Goal: Task Accomplishment & Management: Use online tool/utility

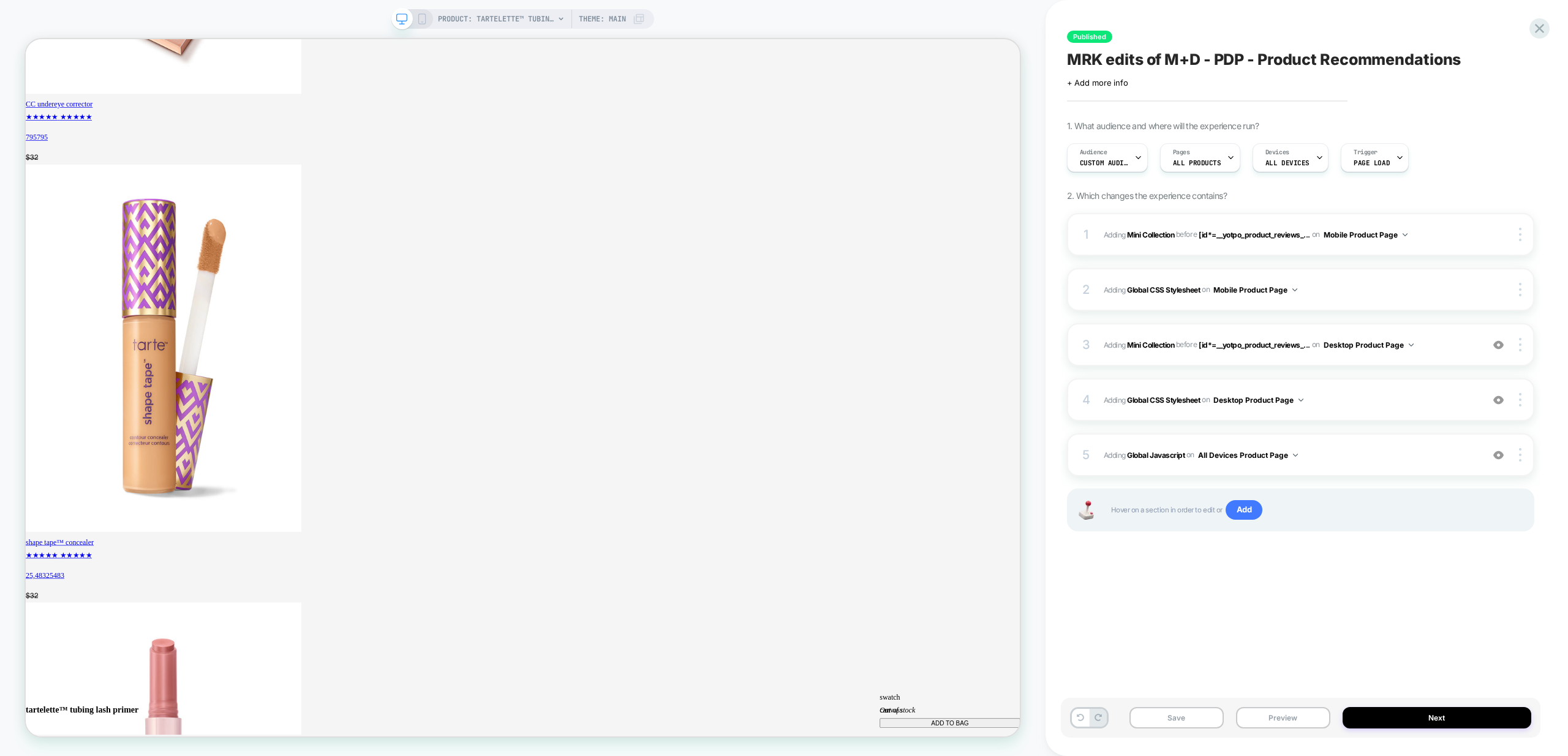
scroll to position [0, 1891]
click at [1440, 410] on div "4 Adding Global CSS Stylesheet on Desktop Product Page Add Before Add After Cop…" at bounding box center [1300, 399] width 467 height 43
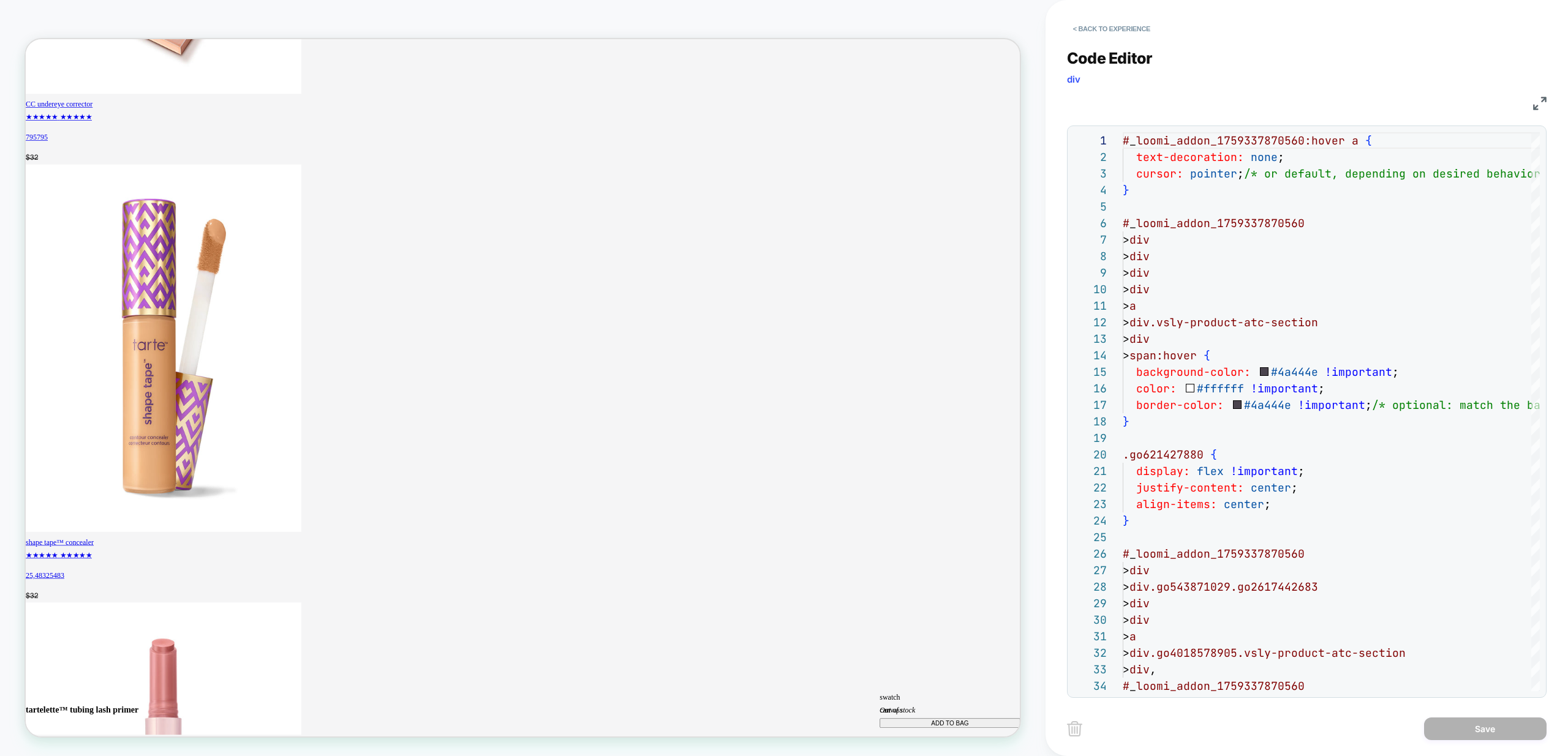
scroll to position [0, 946]
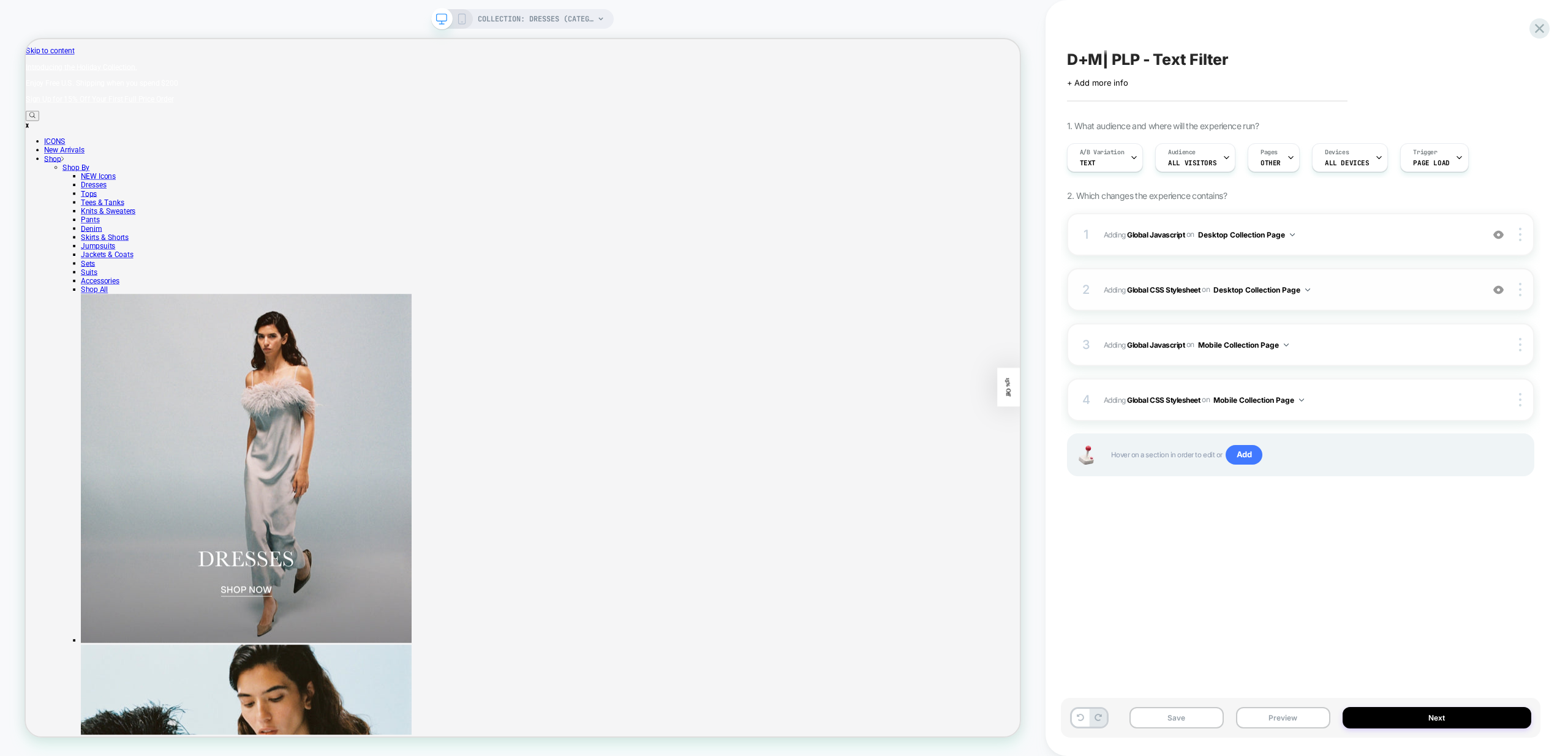
click at [1352, 288] on span "Adding Global CSS Stylesheet on Desktop Collection Page" at bounding box center [1290, 290] width 372 height 15
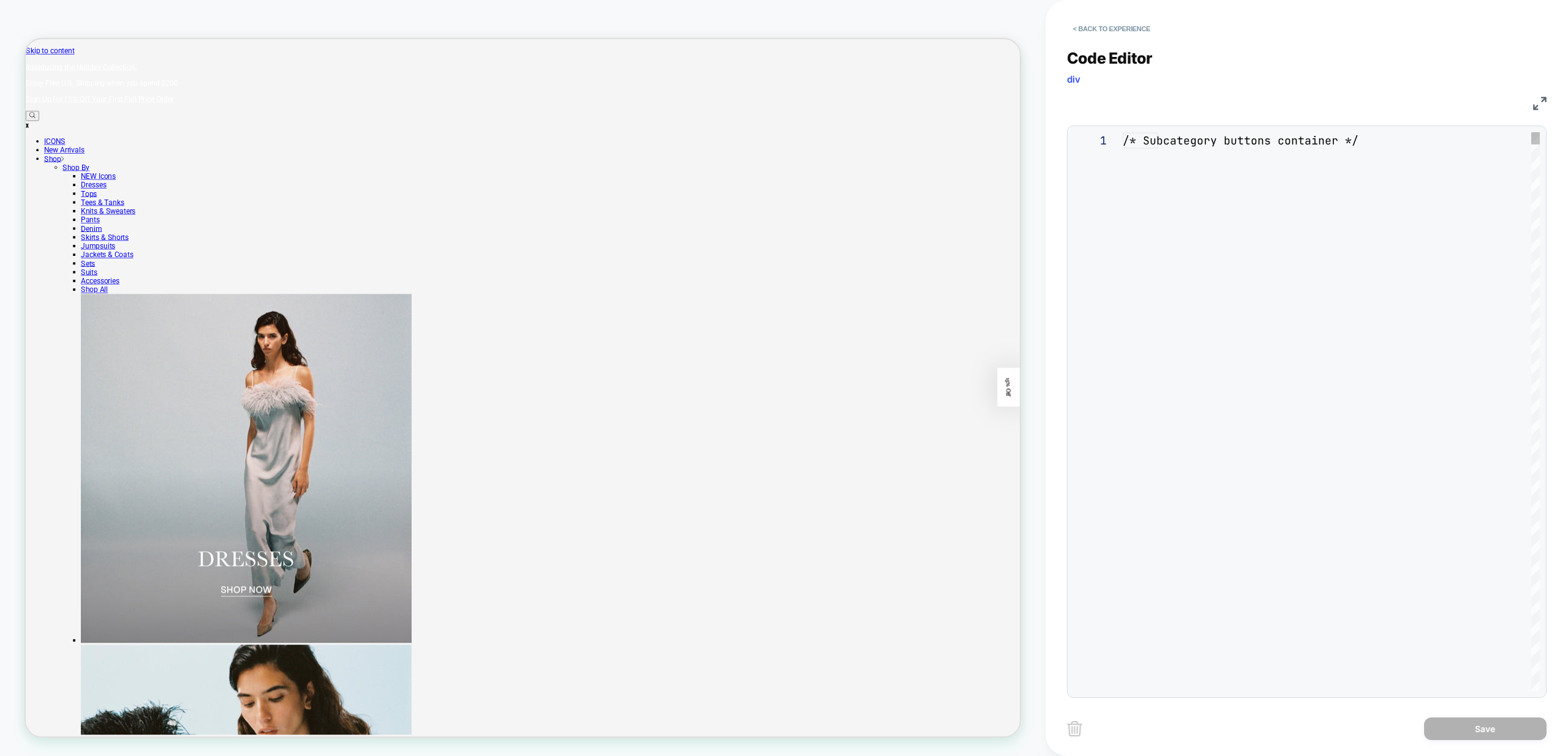
scroll to position [165, 0]
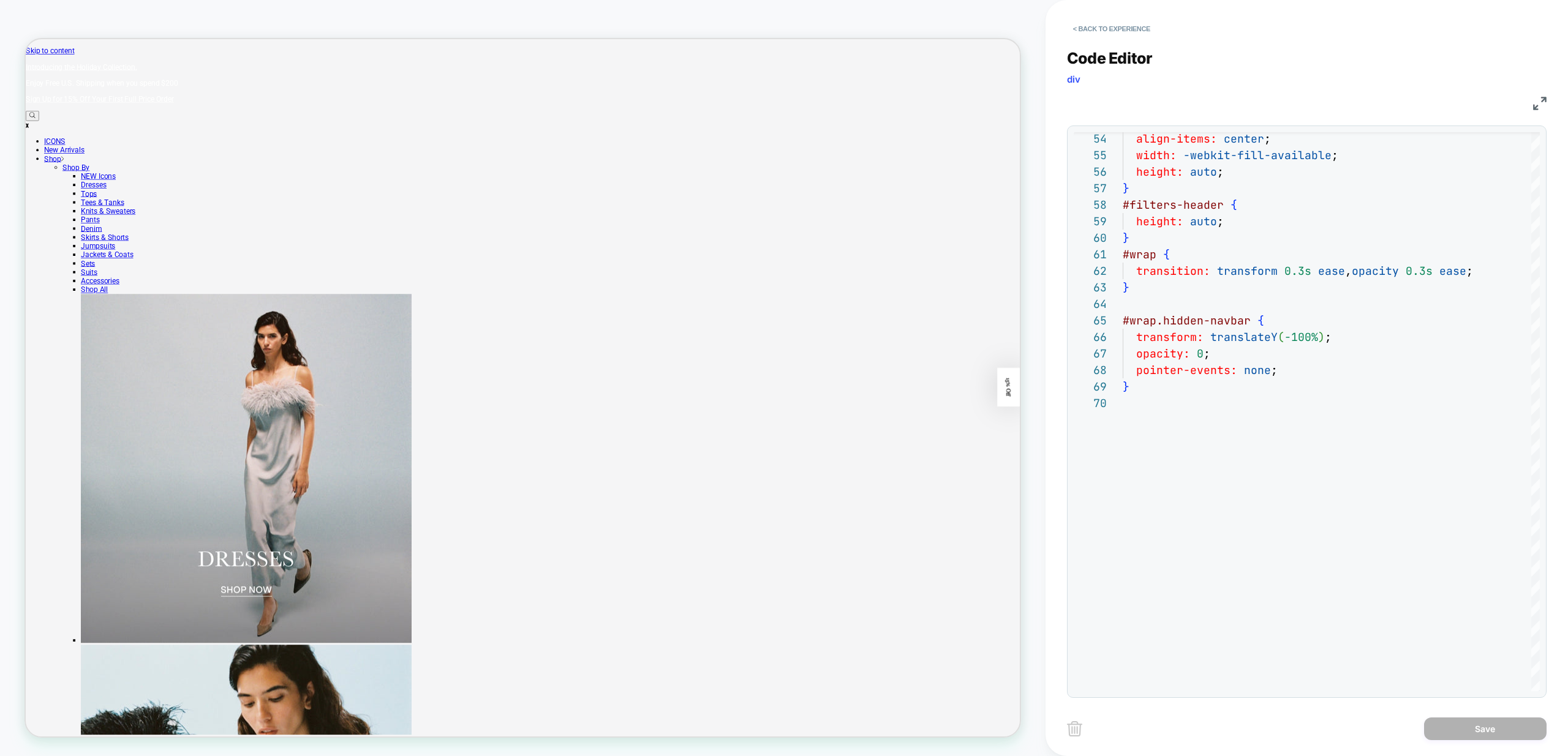
click at [1102, 18] on div "< Back to experience" at bounding box center [1328, 18] width 522 height 37
click at [1097, 31] on button "< Back to experience" at bounding box center [1112, 29] width 90 height 20
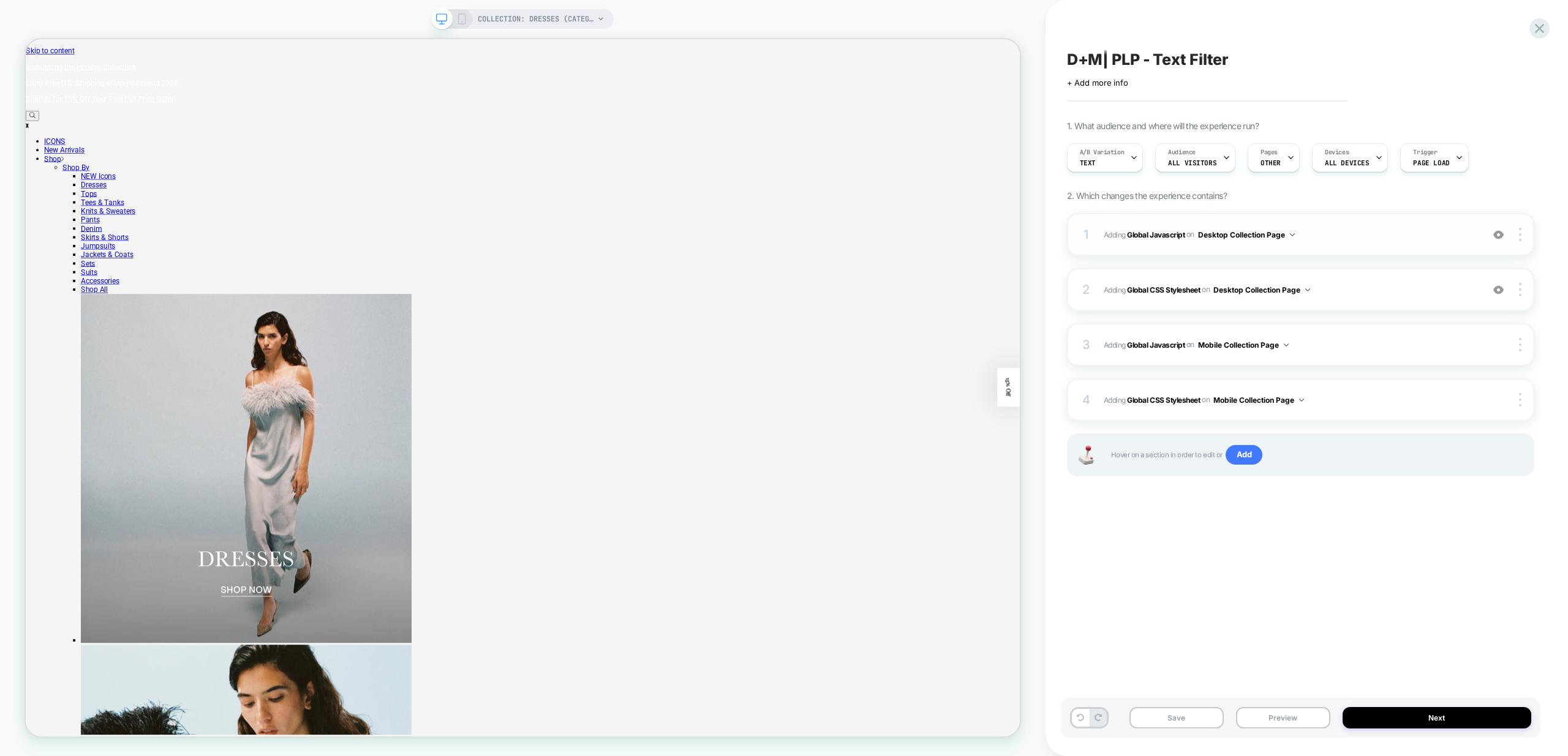
click at [1352, 230] on span "Adding Global Javascript on Desktop Collection Page" at bounding box center [1290, 235] width 372 height 15
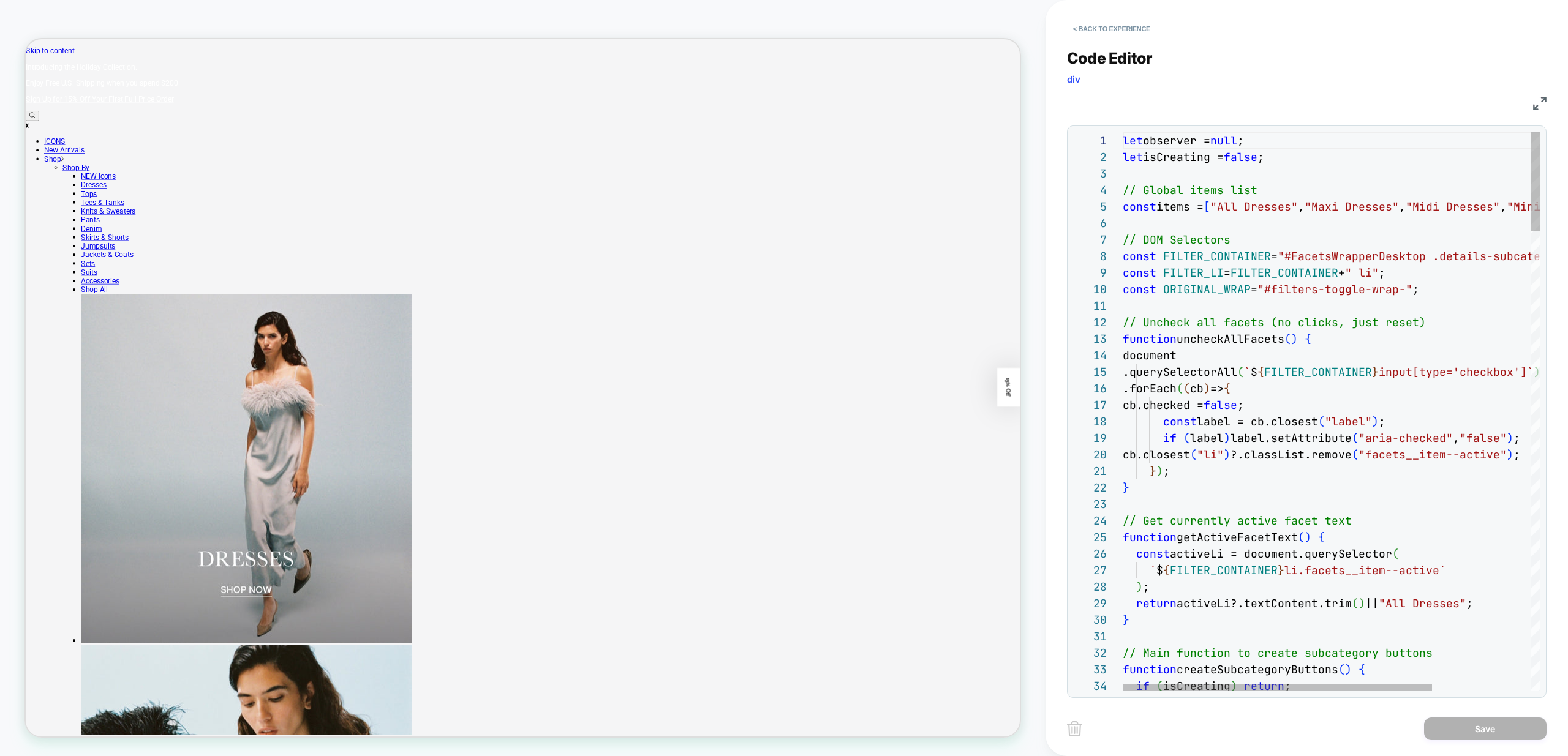
click at [1114, 30] on button "< Back to experience" at bounding box center [1112, 29] width 90 height 20
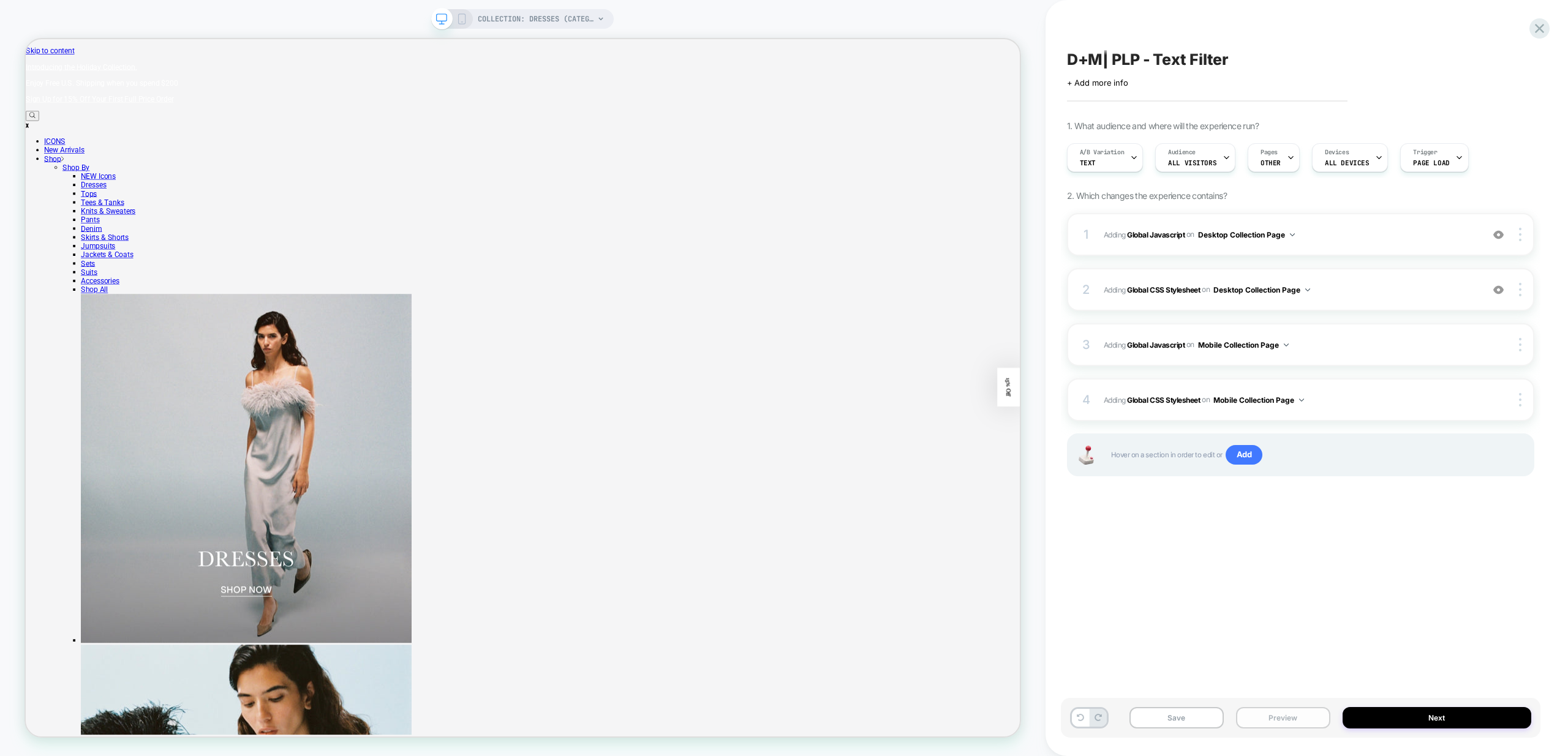
click at [1296, 721] on button "Preview" at bounding box center [1283, 717] width 94 height 21
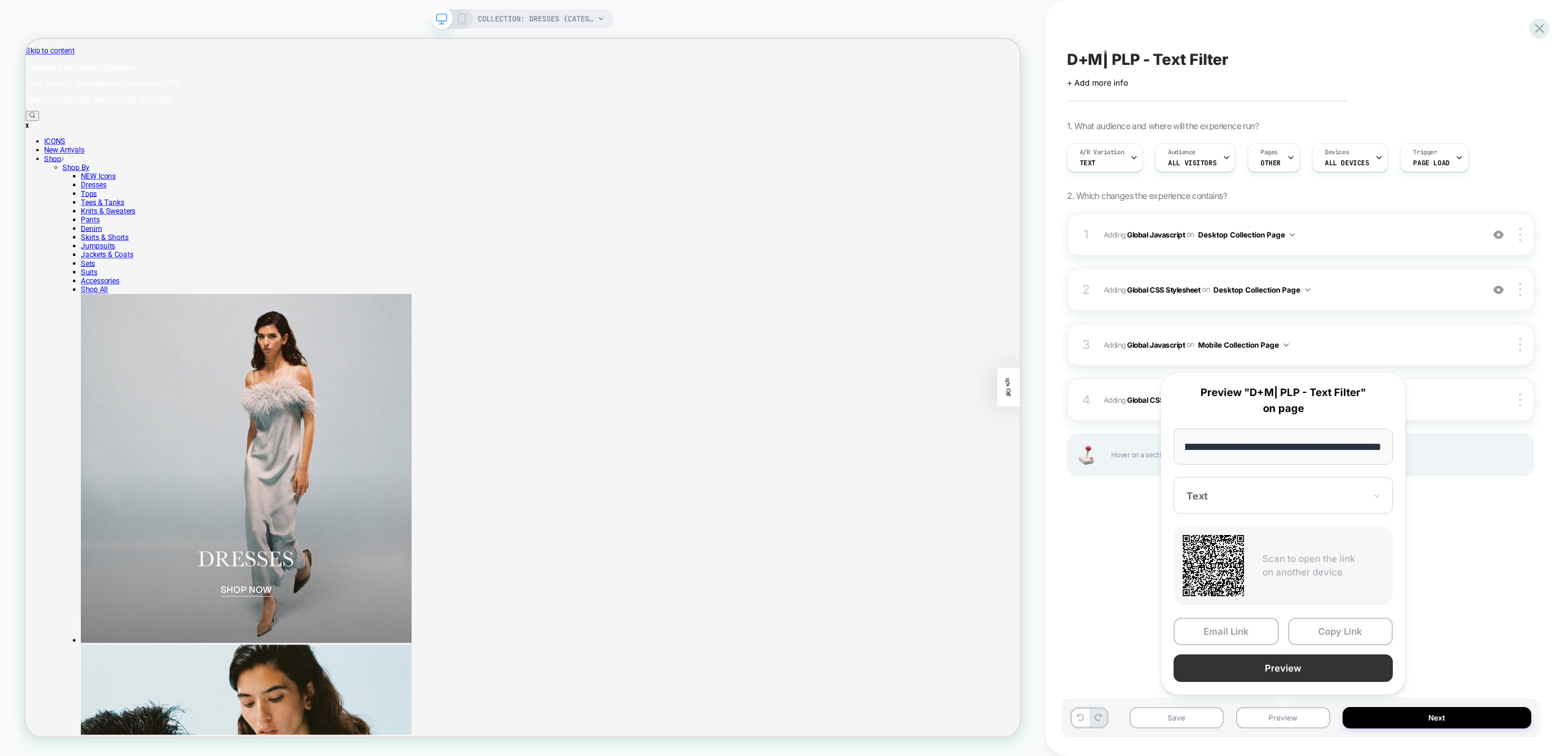
scroll to position [0, 0]
click at [1302, 666] on button "Preview" at bounding box center [1283, 668] width 219 height 27
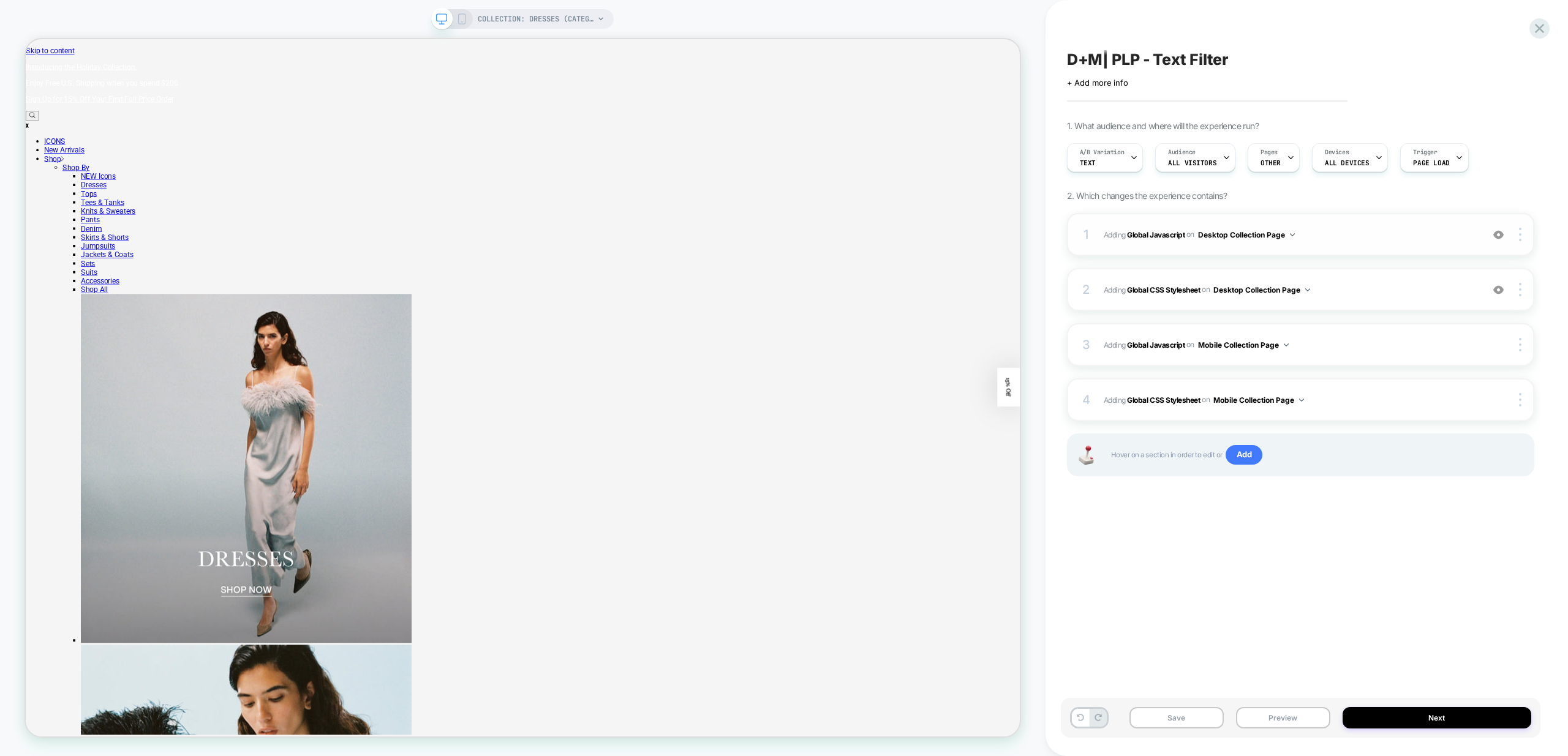
click at [1327, 238] on span "Adding Global Javascript on Desktop Collection Page" at bounding box center [1290, 235] width 372 height 15
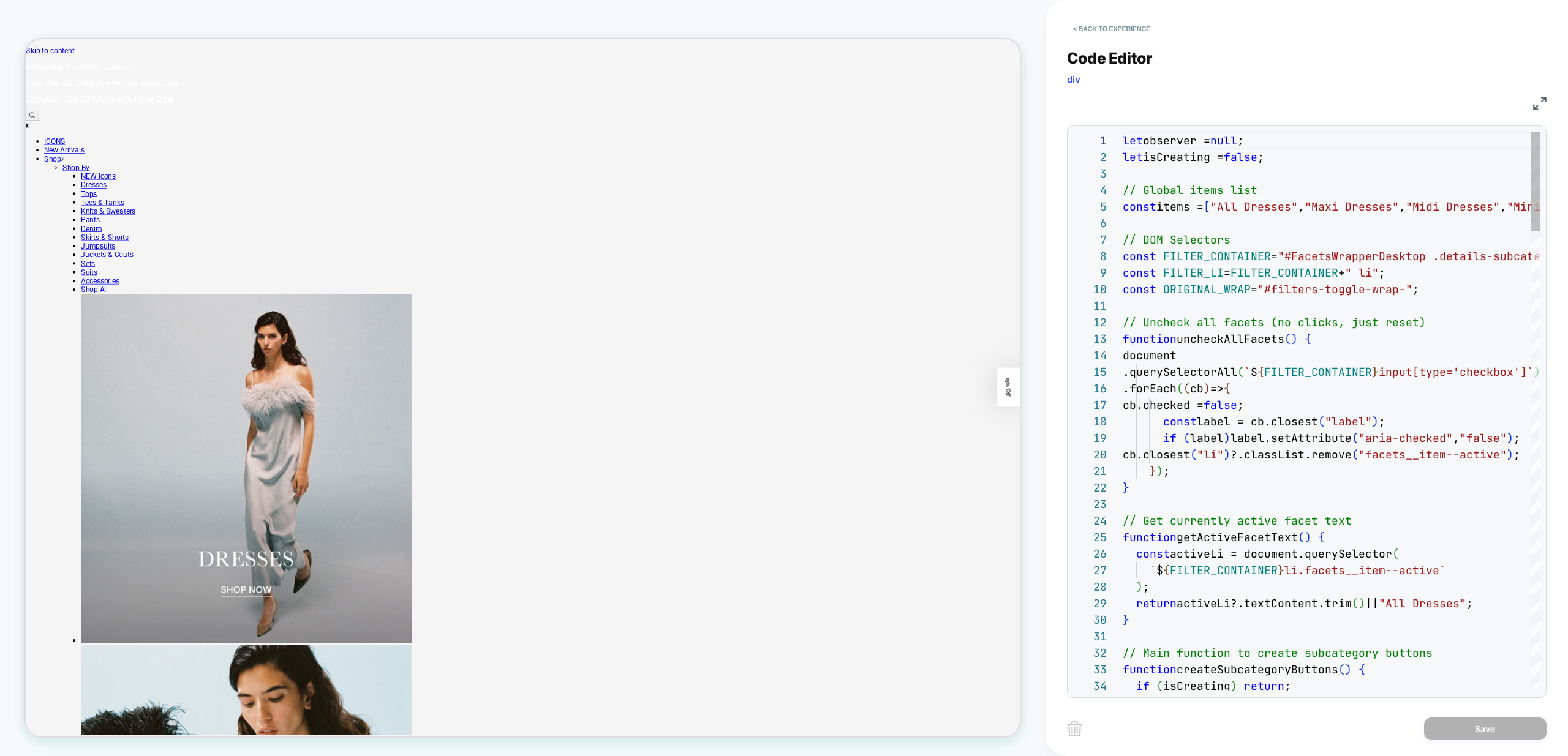
scroll to position [165, 0]
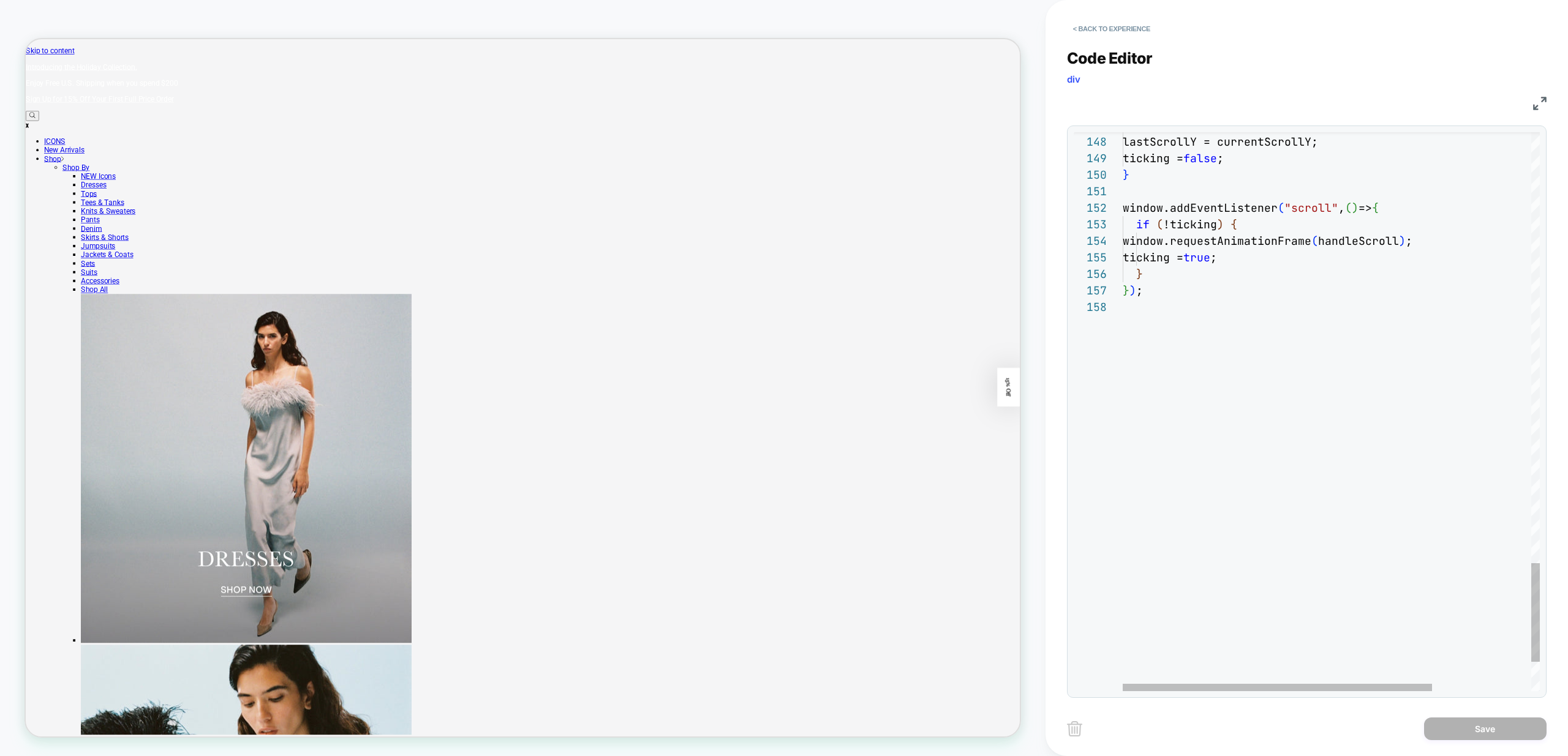
type textarea "**********"
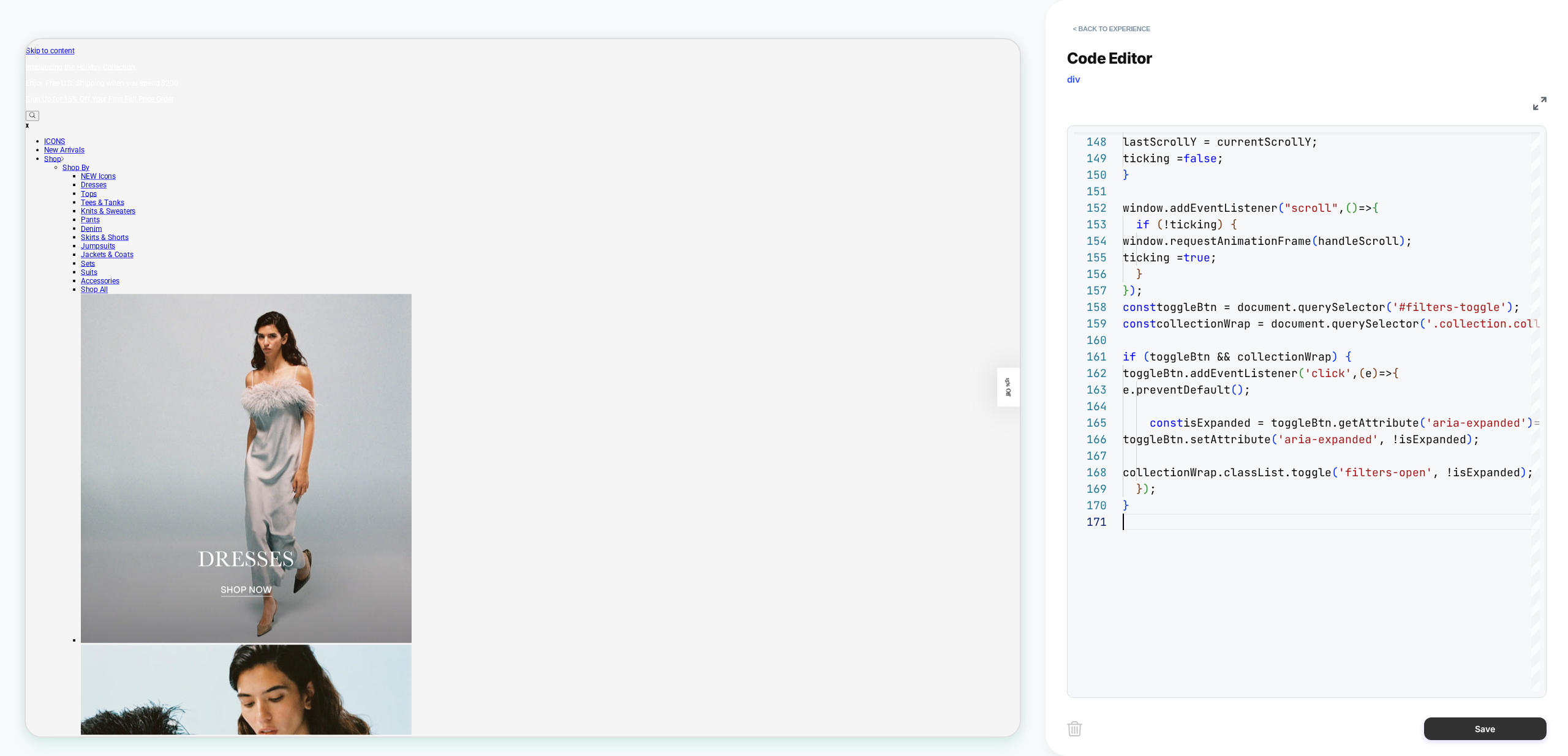
click at [1486, 735] on button "Save" at bounding box center [1485, 728] width 122 height 23
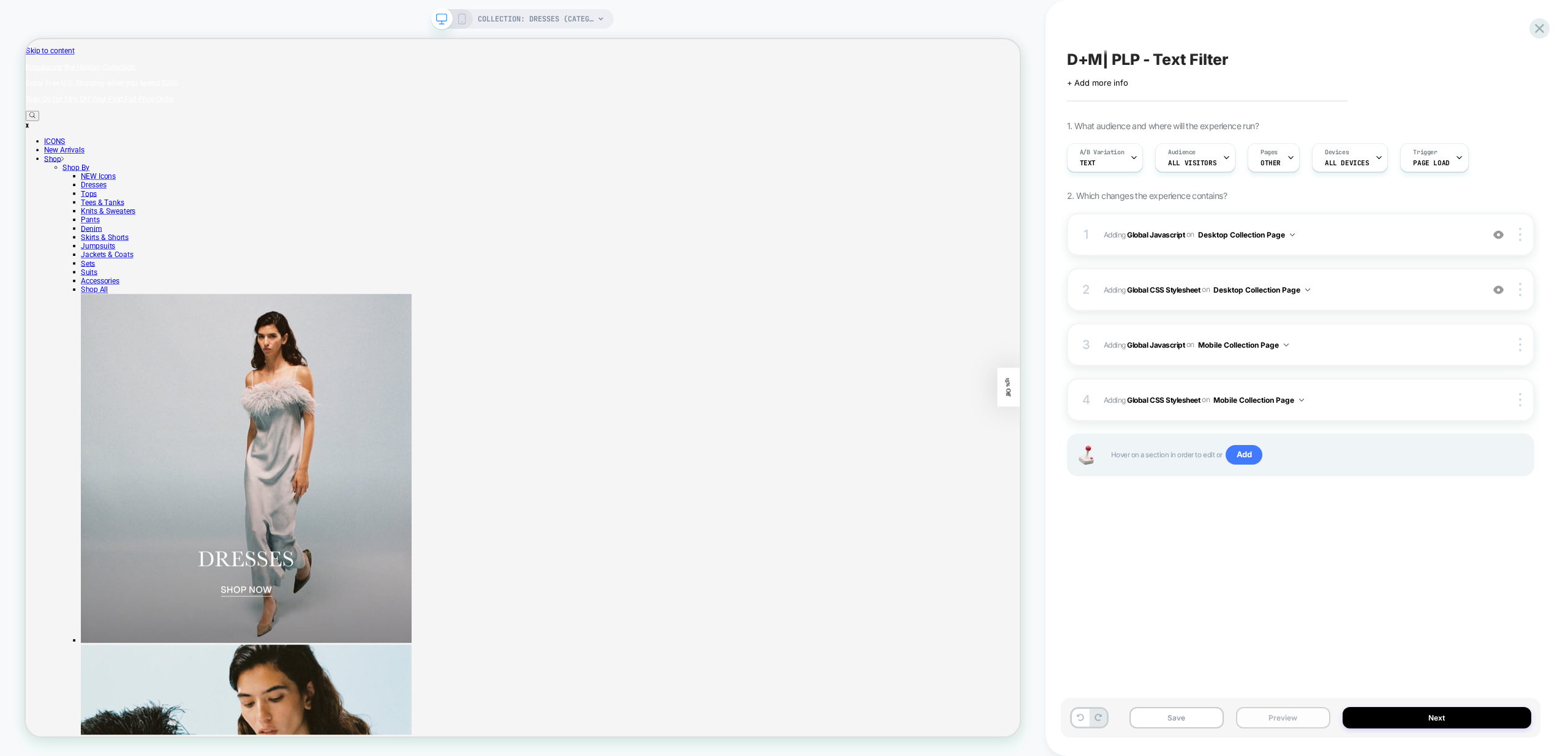
drag, startPoint x: 1285, startPoint y: 717, endPoint x: 1290, endPoint y: 724, distance: 8.6
click at [1286, 717] on button "Preview" at bounding box center [1283, 717] width 94 height 21
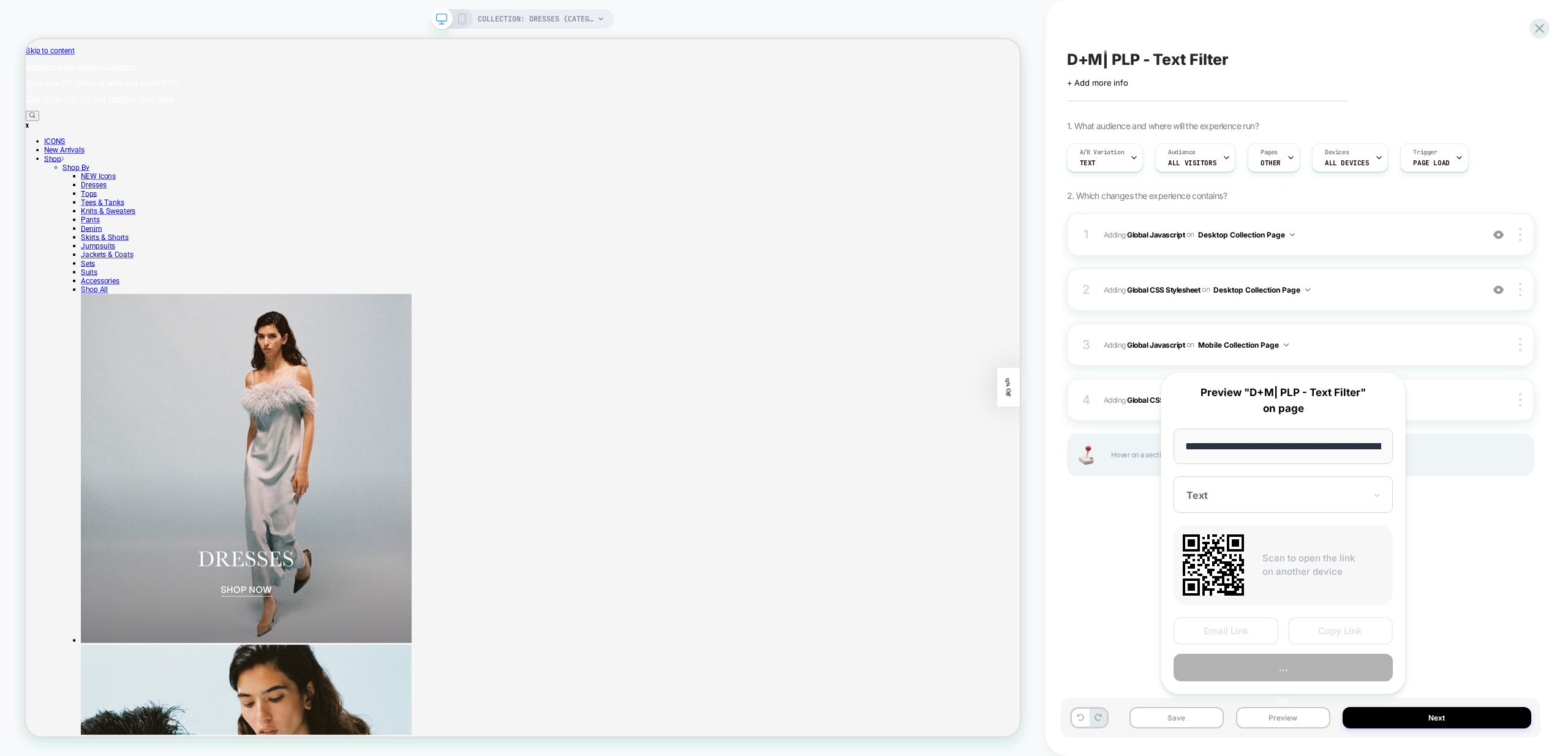
scroll to position [0, 85]
click at [1298, 668] on button "Preview" at bounding box center [1283, 668] width 219 height 27
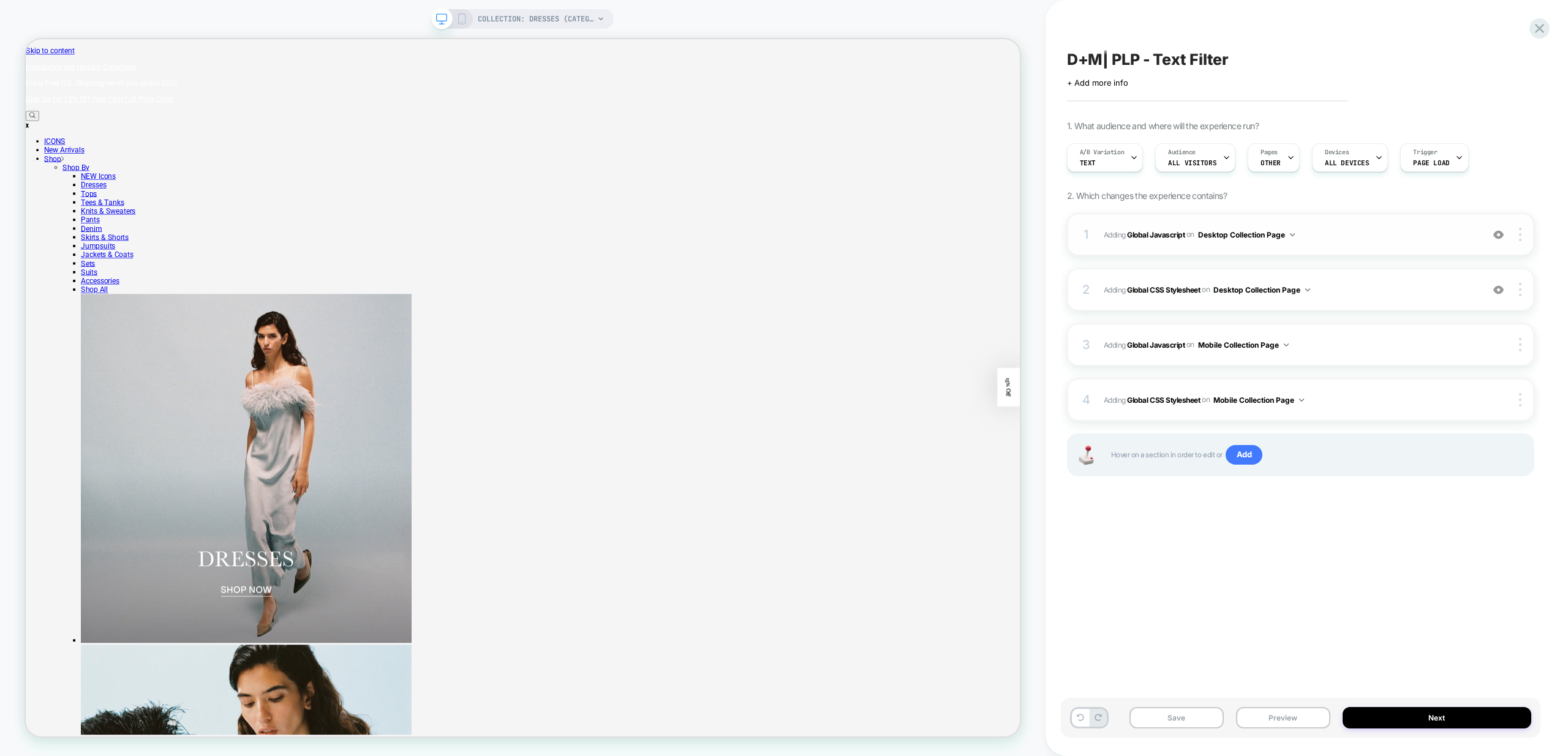
click at [1371, 235] on span "Adding Global Javascript on Desktop Collection Page" at bounding box center [1290, 235] width 372 height 15
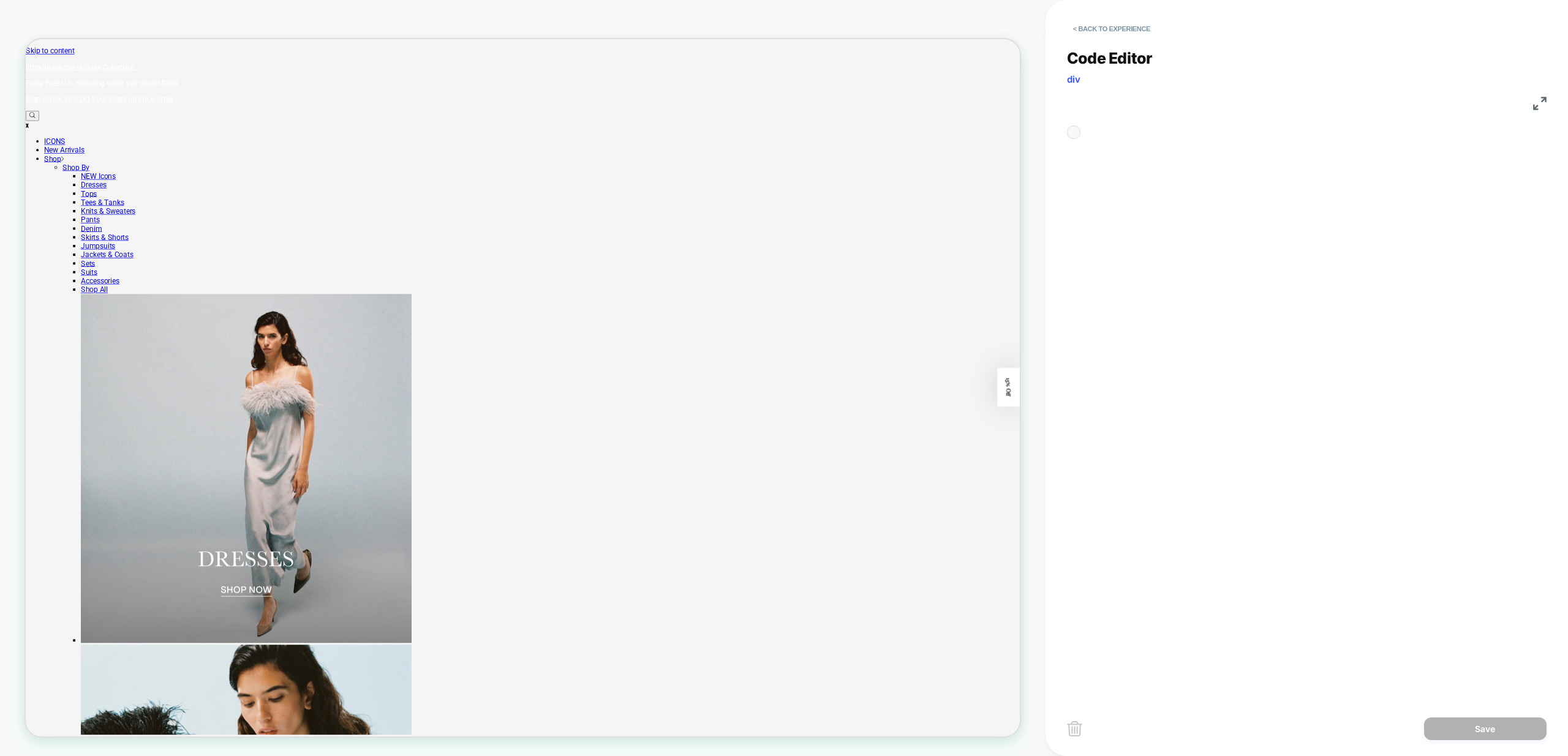
scroll to position [165, 0]
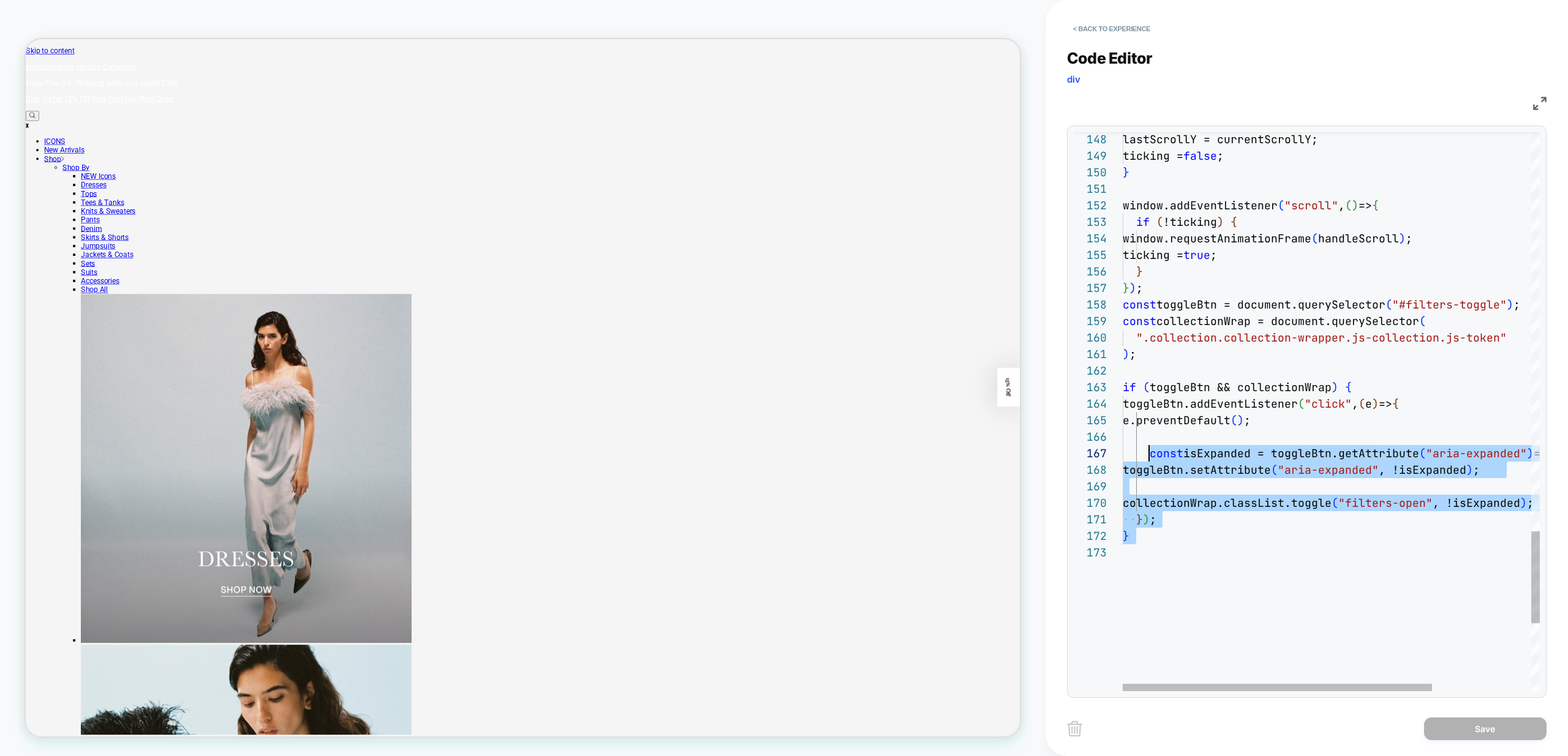
scroll to position [115, 0]
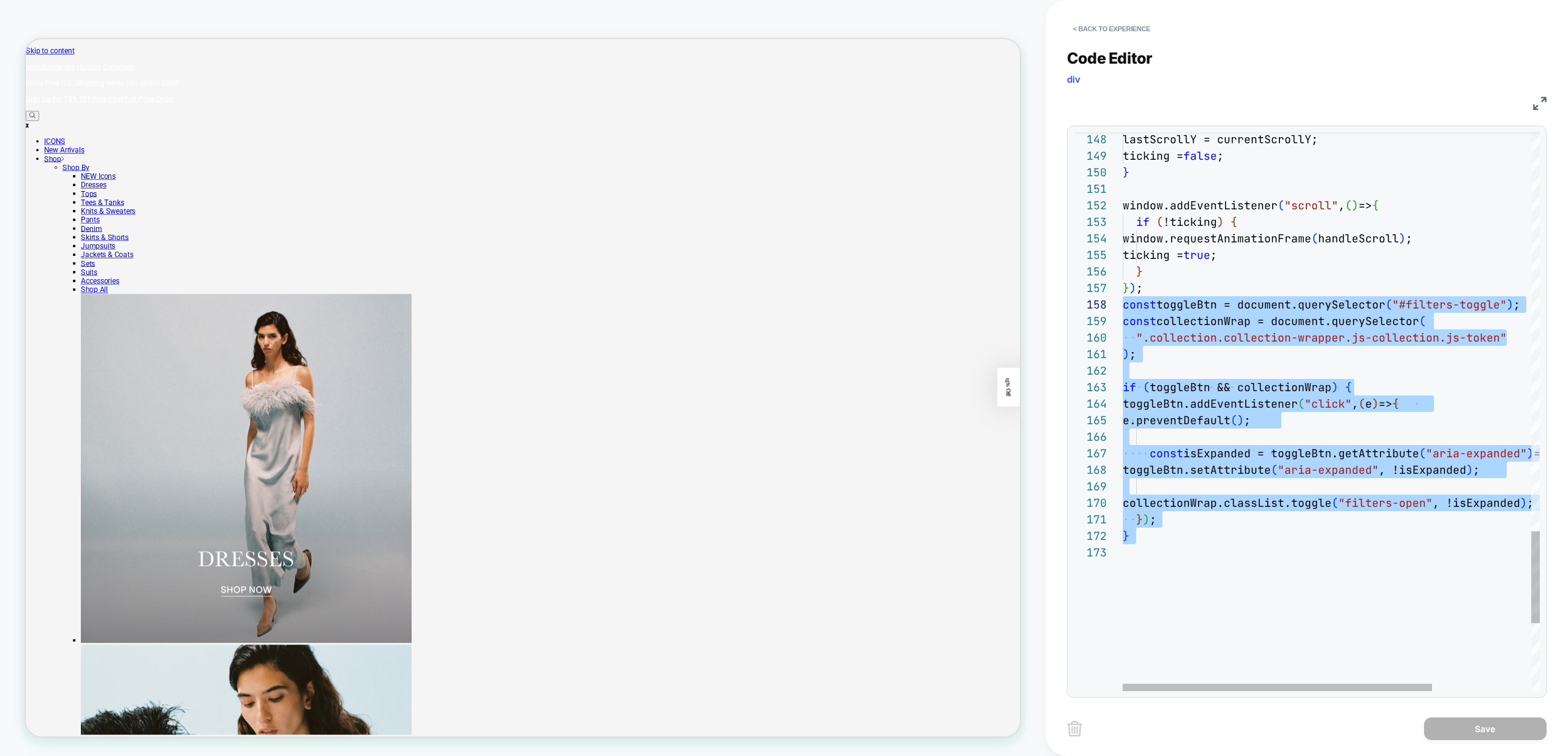
drag, startPoint x: 1196, startPoint y: 553, endPoint x: 1098, endPoint y: 299, distance: 272.2
type textarea "*"
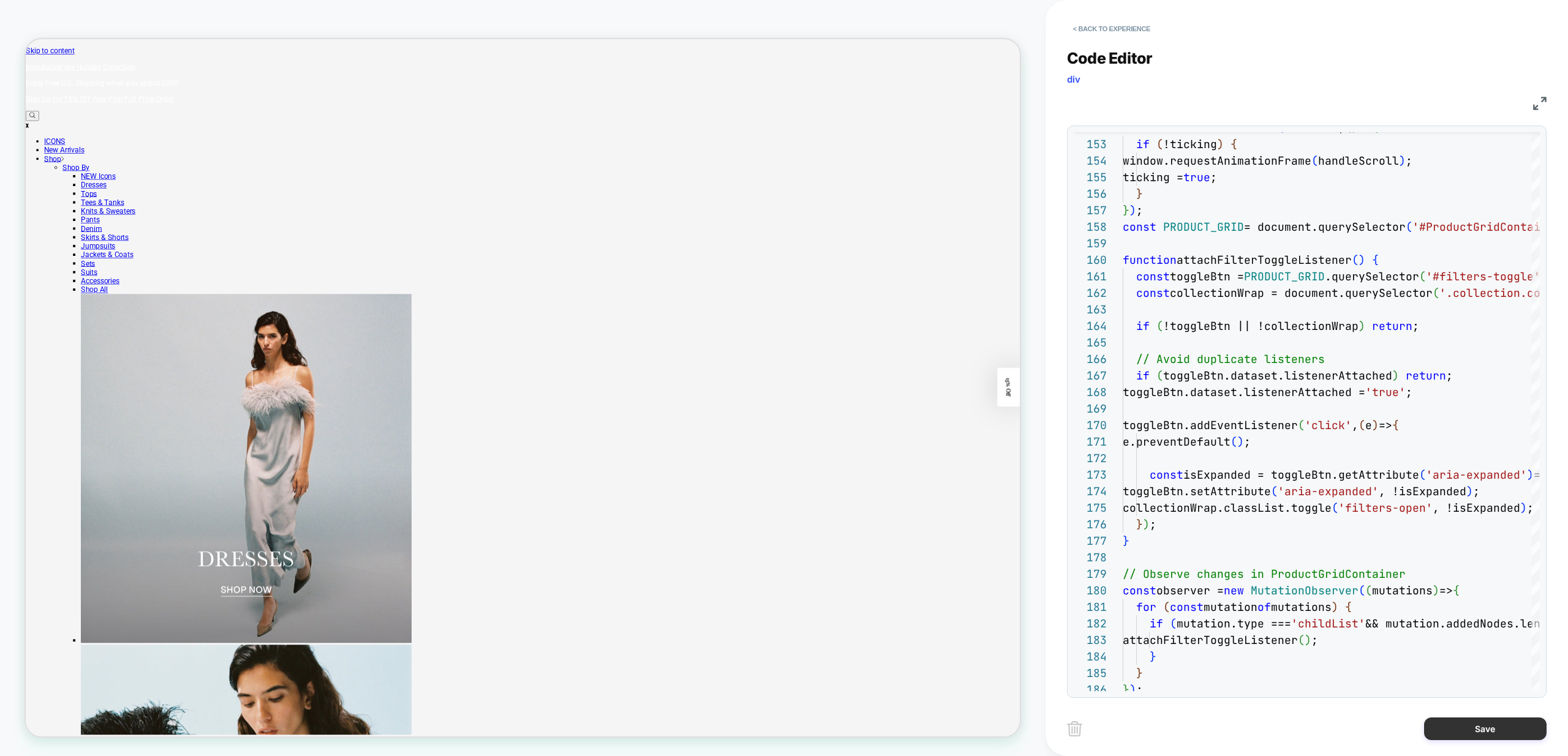
click at [1501, 730] on button "Save" at bounding box center [1485, 728] width 122 height 23
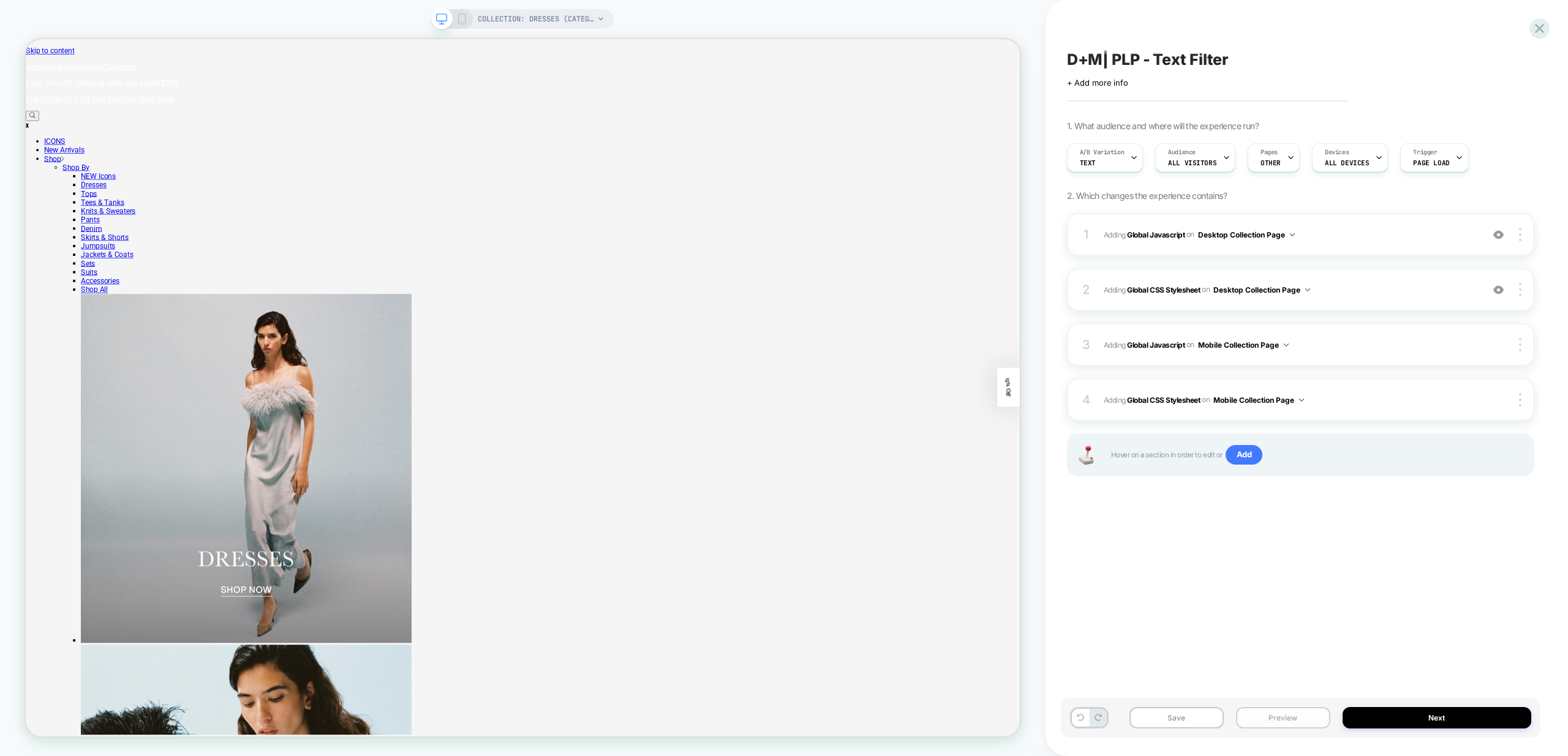
click at [1263, 716] on button "Preview" at bounding box center [1283, 717] width 94 height 21
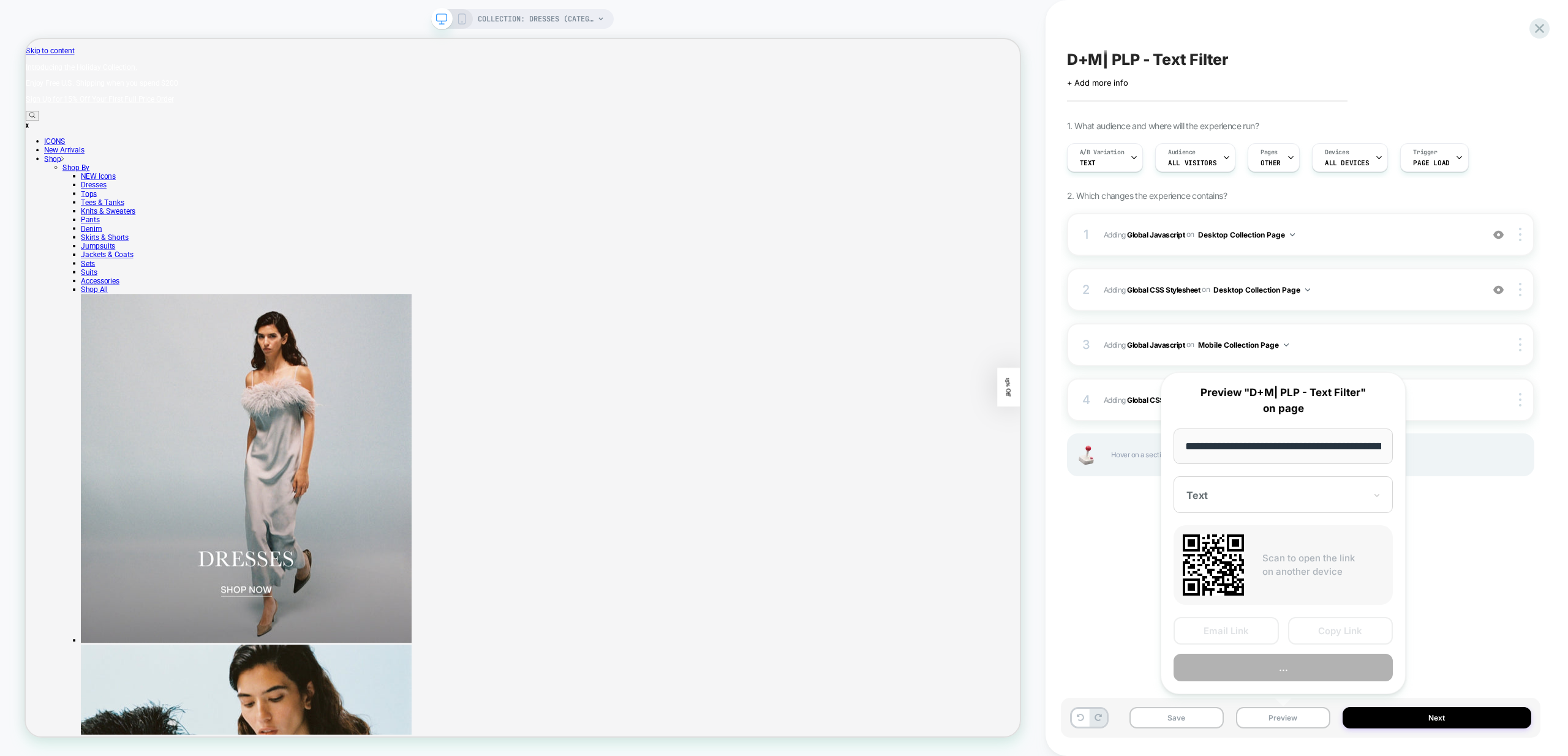
scroll to position [0, 85]
click at [1298, 667] on button "Preview" at bounding box center [1283, 668] width 219 height 27
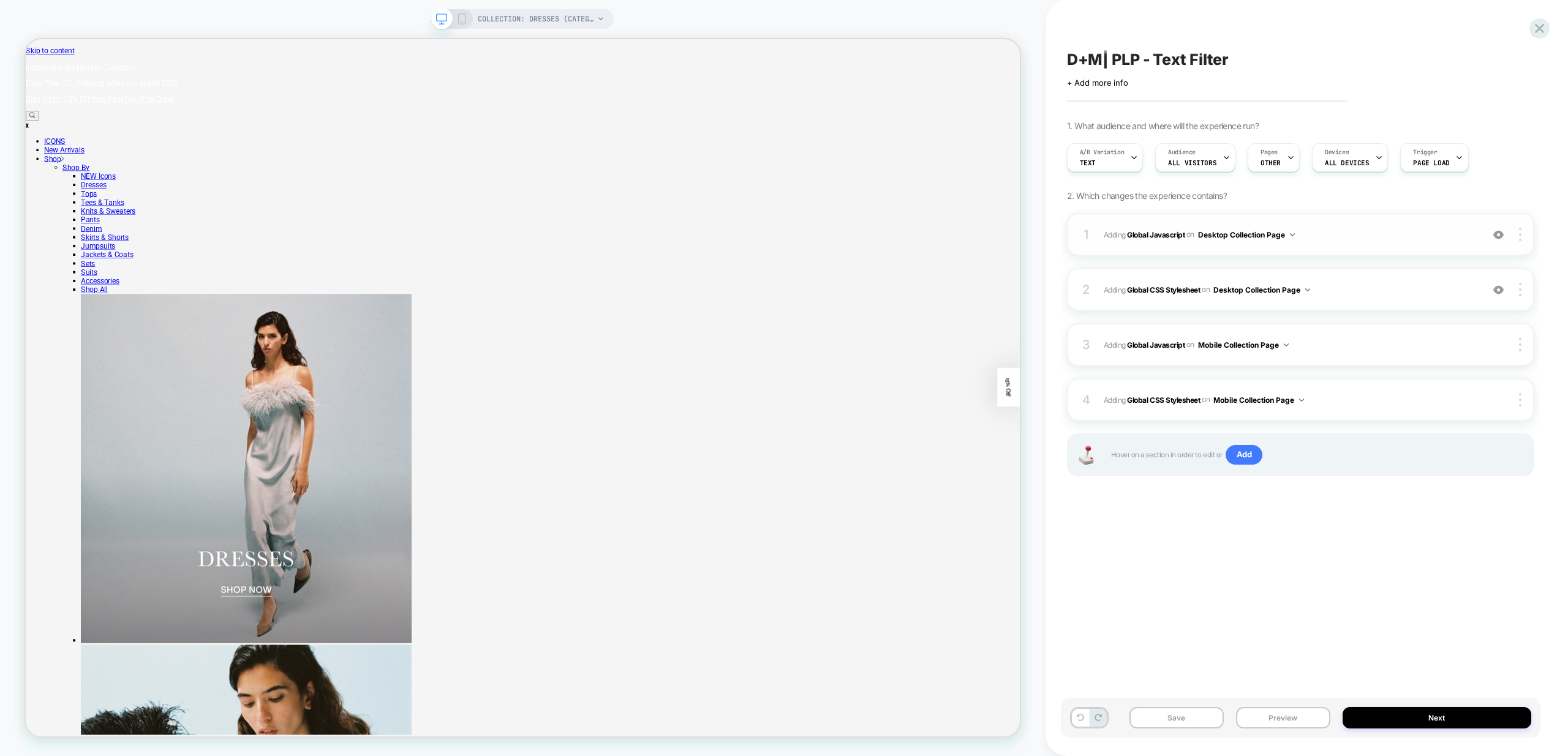
click at [1377, 240] on span "Adding Global Javascript on Desktop Collection Page" at bounding box center [1290, 235] width 372 height 15
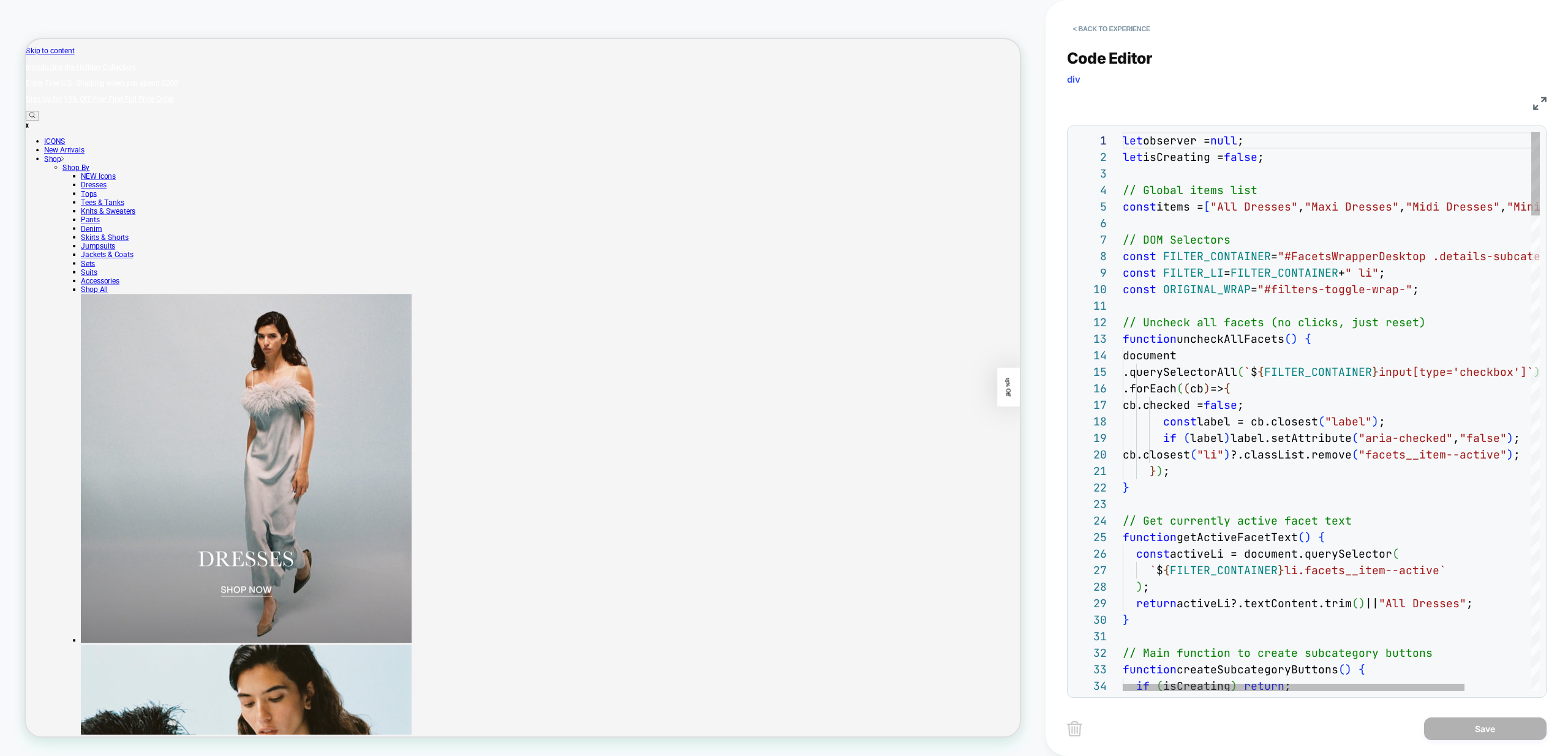
scroll to position [33, 0]
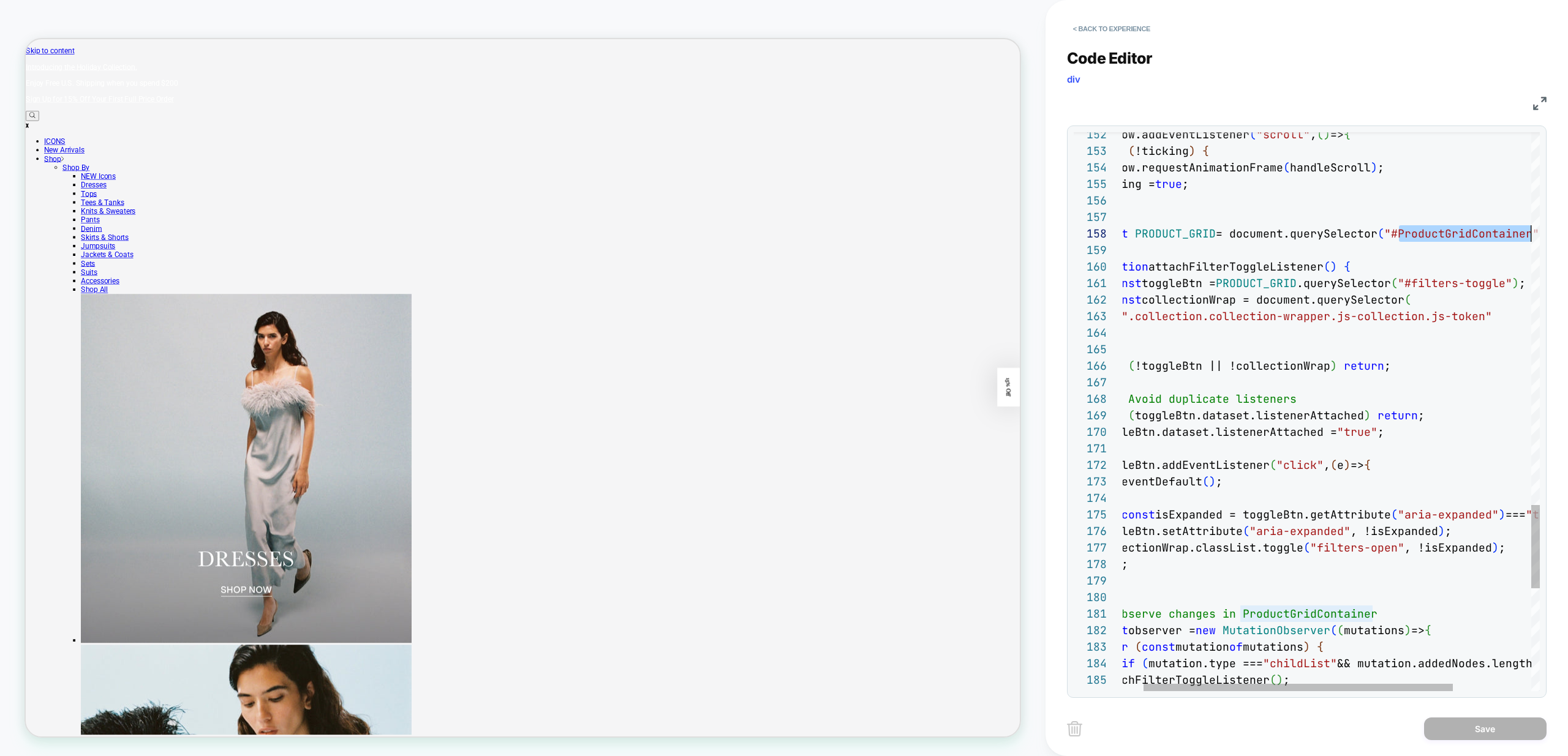
scroll to position [115, 436]
click at [1473, 144] on div "Previous Match (⇧Enter)" at bounding box center [1473, 141] width 10 height 10
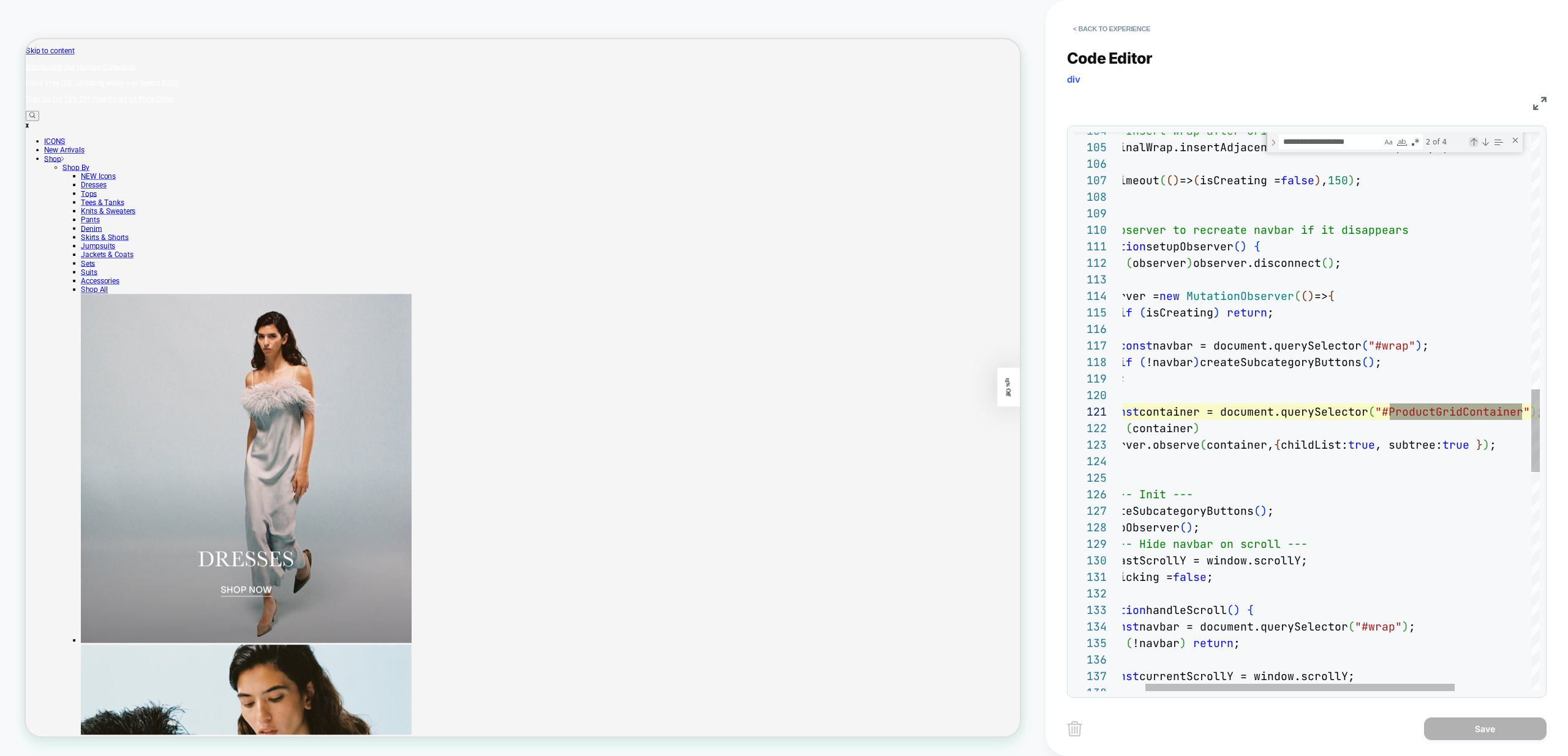
click at [1473, 144] on div "Previous Match (⇧Enter)" at bounding box center [1473, 141] width 10 height 10
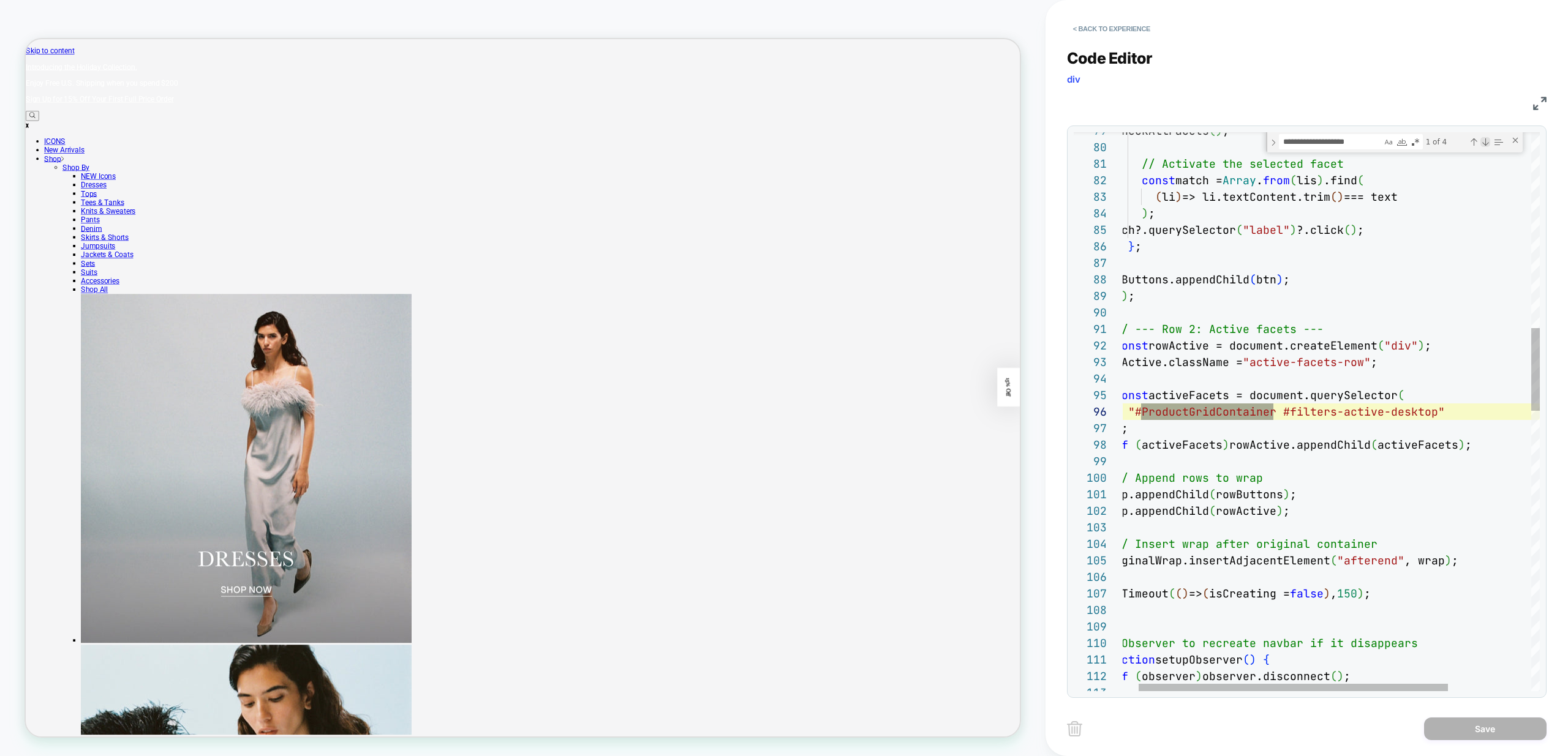
click at [1482, 144] on div "Next Match (Enter)" at bounding box center [1485, 141] width 10 height 10
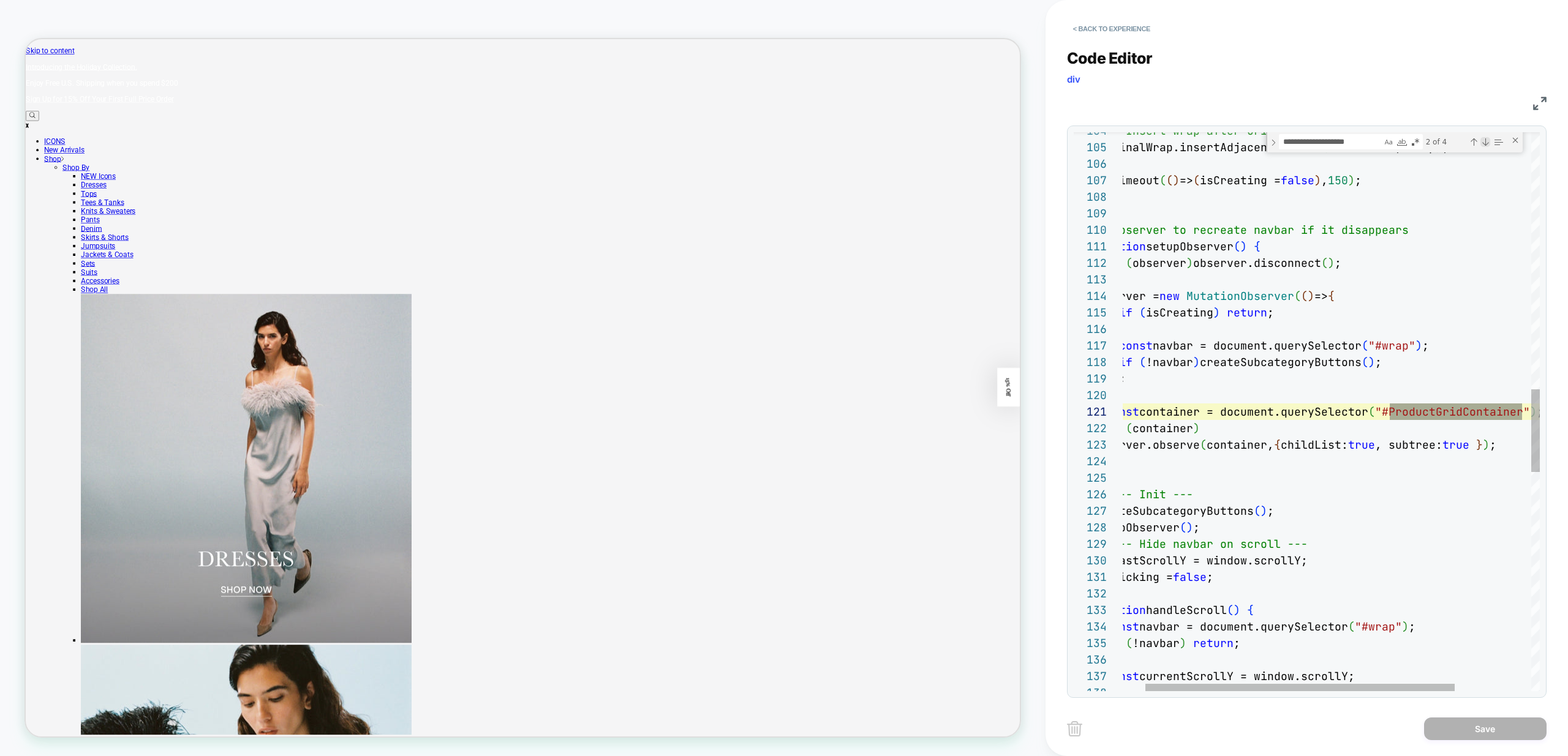
click at [1482, 144] on div "Next Match (Enter)" at bounding box center [1485, 141] width 10 height 10
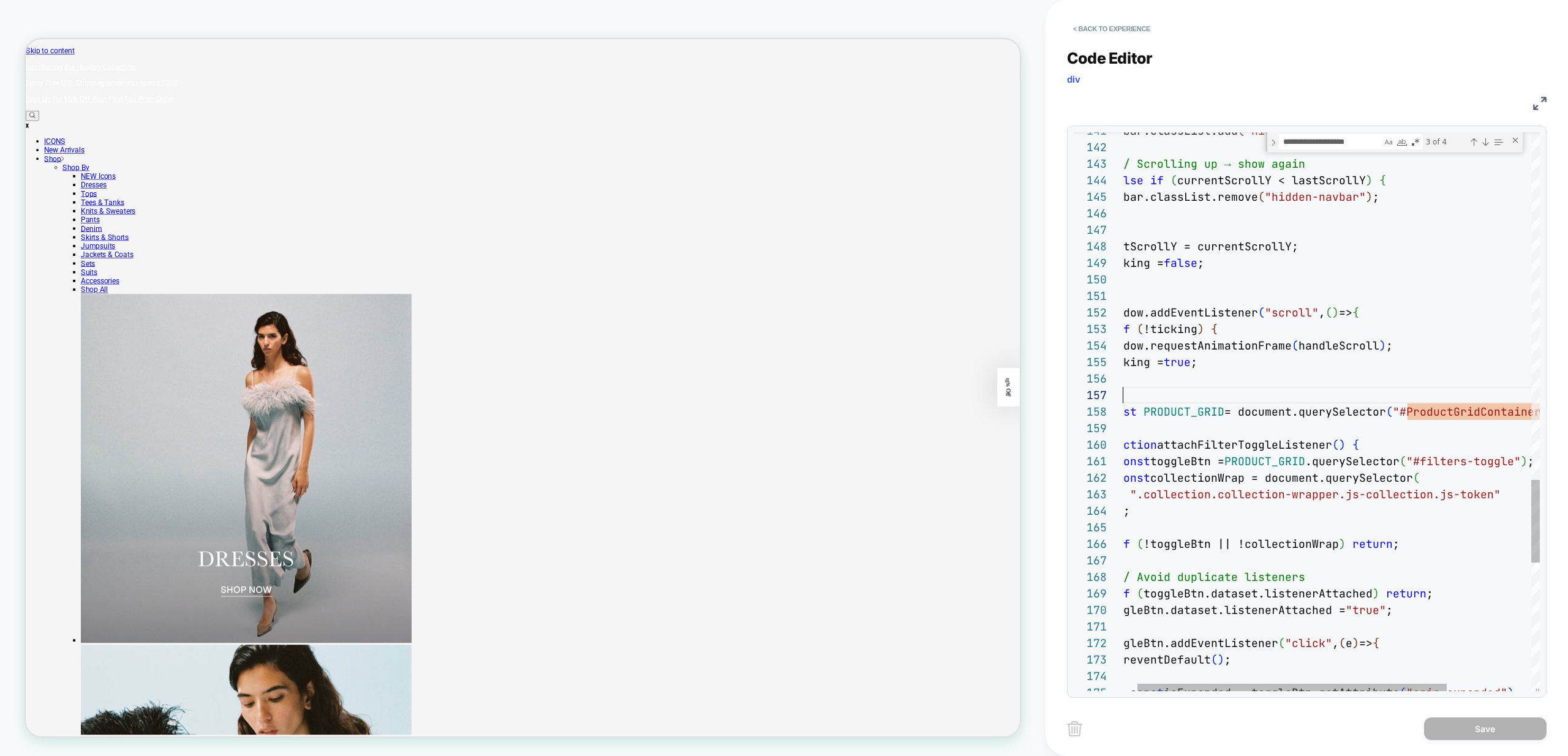
scroll to position [99, 20]
click at [1168, 686] on div at bounding box center [1292, 688] width 309 height 7
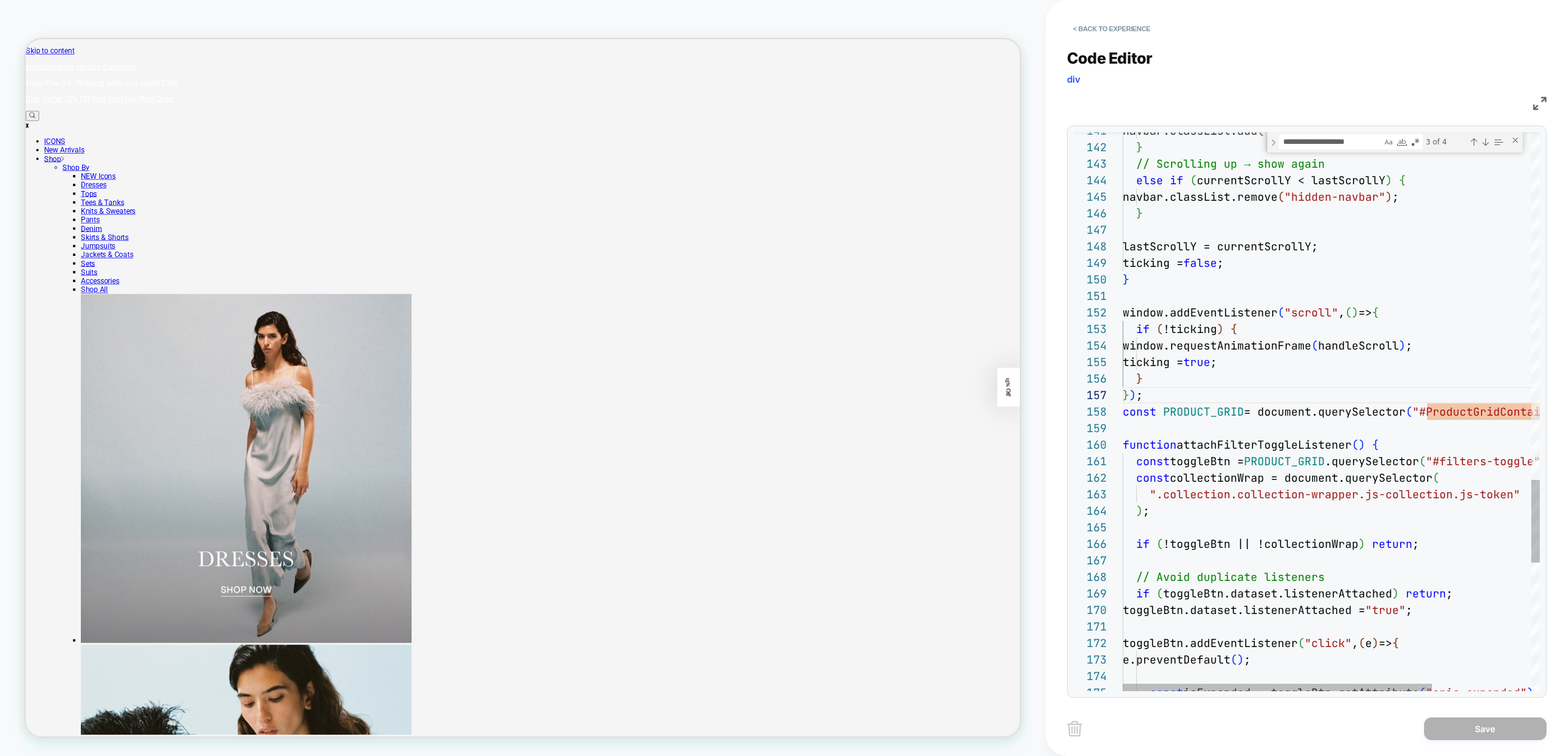
scroll to position [33, 139]
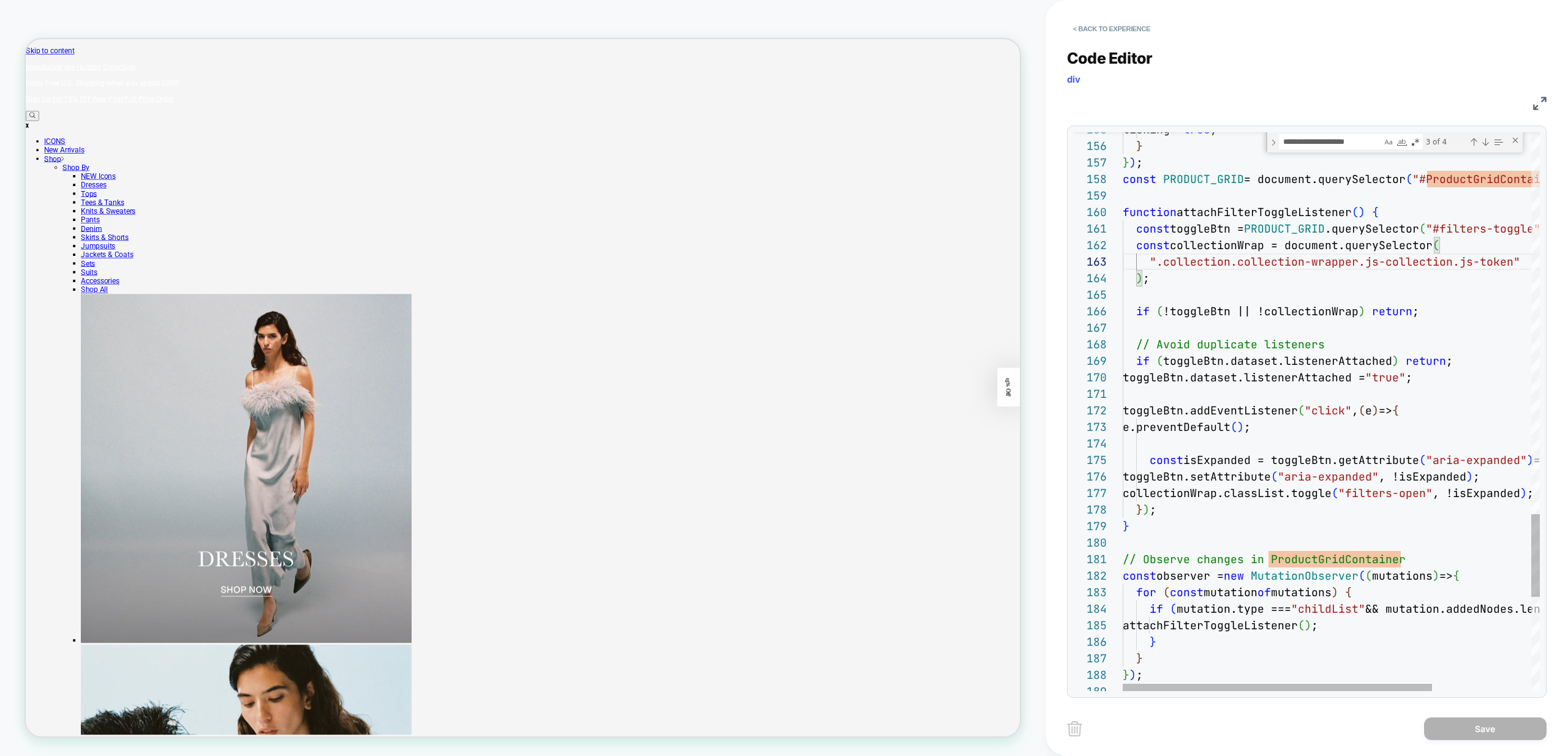
type textarea "**********"
type textarea "********"
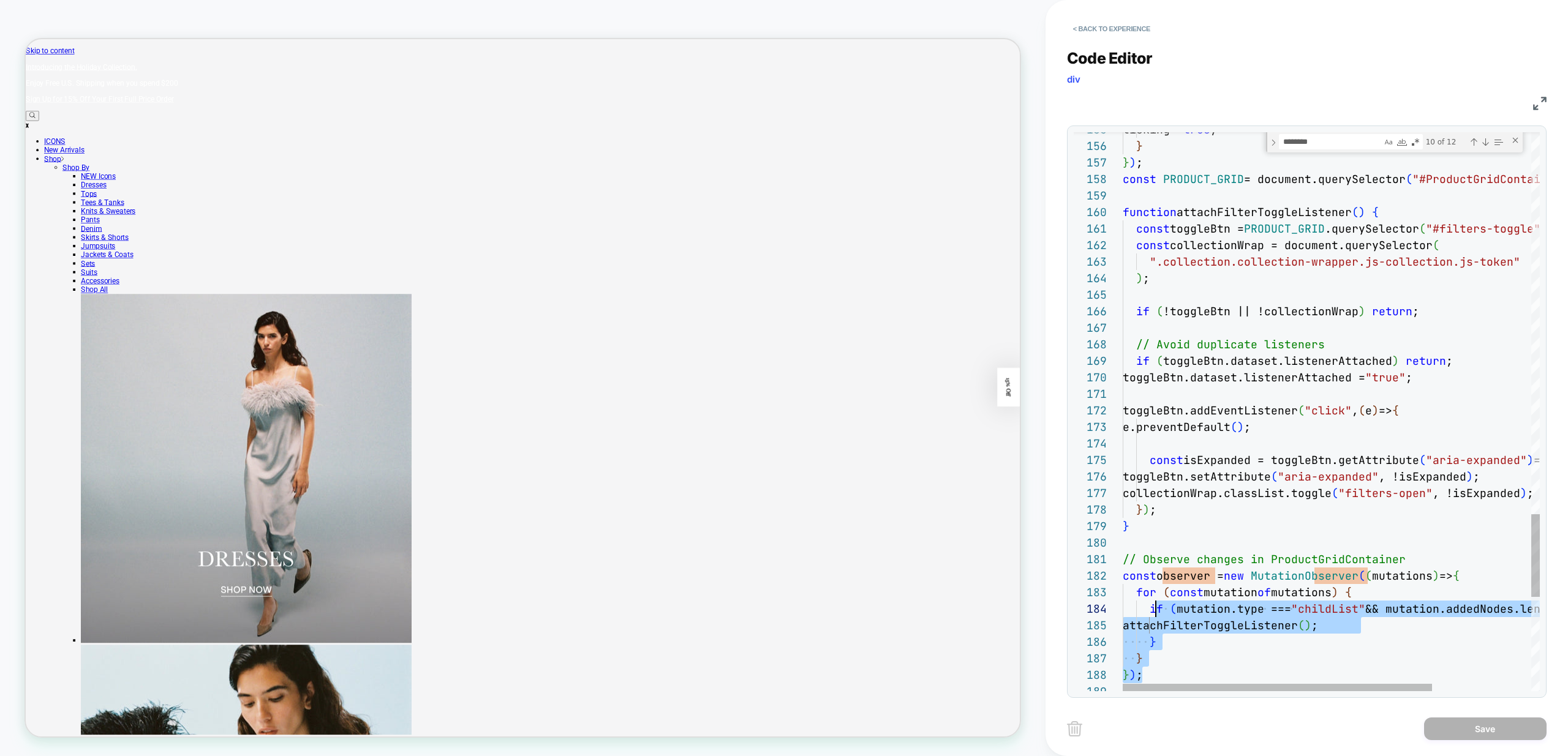
drag, startPoint x: 1180, startPoint y: 680, endPoint x: 1158, endPoint y: 612, distance: 71.5
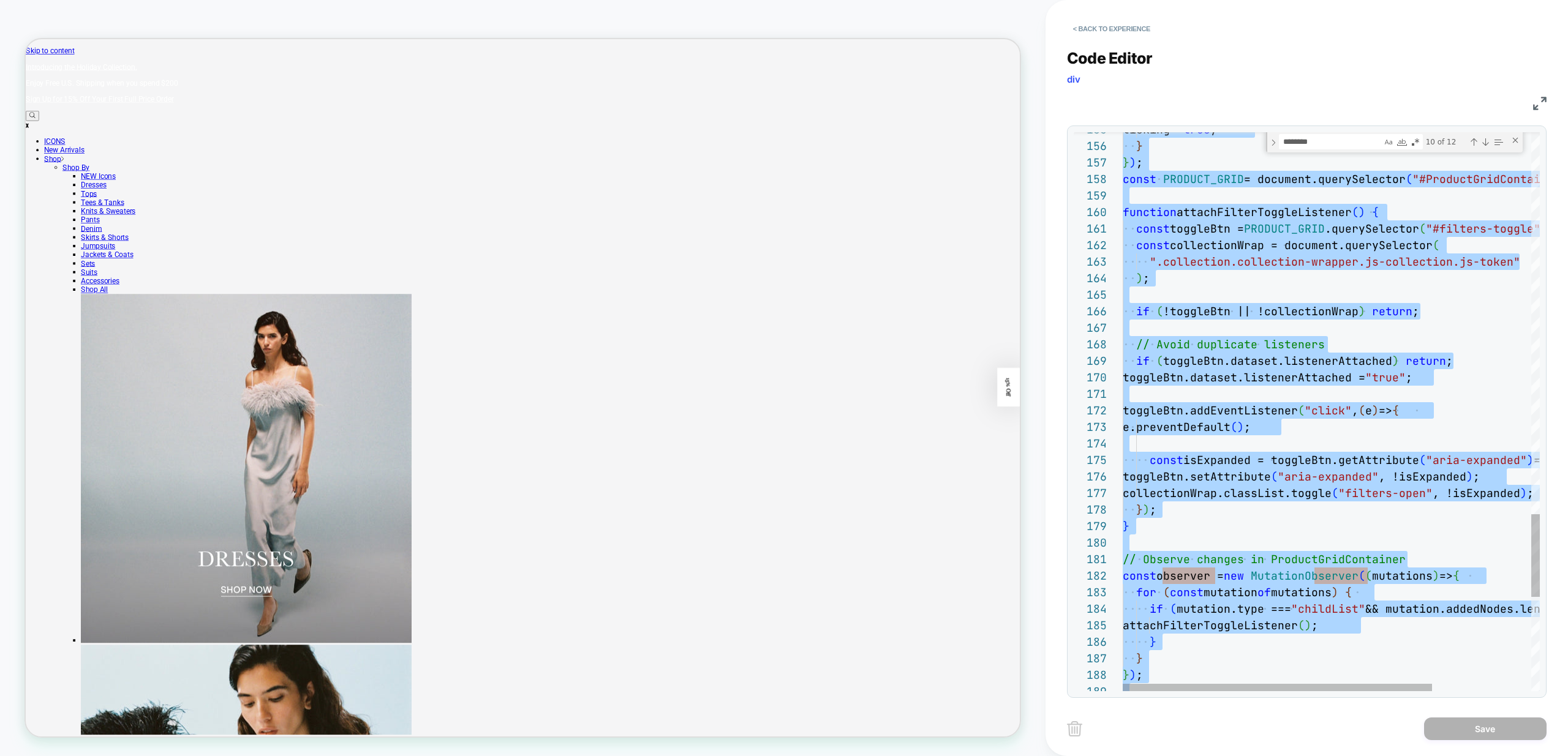
type textarea "**********"
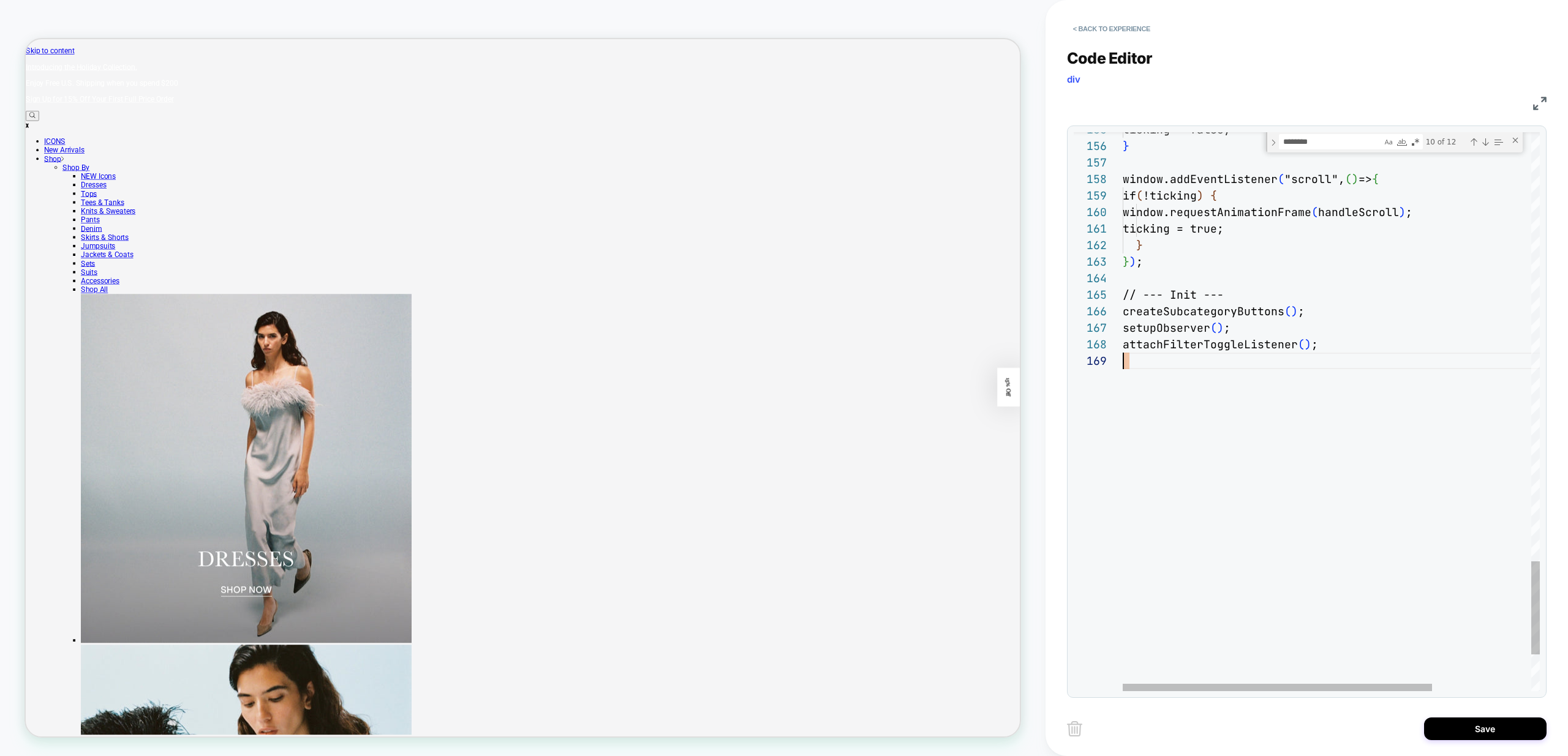
scroll to position [132, 0]
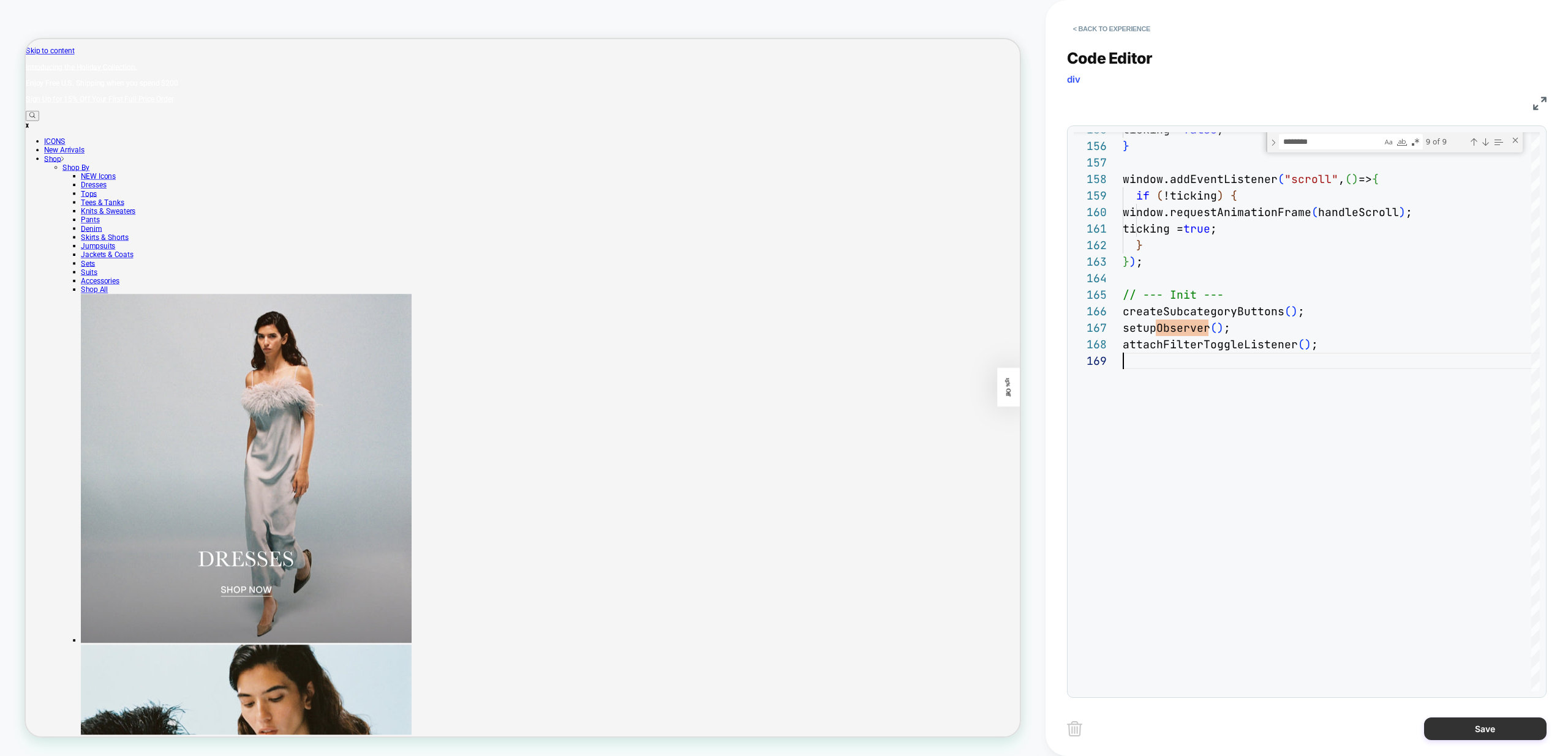
click at [1503, 728] on button "Save" at bounding box center [1485, 728] width 122 height 23
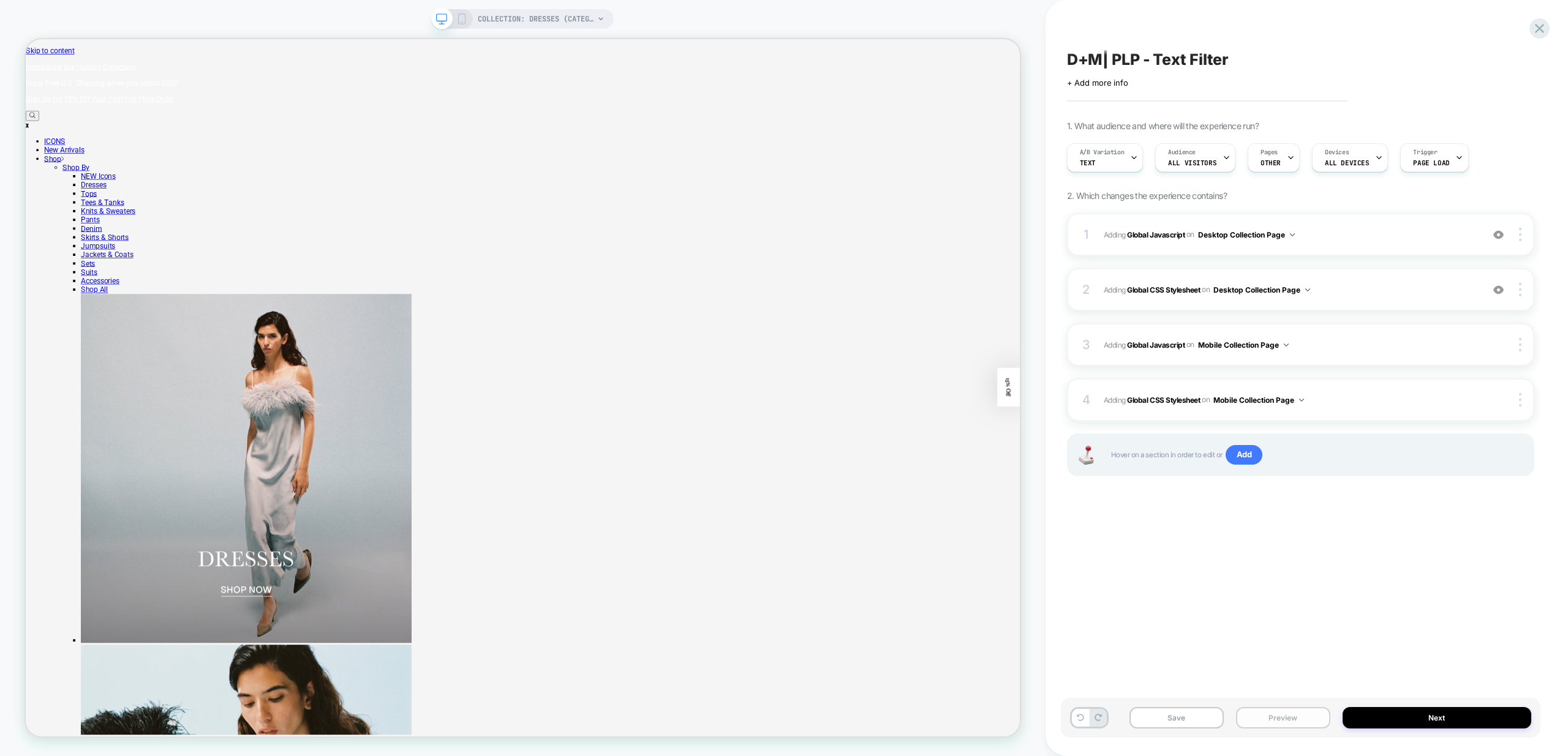
click at [1291, 717] on button "Preview" at bounding box center [1283, 717] width 94 height 21
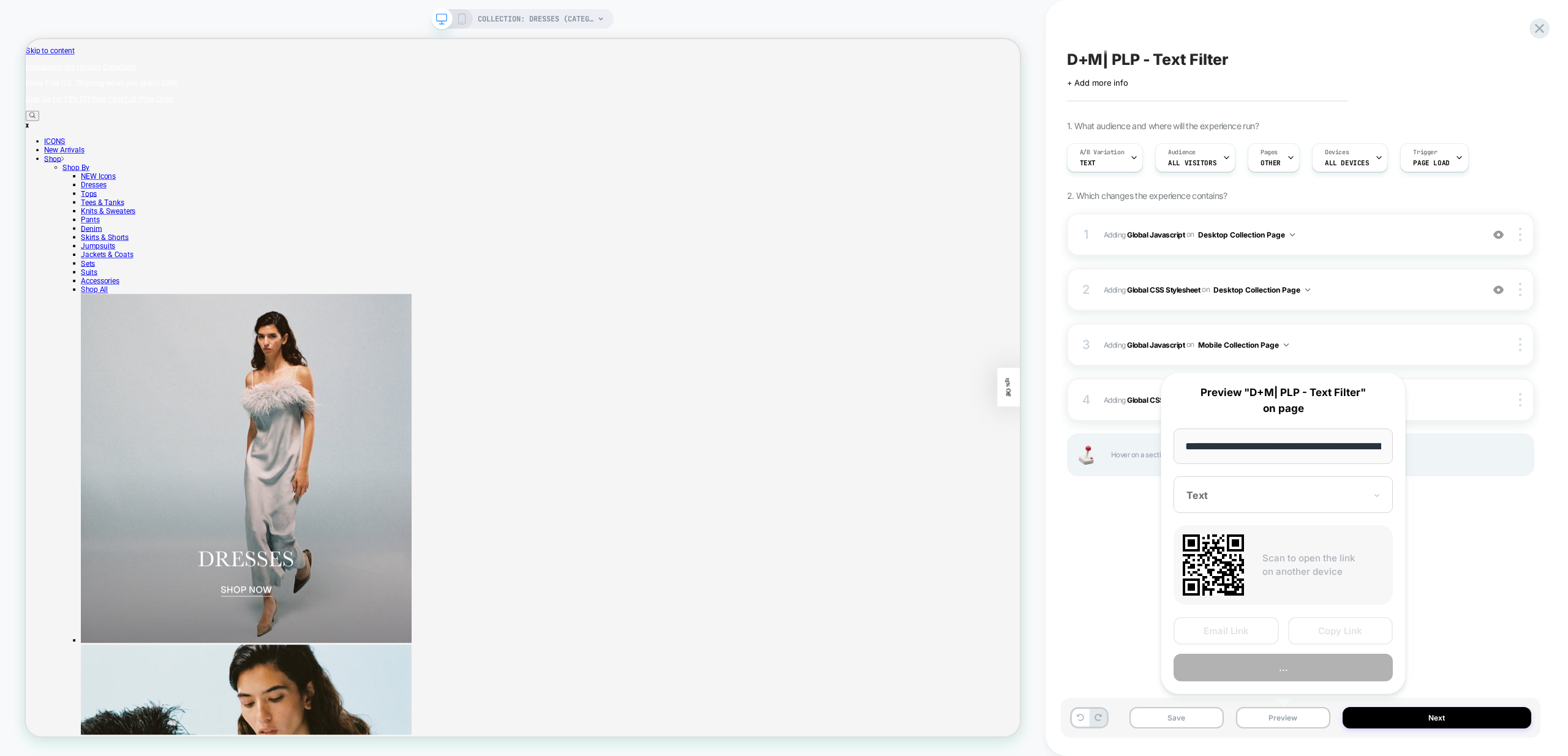
scroll to position [0, 85]
click at [1302, 662] on button "Preview" at bounding box center [1283, 668] width 219 height 27
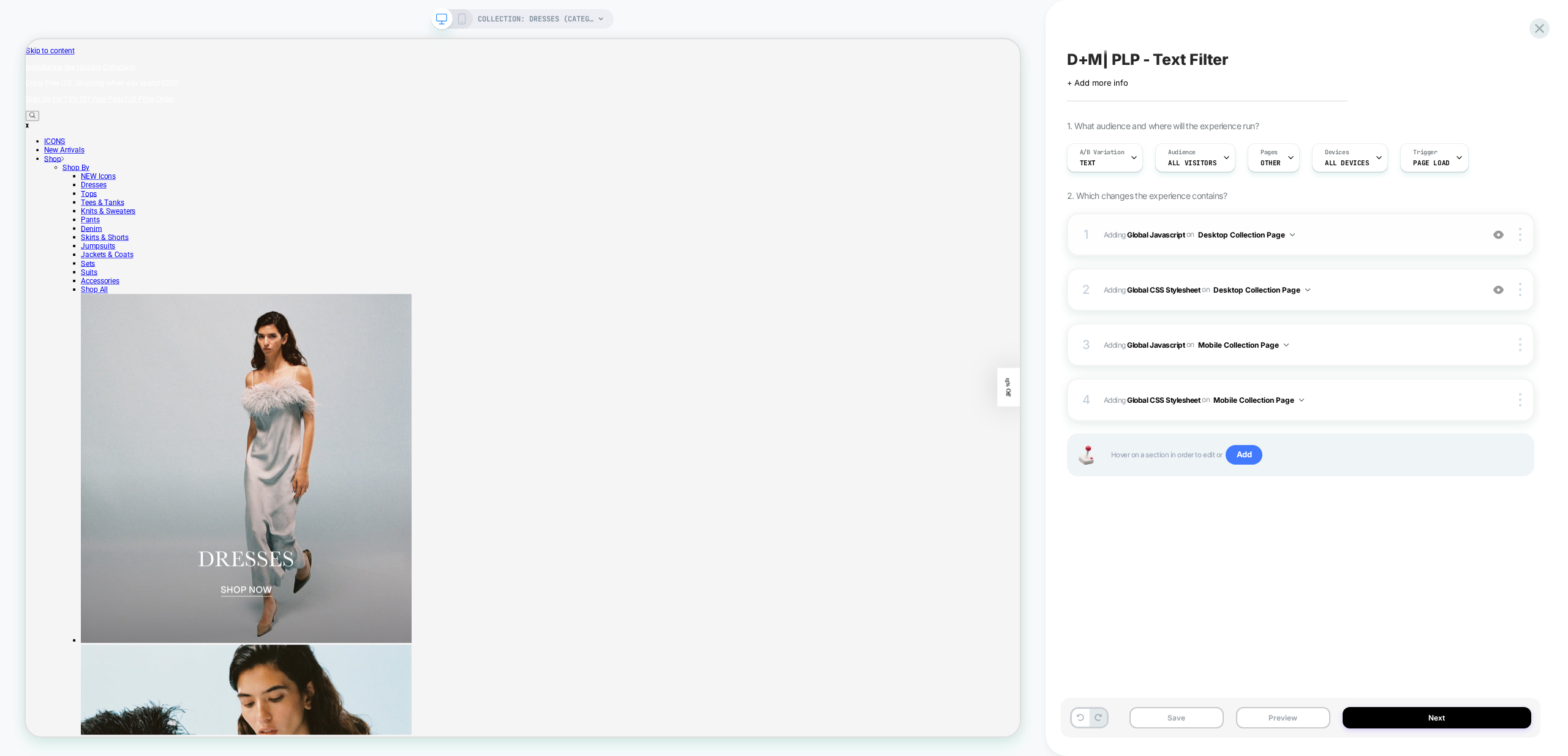
click at [1397, 246] on div "1 Adding Global Javascript on Desktop Collection Page Add Before Add After Copy…" at bounding box center [1300, 235] width 467 height 43
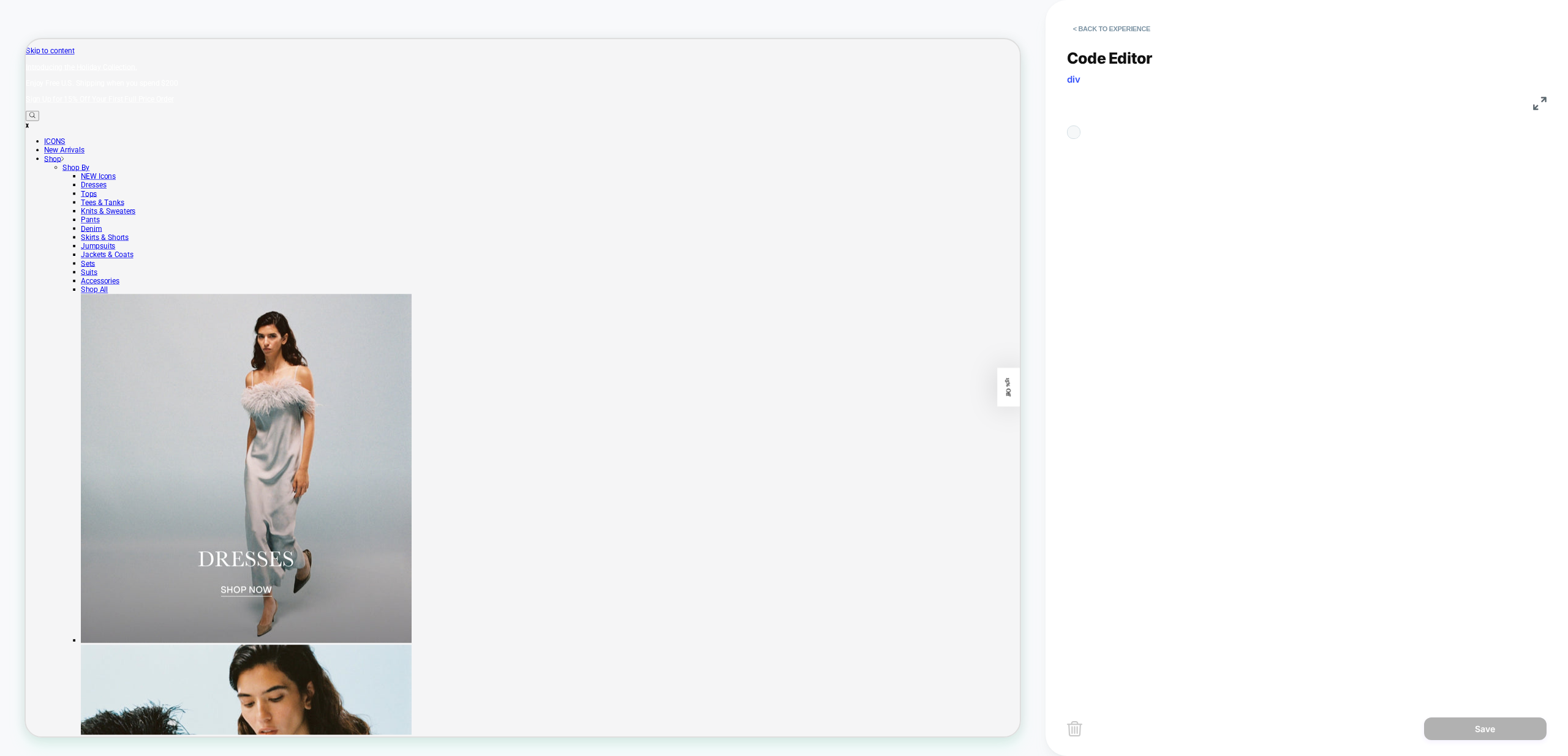
scroll to position [165, 0]
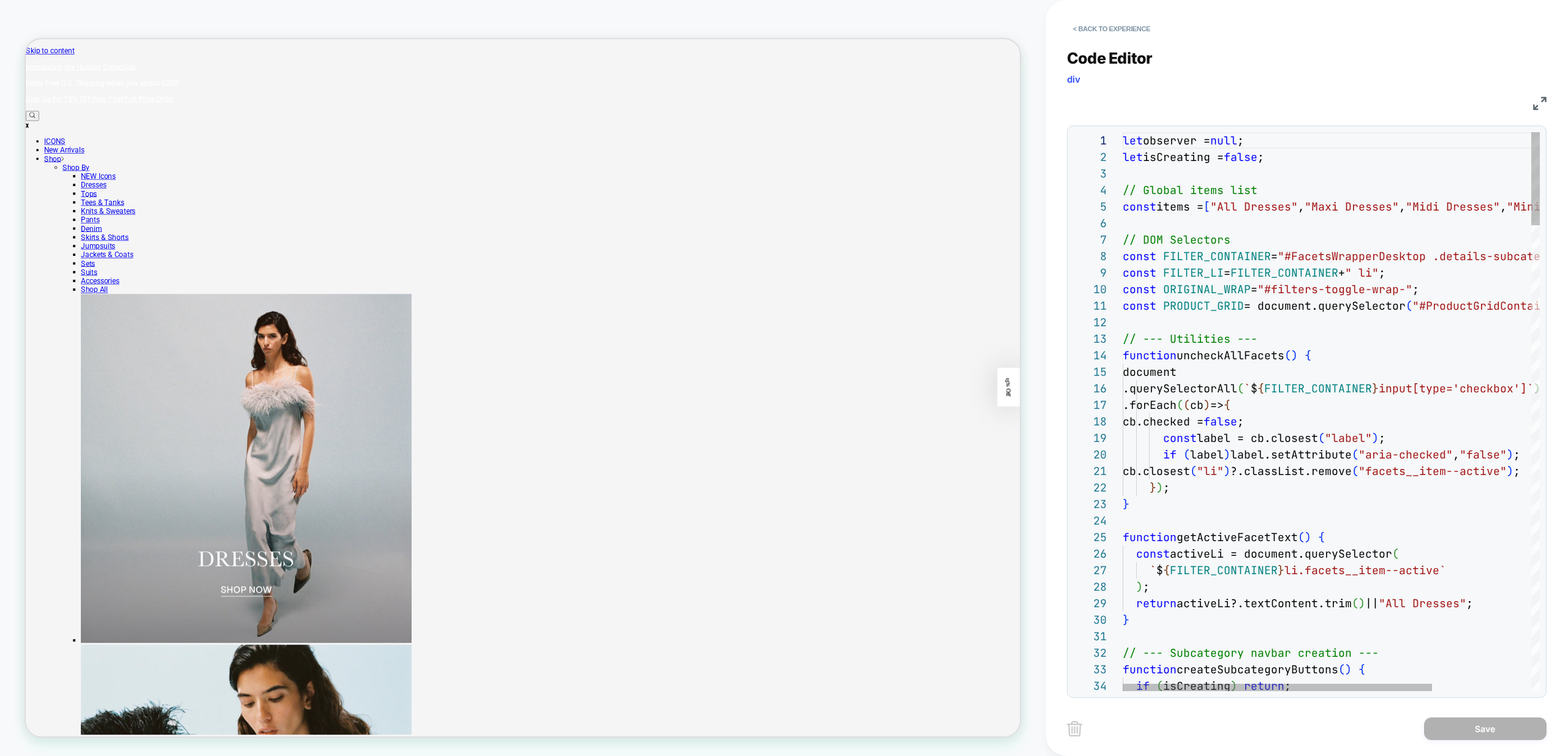
type textarea "*"
type textarea "**********"
type textarea "**"
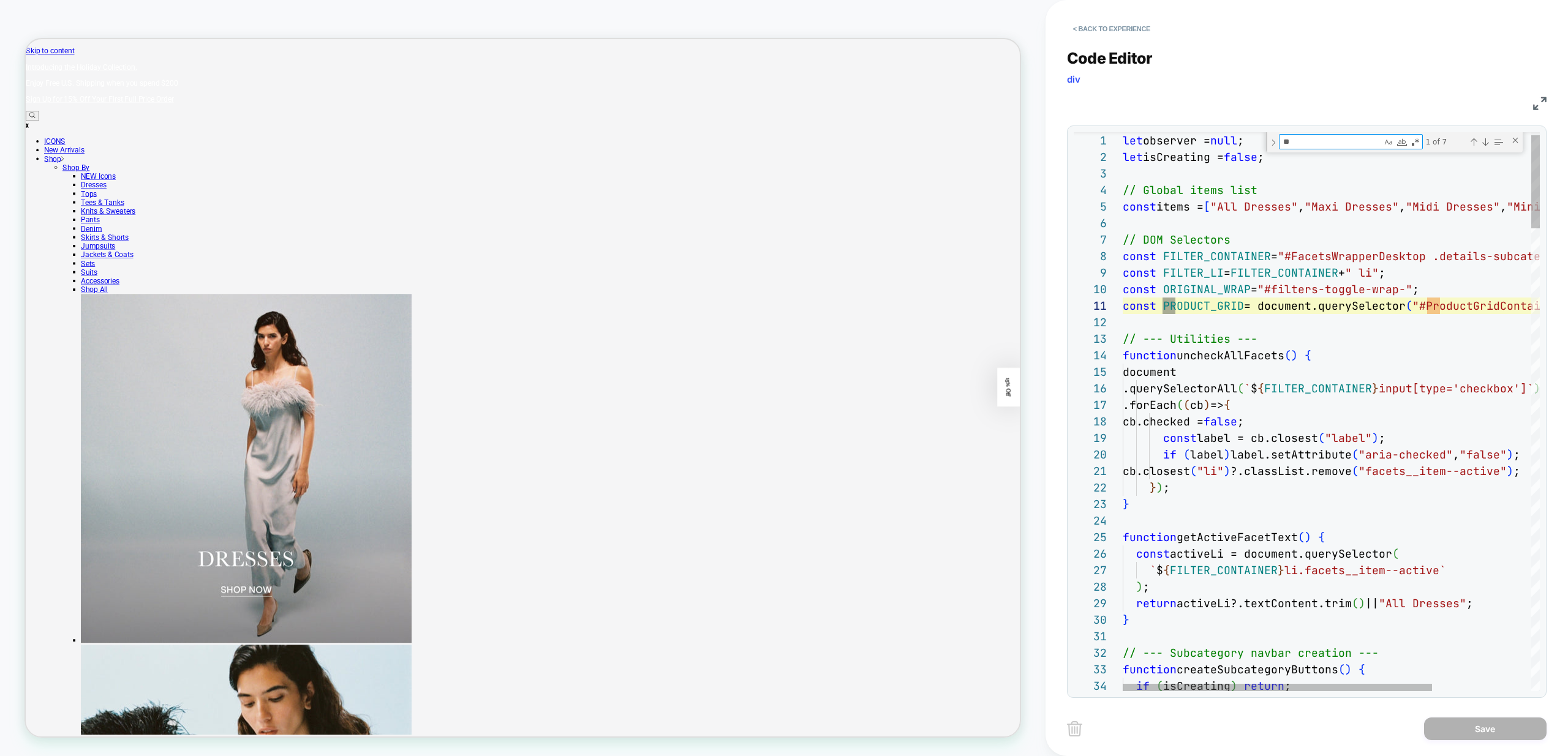
type textarea "**********"
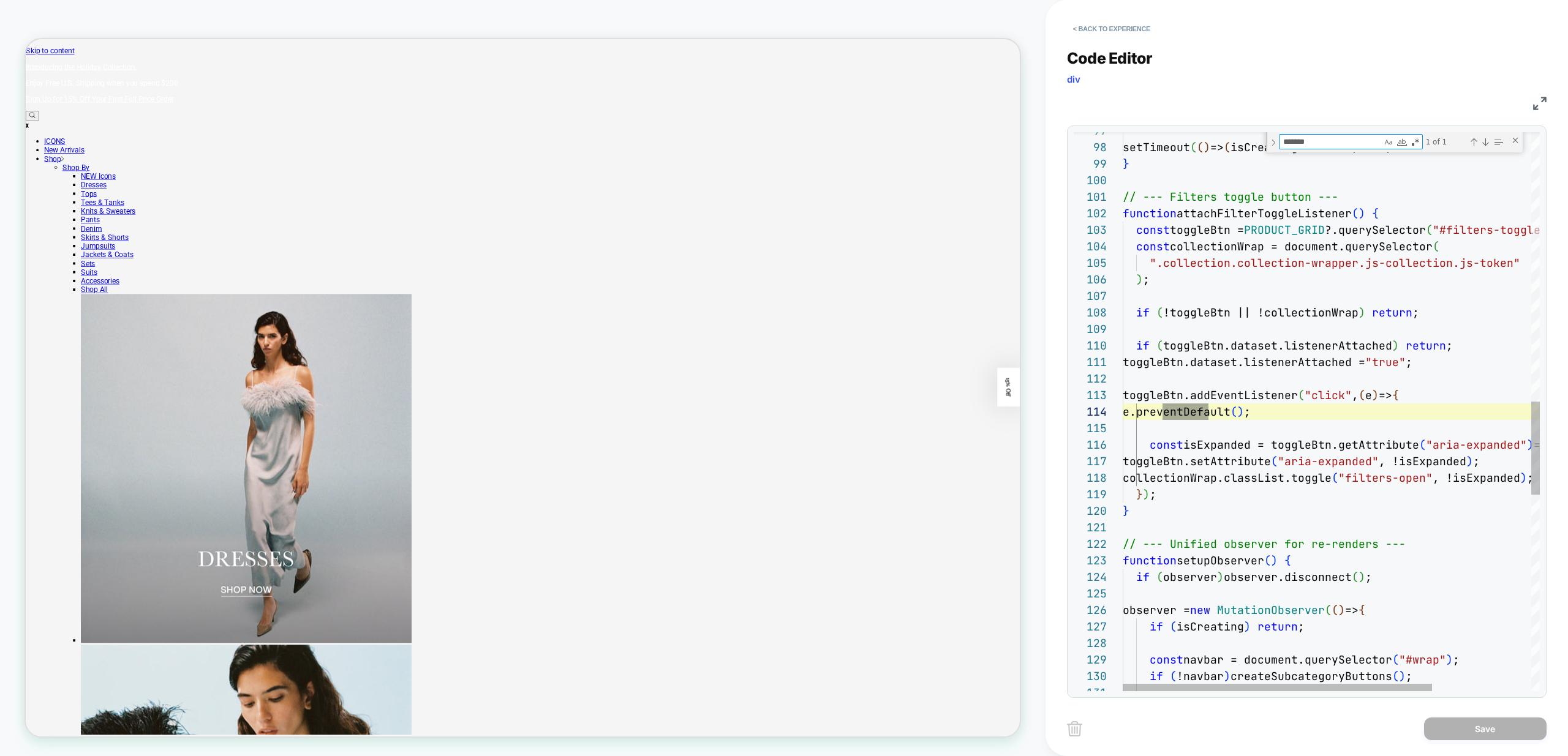
scroll to position [165, 86]
type textarea "*******"
click at [1187, 431] on div "setTimeout ( ( ) => ( isCreating = false ) , 150 ) ; } // --- Filters toggle bu…" at bounding box center [1398, 193] width 550 height 3355
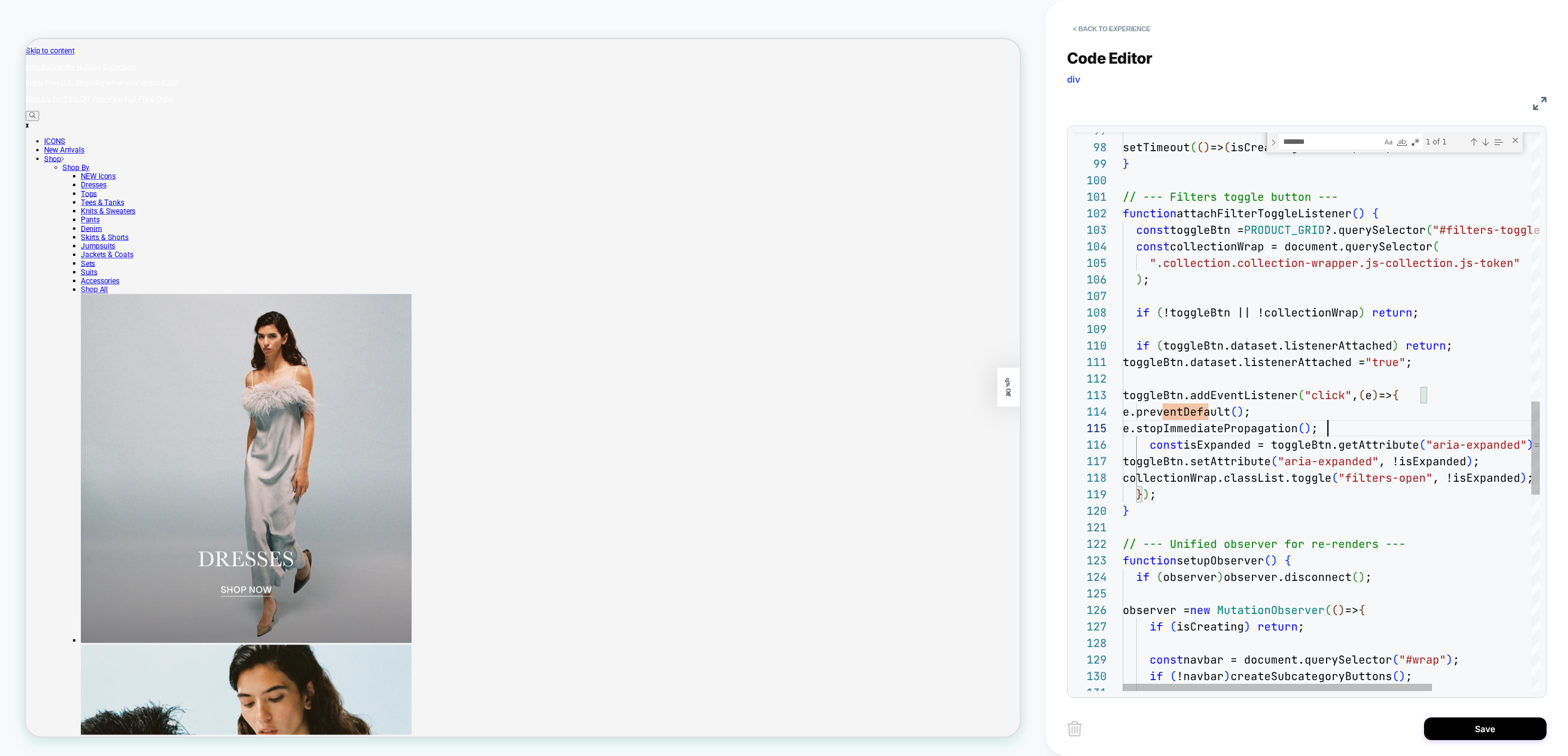
scroll to position [66, 205]
drag, startPoint x: 1138, startPoint y: 428, endPoint x: 1167, endPoint y: 476, distance: 56.1
click at [1138, 428] on div "setTimeout ( ( ) => ( isCreating = false ) , 150 ) ; } // --- Filters toggle bu…" at bounding box center [1398, 193] width 550 height 3355
type textarea "**********"
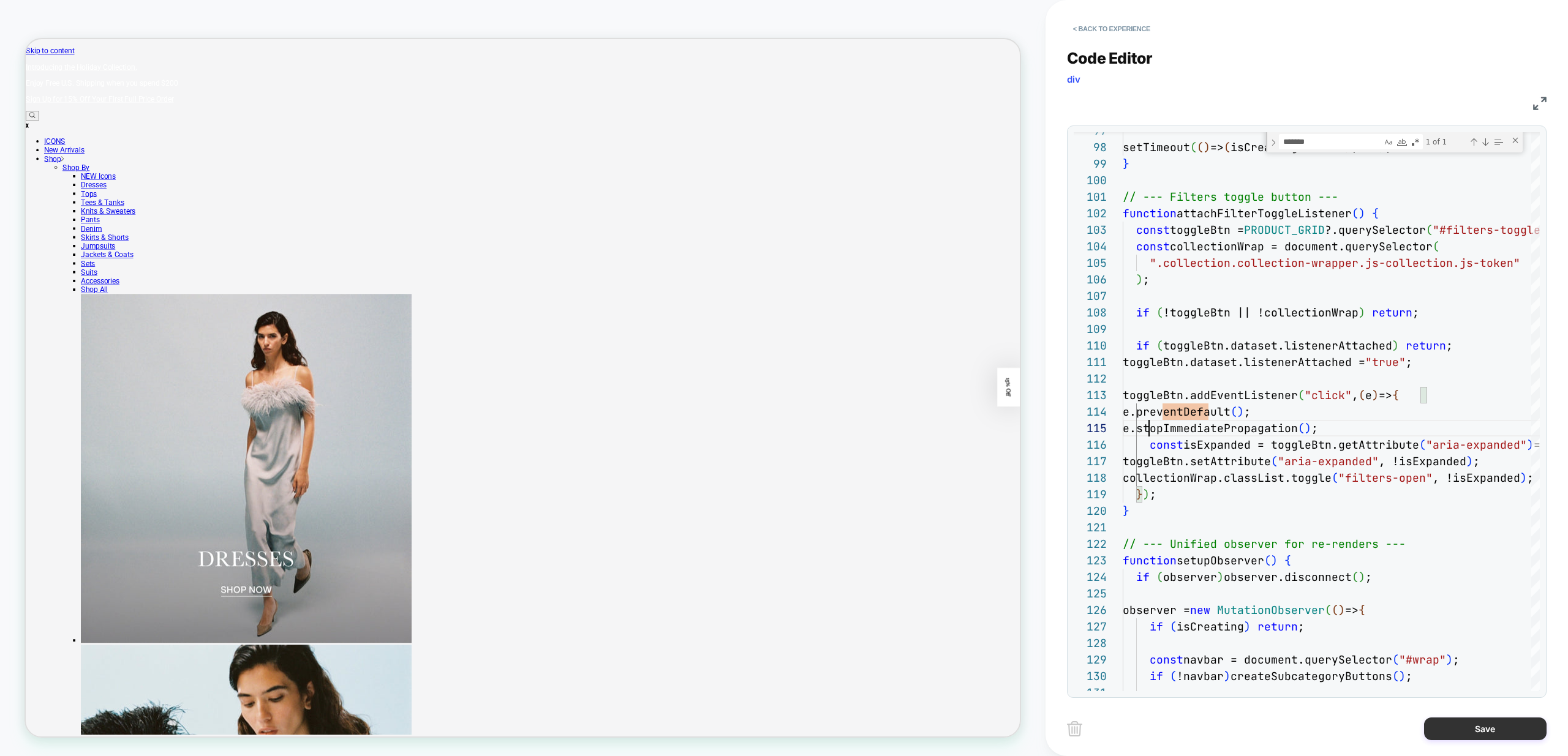
click at [1488, 728] on button "Save" at bounding box center [1485, 728] width 122 height 23
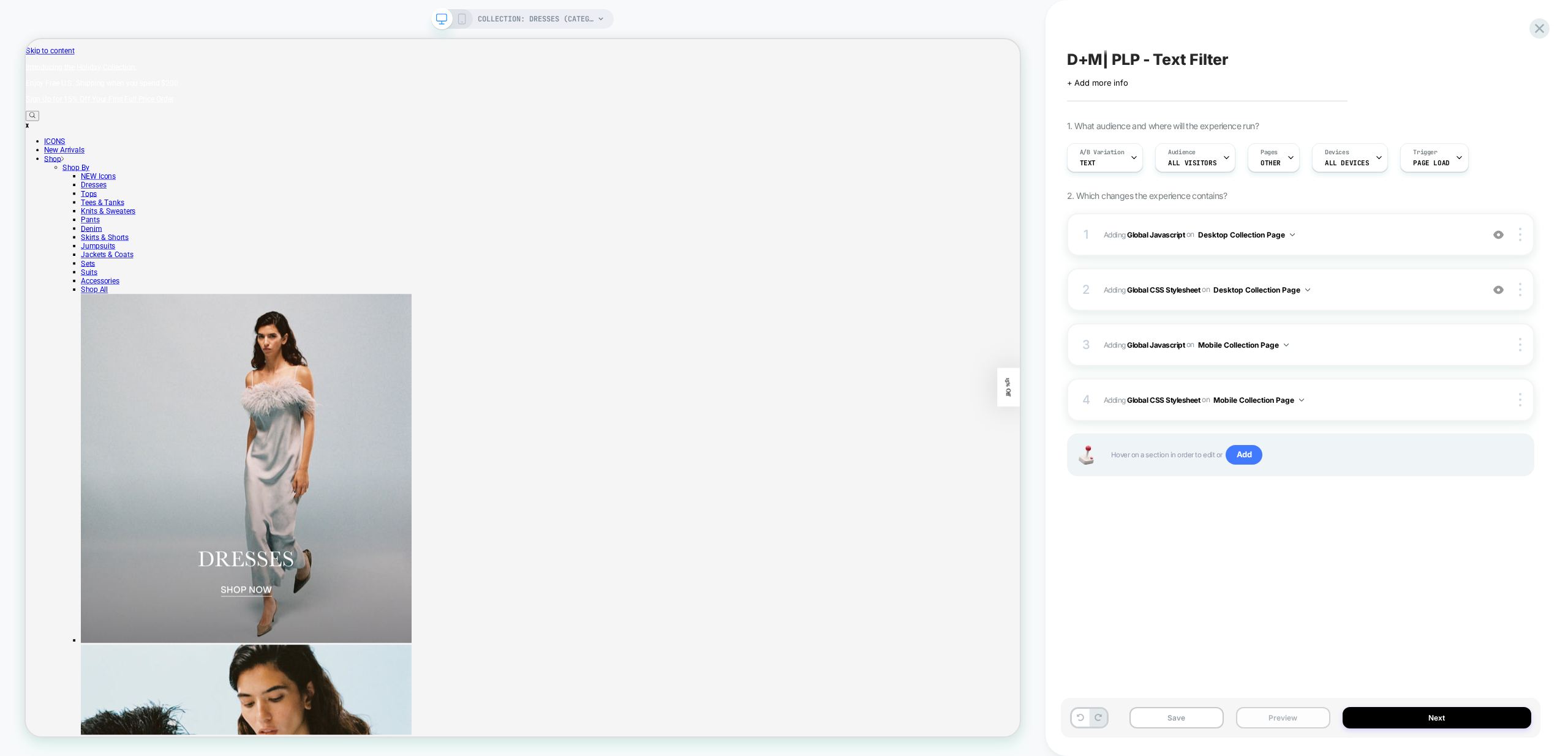
click at [1283, 713] on button "Preview" at bounding box center [1283, 717] width 94 height 21
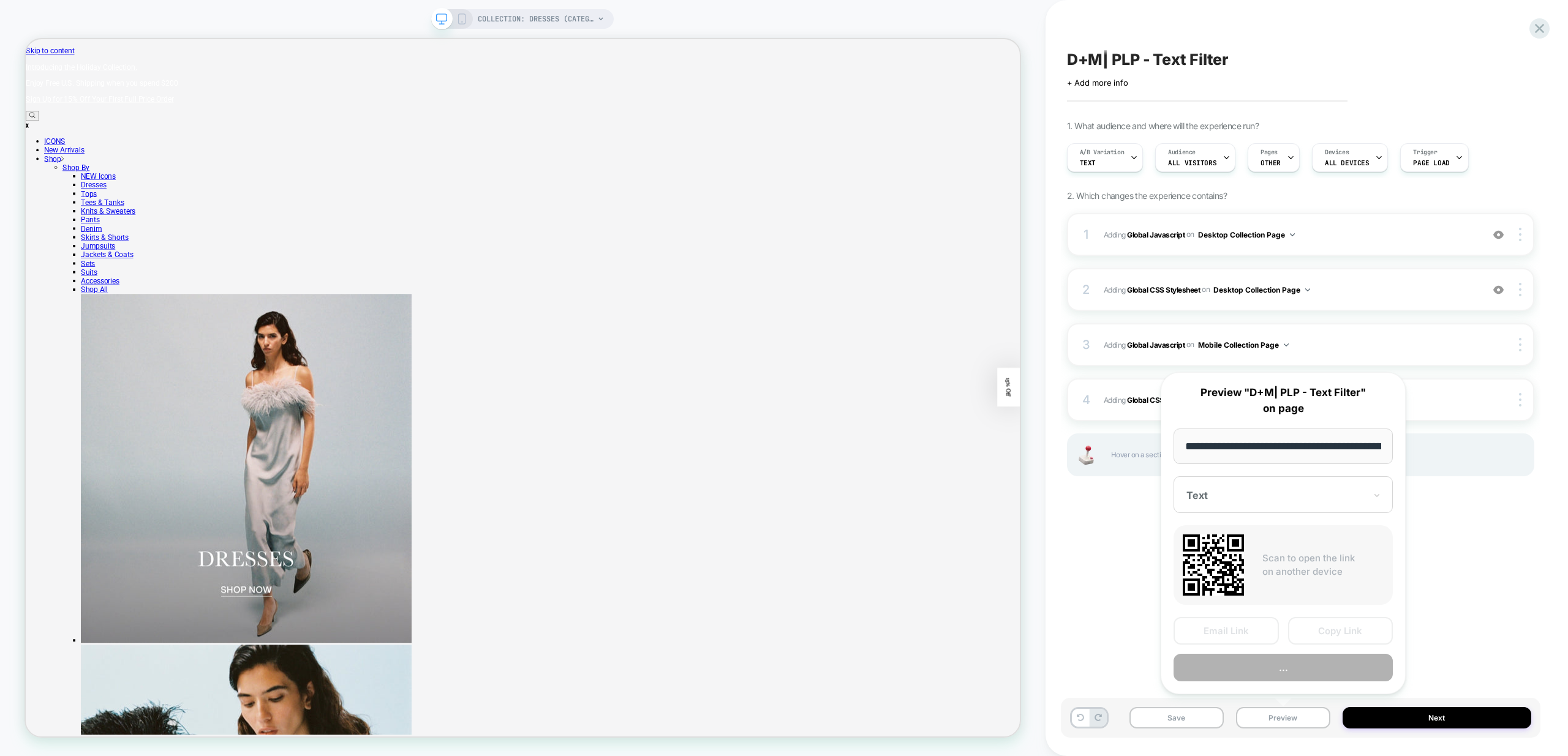
scroll to position [0, 85]
click at [1263, 659] on button "Preview" at bounding box center [1283, 668] width 219 height 27
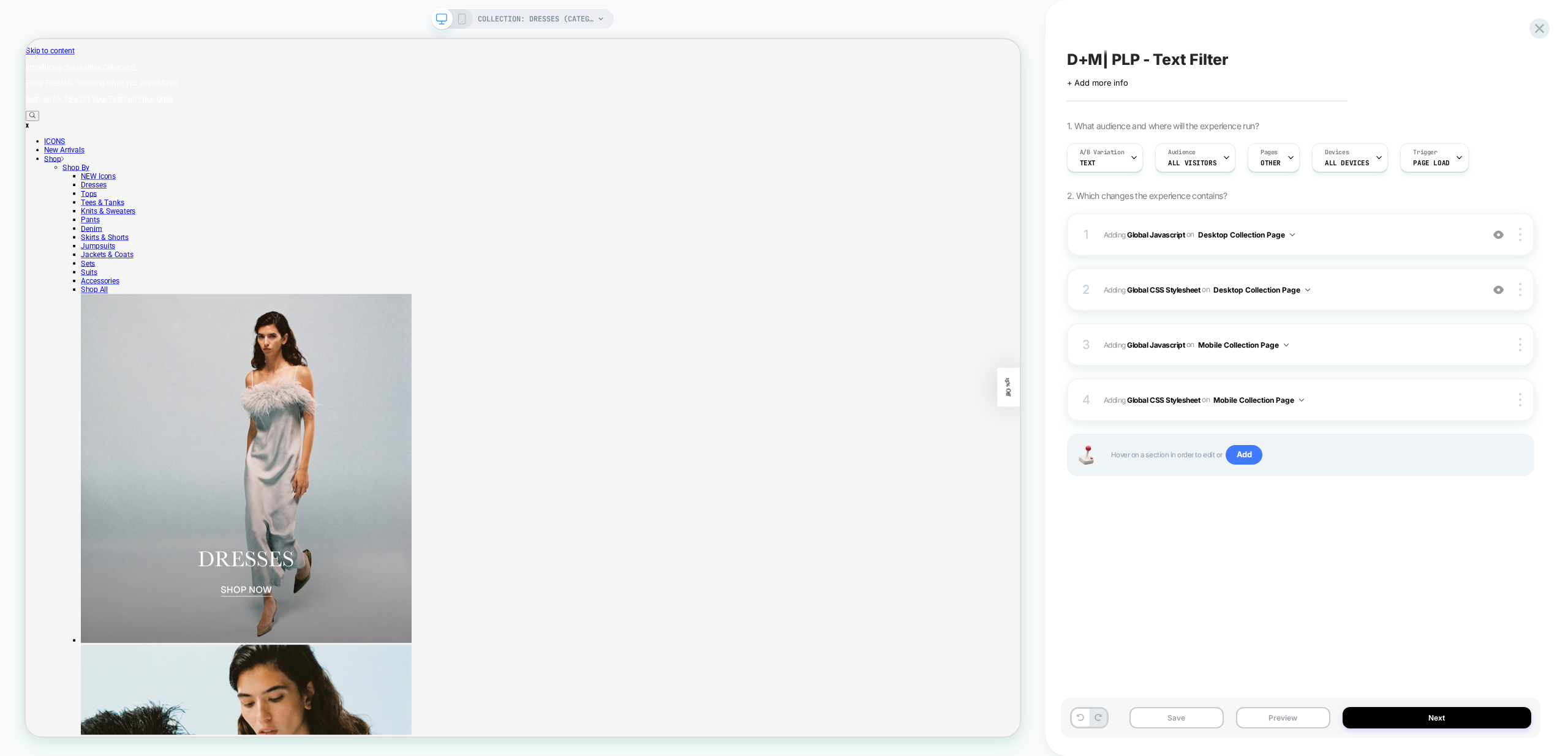
click at [1174, 728] on div "Save Preview Next" at bounding box center [1300, 718] width 480 height 40
click at [1184, 718] on button "Save" at bounding box center [1177, 717] width 94 height 21
click at [1374, 229] on span "Adding Global Javascript on Desktop Collection Page" at bounding box center [1290, 235] width 372 height 15
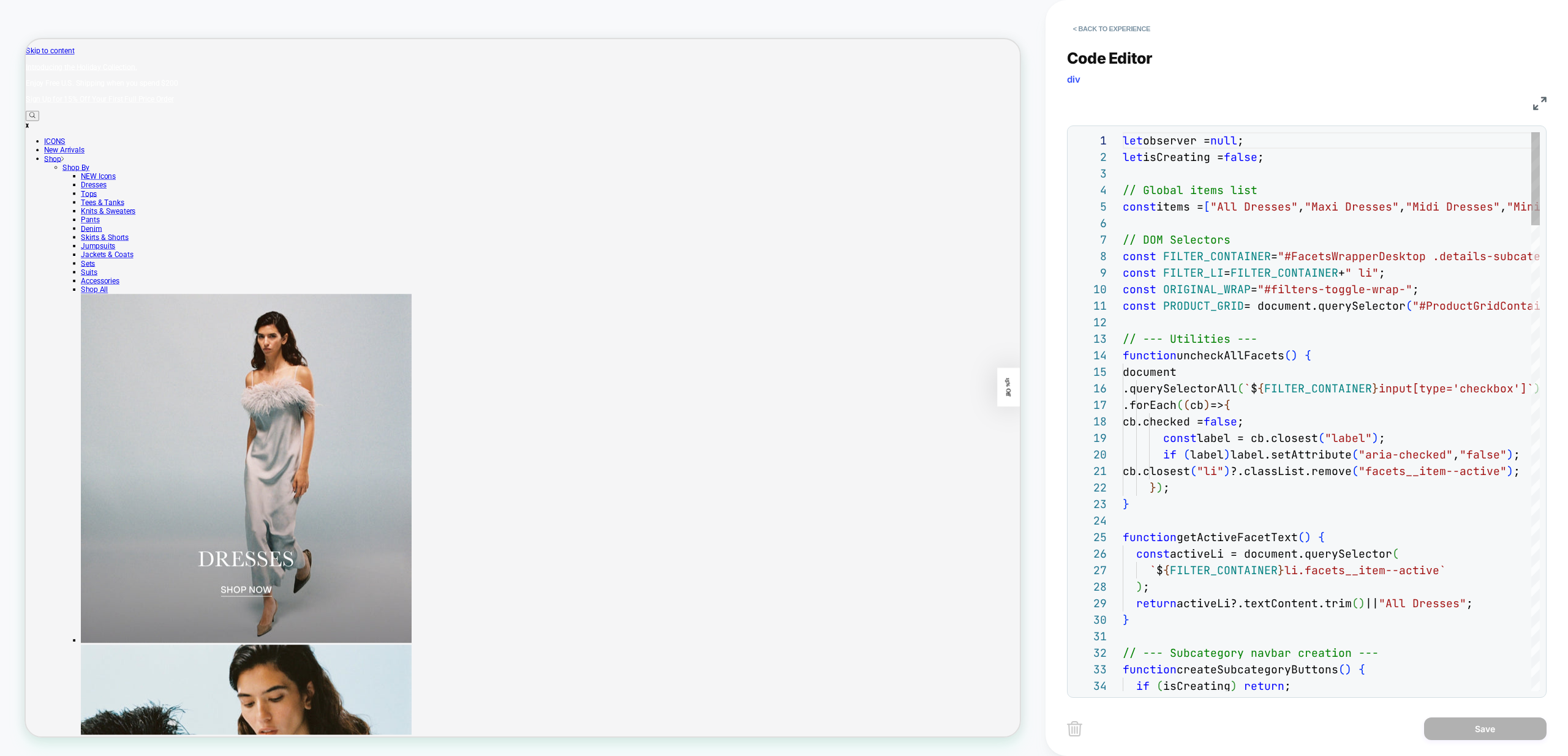
scroll to position [165, 0]
type textarea "**********"
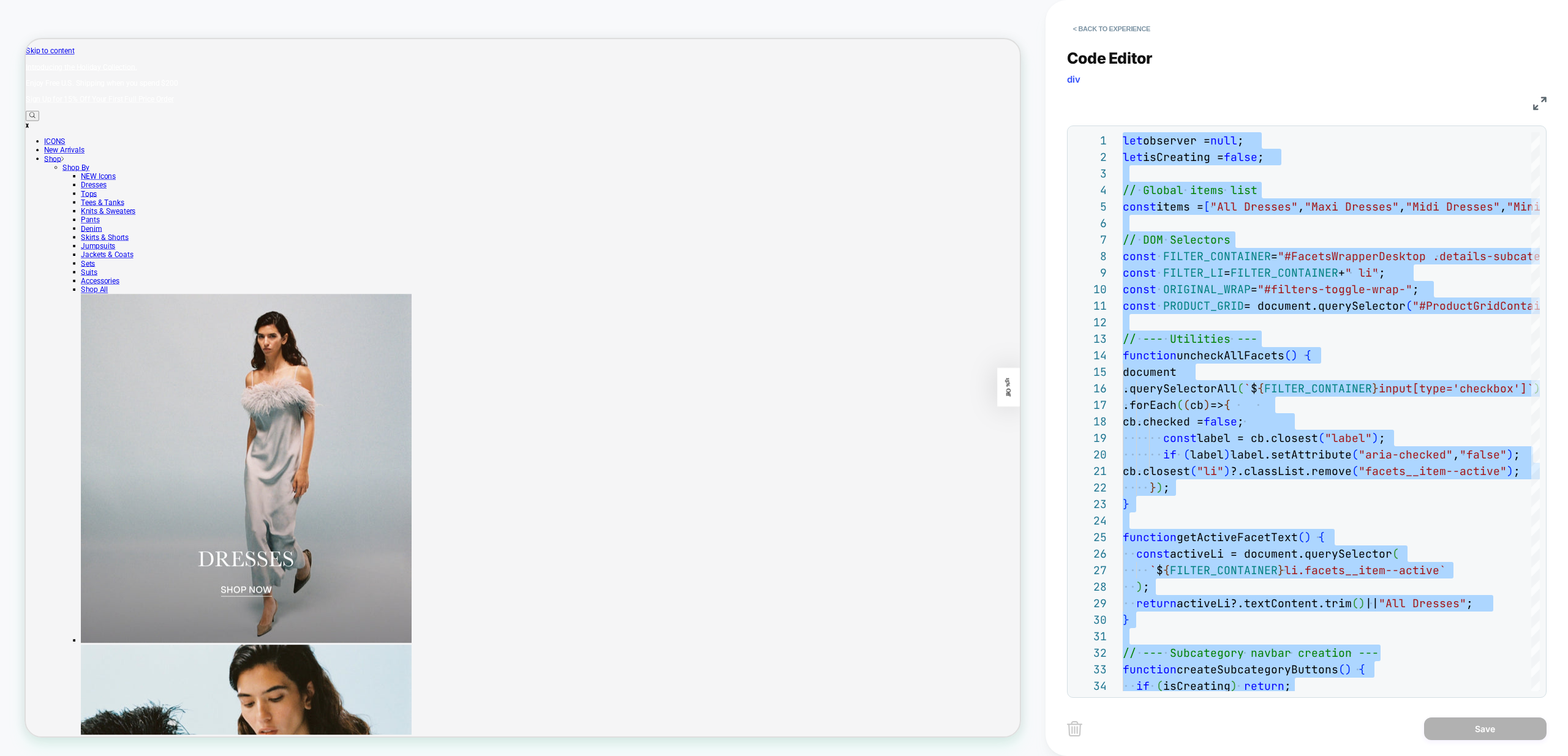
click at [1256, 93] on div "JS" at bounding box center [1307, 101] width 480 height 21
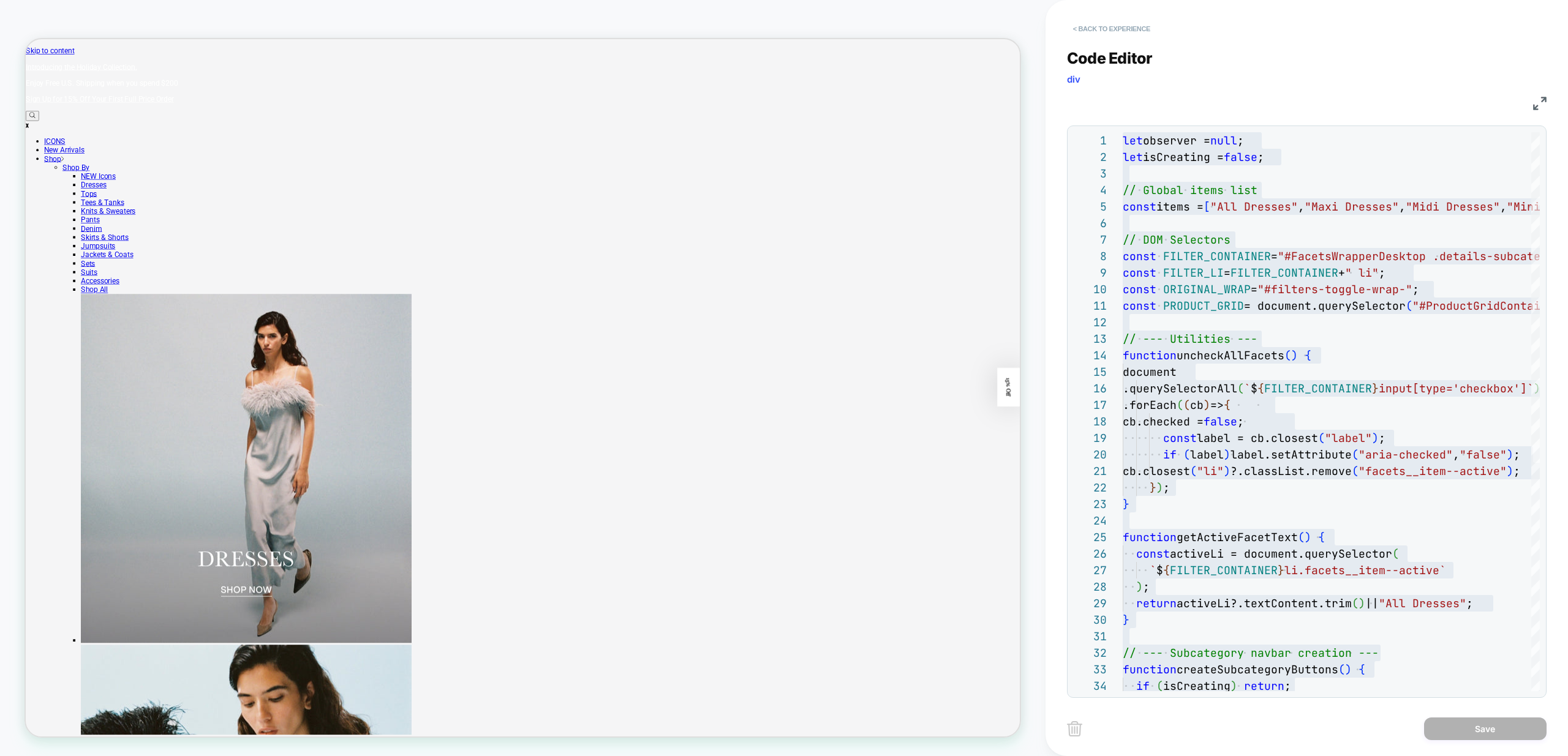
click at [1114, 31] on button "< Back to experience" at bounding box center [1112, 29] width 90 height 20
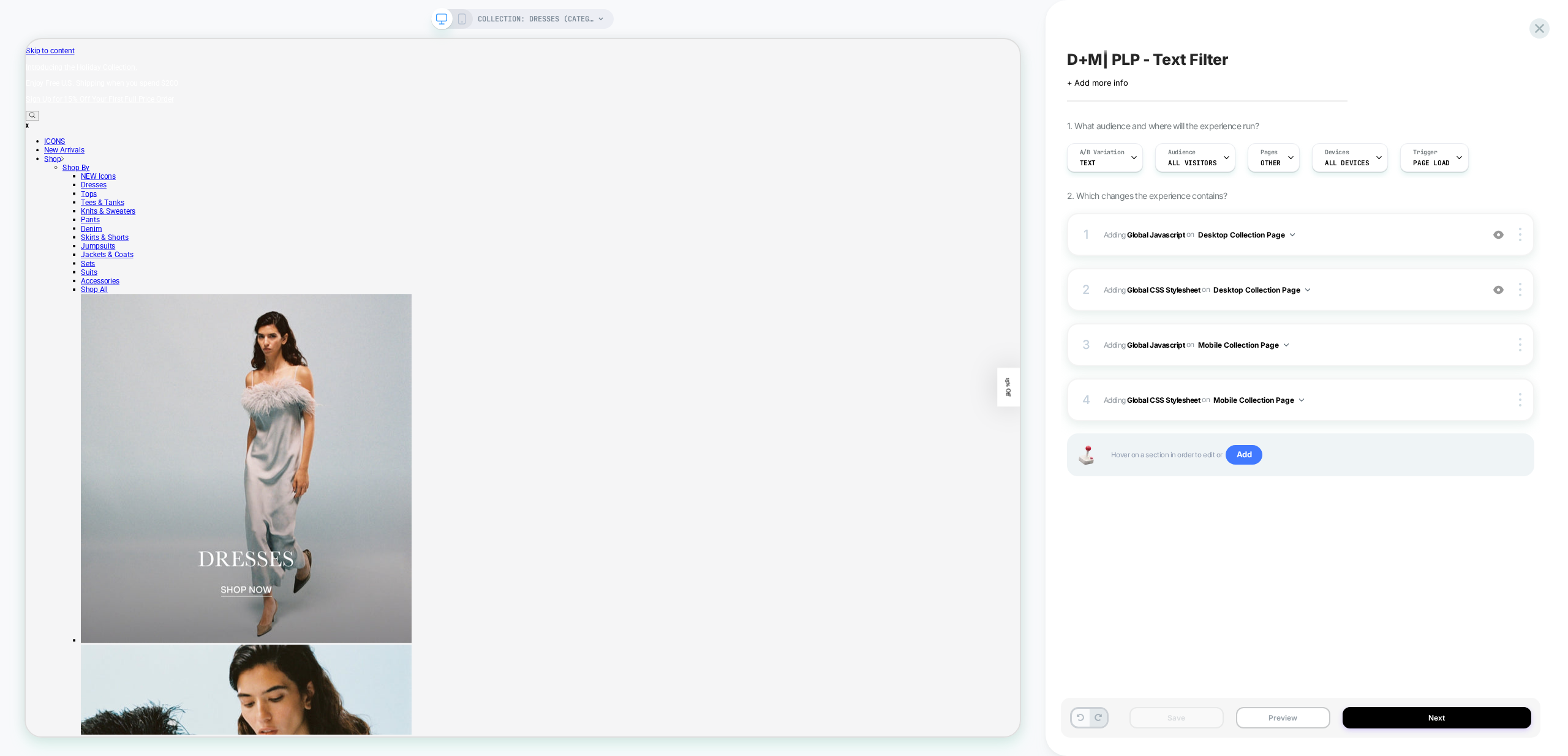
click at [1076, 714] on icon at bounding box center [1080, 717] width 7 height 7
click at [1079, 720] on icon at bounding box center [1080, 717] width 7 height 7
click at [1081, 718] on icon at bounding box center [1080, 717] width 7 height 7
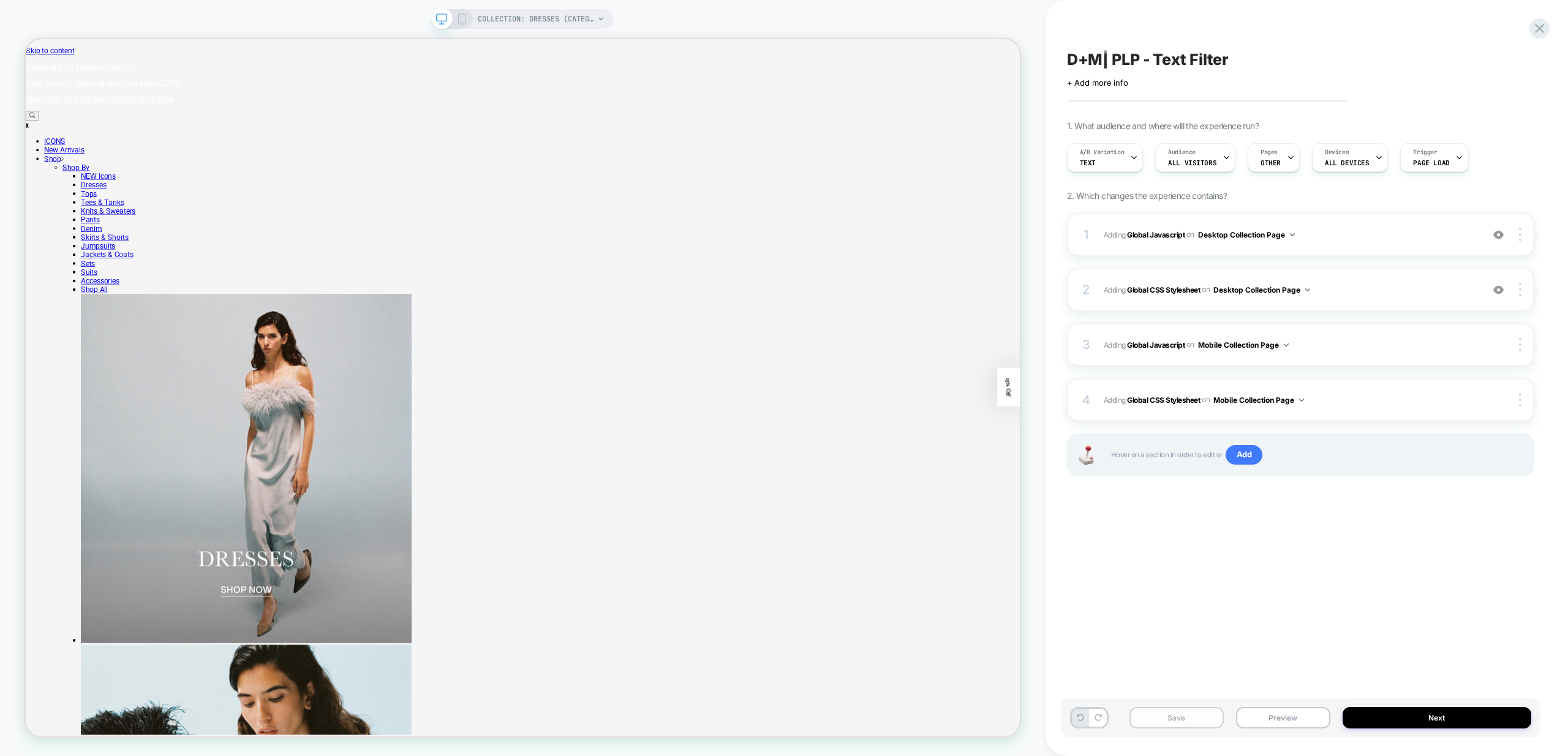
click at [1179, 717] on button "Save" at bounding box center [1177, 717] width 94 height 21
click at [1402, 717] on button "Next" at bounding box center [1436, 717] width 188 height 21
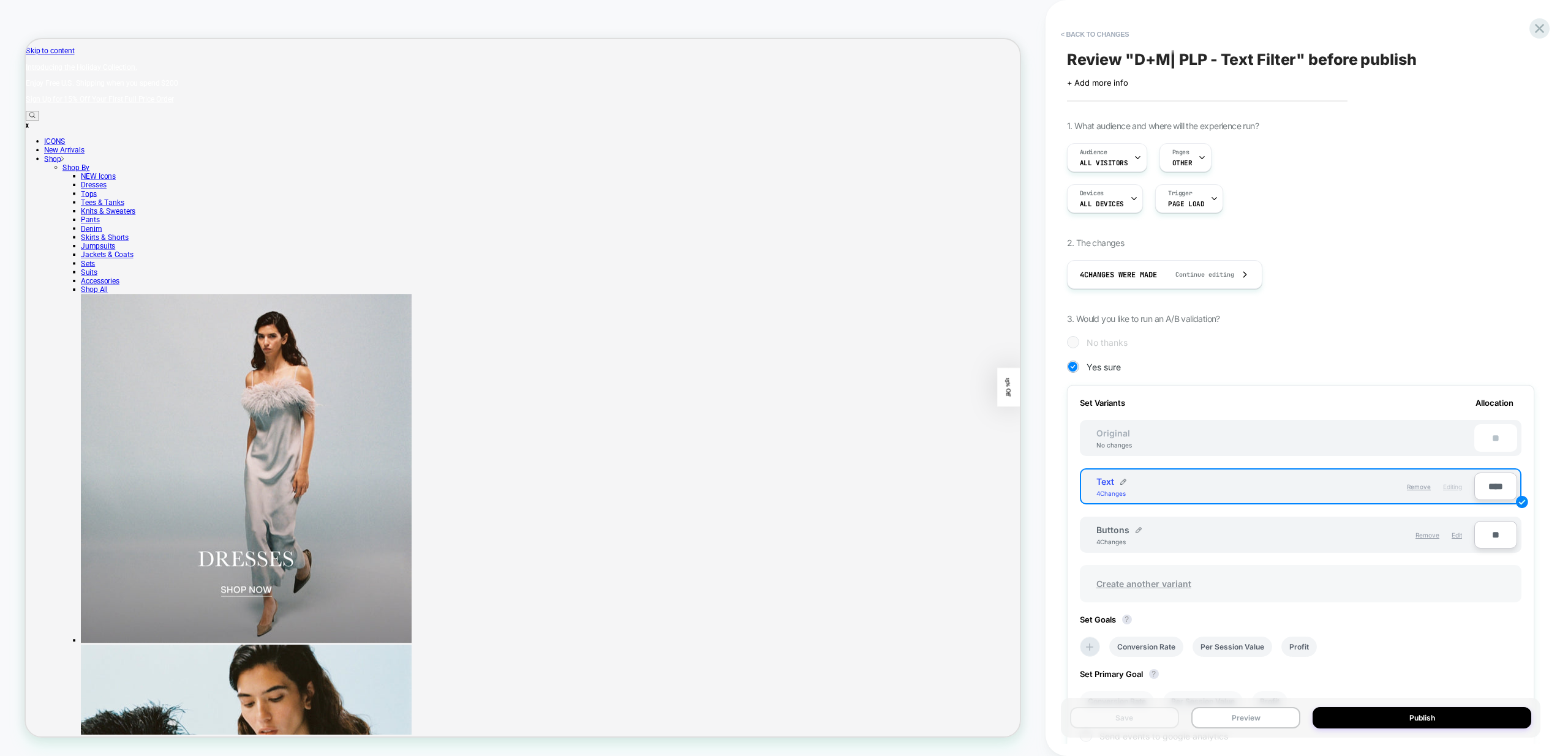
click at [1155, 580] on span "Create another variant" at bounding box center [1143, 583] width 119 height 29
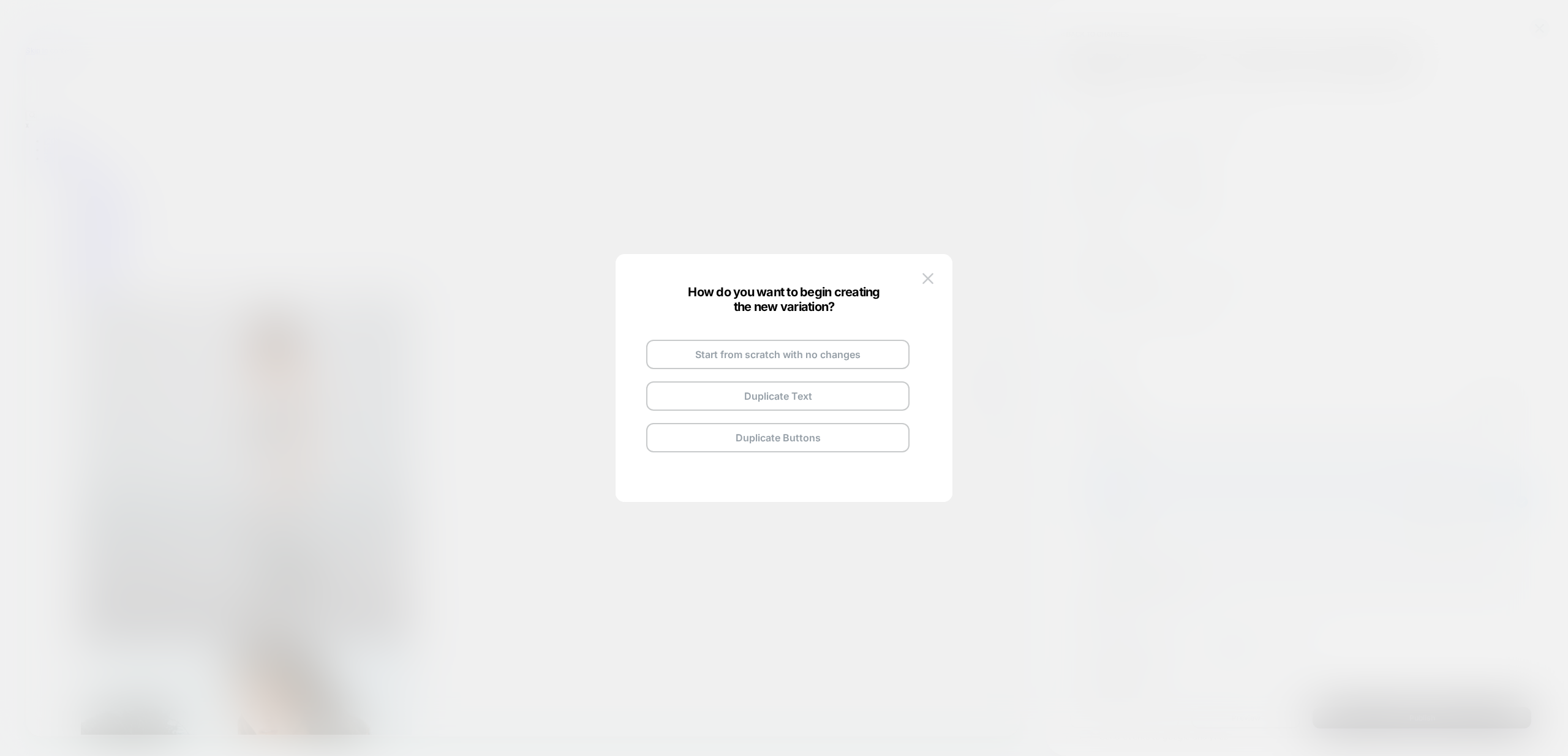
click at [787, 391] on button "Duplicate Text" at bounding box center [778, 396] width 263 height 29
click at [809, 385] on button "Go and Edit the New Variation" at bounding box center [778, 379] width 263 height 29
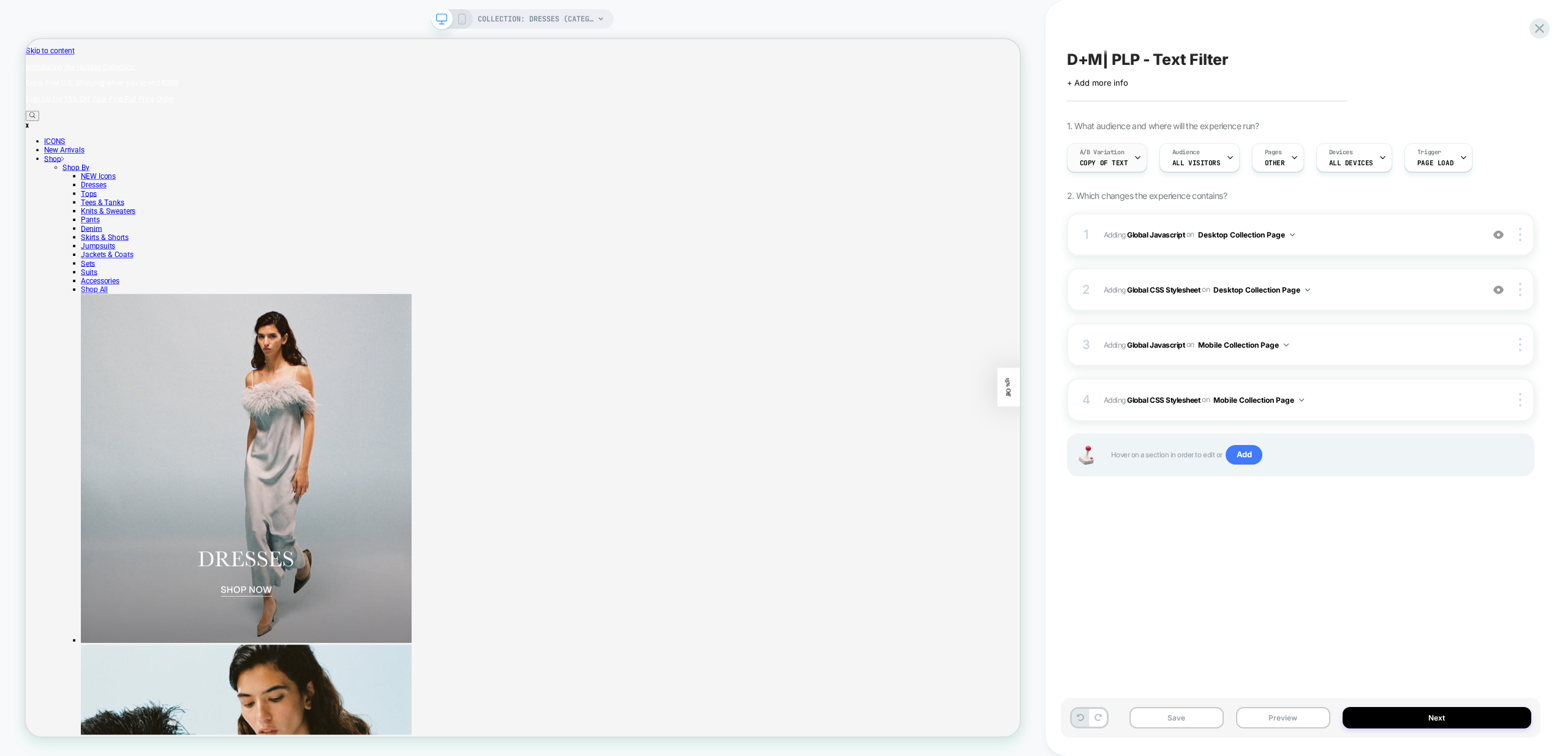
click at [1137, 163] on div at bounding box center [1138, 157] width 8 height 27
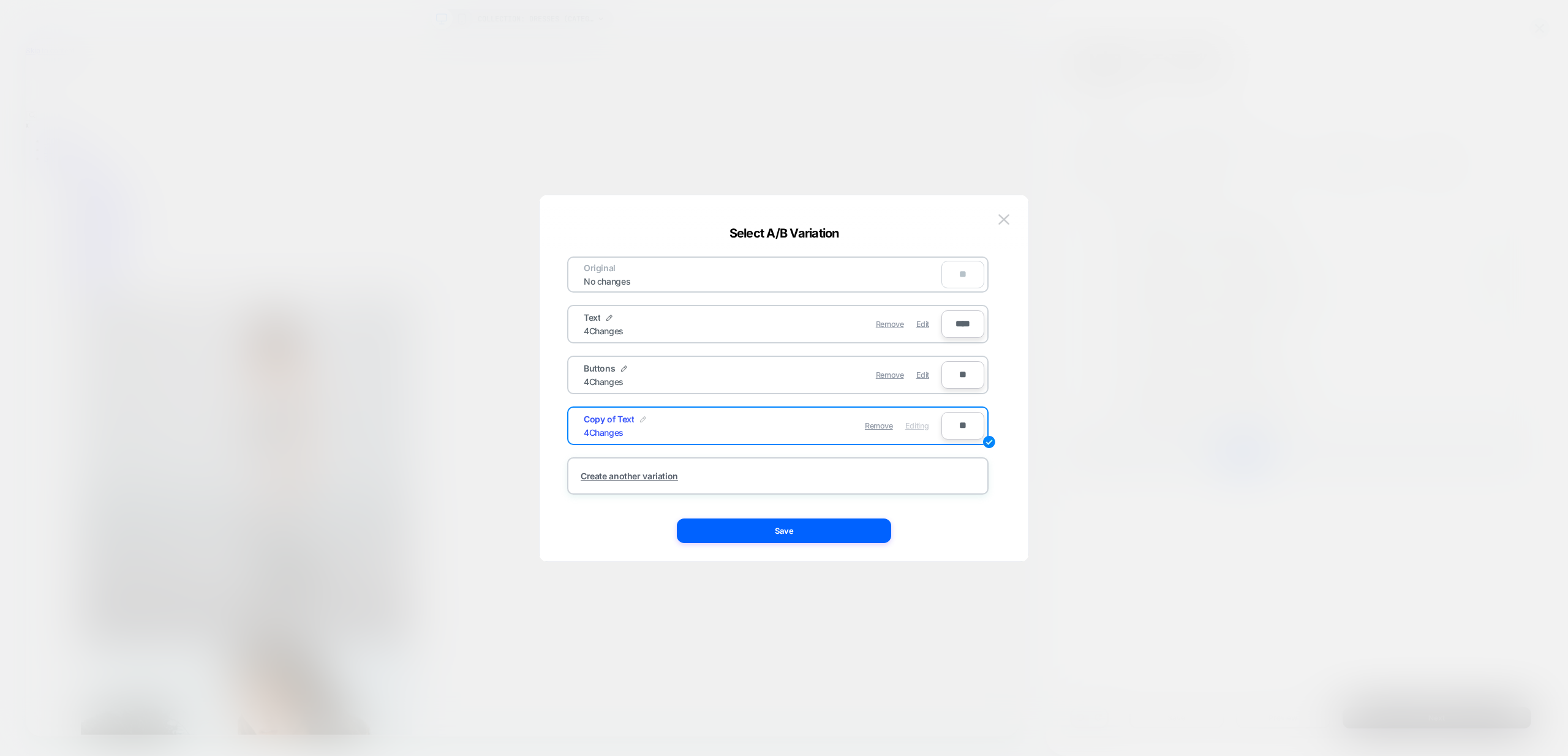
click at [641, 417] on img at bounding box center [643, 419] width 6 height 6
drag, startPoint x: 648, startPoint y: 427, endPoint x: 523, endPoint y: 413, distance: 125.8
click at [1060, 178] on div "**********" at bounding box center [1294, 157] width 467 height 41
type input "**********"
click at [727, 424] on strong "Save" at bounding box center [718, 426] width 20 height 9
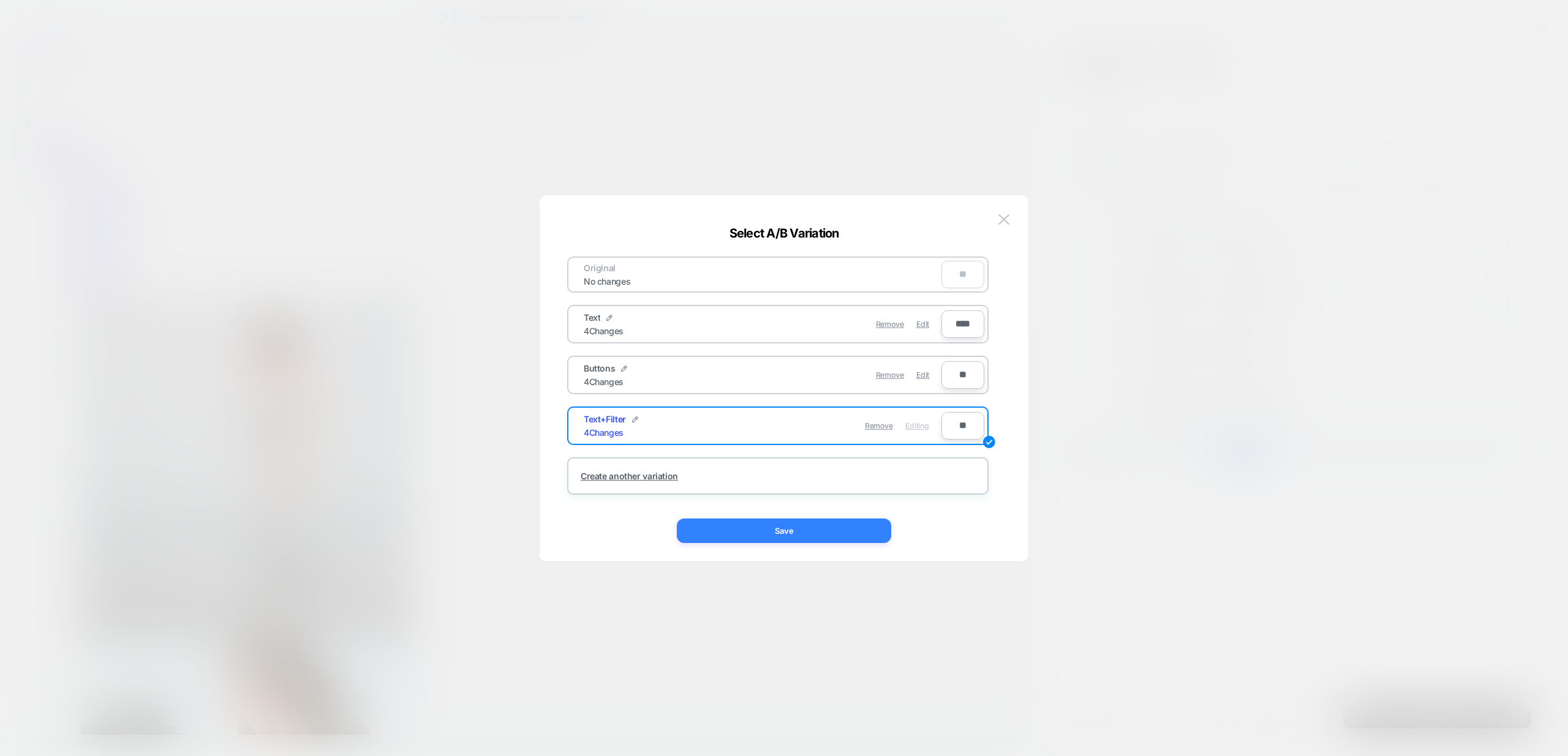
drag, startPoint x: 823, startPoint y: 524, endPoint x: 1062, endPoint y: 647, distance: 268.8
click at [823, 524] on button "Save" at bounding box center [784, 530] width 214 height 24
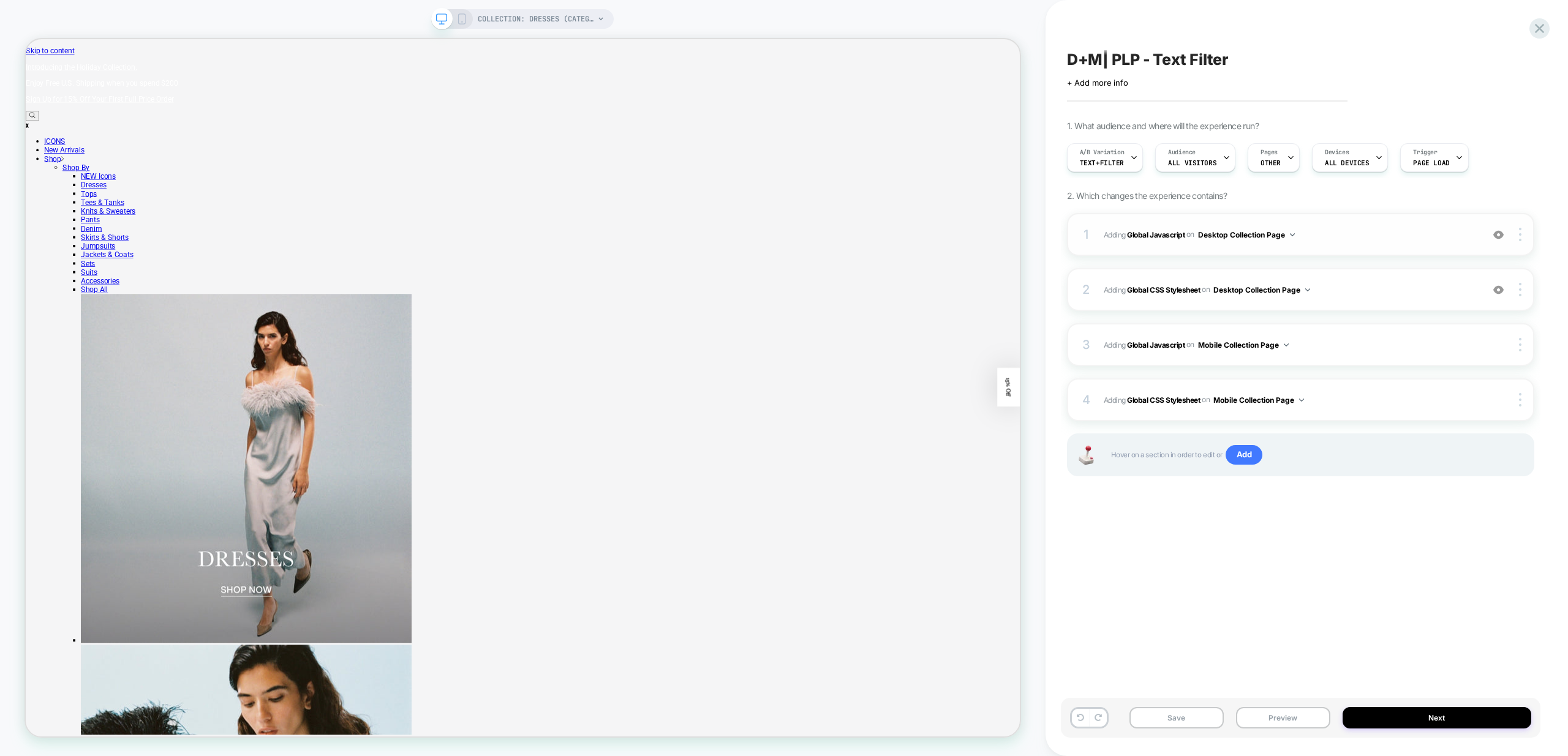
click at [1335, 235] on span "Adding Global Javascript on Desktop Collection Page" at bounding box center [1290, 235] width 372 height 15
click at [1460, 246] on div "1 Adding Global Javascript on Desktop Collection Page Copy to Mobile Target All…" at bounding box center [1300, 235] width 467 height 43
click at [1336, 252] on div "1 Adding Global Javascript on Desktop Collection Page Copy to Mobile Target All…" at bounding box center [1300, 235] width 467 height 43
click at [1345, 200] on div "1. What audience and where will the experience run? A/B Variation Text+Filter A…" at bounding box center [1300, 313] width 467 height 386
click at [1167, 718] on button "Save" at bounding box center [1177, 717] width 94 height 21
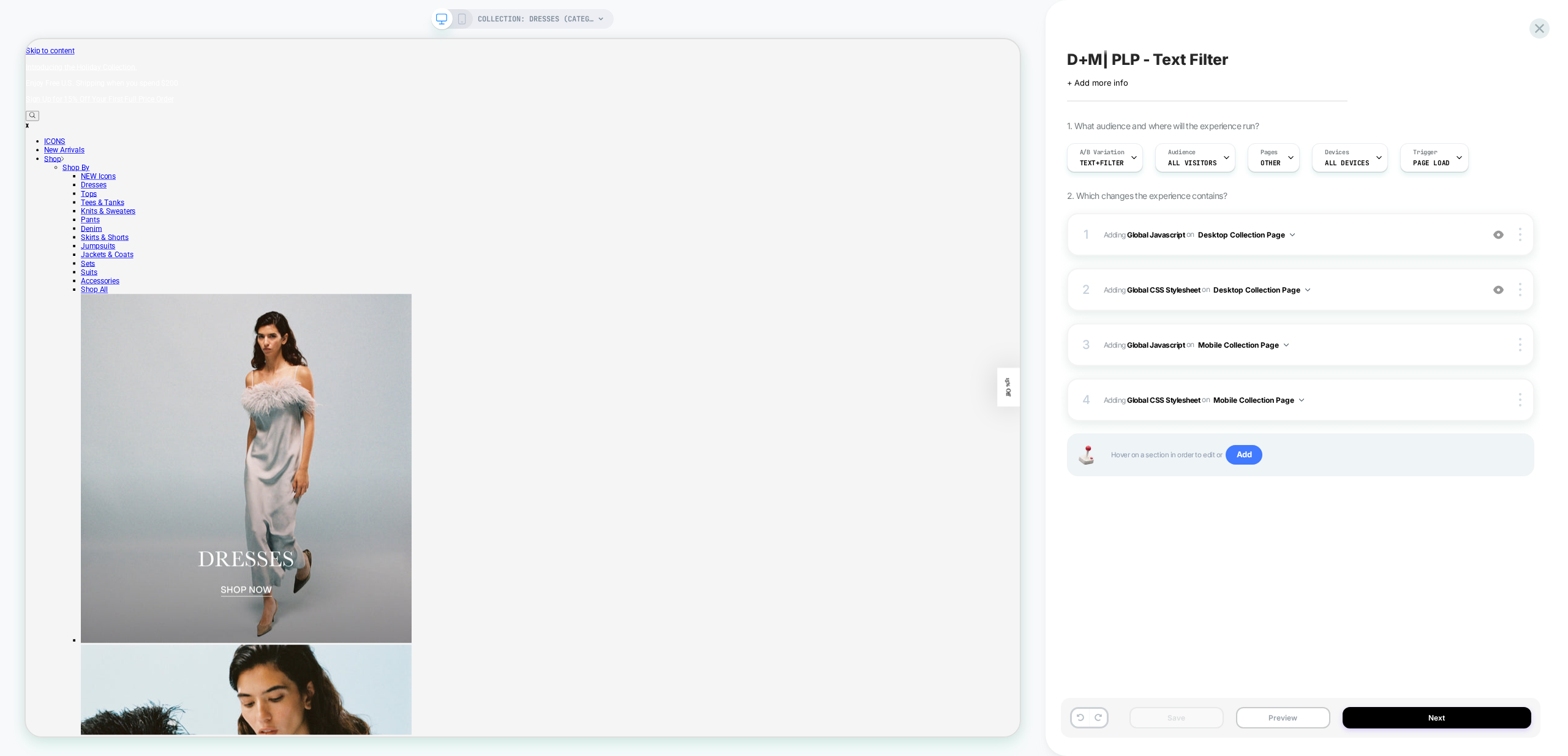
click at [1168, 597] on div "D+M| PLP - Text Filter Click to edit experience details + Add more info 1. What…" at bounding box center [1300, 378] width 480 height 732
click at [1438, 235] on span "Adding Global Javascript on Desktop Collection Page" at bounding box center [1290, 235] width 372 height 15
click at [1349, 229] on span "Adding Global Javascript on Desktop Collection Page" at bounding box center [1290, 235] width 372 height 15
drag, startPoint x: 1282, startPoint y: 254, endPoint x: 1171, endPoint y: 248, distance: 111.2
click at [1281, 253] on div "1 Adding Global Javascript on Desktop Collection Page Copy to Mobile Target All…" at bounding box center [1300, 235] width 467 height 43
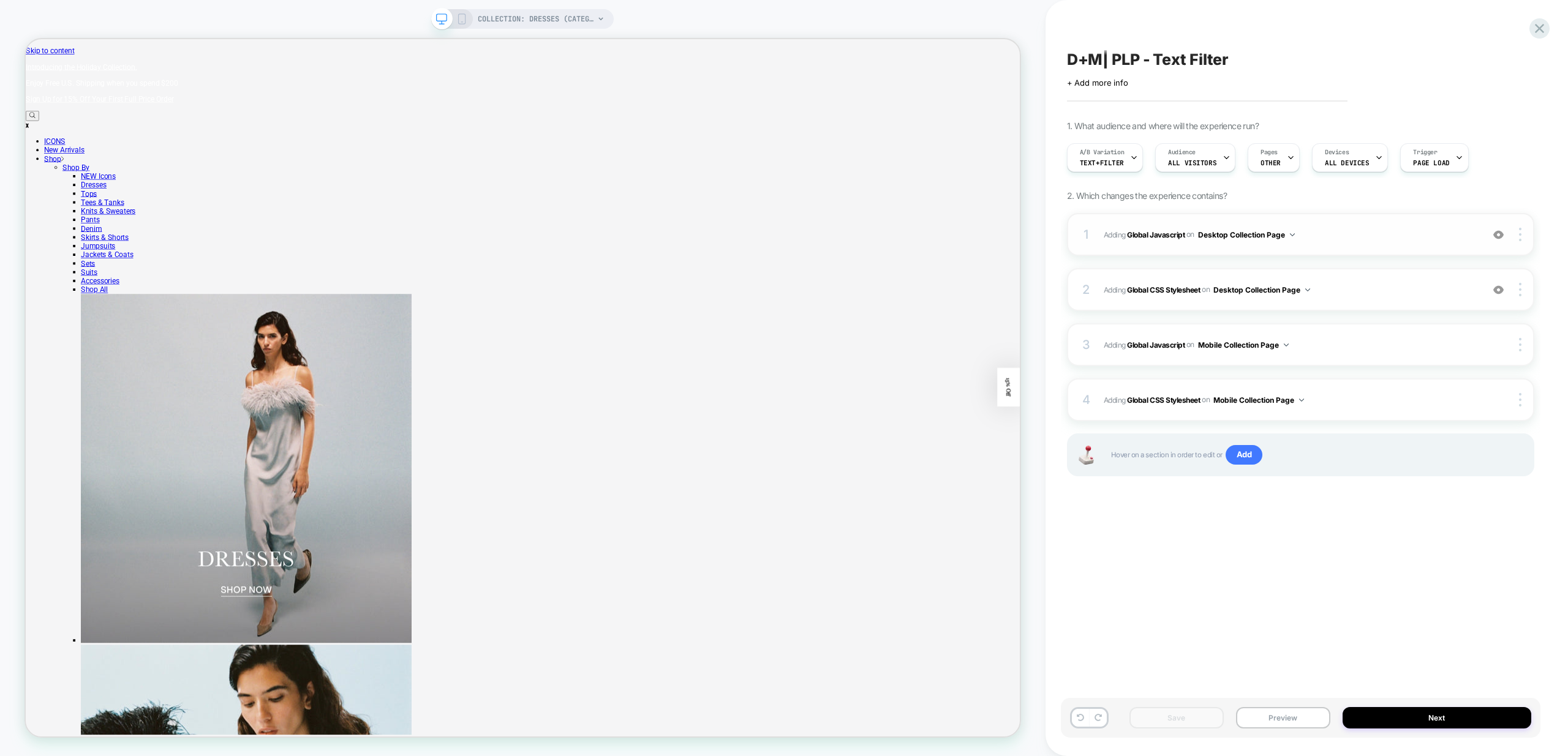
click at [1156, 246] on div "1 Adding Global Javascript on Desktop Collection Page Copy to Mobile Target All…" at bounding box center [1300, 235] width 467 height 43
click at [1403, 227] on span "Adding Global Javascript on Desktop Collection Page" at bounding box center [1290, 235] width 372 height 15
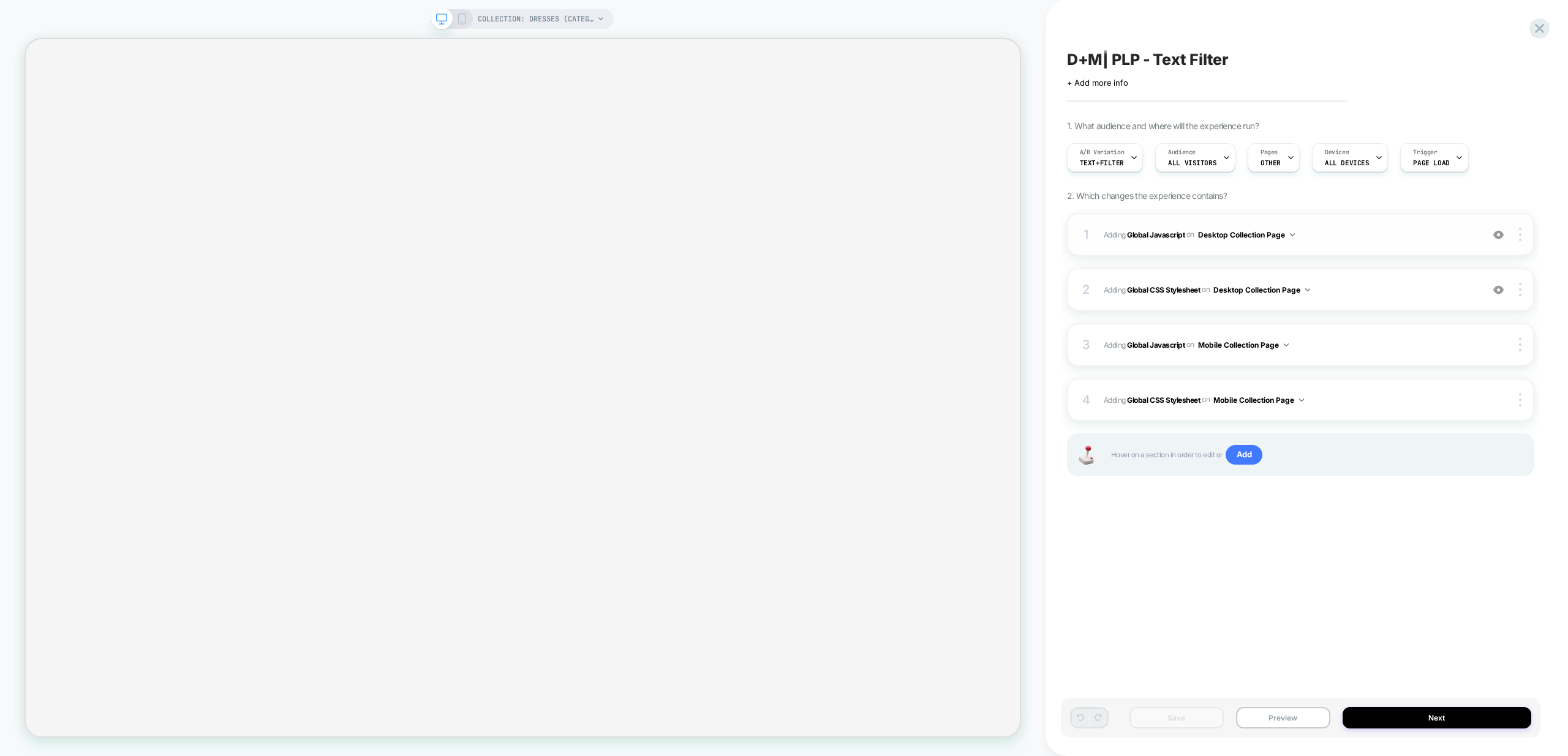
click at [1335, 252] on div "1 Adding Global Javascript on Desktop Collection Page Add Before Add After Copy…" at bounding box center [1300, 235] width 467 height 43
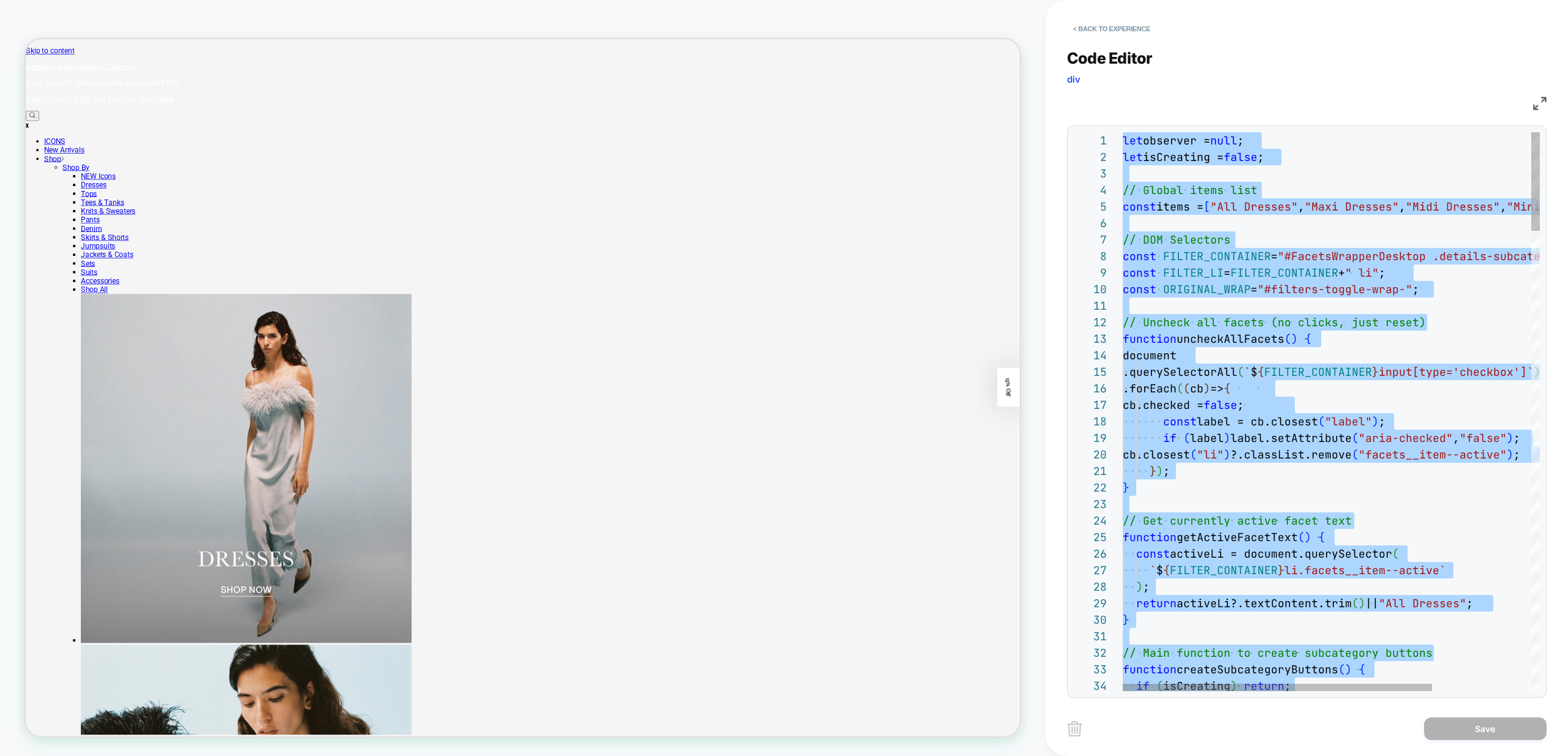
type textarea "**********"
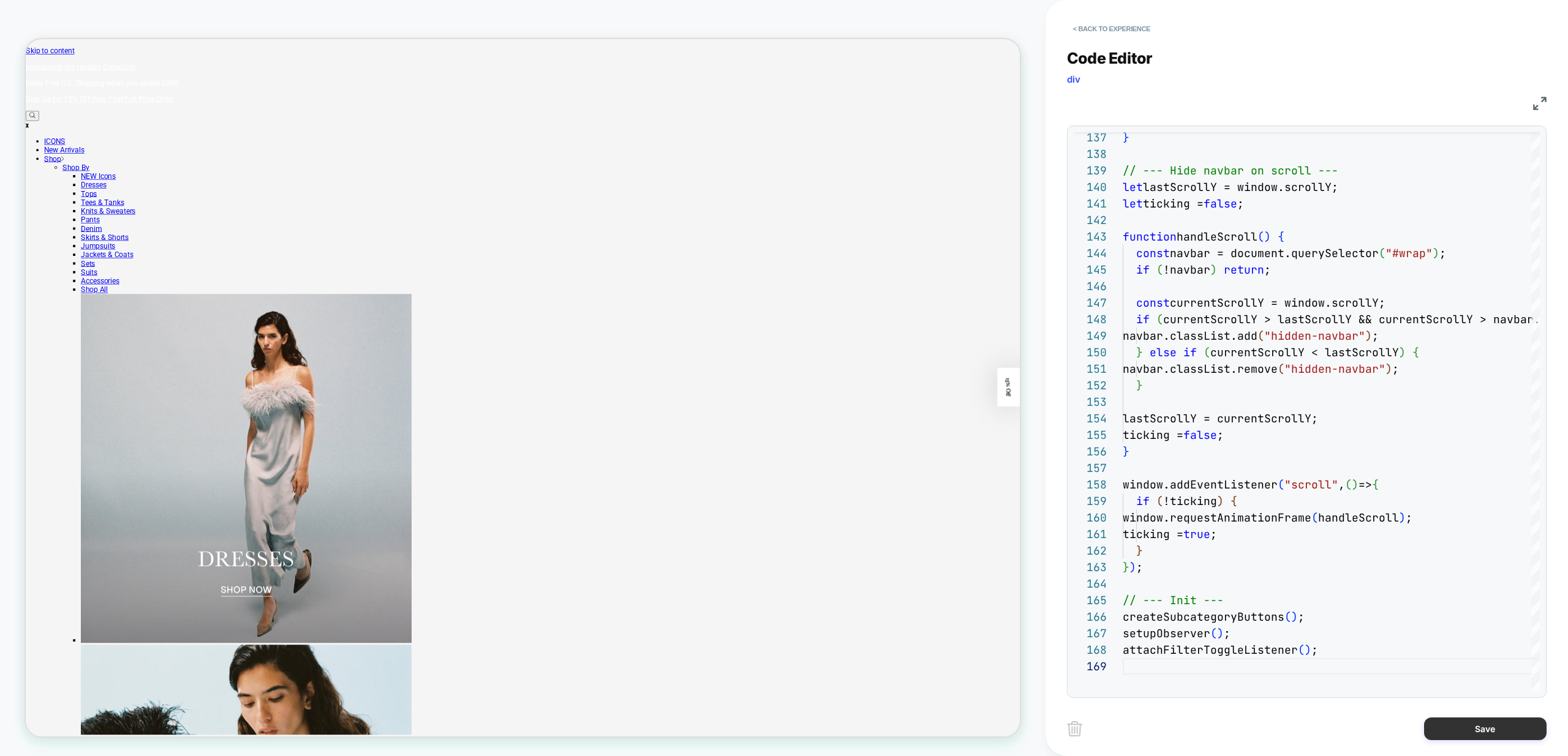
click at [1483, 730] on button "Save" at bounding box center [1485, 728] width 122 height 23
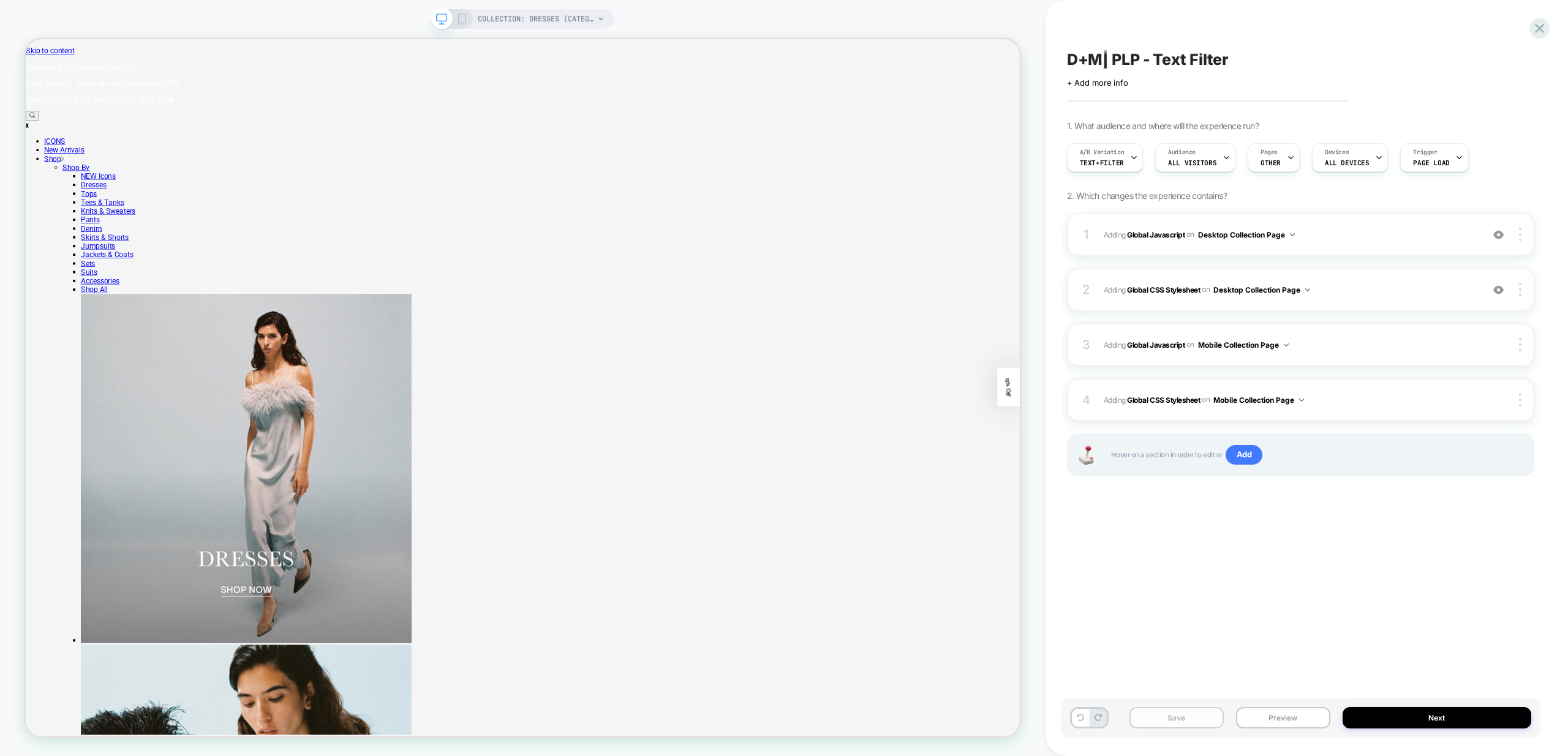
click at [1159, 722] on button "Save" at bounding box center [1177, 717] width 94 height 21
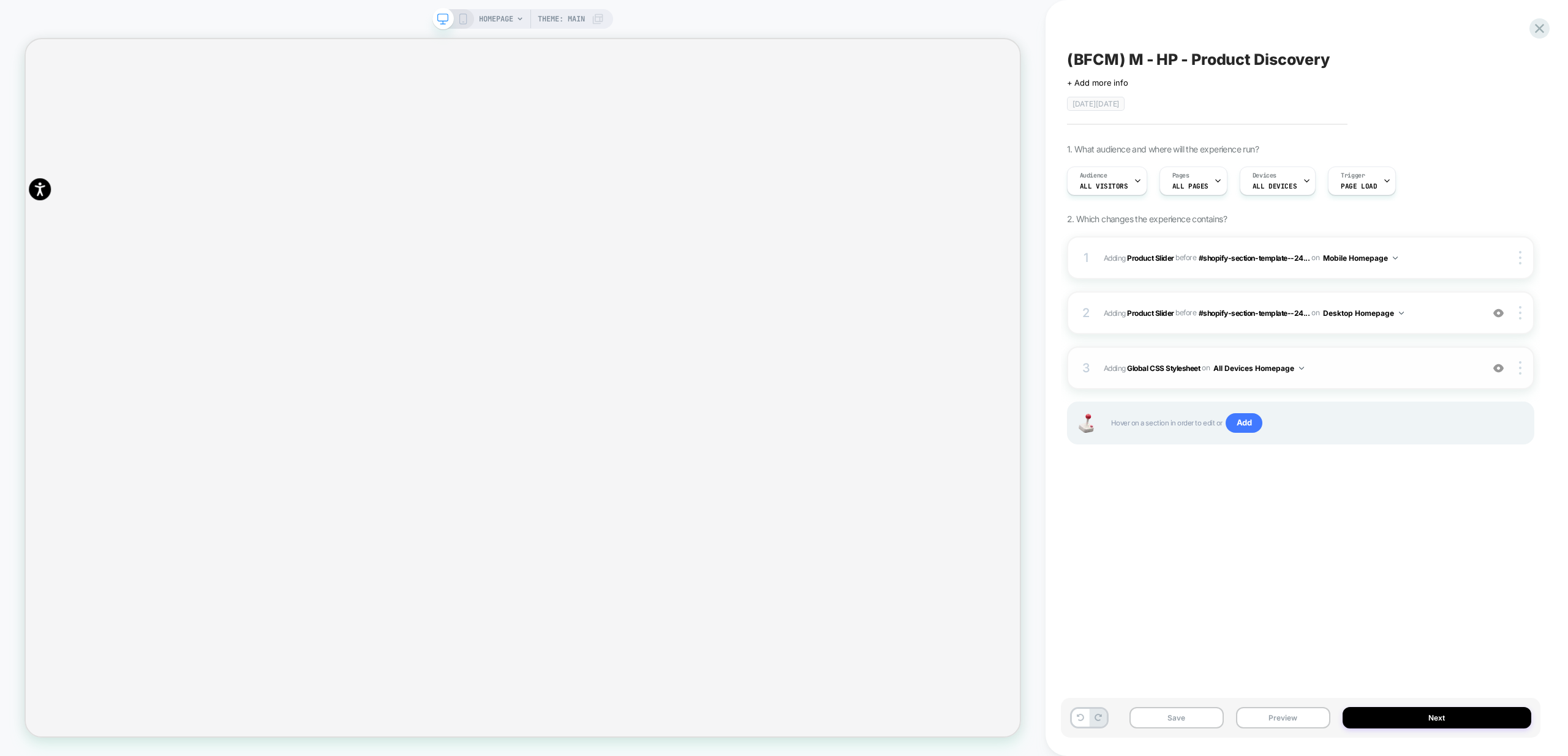
scroll to position [0, 2652]
click at [1389, 374] on span "Adding Global CSS Stylesheet on All Devices Homepage" at bounding box center [1290, 368] width 372 height 15
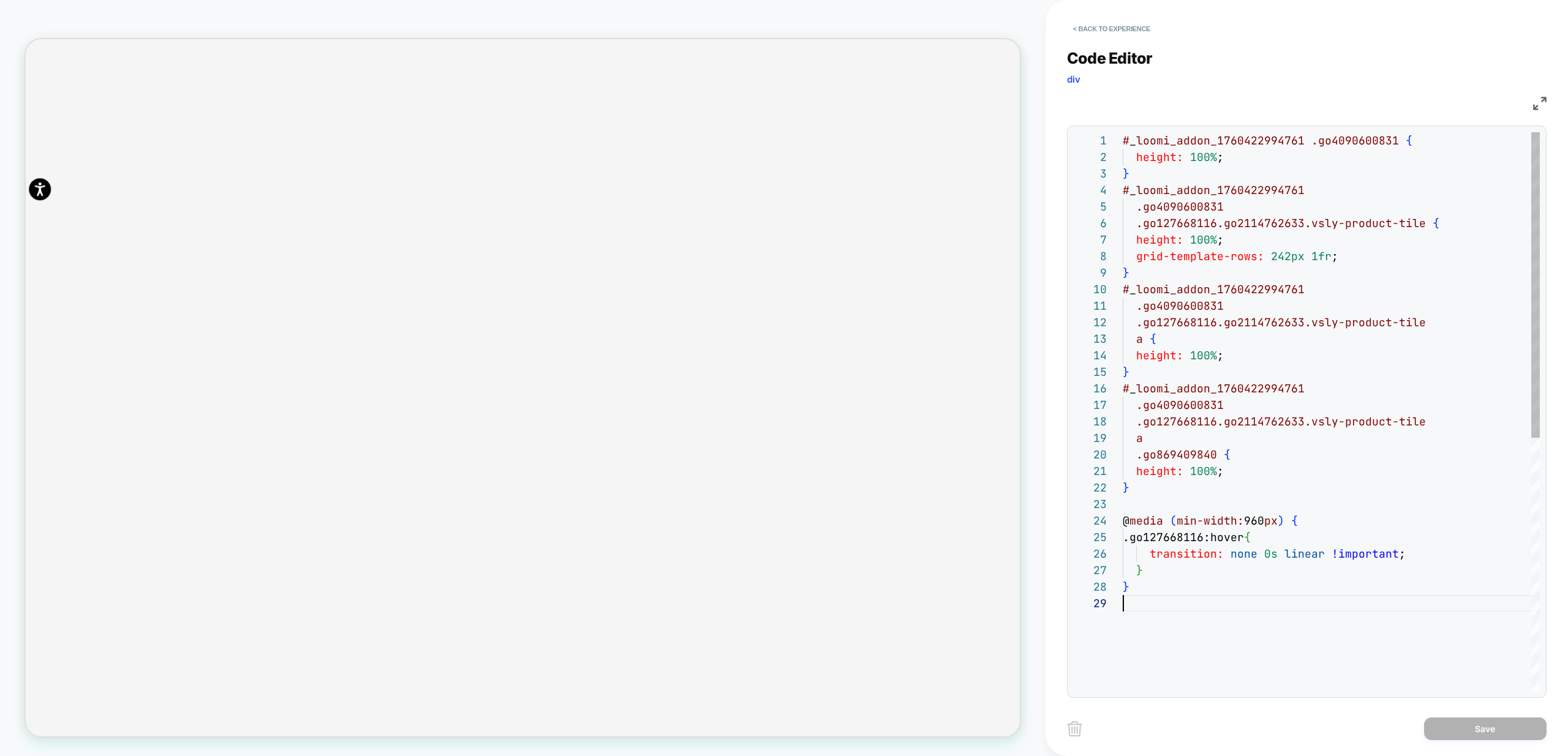
scroll to position [132, 0]
click at [1263, 620] on div "# _ loomi_addon_1760422994761 .go4090600831 { height: 100% ; } # _ loomi_addon_…" at bounding box center [1331, 643] width 417 height 1021
drag, startPoint x: 1269, startPoint y: 627, endPoint x: 1097, endPoint y: 524, distance: 200.5
click at [1123, 524] on div "# _ loomi_addon_1760422994761 .go4090600831 { height: 100% ; } # _ loomi_addon_…" at bounding box center [1331, 643] width 417 height 1021
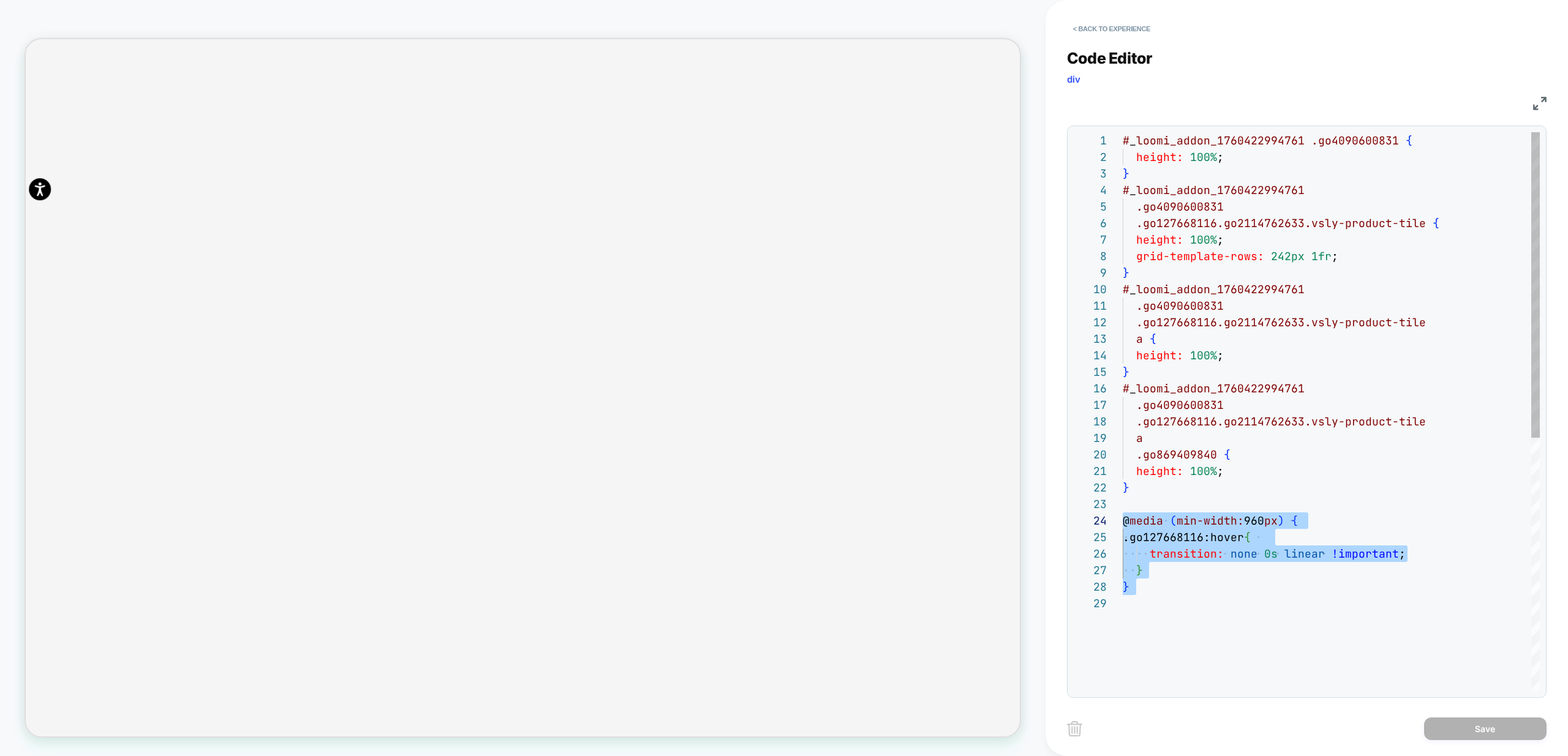
scroll to position [115, 7]
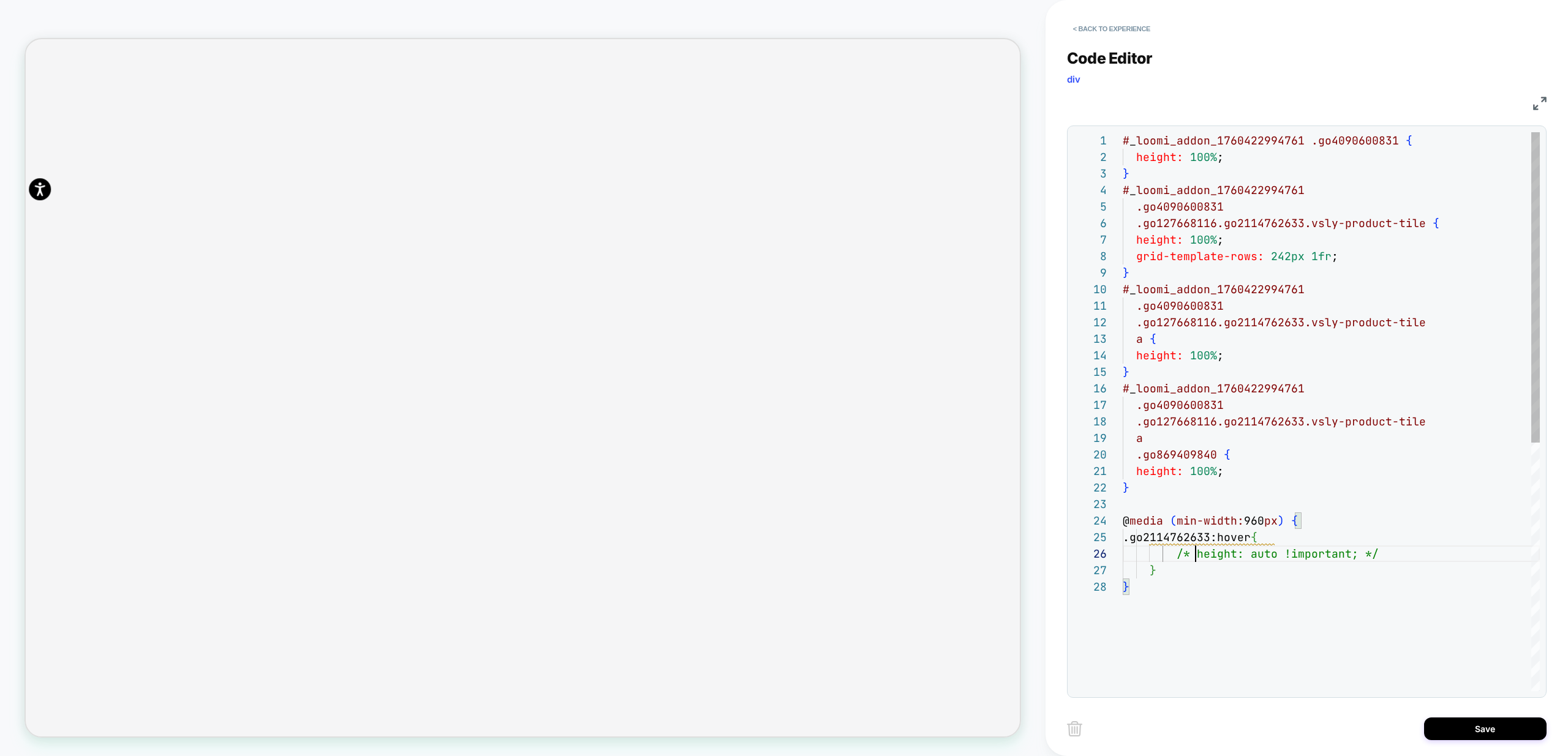
click at [1194, 558] on div "# _ loomi_addon_1760422994761 .go4090600831 { height: 100% ; } # _ loomi_addon_…" at bounding box center [1331, 635] width 417 height 1005
click at [1240, 554] on div "# _ loomi_addon_1760422994761 .go4090600831 { height: 100% ; } # _ loomi_addon_…" at bounding box center [1331, 635] width 417 height 1005
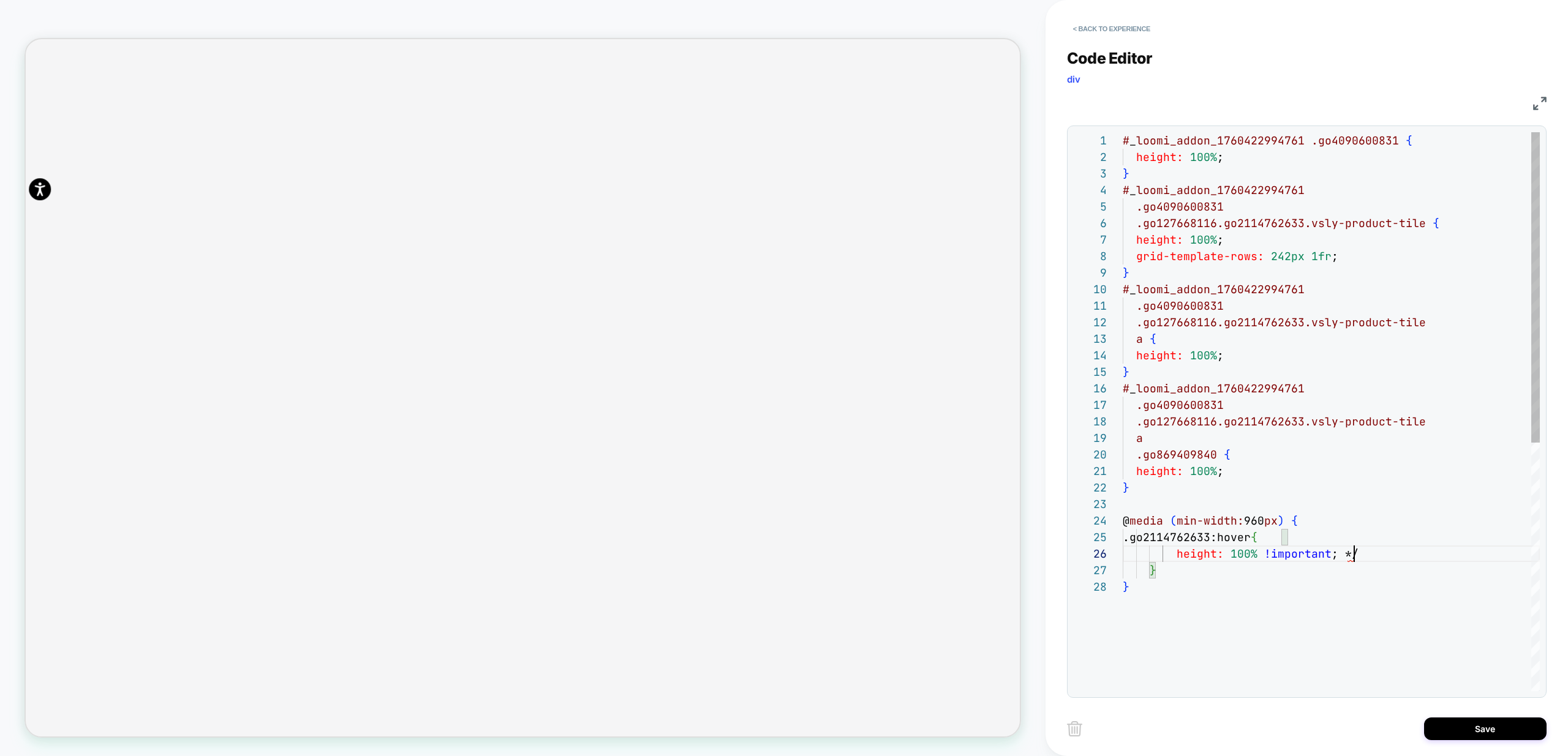
click at [1368, 555] on div "# _ loomi_addon_1760422994761 .go4090600831 { height: 100% ; } # _ loomi_addon_…" at bounding box center [1331, 635] width 417 height 1005
type textarea "**********"
click at [1497, 728] on button "Save" at bounding box center [1485, 728] width 122 height 23
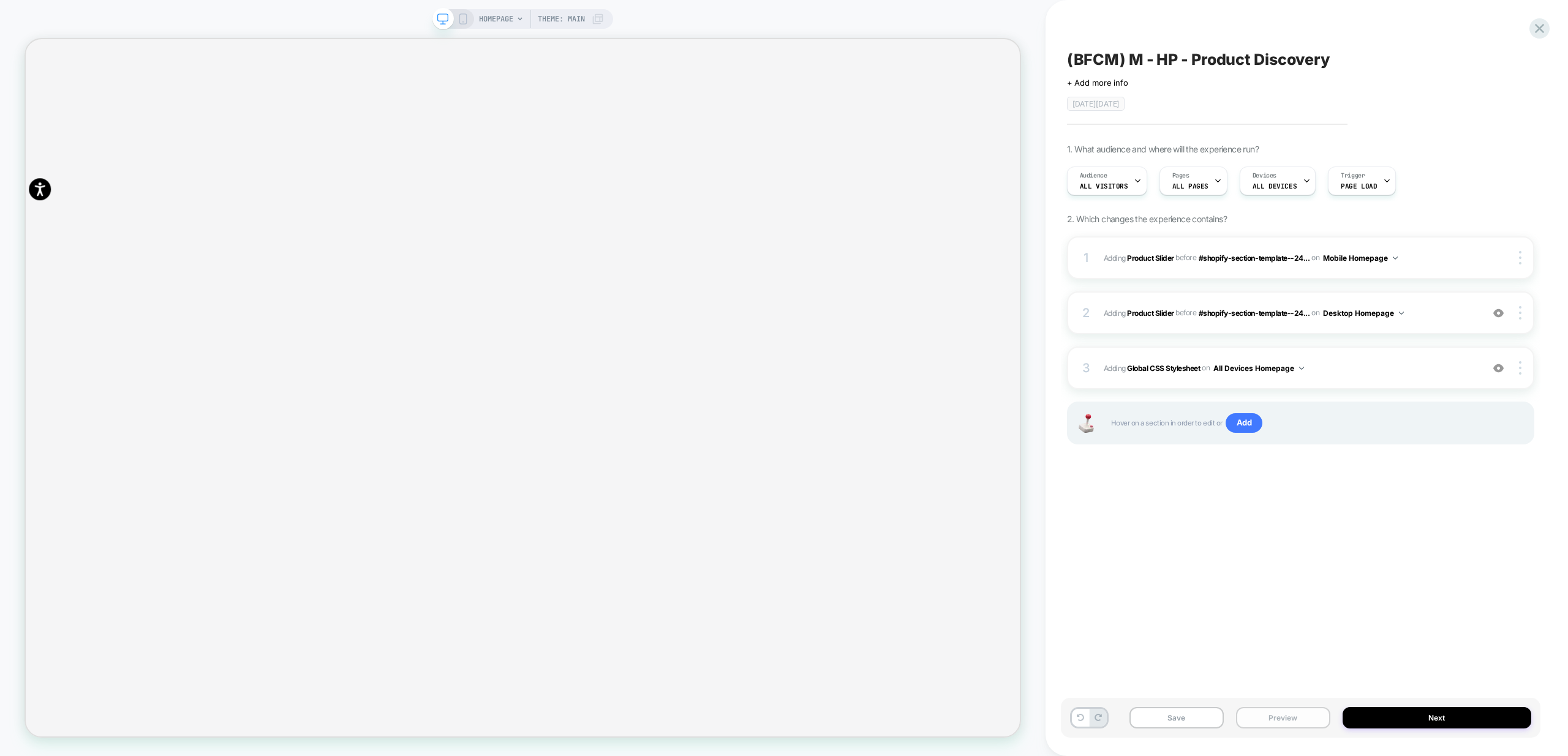
scroll to position [0, 2652]
click at [1294, 718] on button "Preview" at bounding box center [1283, 717] width 94 height 21
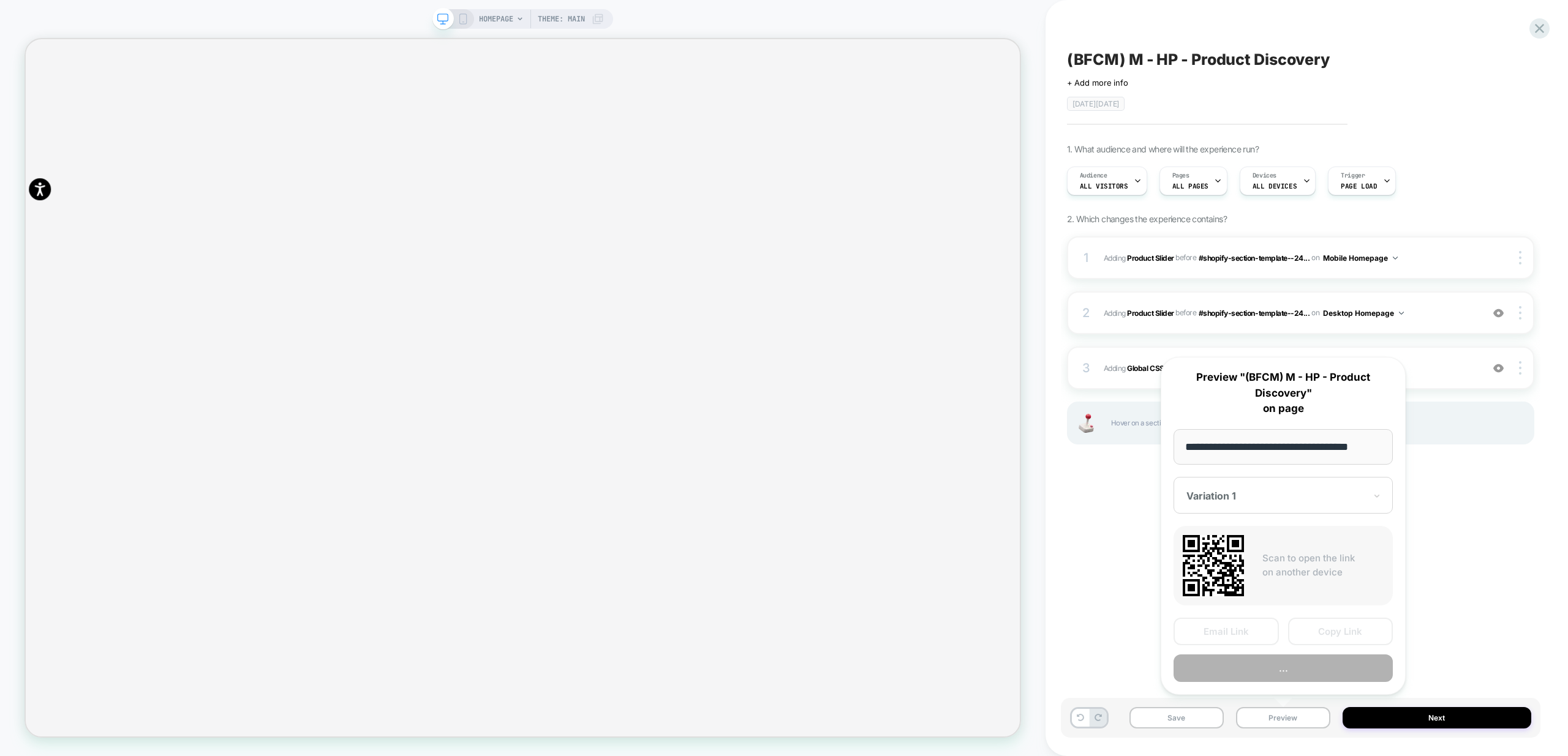
scroll to position [0, 1]
click at [1311, 663] on button "..." at bounding box center [1283, 668] width 219 height 27
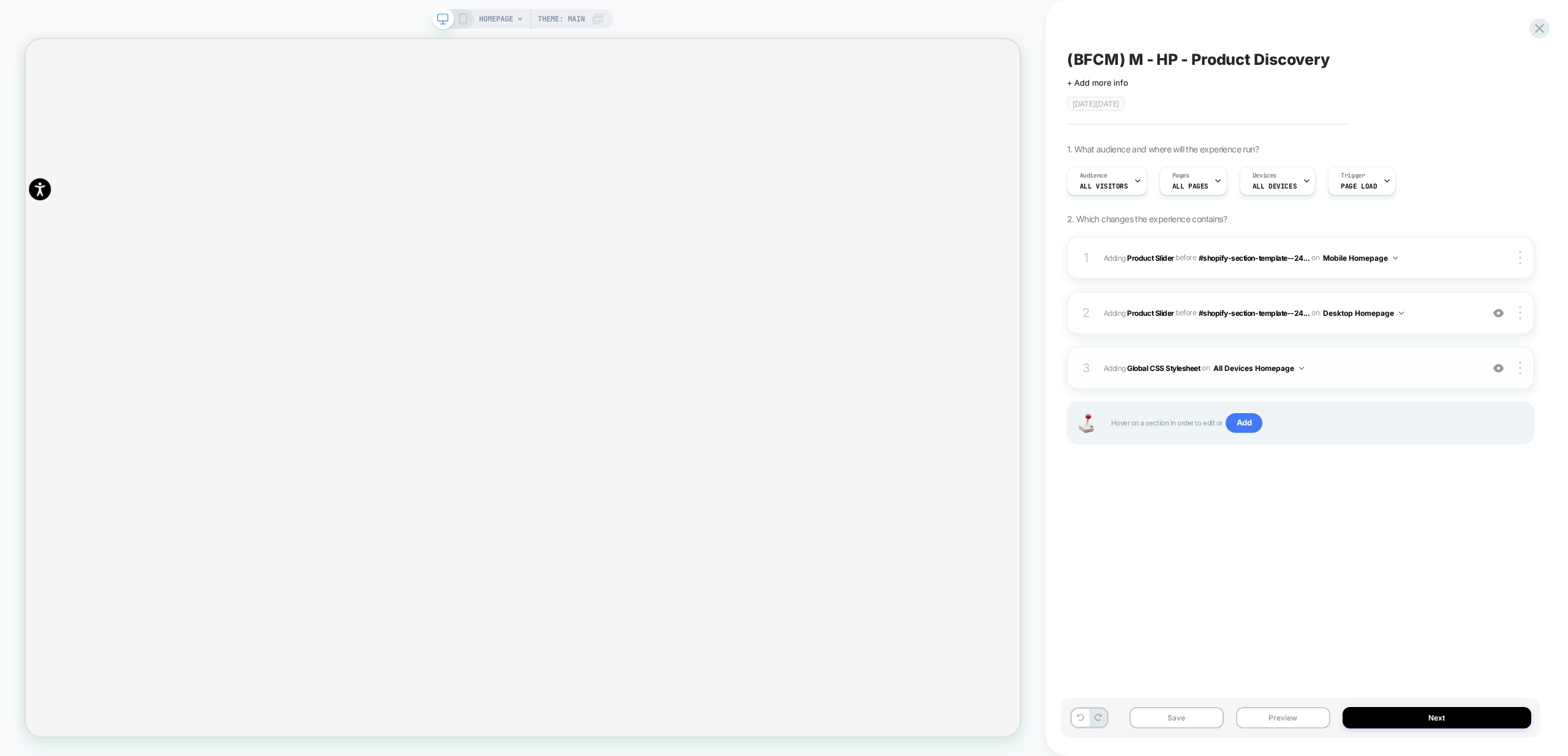
scroll to position [0, 3978]
click at [1404, 371] on span "Adding Global CSS Stylesheet on All Devices Homepage" at bounding box center [1290, 368] width 372 height 15
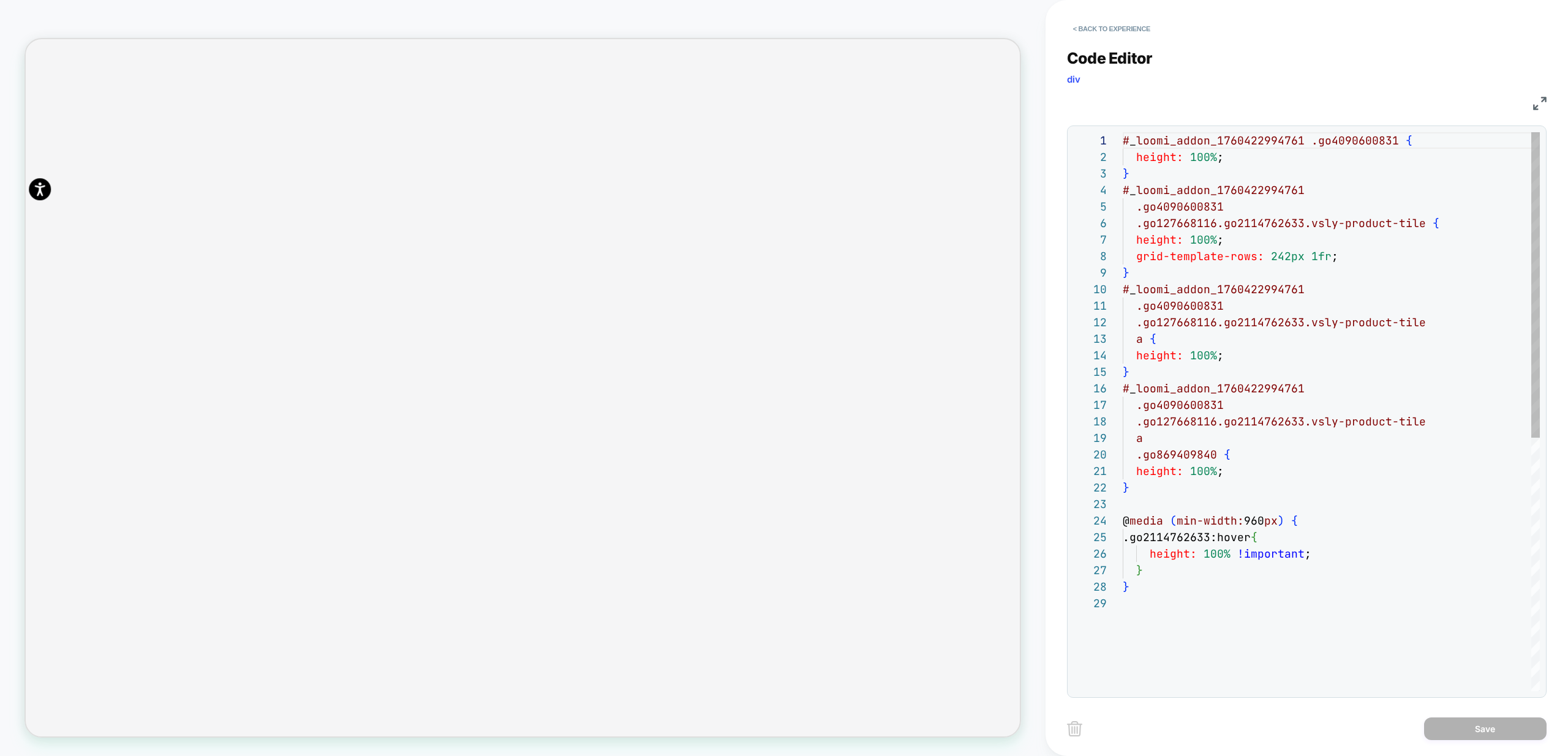
scroll to position [0, 1326]
click at [1198, 629] on div "# _ loomi_addon_1760422994761 .go4090600831 { height: 100% ; } # _ loomi_addon_…" at bounding box center [1331, 643] width 417 height 1021
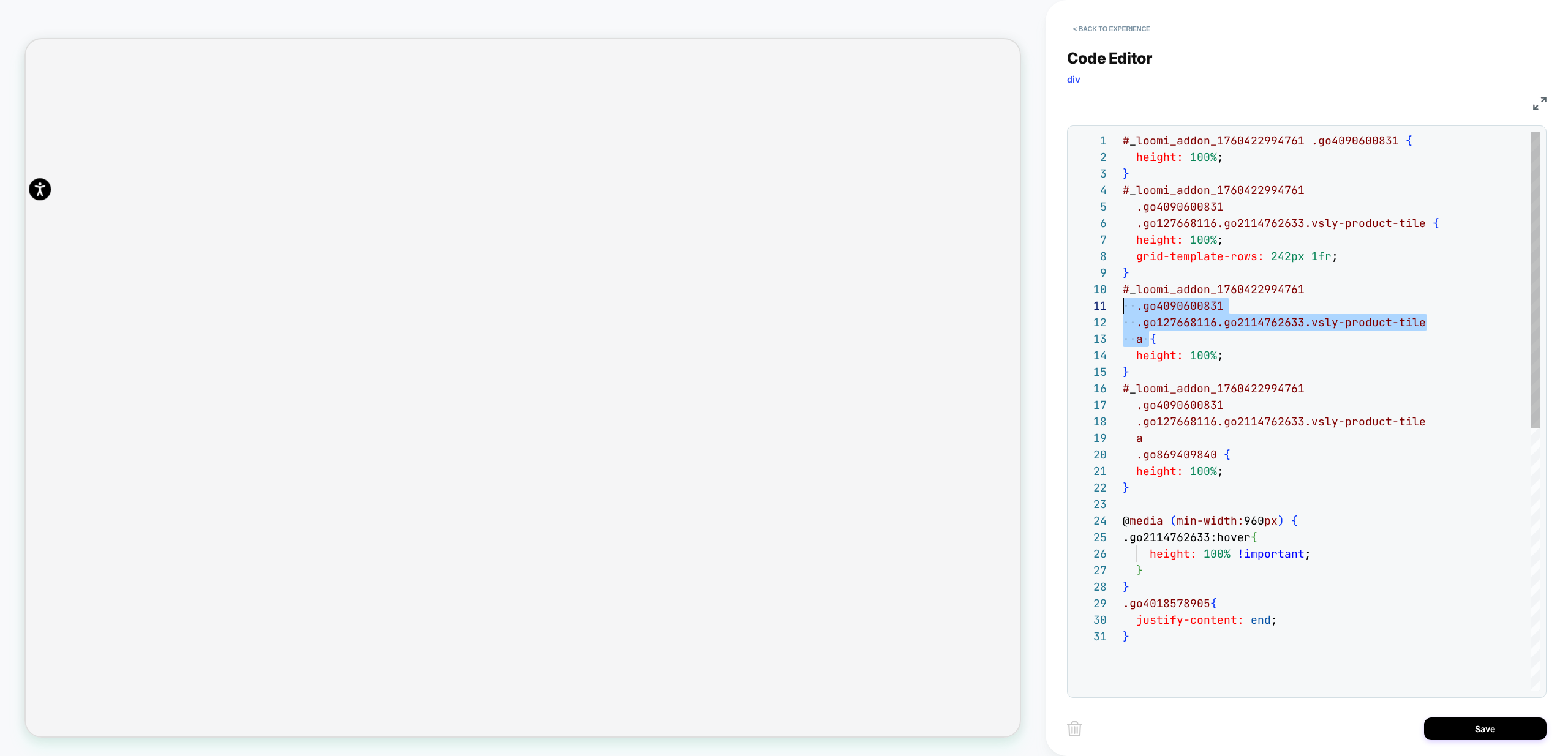
scroll to position [149, 0]
drag, startPoint x: 1146, startPoint y: 340, endPoint x: 1111, endPoint y: 292, distance: 59.4
click at [1123, 292] on div "# _ loomi_addon_1760422994761 .go4090600831 { height: 100% ; } # _ loomi_addon_…" at bounding box center [1331, 660] width 417 height 1055
click at [1125, 602] on div "# _ loomi_addon_1760422994761 .go4090600831 { height: 100% ; } # _ loomi_addon_…" at bounding box center [1331, 660] width 417 height 1055
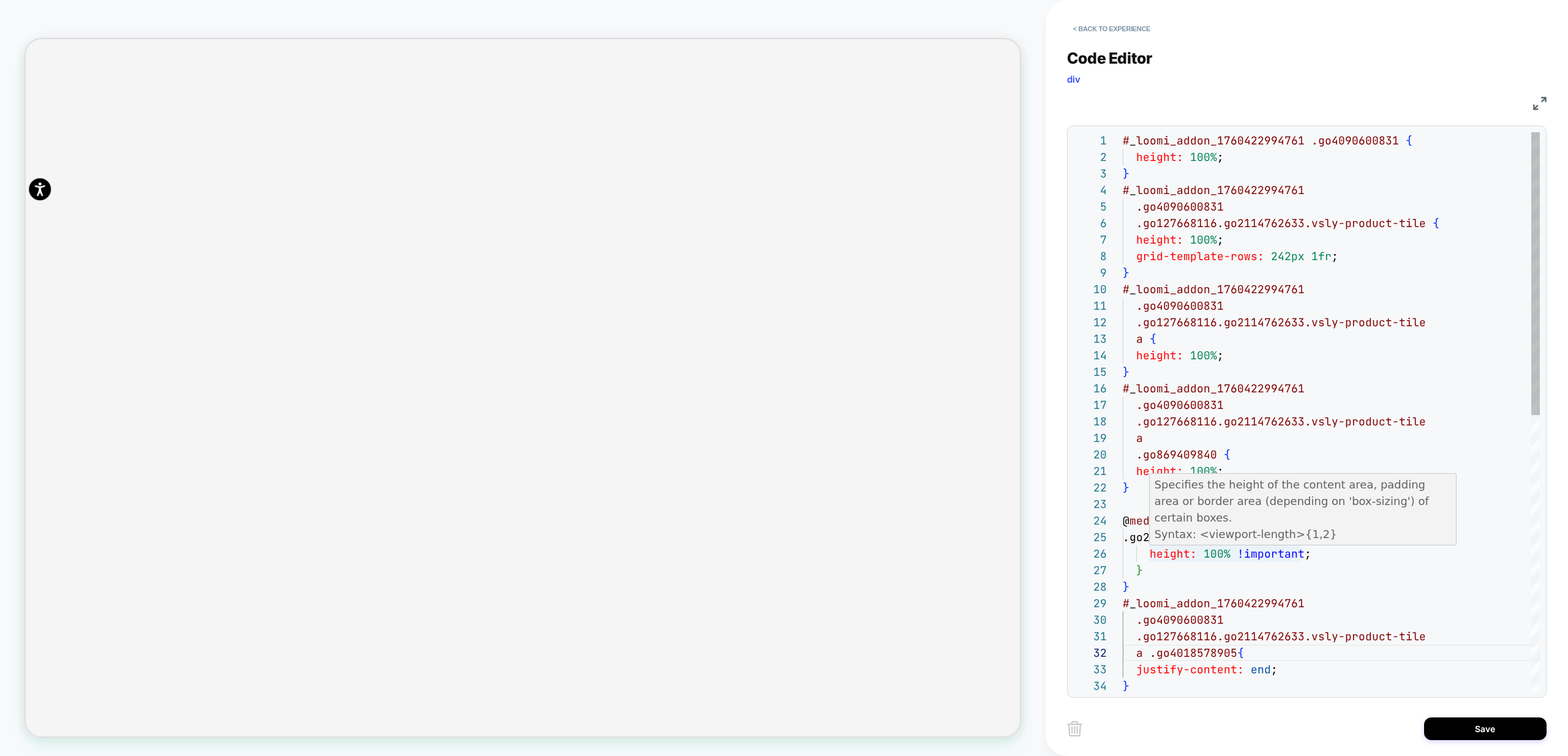
scroll to position [0, 0]
click at [1313, 516] on div "# _ loomi_addon_1760422994761 .go4090600831 { height: 100% ; } # _ loomi_addon_…" at bounding box center [1331, 684] width 417 height 1104
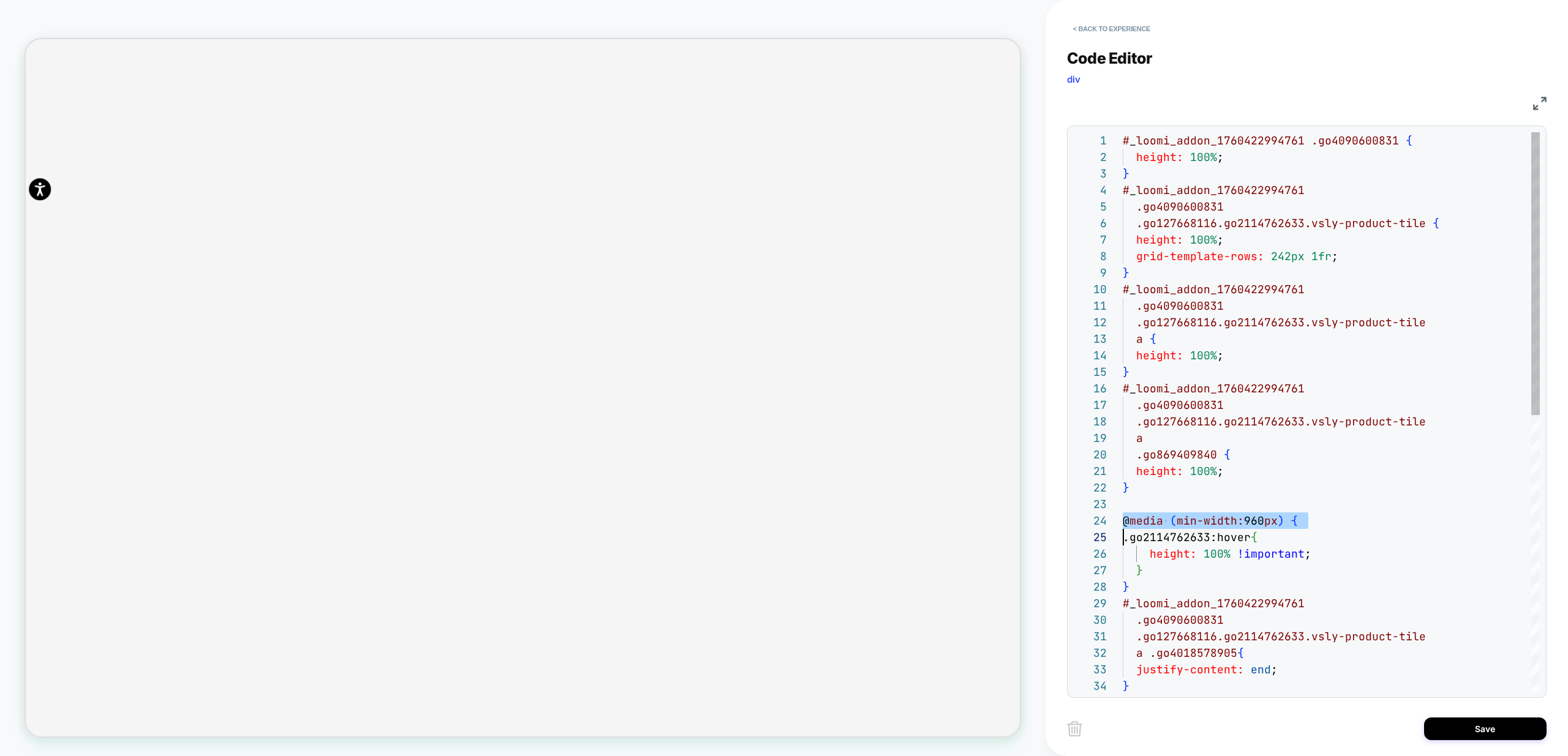
click at [1313, 516] on div "# _ loomi_addon_1760422994761 .go4090600831 { height: 100% ; } # _ loomi_addon_…" at bounding box center [1331, 684] width 417 height 1104
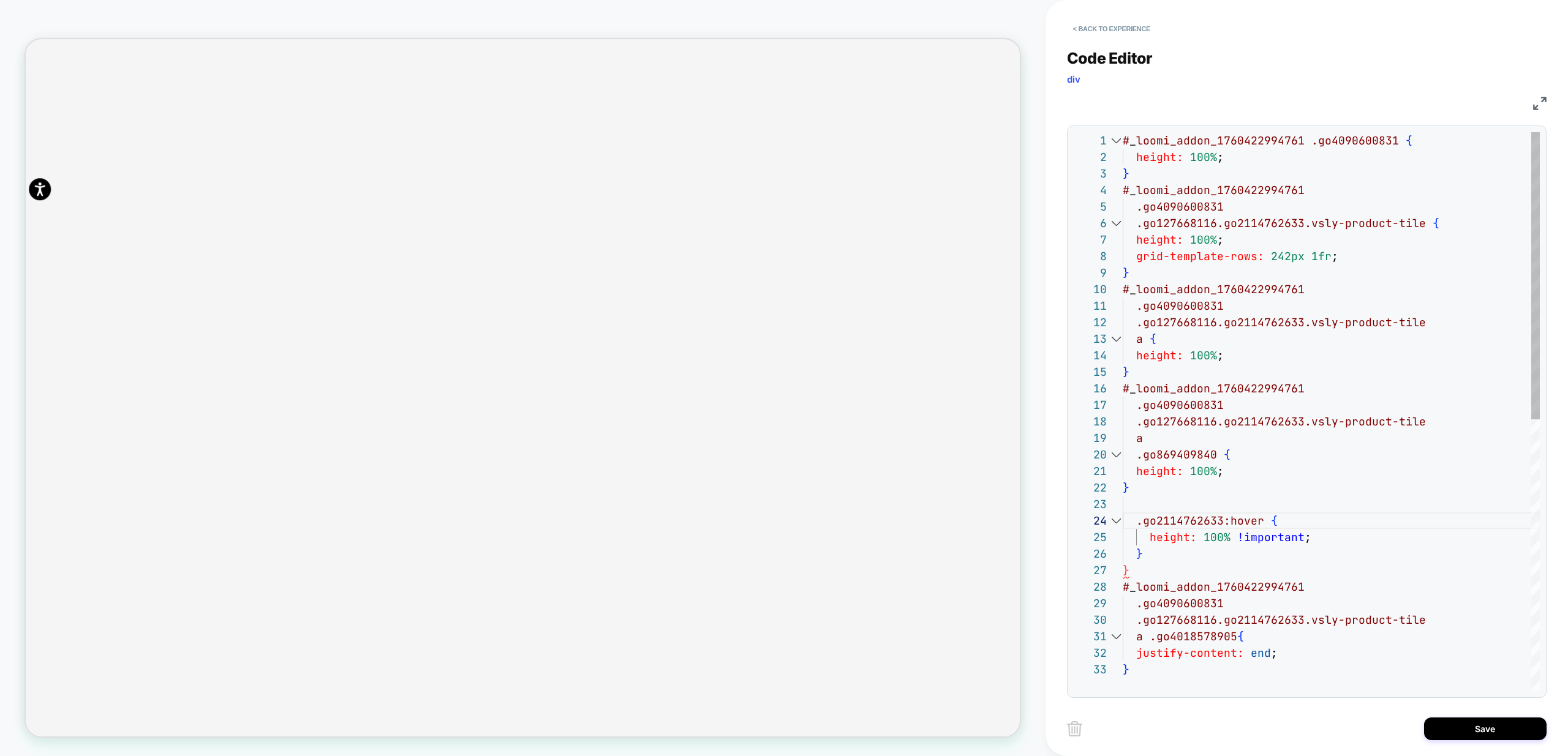
click at [1121, 578] on div "28" at bounding box center [1098, 586] width 49 height 16
click at [1142, 568] on div "# _ loomi_addon_1760422994761 .go4090600831 { height: 100% ; } # _ loomi_addon_…" at bounding box center [1331, 676] width 417 height 1088
click at [1197, 518] on div "# _ loomi_addon_1760422994761 .go4090600831 { height: 100% ; } # _ loomi_addon_…" at bounding box center [1331, 668] width 417 height 1071
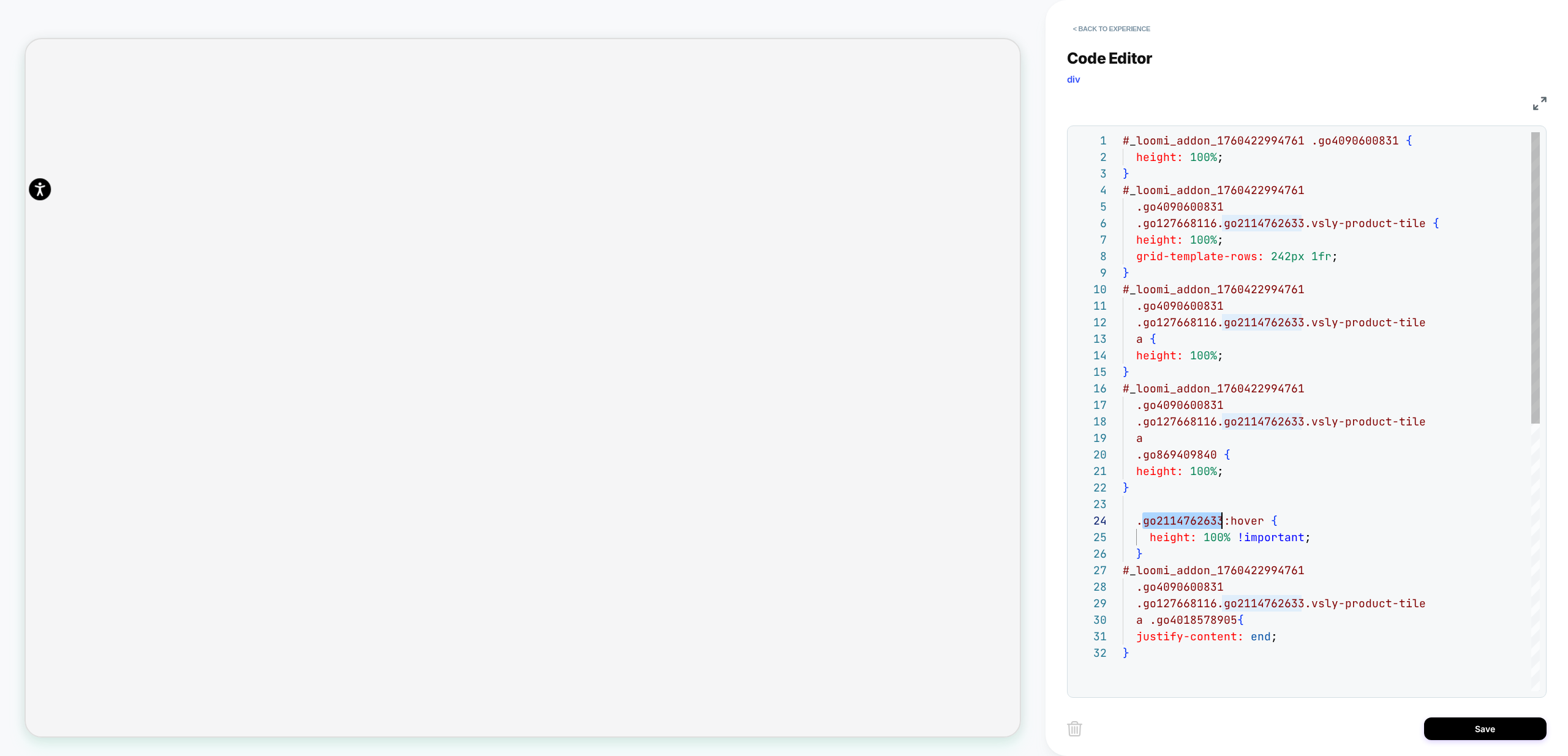
click at [1197, 518] on div "# _ loomi_addon_1760422994761 .go4090600831 { height: 100% ; } # _ loomi_addon_…" at bounding box center [1331, 668] width 417 height 1071
click at [1440, 606] on div "# _ loomi_addon_1760422994761 .go4090600831 { height: 100% ; } # _ loomi_addon_…" at bounding box center [1331, 668] width 417 height 1071
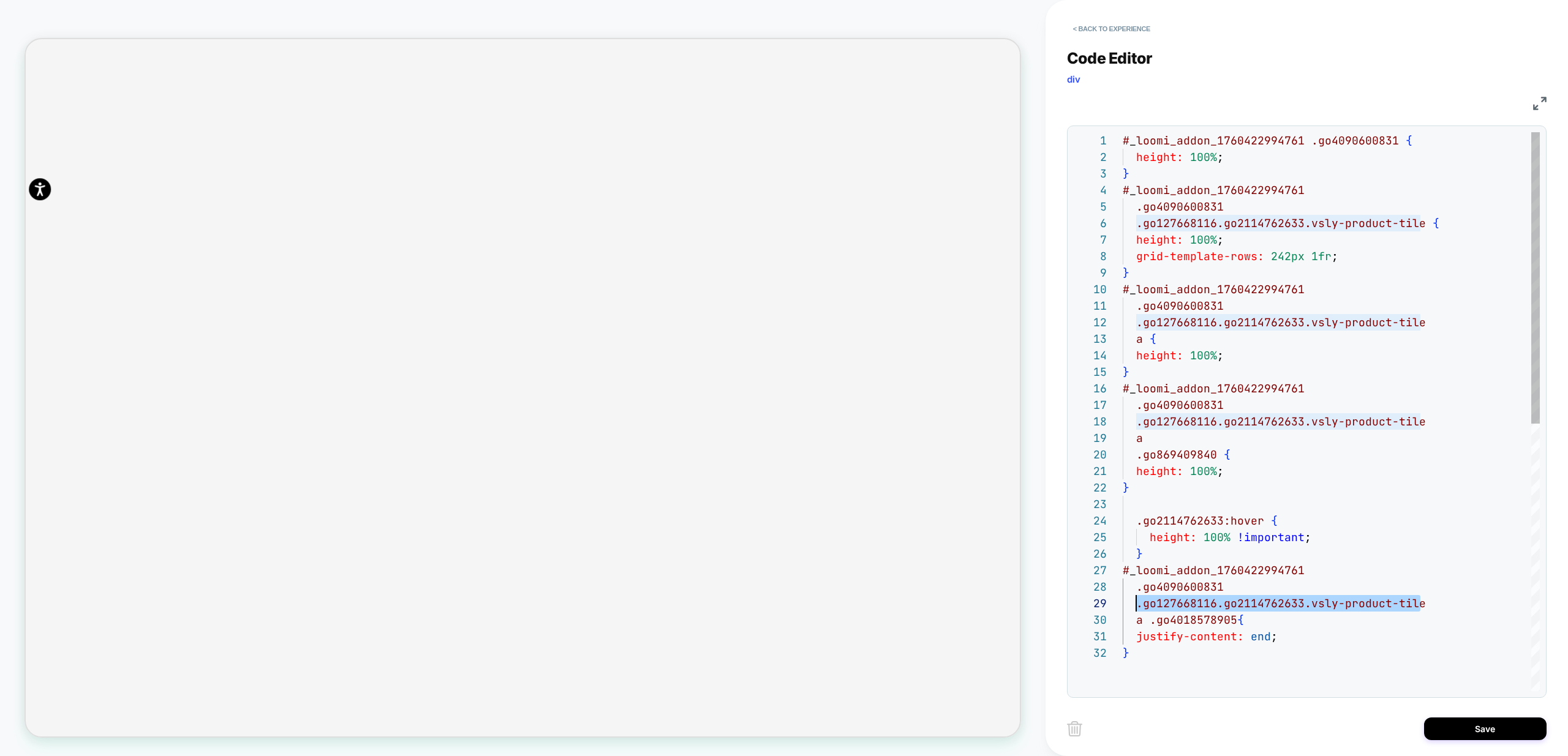
drag, startPoint x: 1423, startPoint y: 604, endPoint x: 1133, endPoint y: 610, distance: 290.1
click at [1133, 610] on div "# _ loomi_addon_1760422994761 .go4090600831 { height: 100% ; } # _ loomi_addon_…" at bounding box center [1331, 668] width 417 height 1071
click at [1388, 658] on div "# _ loomi_addon_1760422994761 .go4090600831 { height: 100% ; } # _ loomi_addon_…" at bounding box center [1331, 668] width 417 height 1071
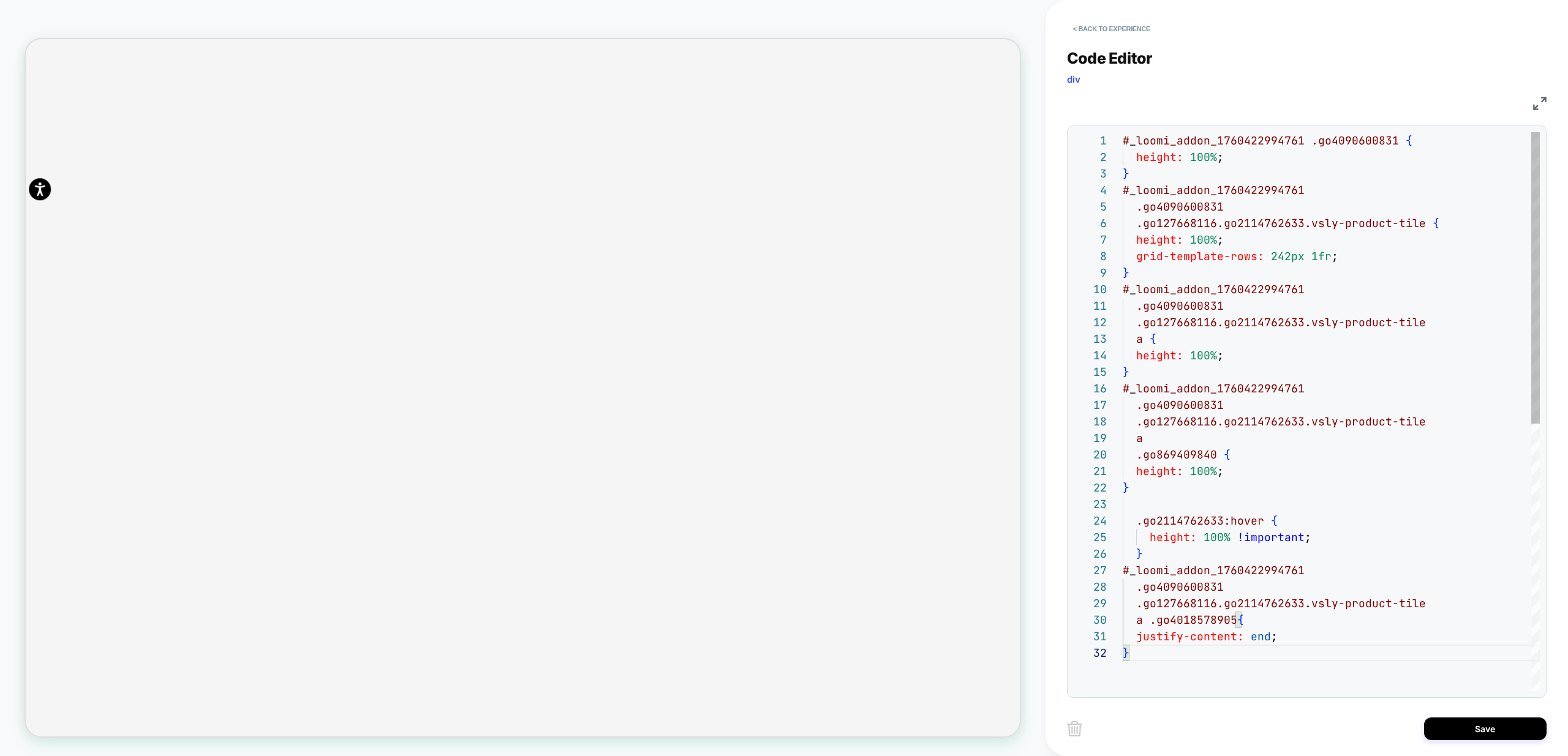
click at [1193, 518] on div "# _ loomi_addon_1760422994761 .go4090600831 { height: 100% ; } # _ loomi_addon_…" at bounding box center [1331, 668] width 417 height 1071
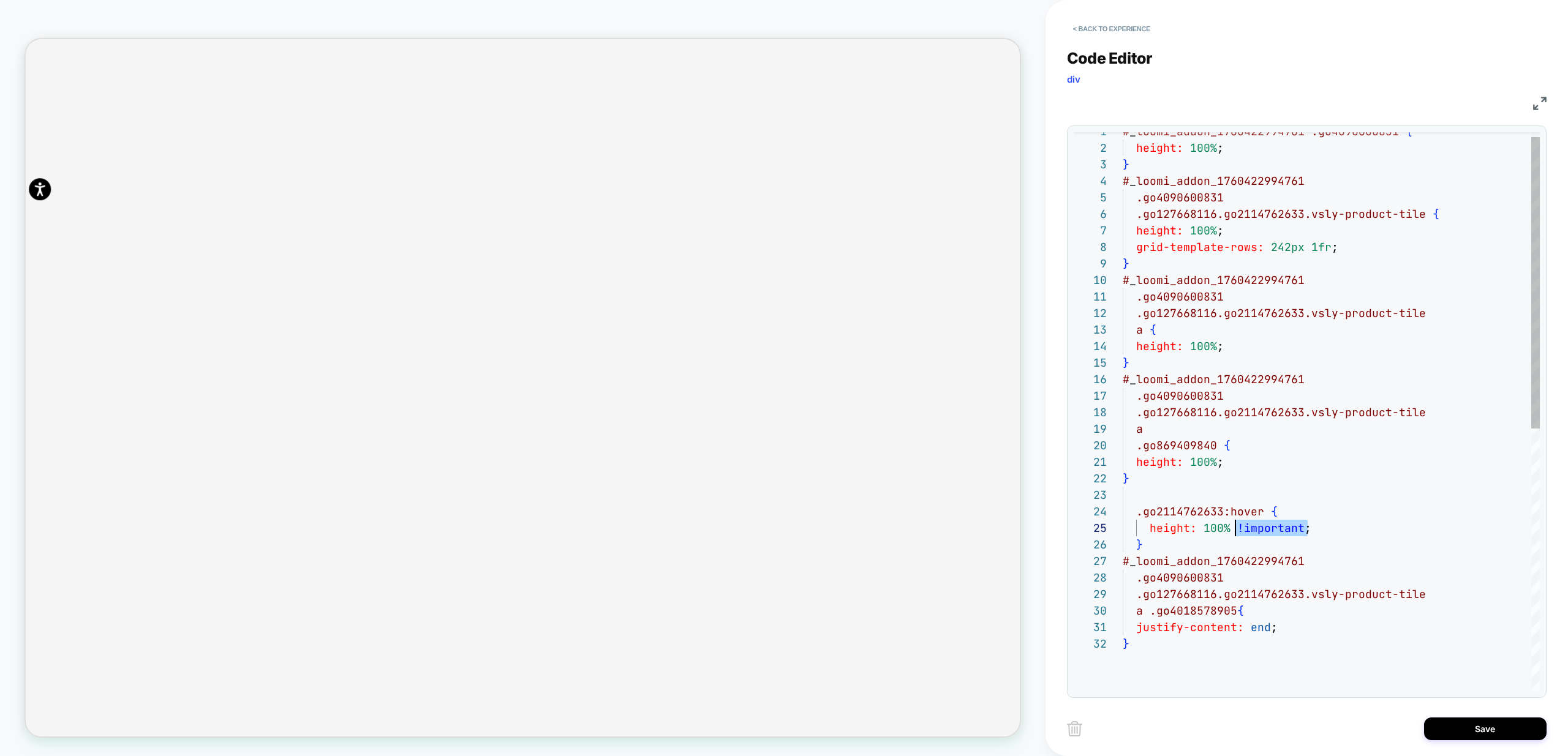
drag, startPoint x: 1316, startPoint y: 527, endPoint x: 1236, endPoint y: 531, distance: 80.1
click at [1236, 531] on div "# _ loomi_addon_1760422994761 .go4090600831 { height: 100% ; } # _ loomi_addon_…" at bounding box center [1331, 658] width 417 height 1071
click at [1216, 232] on div "# _ loomi_addon_1760422994761 .go4090600831 { height: 100% ; } # _ loomi_addon_…" at bounding box center [1331, 658] width 417 height 1071
click at [1181, 418] on div "# _ loomi_addon_1760422994761 .go4090600831 { height: 100% ; } # _ loomi_addon_…" at bounding box center [1331, 658] width 417 height 1071
drag, startPoint x: 1177, startPoint y: 547, endPoint x: 1046, endPoint y: 502, distance: 138.5
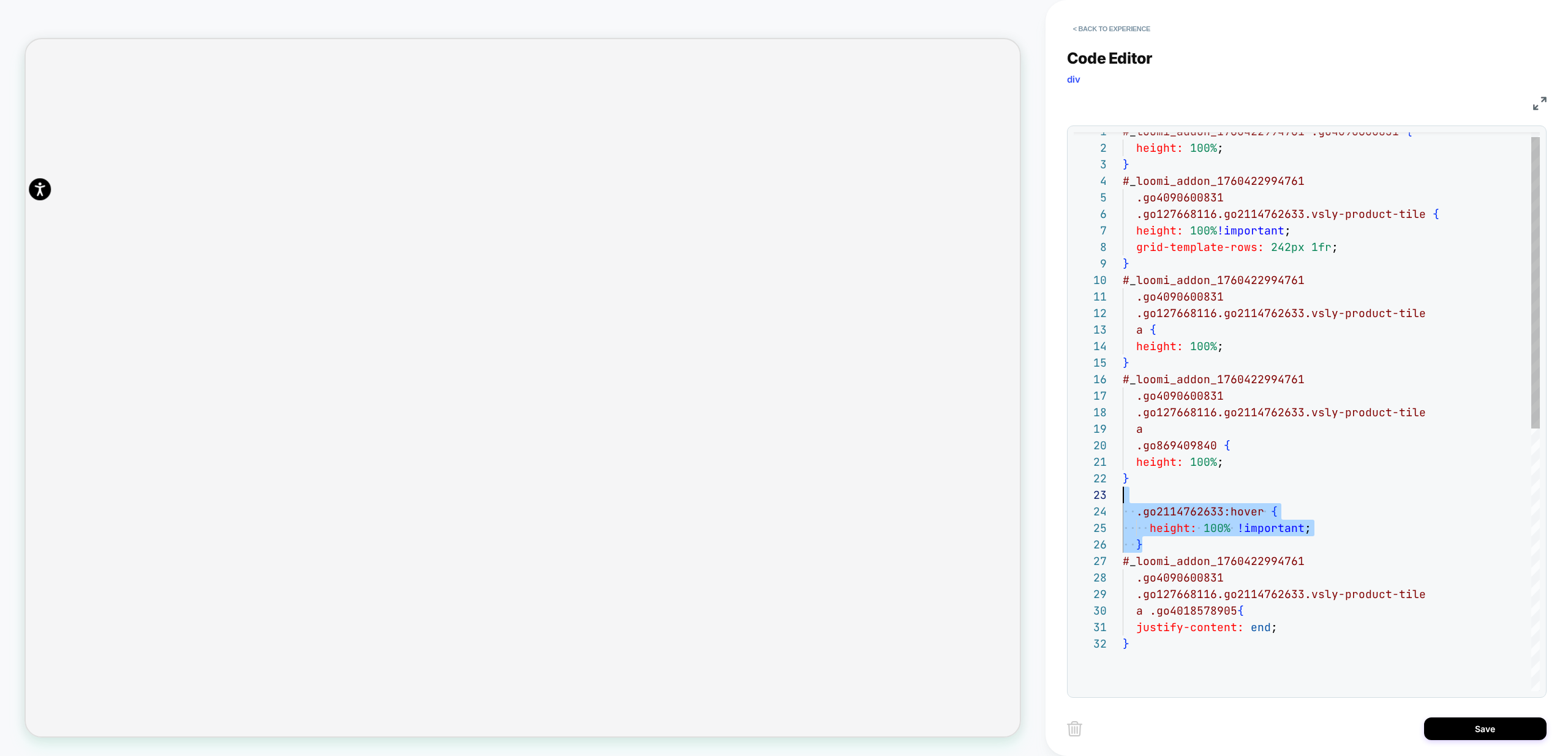
click at [1123, 502] on div "# _ loomi_addon_1760422994761 .go4090600831 { height: 100% ; } # _ loomi_addon_…" at bounding box center [1331, 658] width 417 height 1071
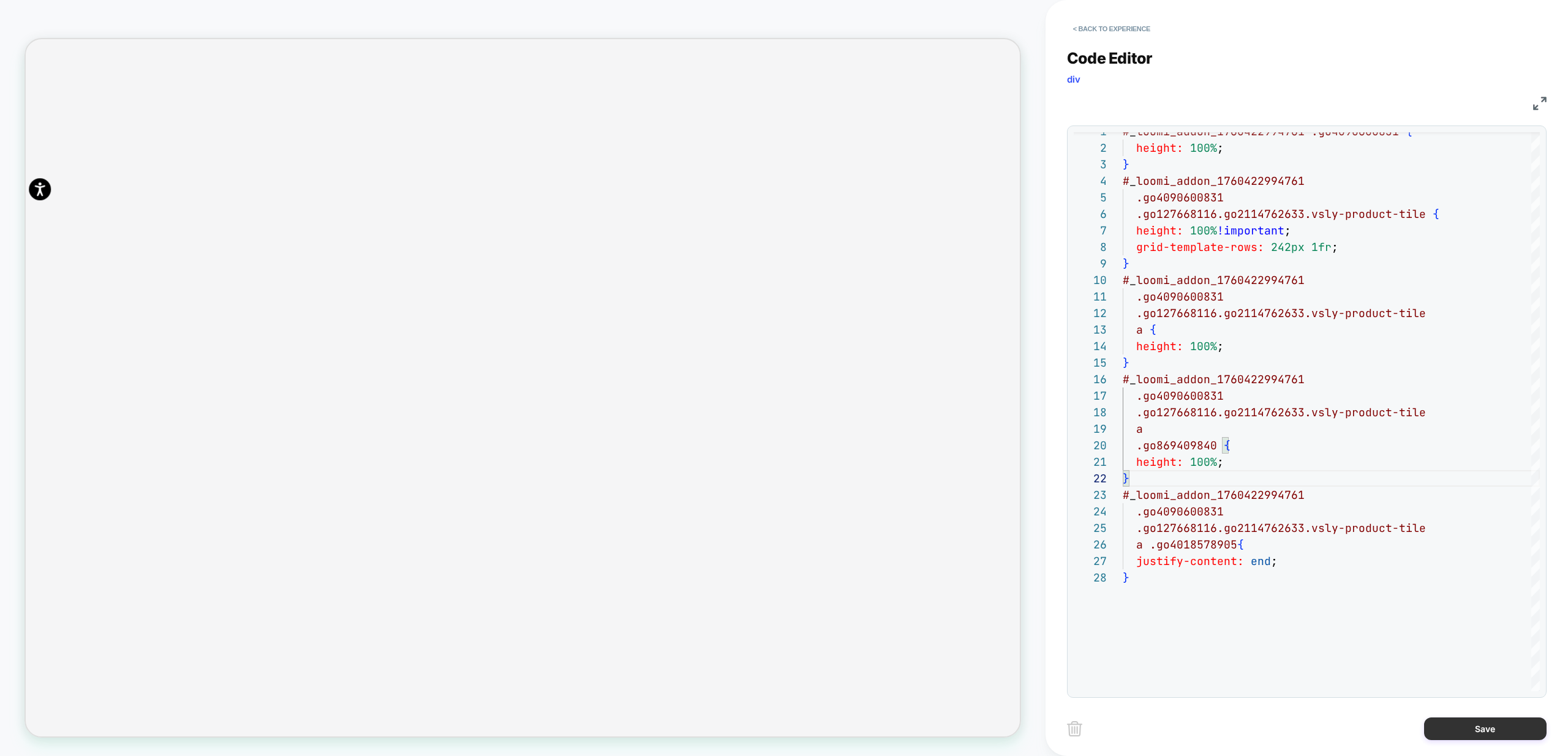
type textarea "**********"
click at [1489, 735] on button "Save" at bounding box center [1485, 728] width 122 height 23
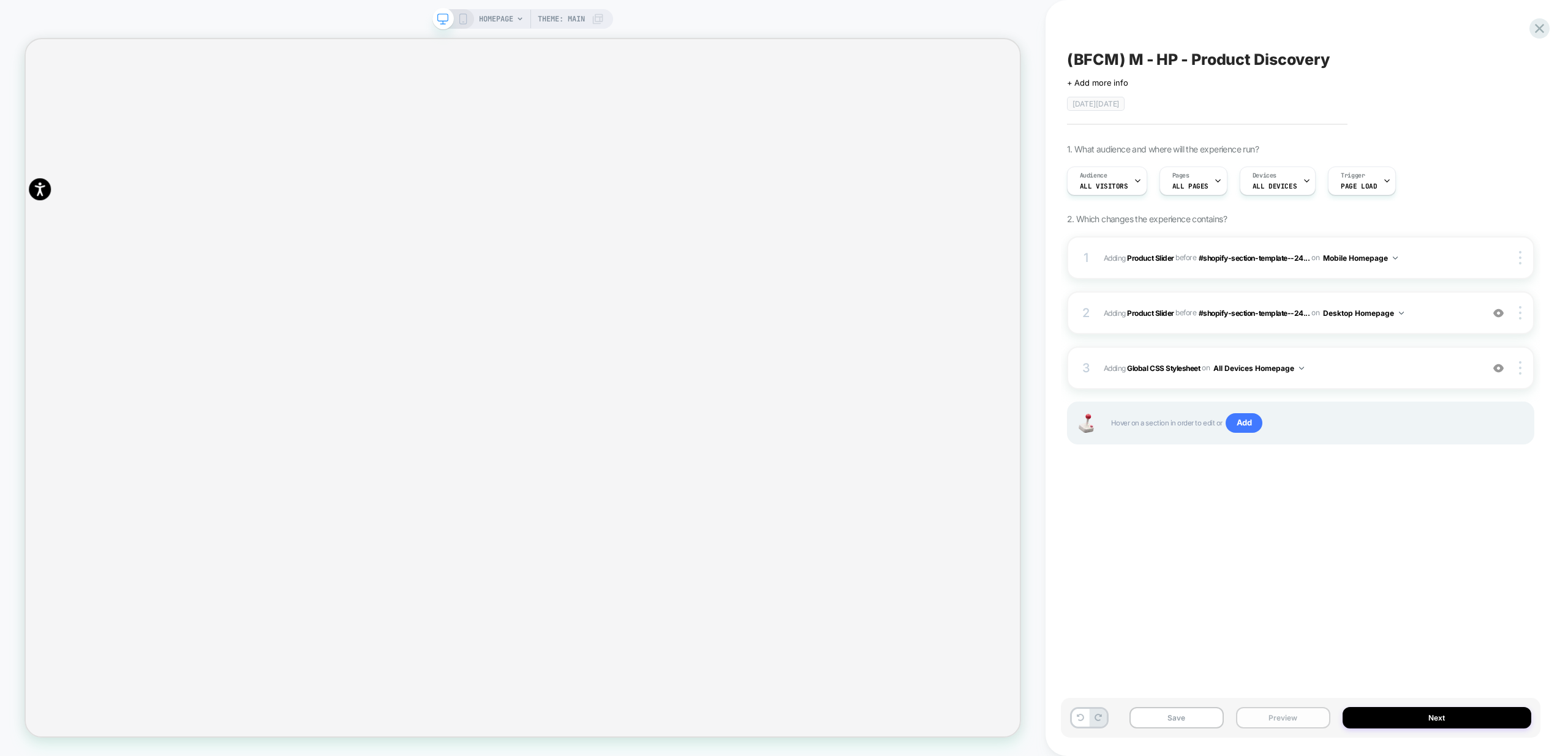
click at [1307, 716] on button "Preview" at bounding box center [1283, 717] width 94 height 21
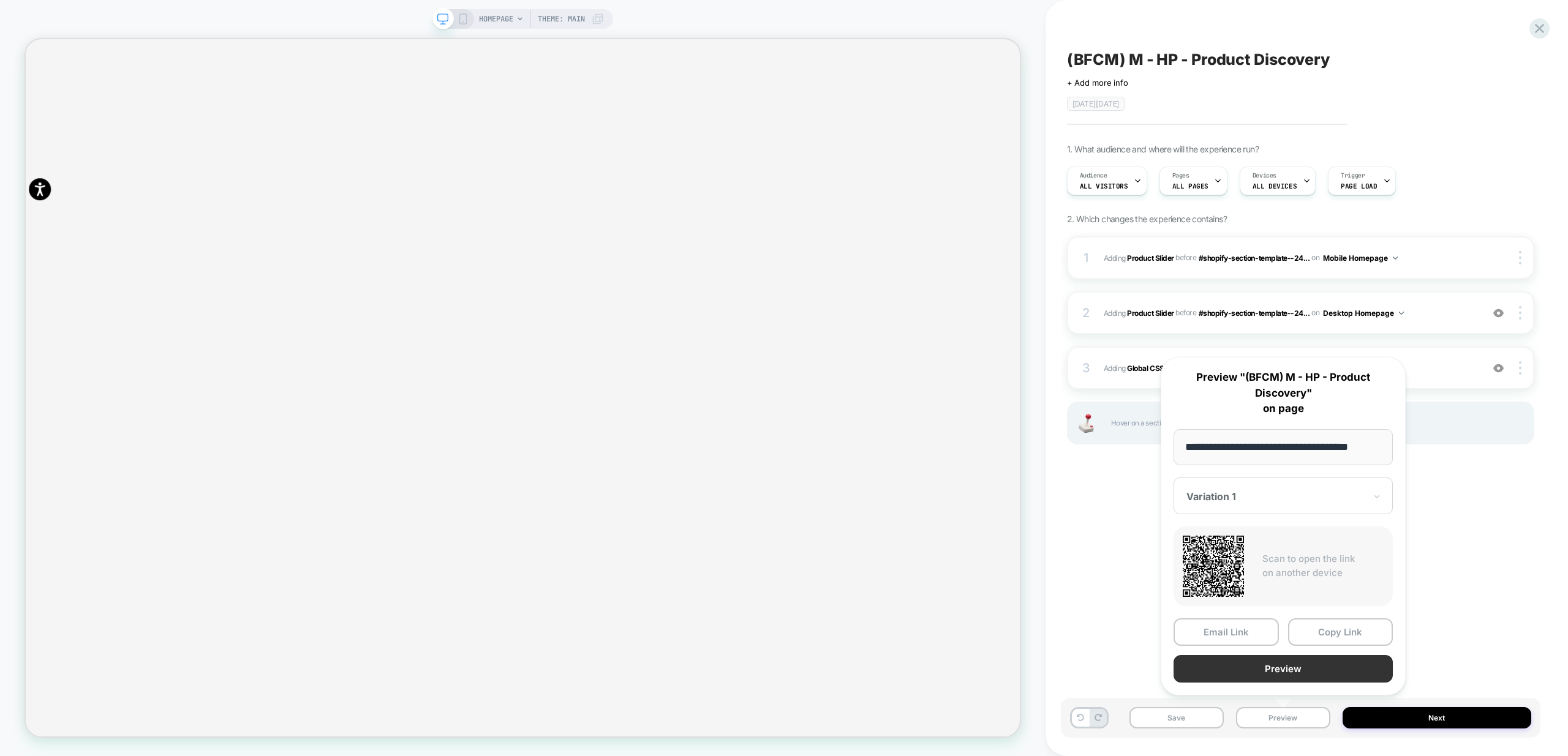
click at [1307, 675] on button "Preview" at bounding box center [1283, 668] width 219 height 27
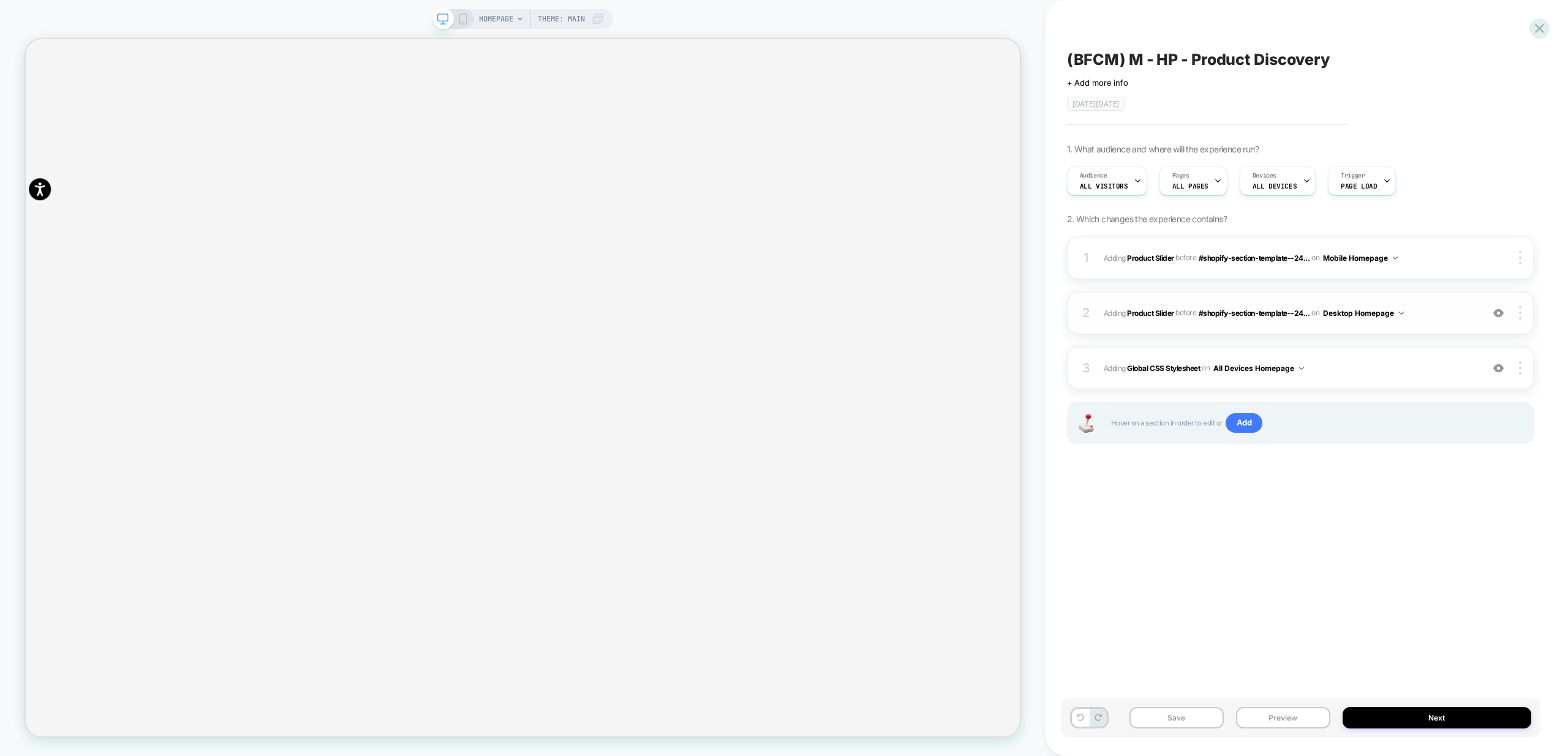
scroll to position [0, 1326]
click at [1414, 321] on div "2 #_loomi_addon_1760422994761 Adding Product Slider BEFORE #shopify-section-tem…" at bounding box center [1300, 313] width 467 height 43
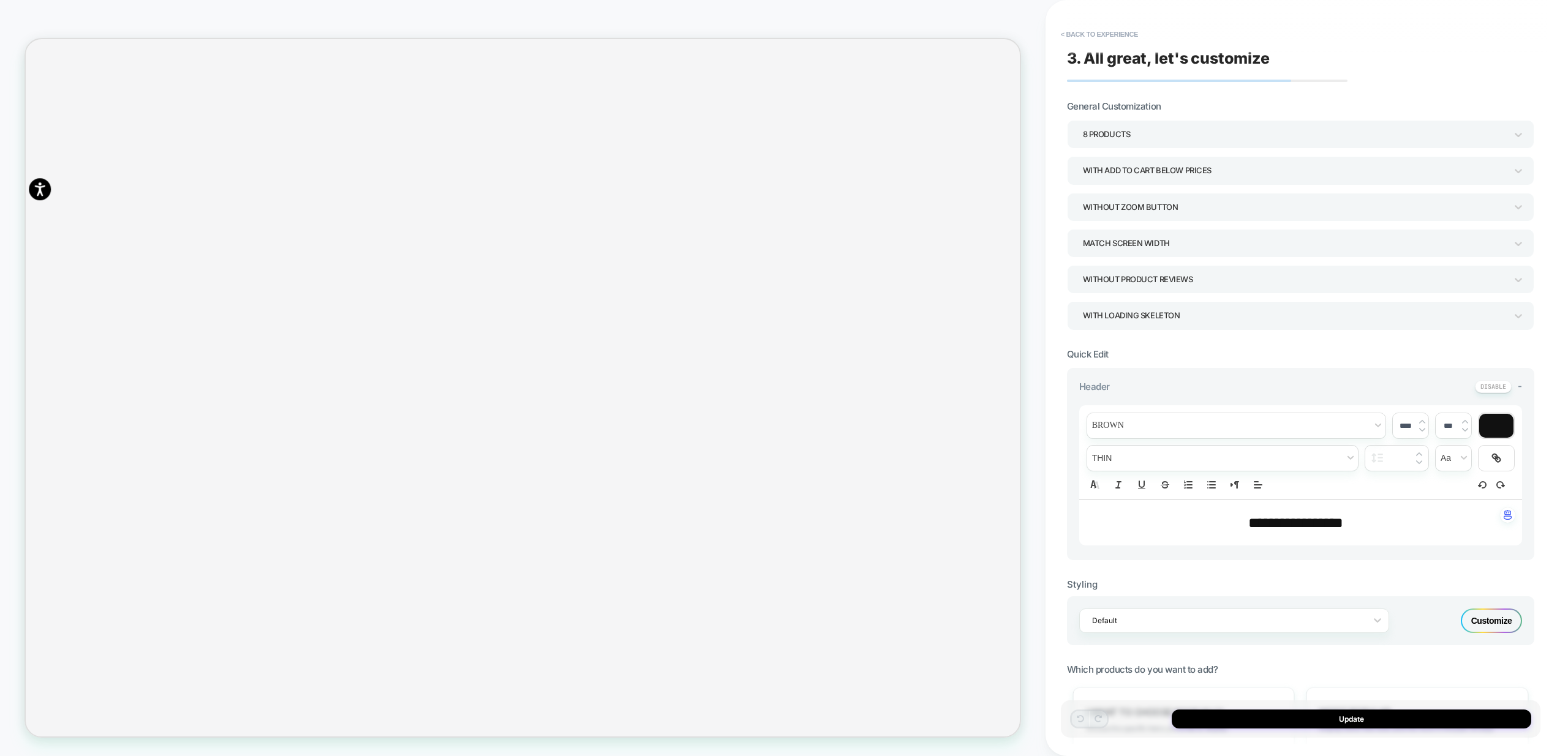
scroll to position [182, 0]
click at [1096, 33] on button "< Back to experience" at bounding box center [1099, 34] width 90 height 20
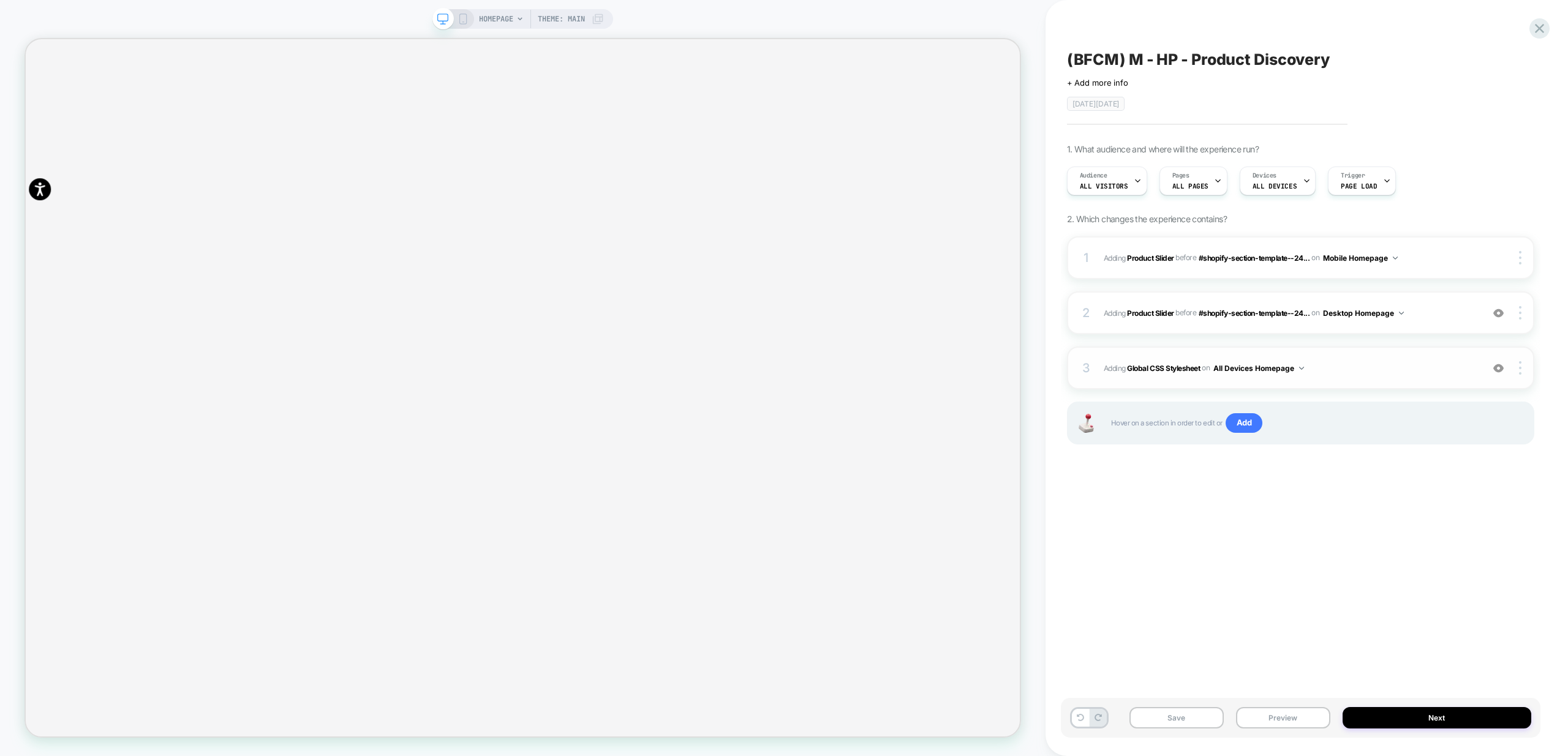
click at [1389, 386] on div "3 Adding Global CSS Stylesheet on All Devices Homepage Add Before Add After Tar…" at bounding box center [1300, 368] width 467 height 43
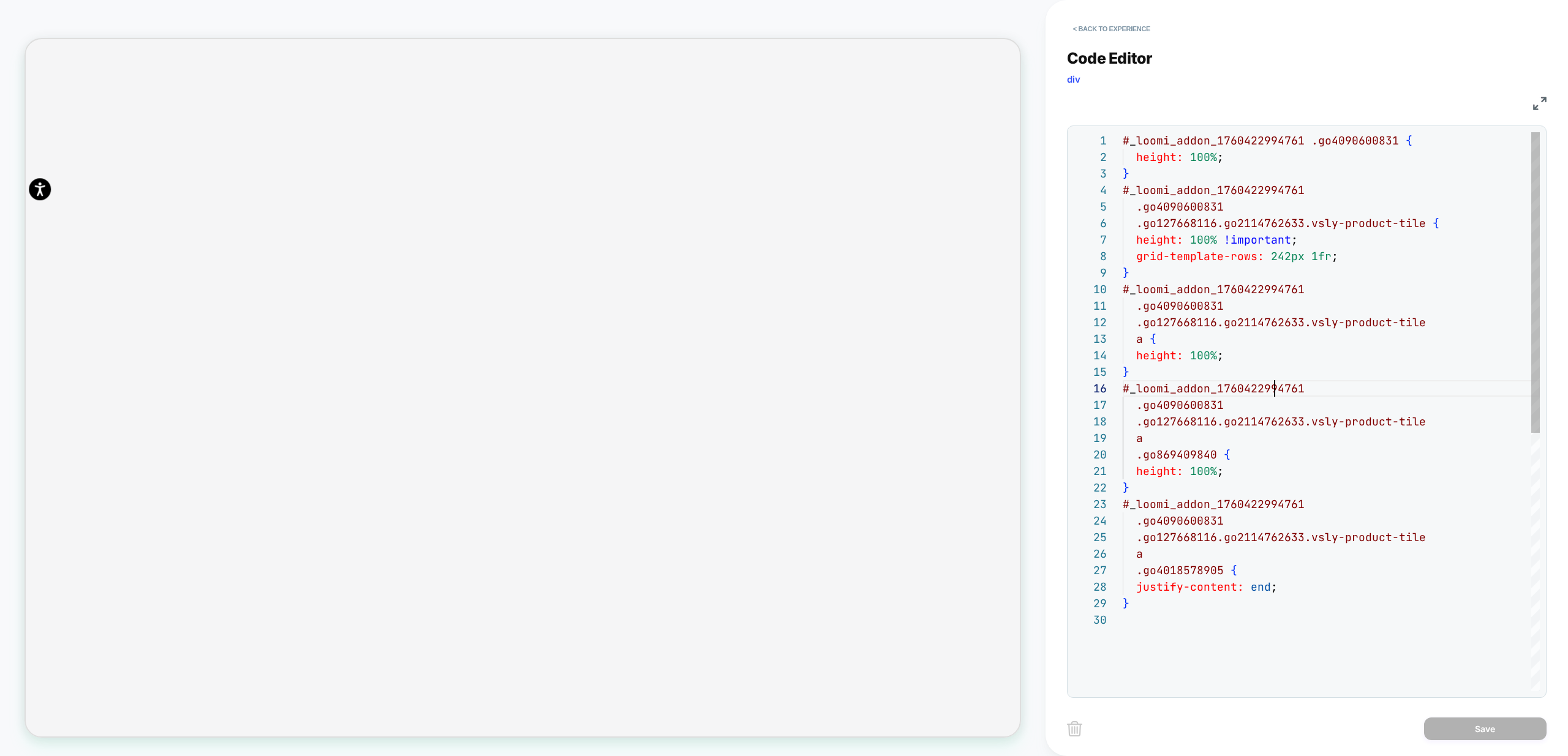
scroll to position [82, 152]
click at [1275, 386] on div "# _ loomi_addon_1760422994761 .go4090600831 { height: 100% ; } # _ loomi_addon_…" at bounding box center [1331, 652] width 417 height 1038
click at [1284, 202] on div "# _ loomi_addon_1760422994761 .go4090600831 { height: 100% ; } # _ loomi_addon_…" at bounding box center [1331, 652] width 417 height 1038
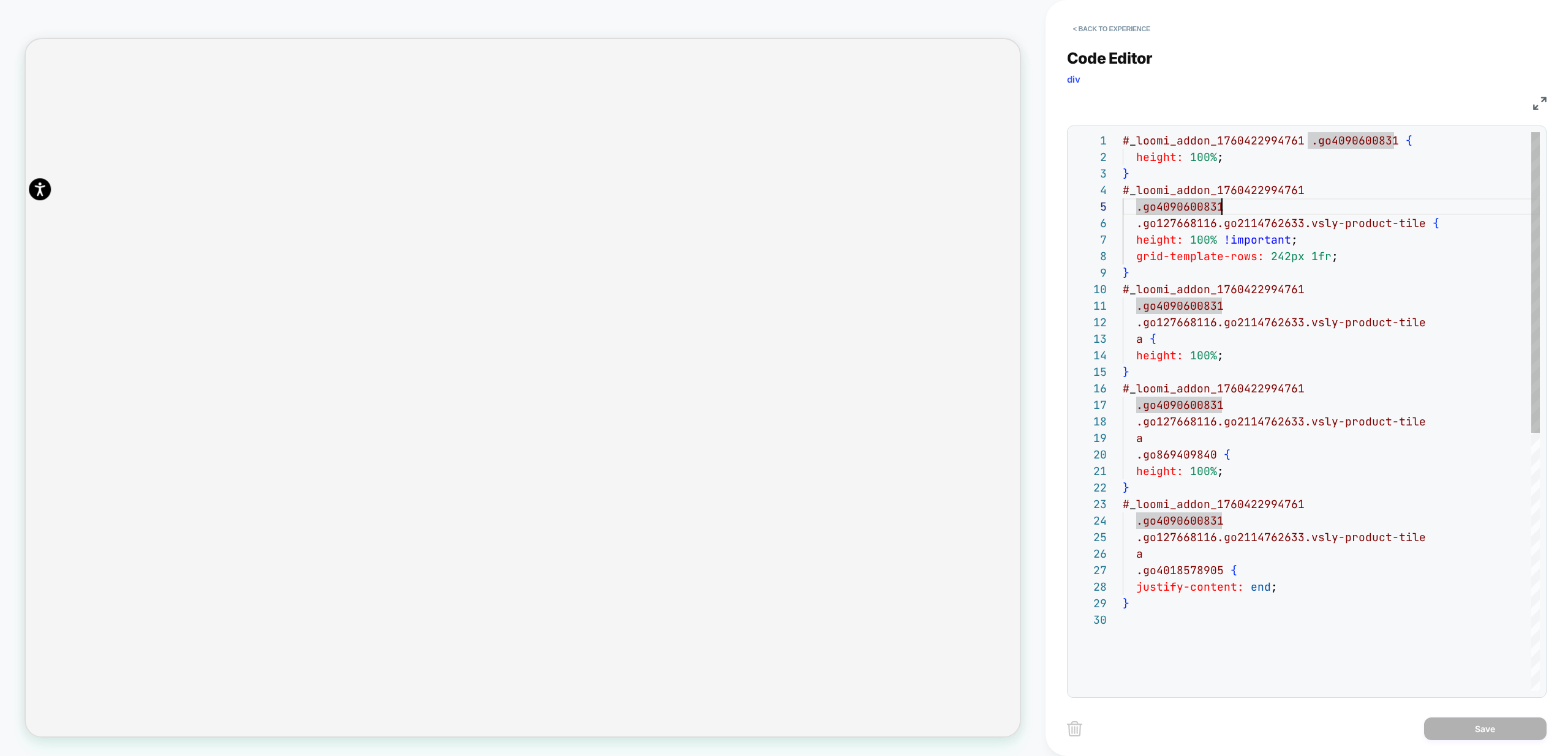
drag, startPoint x: 1180, startPoint y: 630, endPoint x: 1173, endPoint y: 633, distance: 7.6
click at [1178, 632] on div "# _ loomi_addon_1760422994761 .go4090600831 { height: 100% ; } # _ loomi_addon_…" at bounding box center [1331, 652] width 417 height 1038
click at [1177, 587] on div "# _ loomi_addon_1760422994761 .go4090600831 { height: 100% ; } # _ loomi_addon_…" at bounding box center [1331, 652] width 417 height 1038
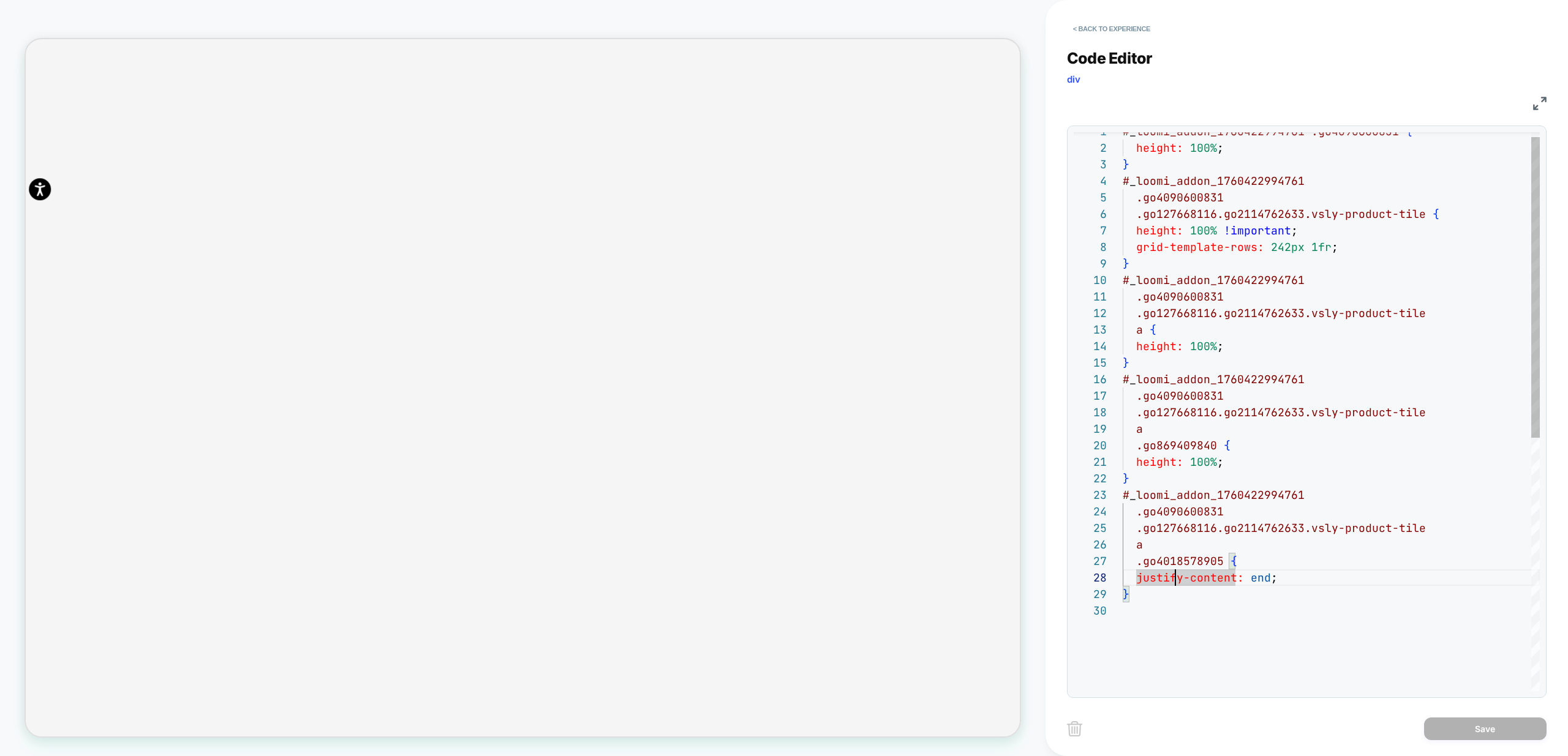
click at [1190, 403] on div "# _ loomi_addon_1760422994761 .go4090600831 { height: 100% ; } # _ loomi_addon_…" at bounding box center [1331, 642] width 417 height 1038
click at [1155, 432] on div "# _ loomi_addon_1760422994761 .go4090600831 { height: 100% ; } # _ loomi_addon_…" at bounding box center [1331, 642] width 417 height 1038
click at [1248, 355] on div "# _ loomi_addon_1760422994761 .go4090600831 { height: 100% ; } # _ loomi_addon_…" at bounding box center [1331, 642] width 417 height 1038
click at [1238, 342] on div "# _ loomi_addon_1760422994761 .go4090600831 { height: 100% ; } # _ loomi_addon_…" at bounding box center [1331, 642] width 417 height 1038
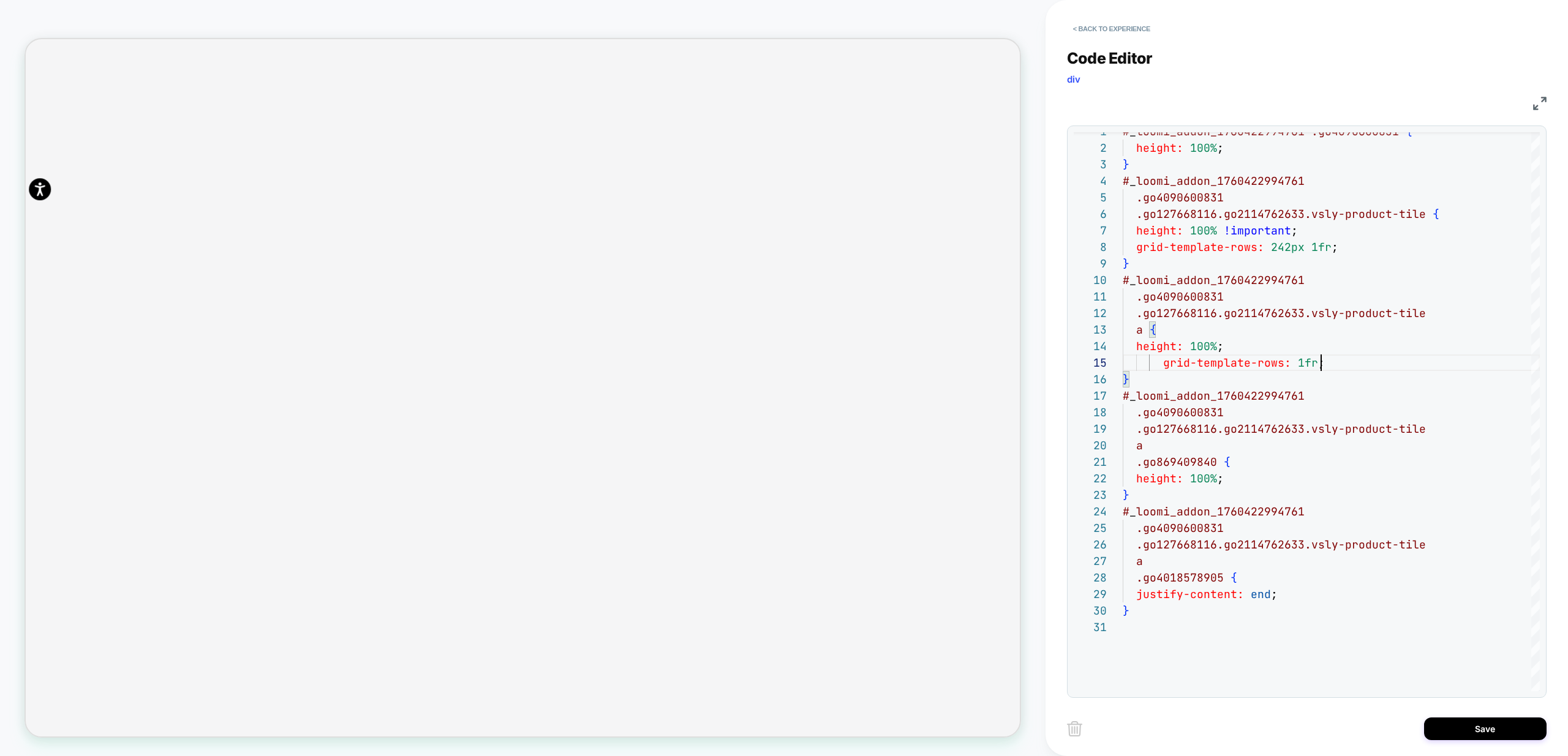
scroll to position [0, 3978]
type textarea "**********"
click at [1500, 720] on button "Save" at bounding box center [1485, 728] width 122 height 23
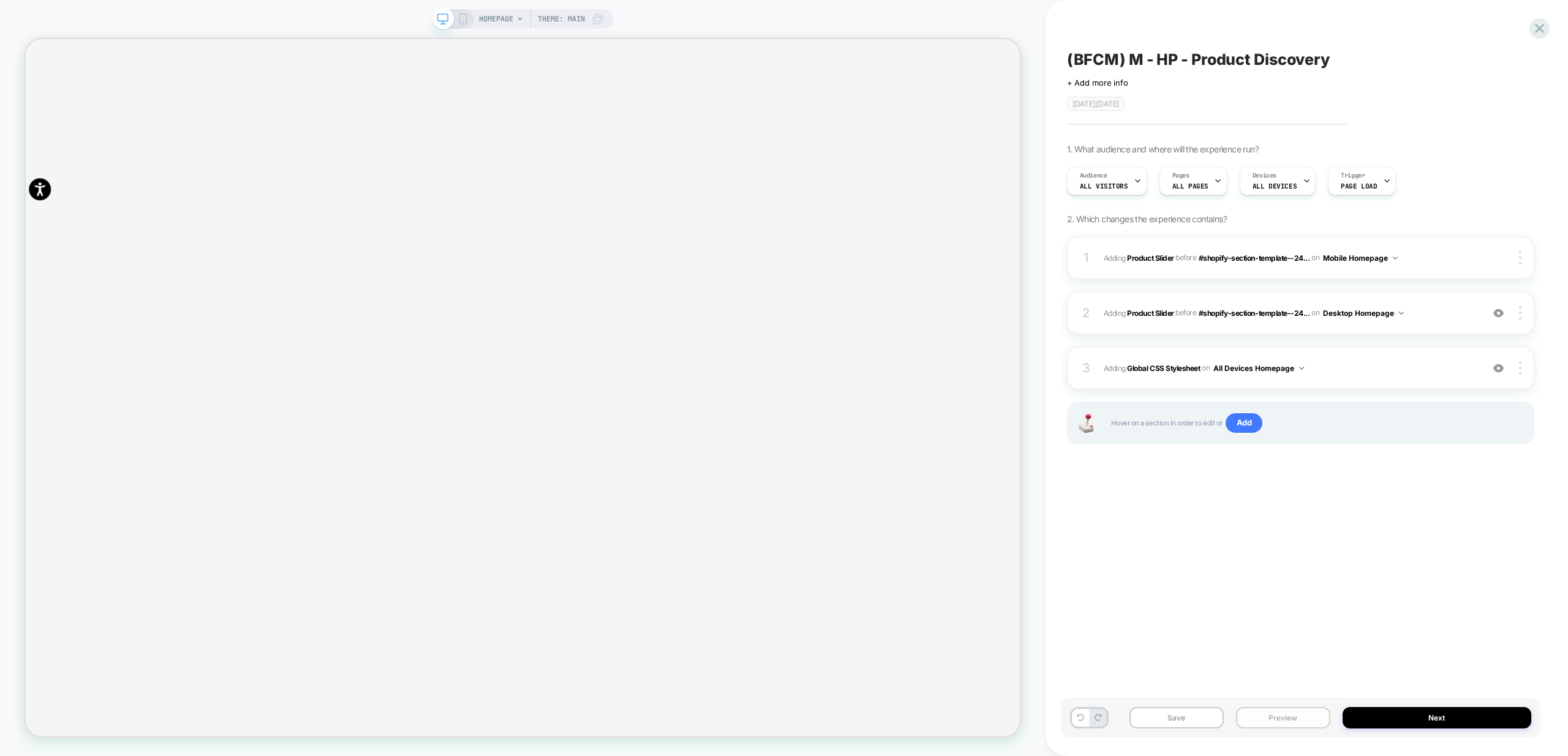
click at [1297, 717] on button "Preview" at bounding box center [1283, 717] width 94 height 21
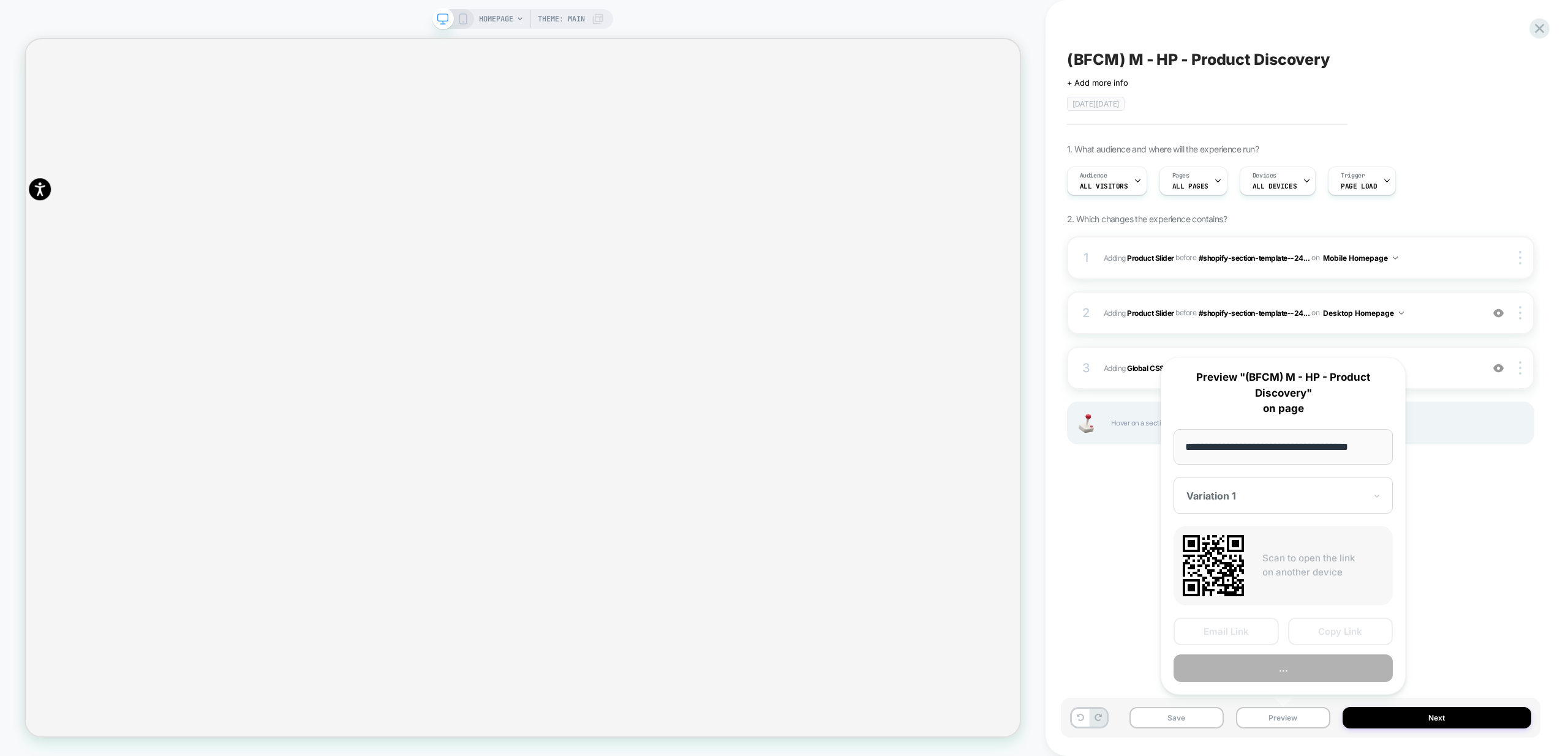
scroll to position [0, 1]
click at [1297, 669] on button "Preview" at bounding box center [1283, 668] width 219 height 27
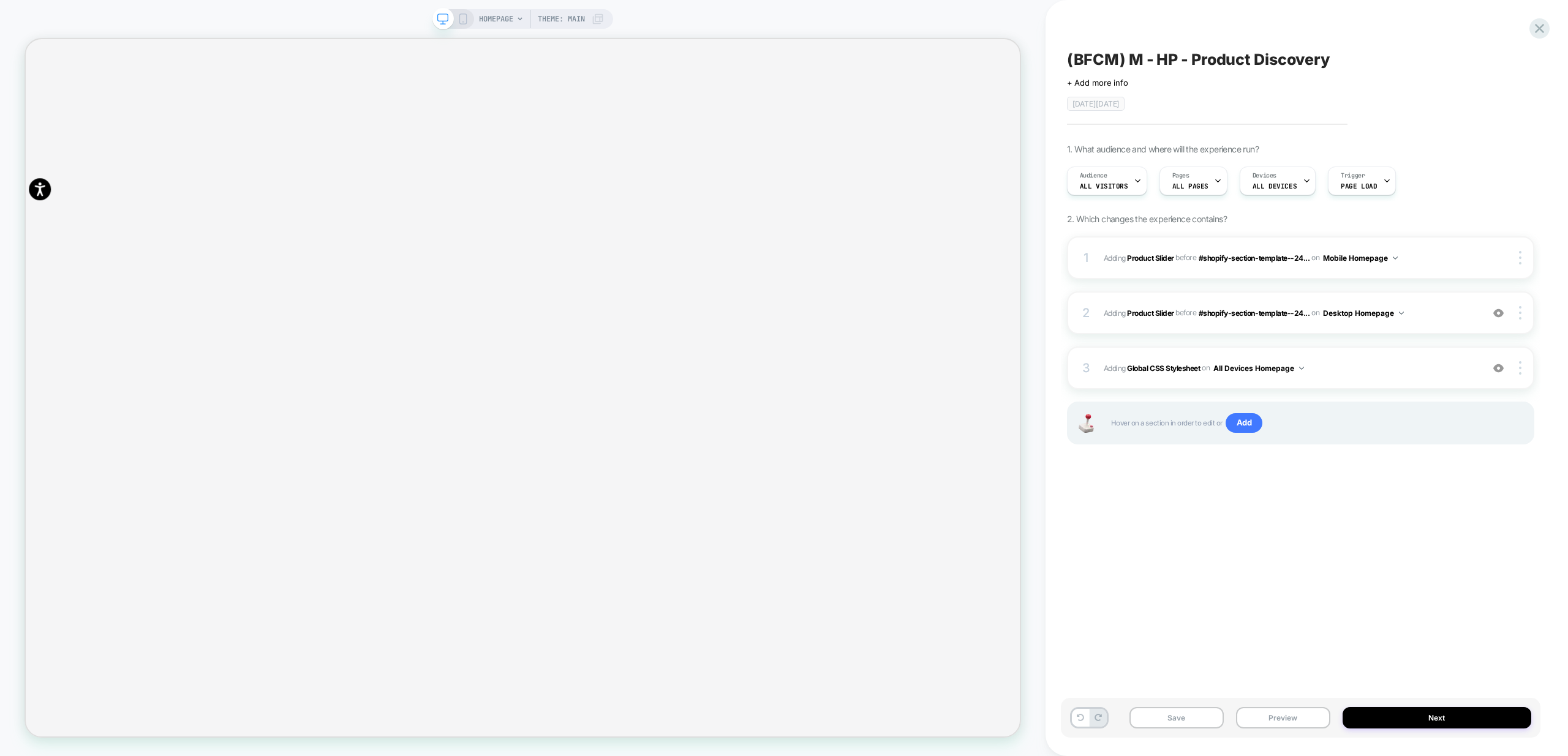
click at [1201, 514] on div "(BFCM) M - HP - Product Discovery Click to edit experience details + Add more i…" at bounding box center [1300, 378] width 480 height 732
click at [1522, 315] on div at bounding box center [1522, 313] width 24 height 13
click at [1466, 277] on div "Copy CSS Selector" at bounding box center [1447, 279] width 109 height 34
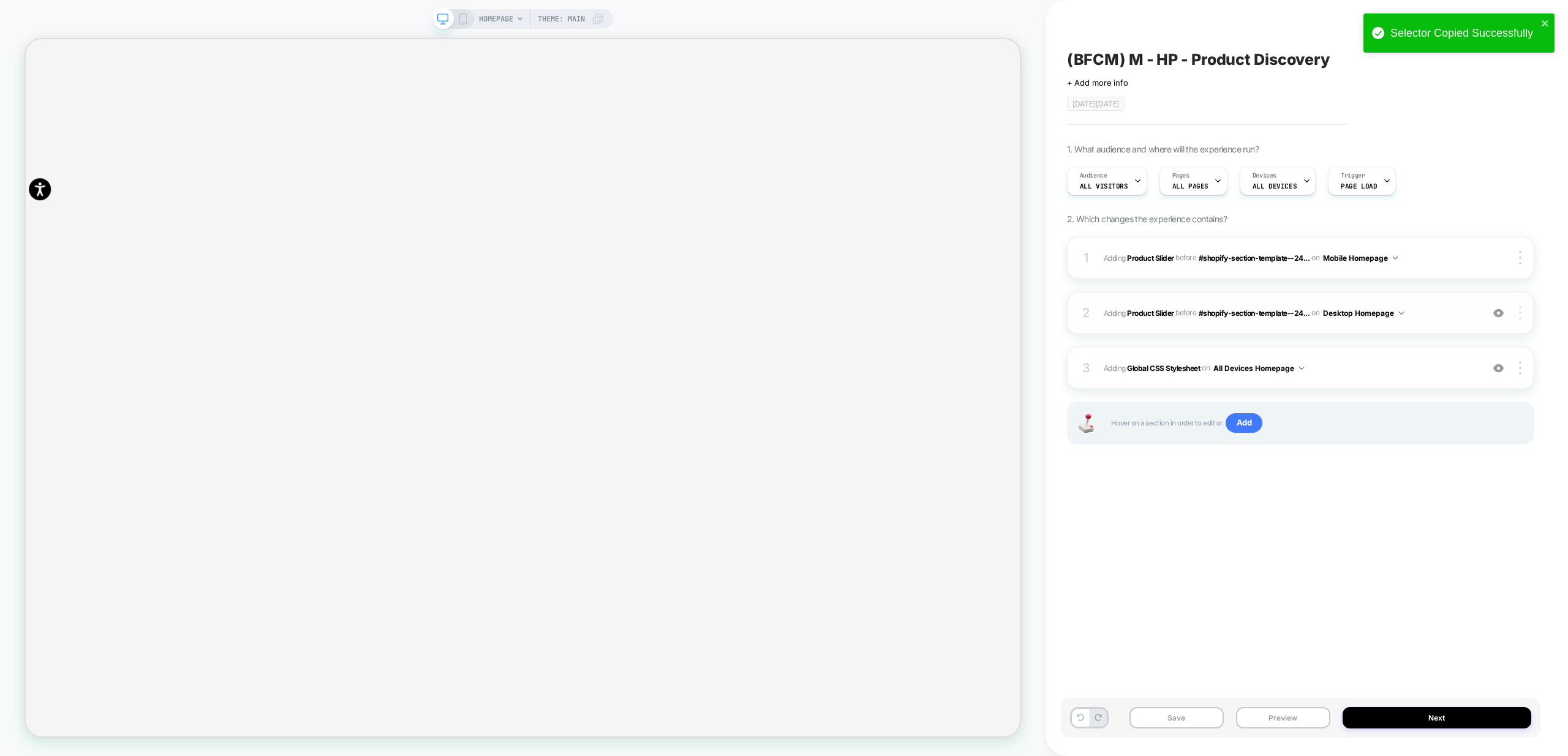
scroll to position [0, 3978]
click at [1525, 315] on div at bounding box center [1522, 313] width 24 height 13
click at [1462, 246] on div "Replace Position" at bounding box center [1447, 245] width 109 height 34
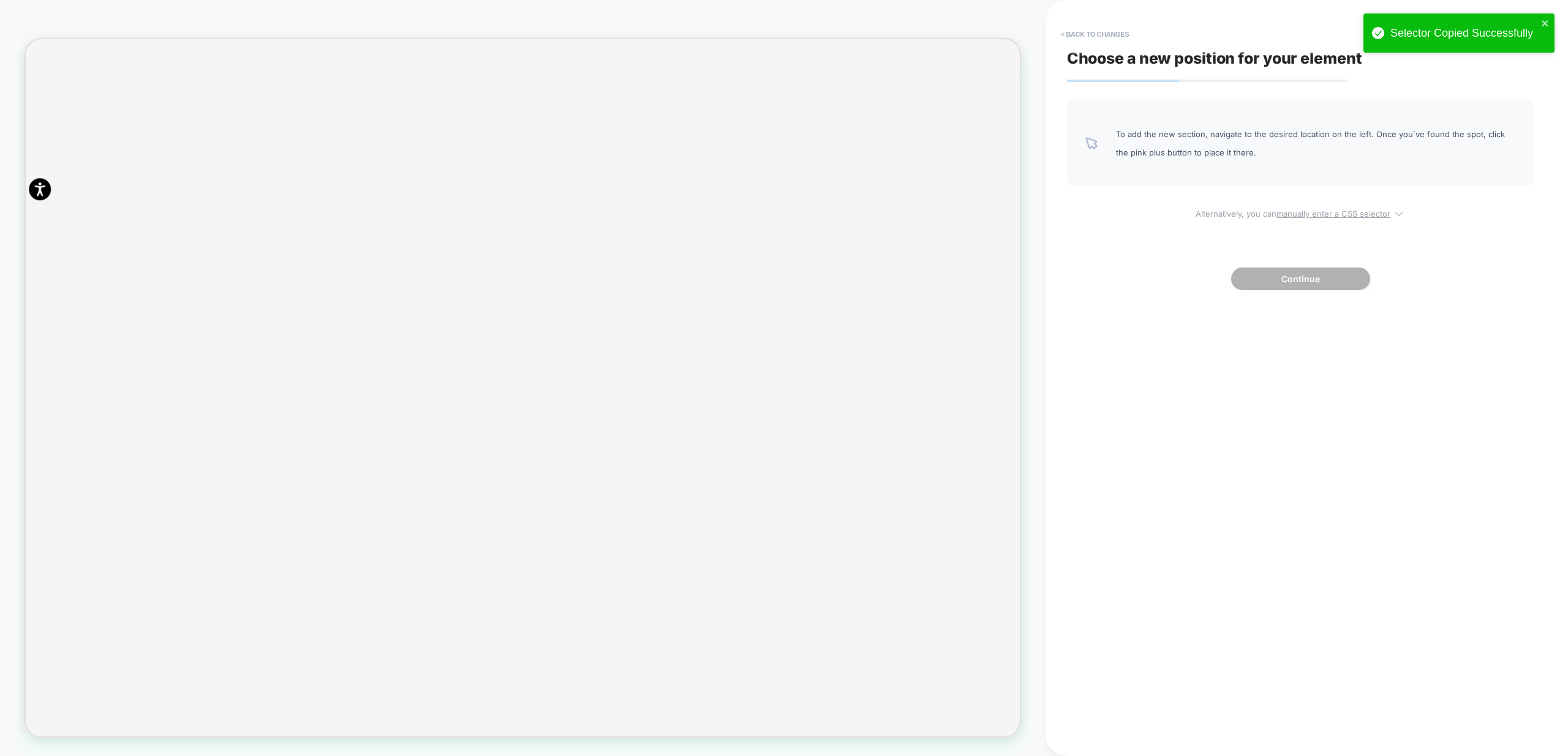
click at [1391, 204] on span "Alternatively, you can manually enter a CSS selector" at bounding box center [1300, 211] width 467 height 14
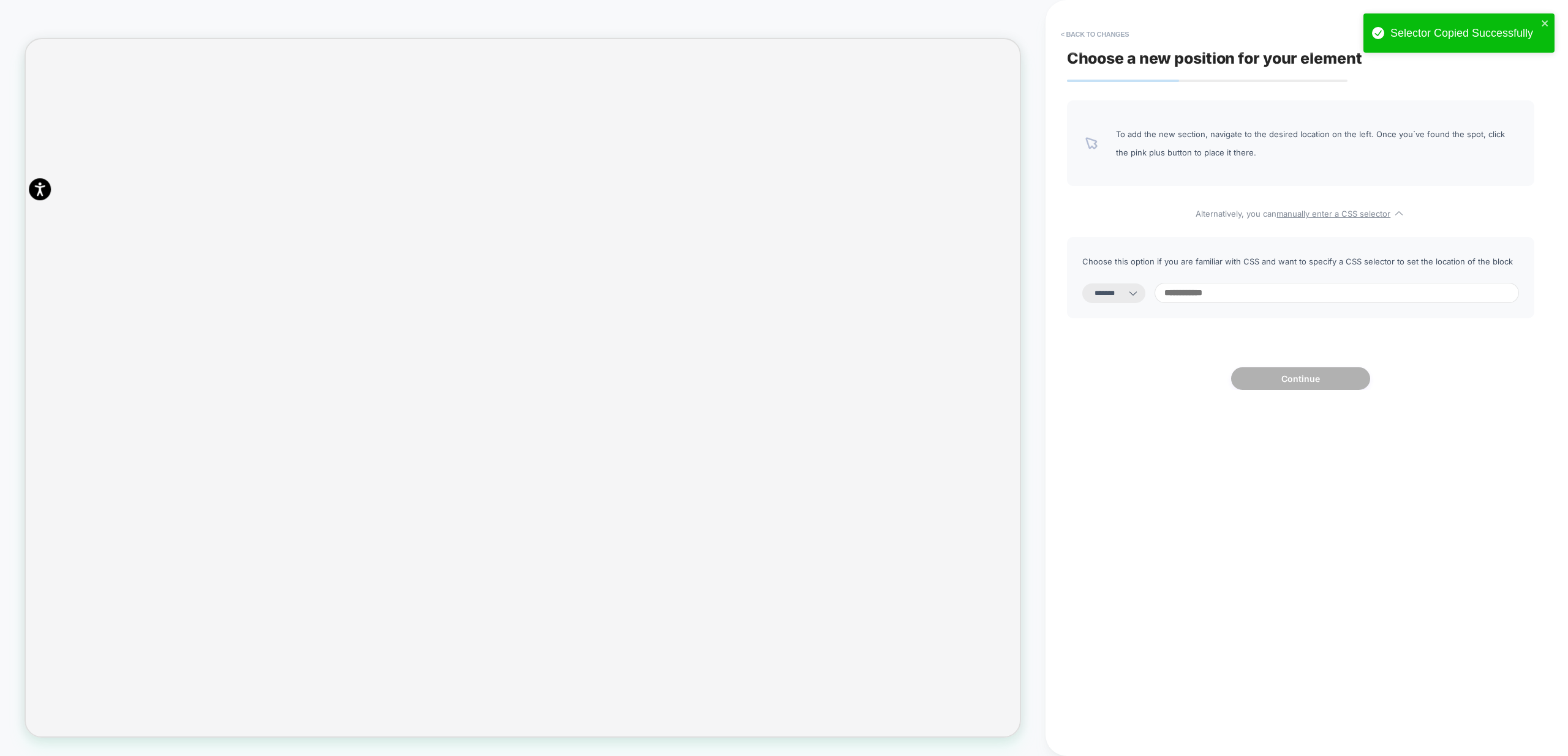
click at [1137, 293] on select "**********" at bounding box center [1114, 293] width 63 height 20
select select "**********"
click at [1082, 283] on select "**********" at bounding box center [1114, 293] width 63 height 20
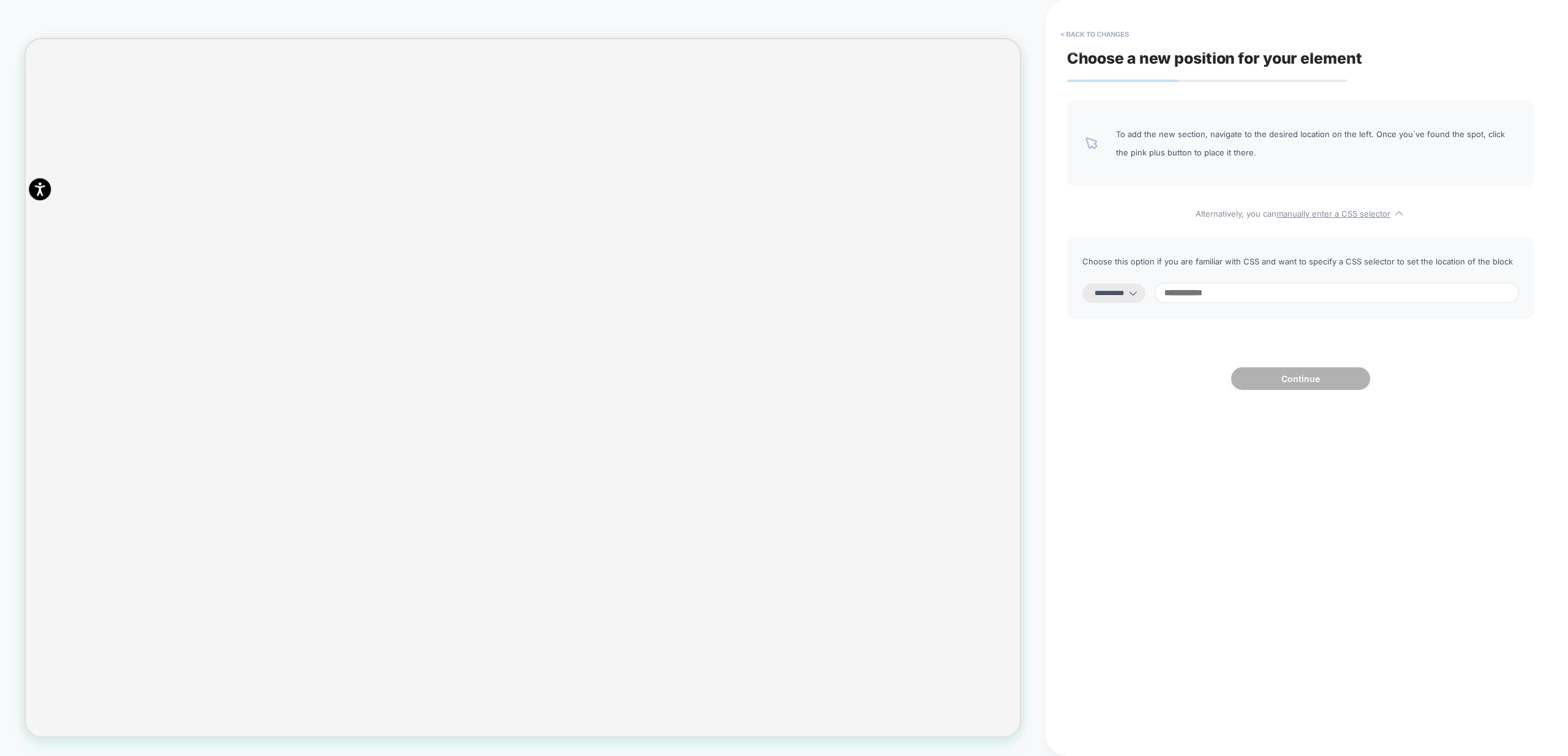
click at [1246, 290] on input at bounding box center [1336, 293] width 364 height 20
paste input "**********"
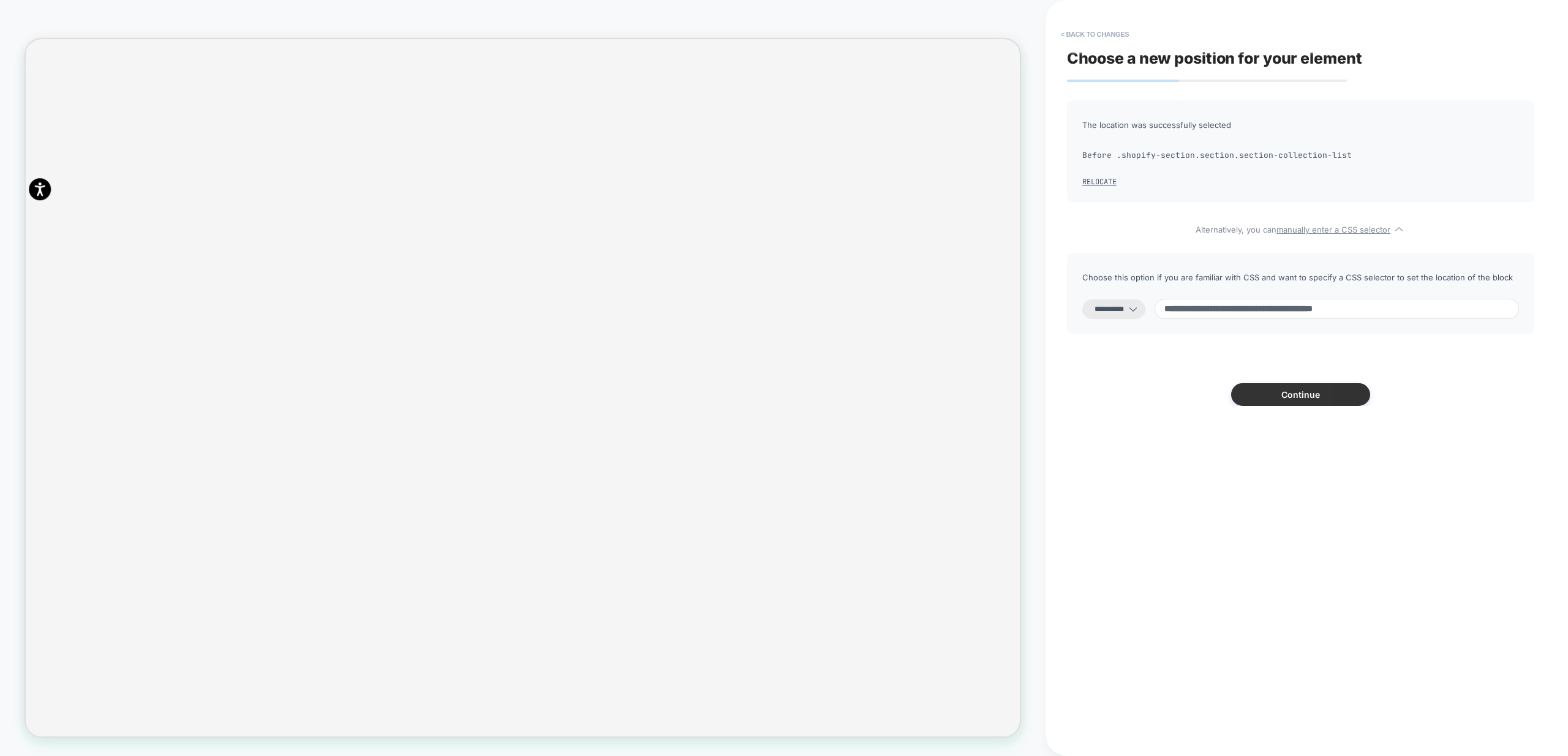
scroll to position [0, 1326]
type input "**********"
click at [1309, 402] on button "Continue" at bounding box center [1300, 394] width 139 height 23
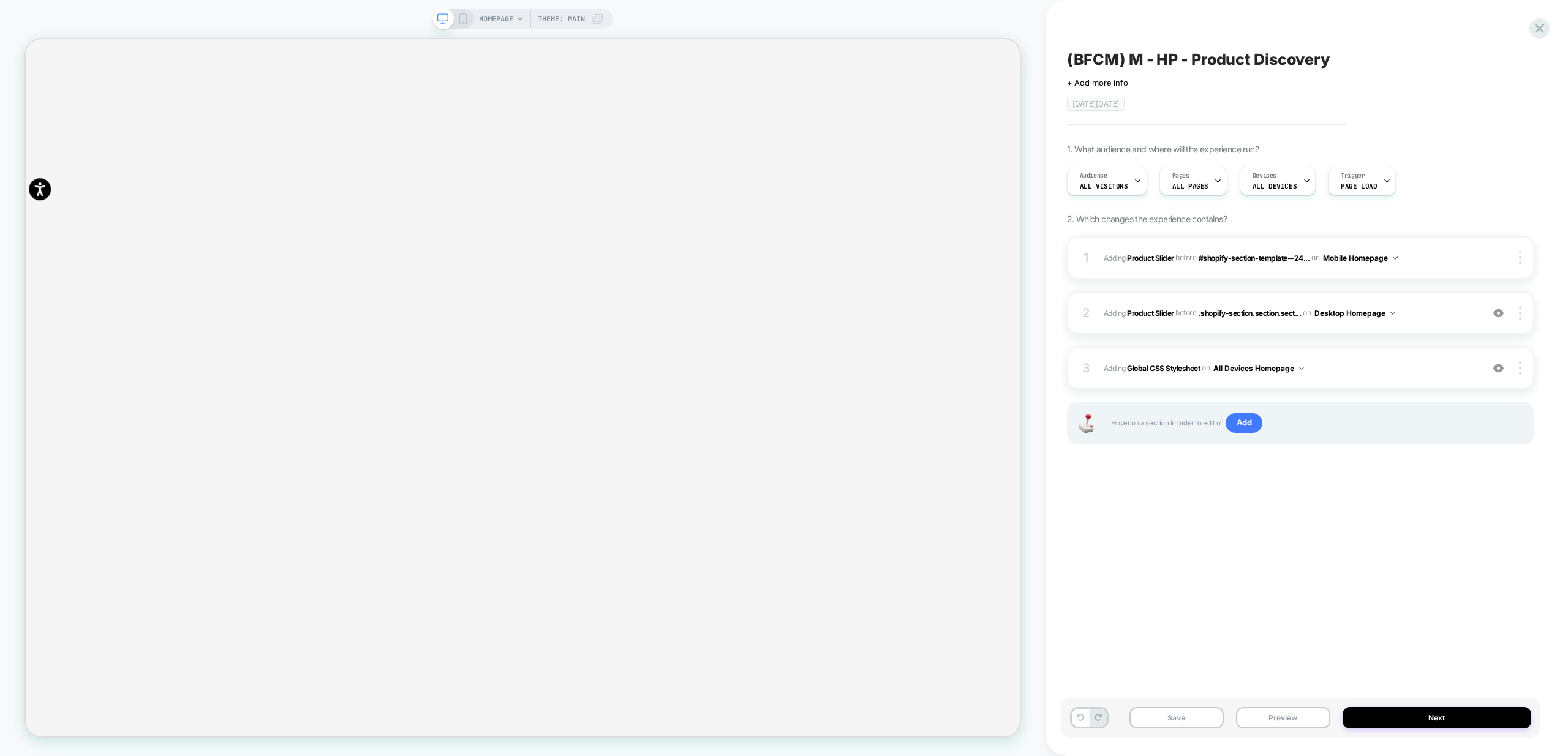
scroll to position [0, 2652]
click at [454, 20] on div at bounding box center [453, 18] width 31 height 11
click at [462, 21] on icon at bounding box center [463, 18] width 11 height 11
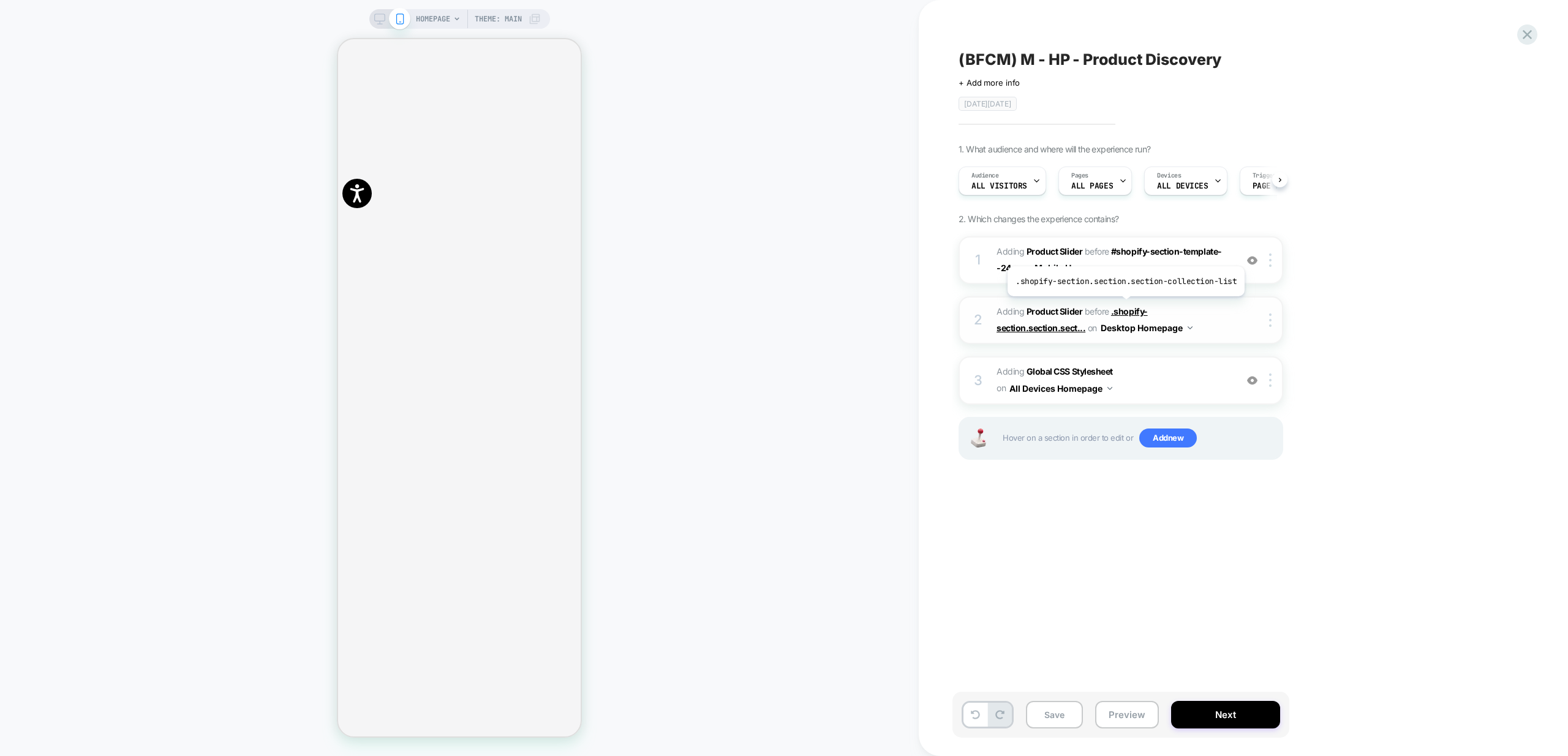
scroll to position [0, 1]
click at [689, 464] on div "HOMEPAGE Theme: MAIN" at bounding box center [459, 378] width 918 height 732
click at [1272, 264] on div at bounding box center [1271, 260] width 20 height 13
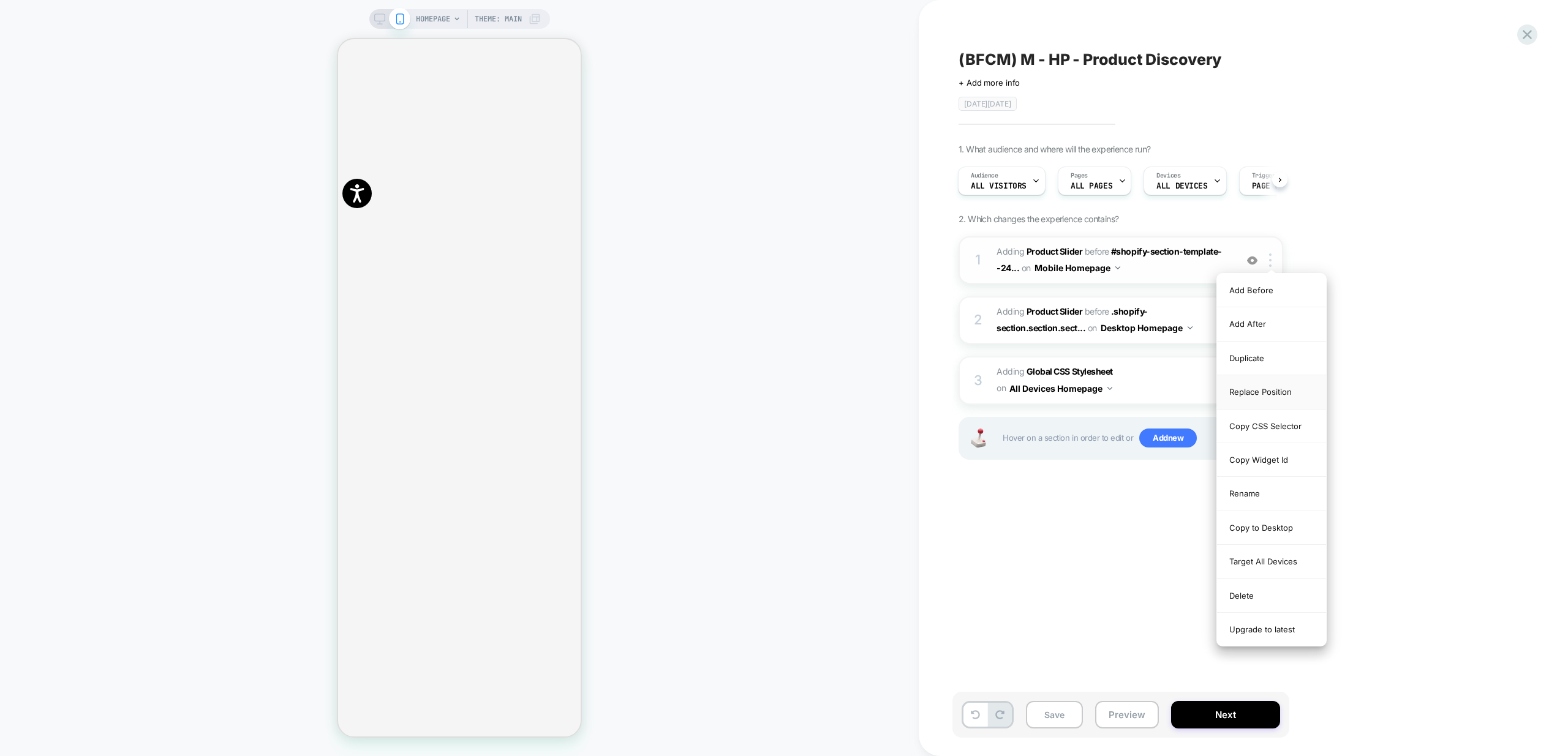
click at [1291, 397] on div "Replace Position" at bounding box center [1271, 392] width 109 height 34
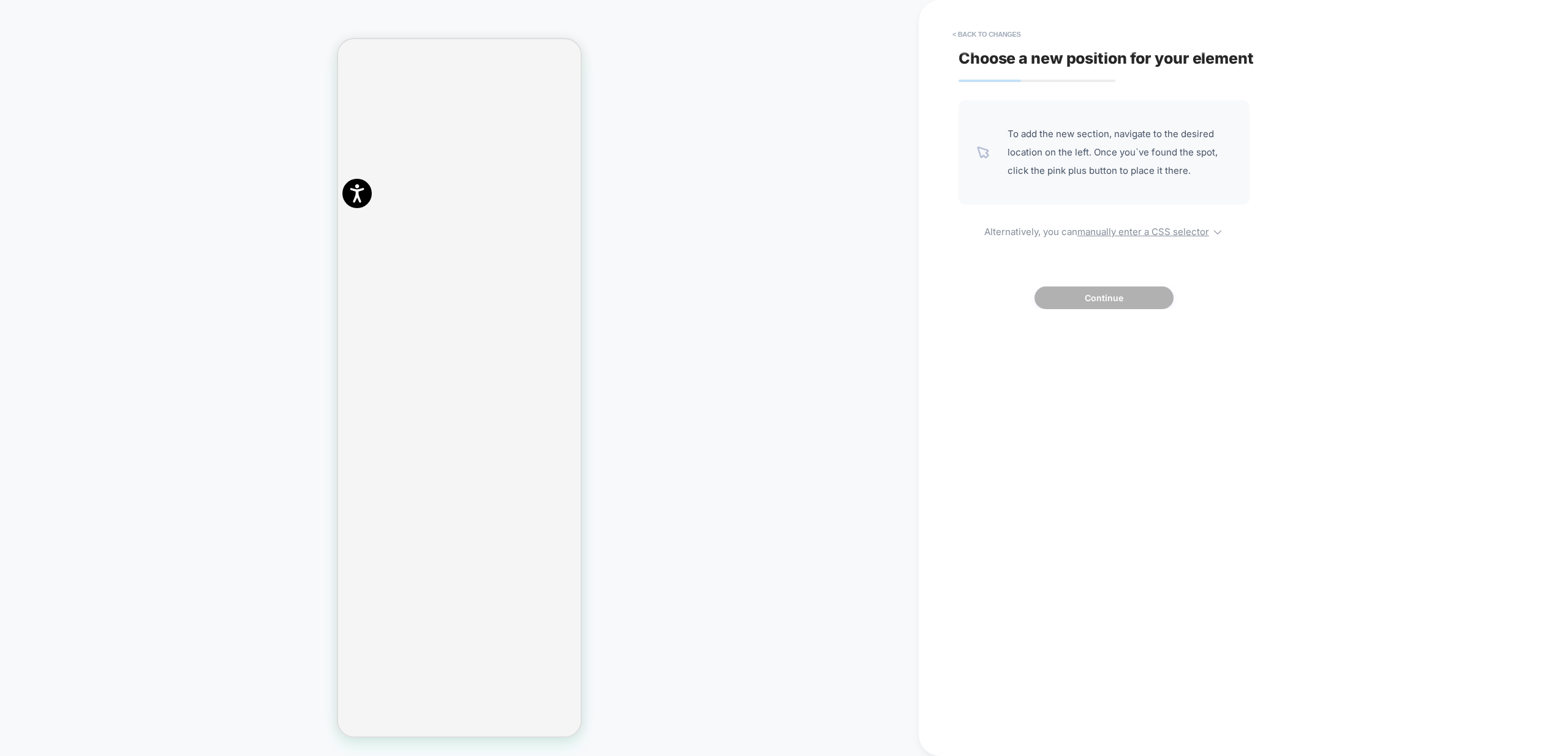
click at [1146, 243] on div "To add the new section, navigate to the desired location on the left. Once you`…" at bounding box center [1103, 204] width 291 height 209
click at [1149, 232] on u "manually enter a CSS selector" at bounding box center [1143, 232] width 132 height 12
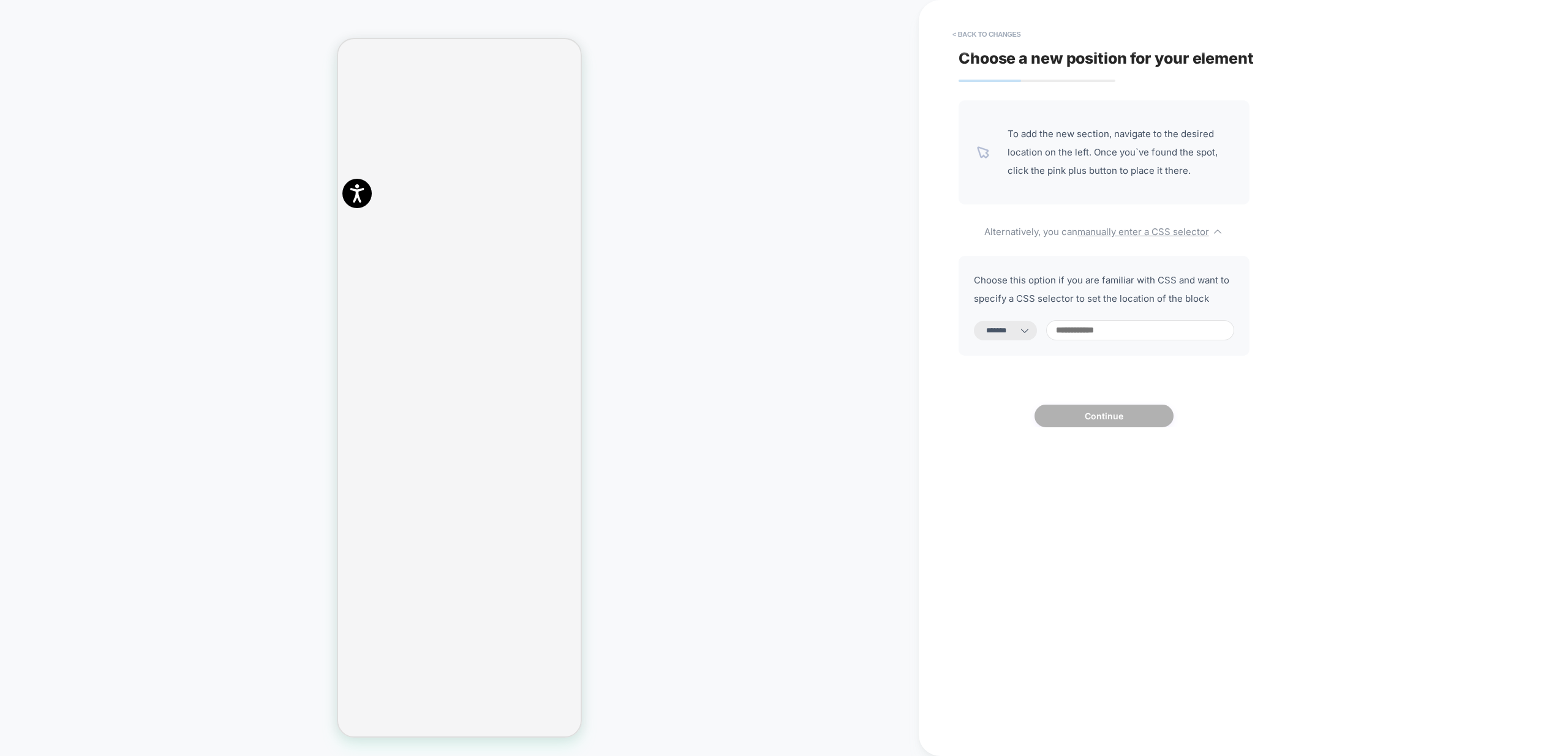
click at [1029, 324] on select "**********" at bounding box center [1005, 330] width 63 height 20
select select "**********"
click at [973, 321] on select "**********" at bounding box center [1005, 330] width 63 height 20
click at [1114, 328] on input at bounding box center [1140, 329] width 188 height 20
paste input "**********"
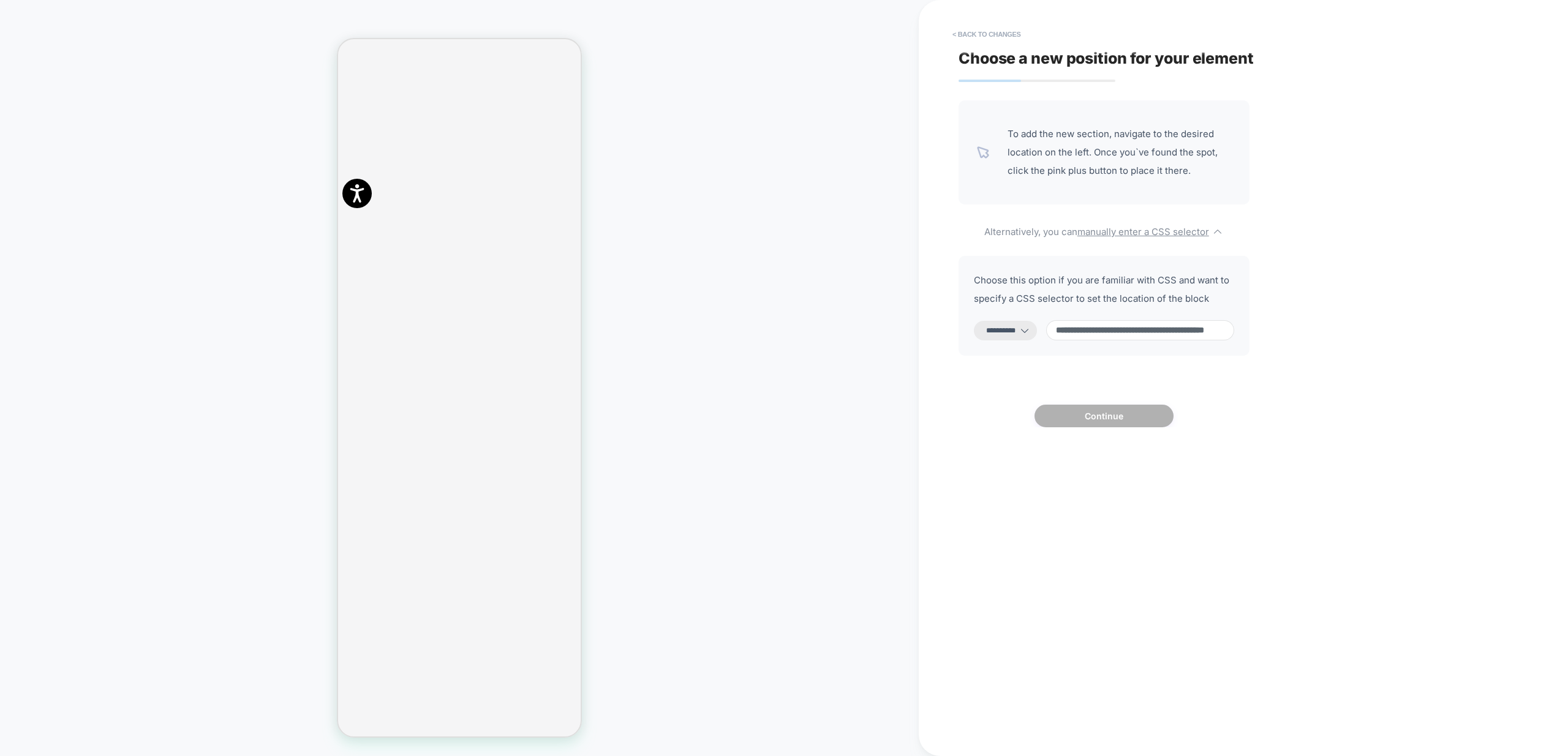
scroll to position [0, 93]
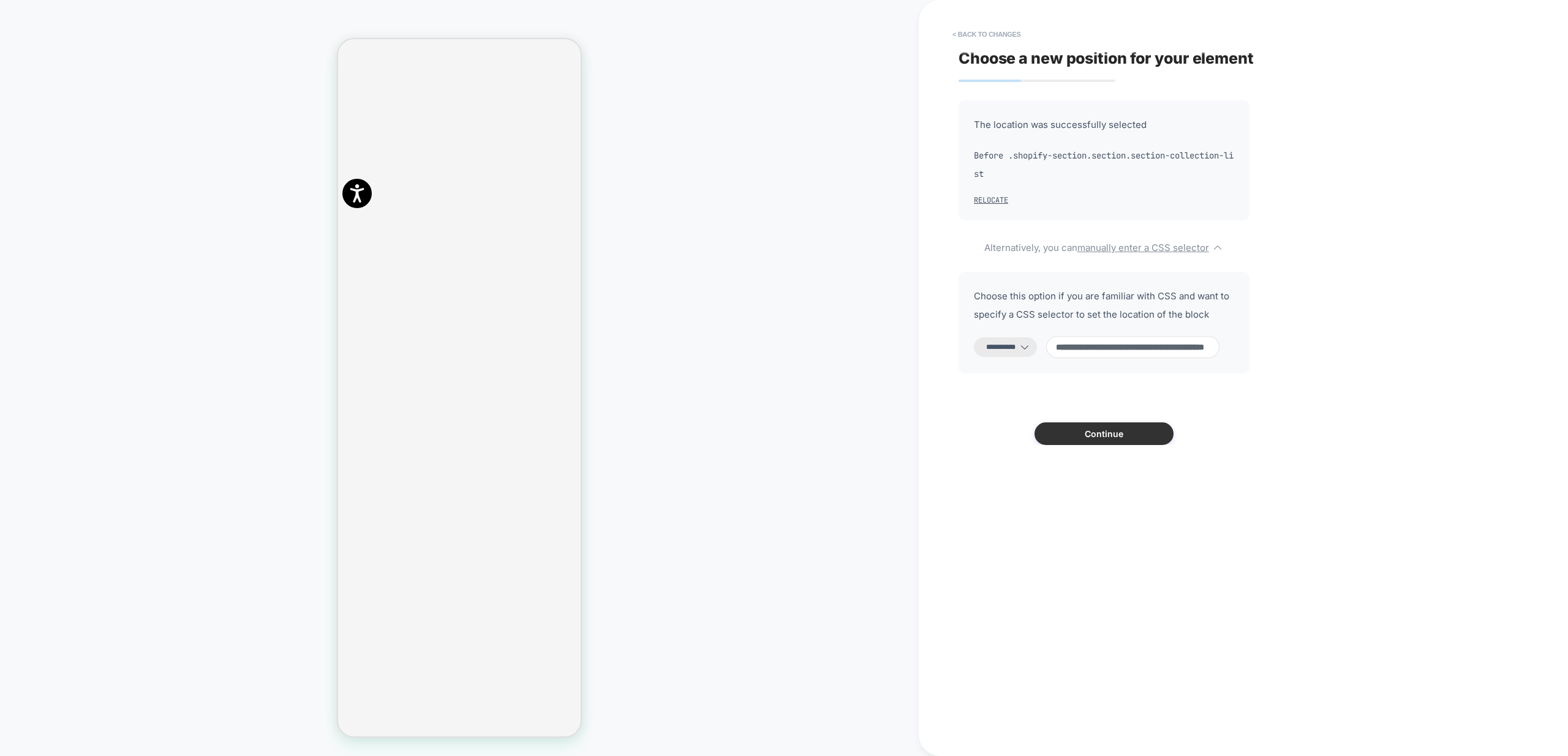
type input "**********"
click at [1113, 437] on button "Continue" at bounding box center [1104, 433] width 139 height 23
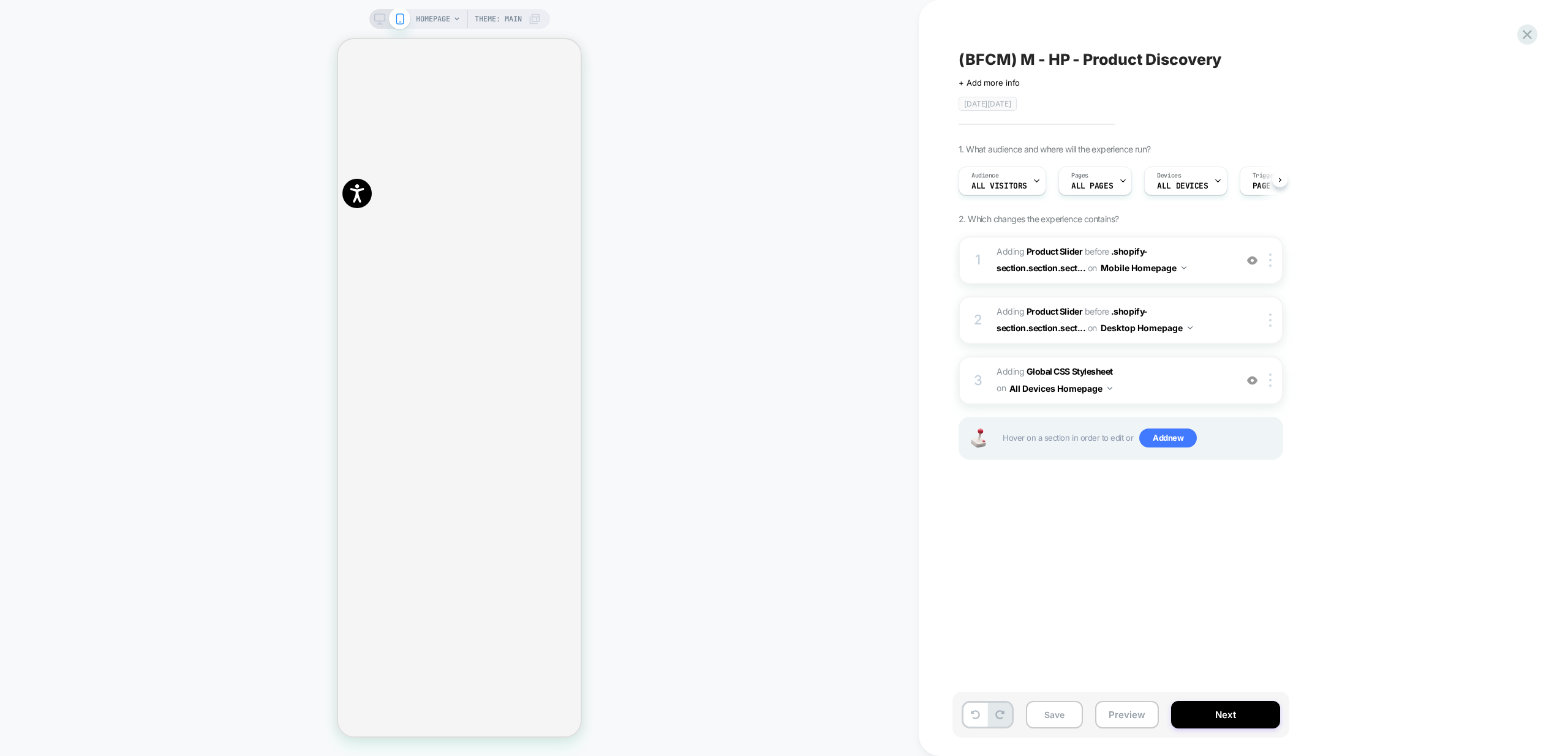
scroll to position [0, 1]
click at [1137, 713] on button "Preview" at bounding box center [1127, 714] width 64 height 27
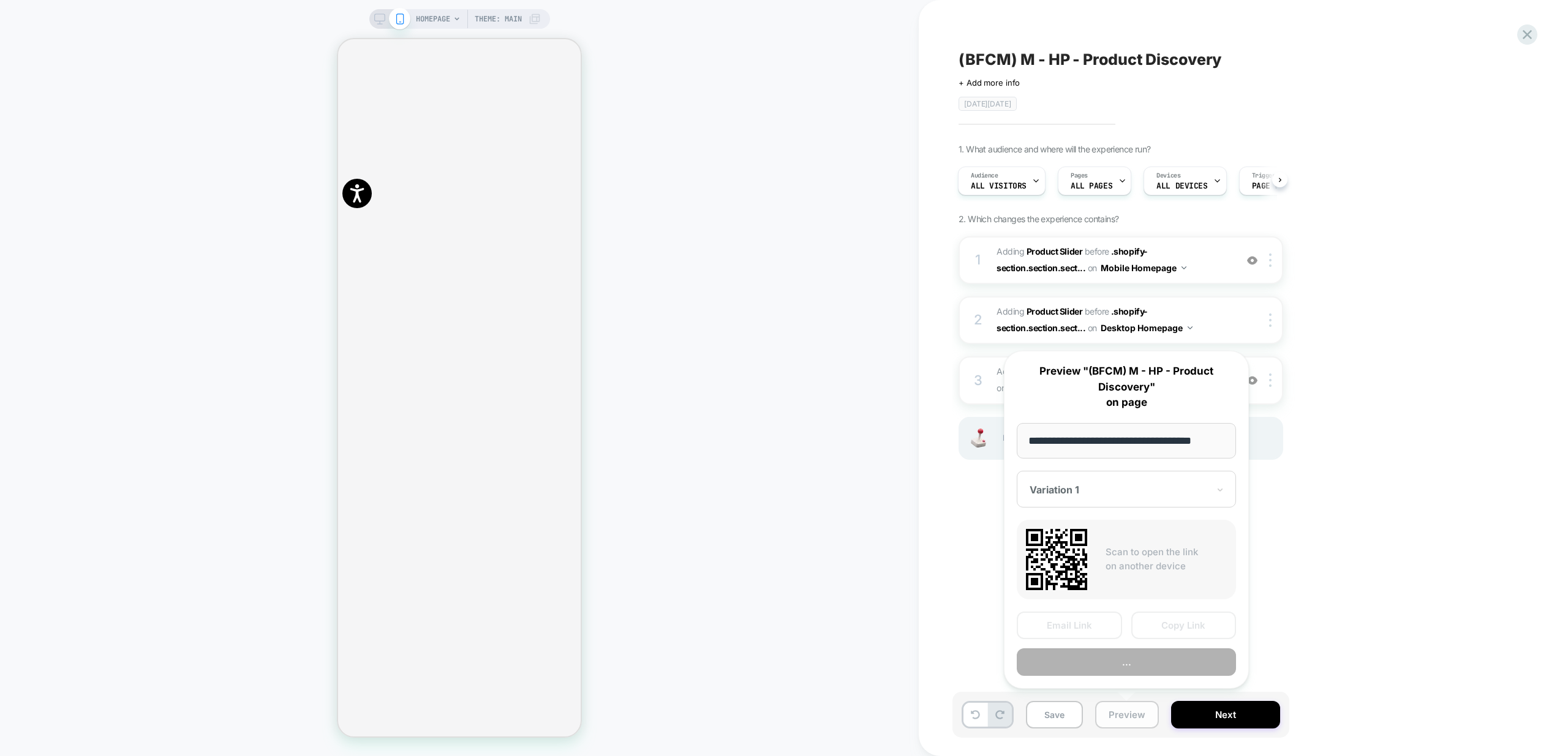
scroll to position [0, 1]
click at [1152, 666] on button "..." at bounding box center [1127, 662] width 219 height 27
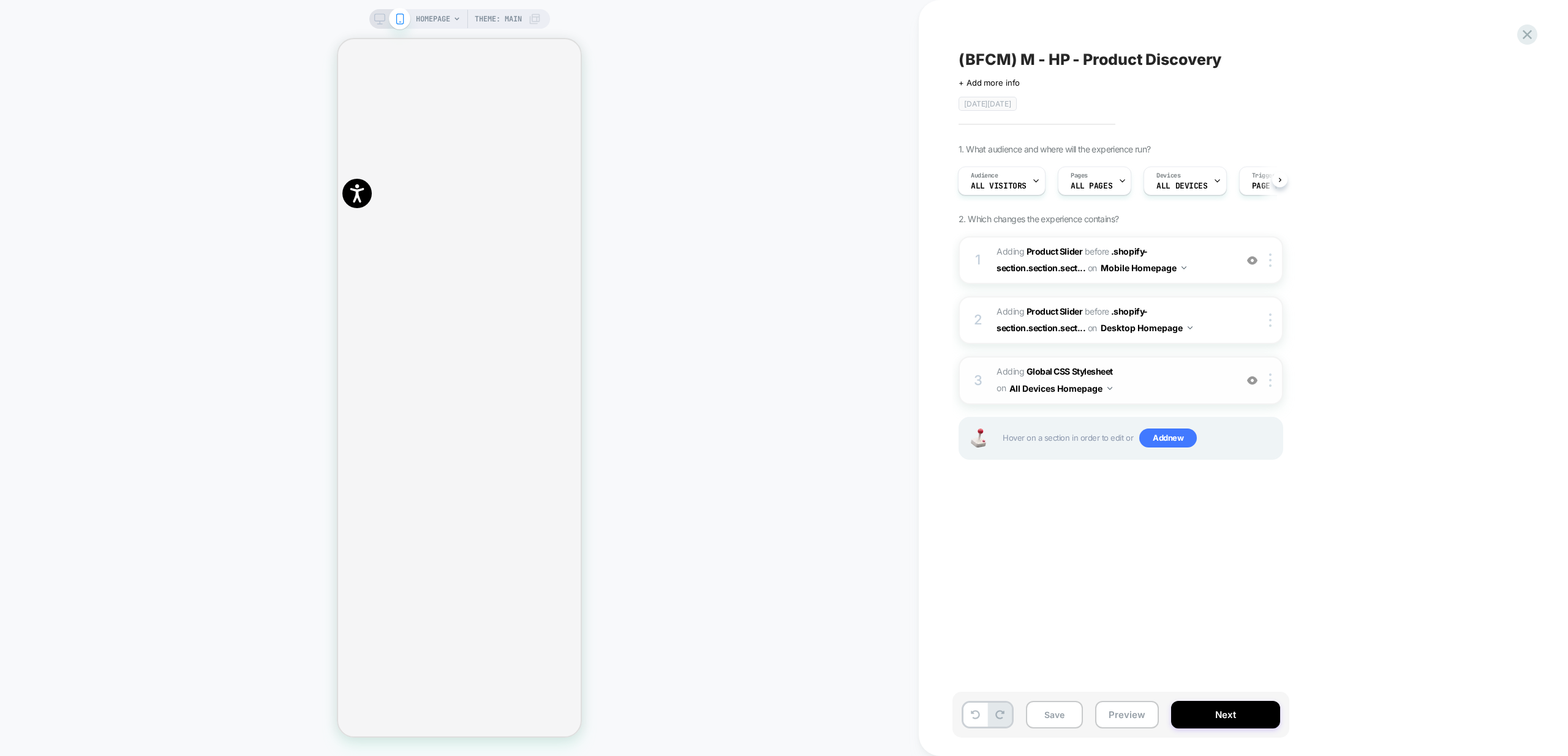
click at [1174, 385] on span "Adding Global CSS Stylesheet on All Devices Homepage" at bounding box center [1113, 379] width 233 height 33
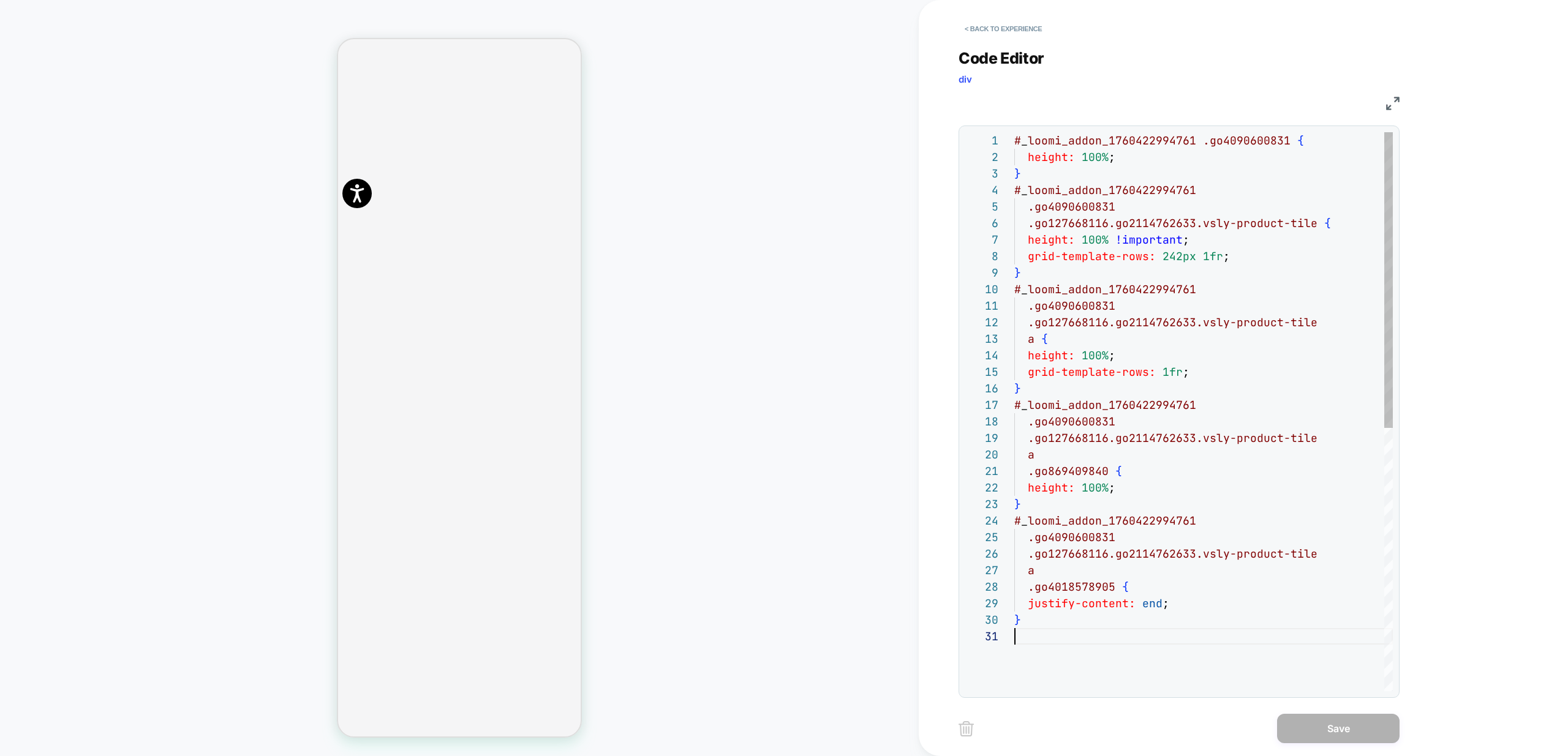
scroll to position [0, 0]
click at [1088, 645] on div "# _ loomi_addon_1760422994761 .go4090600831 { height: 100% ; } # _ loomi_addon_…" at bounding box center [1203, 660] width 378 height 1055
type textarea "*"
click at [1035, 618] on div "# _ loomi_addon_1760422994761 .go4090600831 { height: 100% ; } # _ loomi_addon_…" at bounding box center [1203, 660] width 378 height 1055
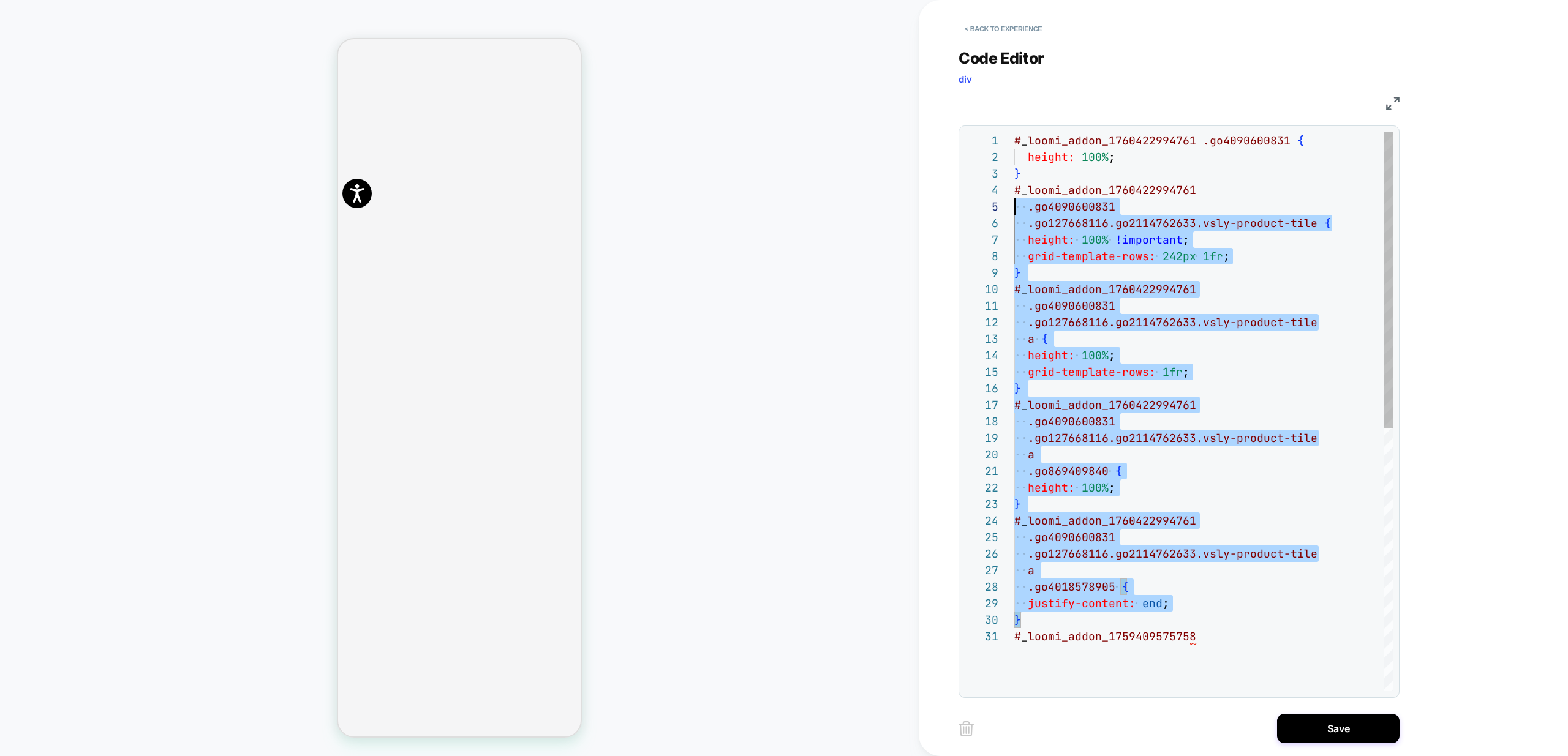
scroll to position [0, 0]
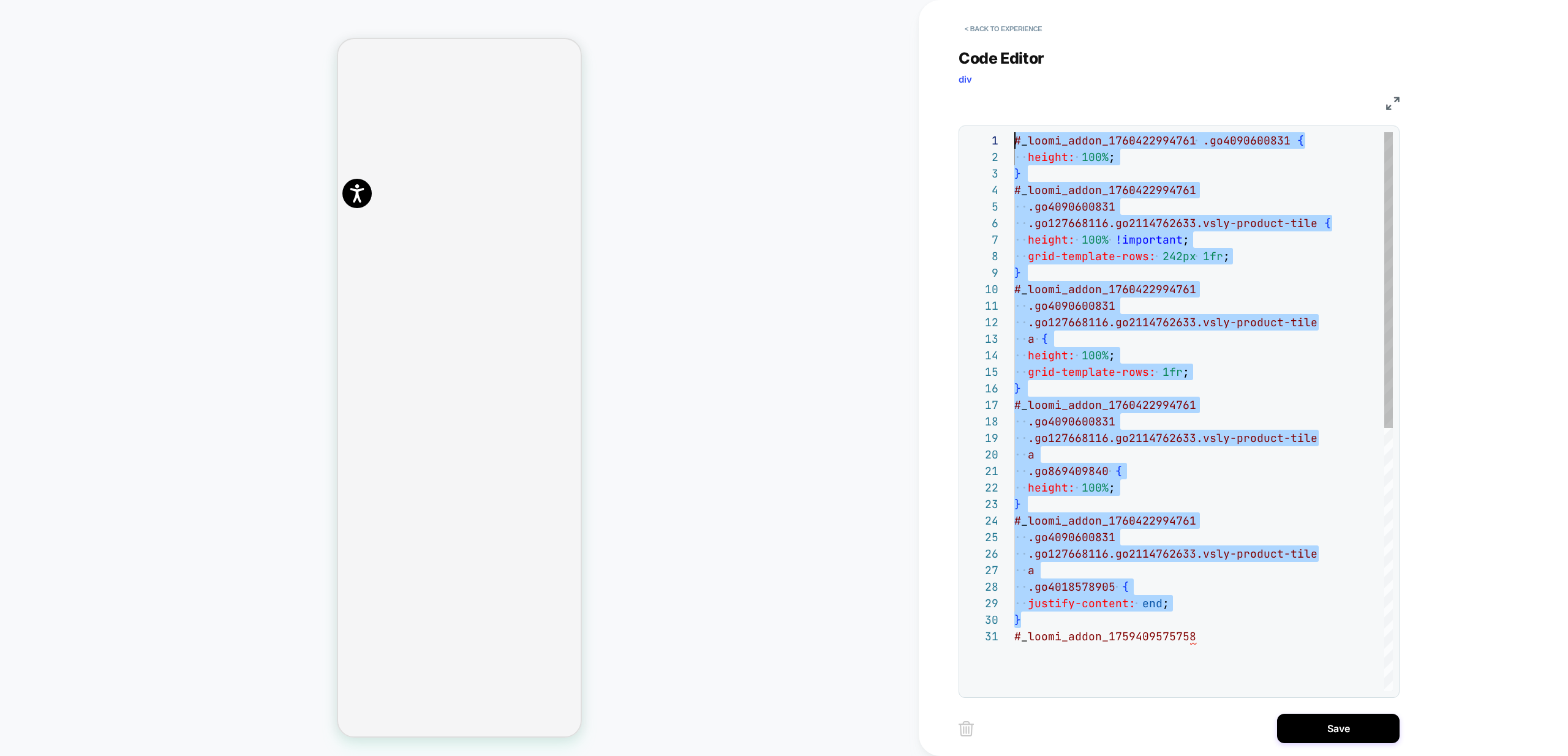
drag, startPoint x: 1031, startPoint y: 610, endPoint x: 869, endPoint y: 65, distance: 568.6
click at [1014, 132] on div "# _ loomi_addon_1760422994761 .go4090600831 { height: 100% ; } # _ loomi_addon_…" at bounding box center [1203, 660] width 378 height 1055
click at [1185, 663] on div "# _ loomi_addon_1760422994761 .go4090600831 { height: 100% ; } # _ loomi_addon_…" at bounding box center [1203, 660] width 378 height 1055
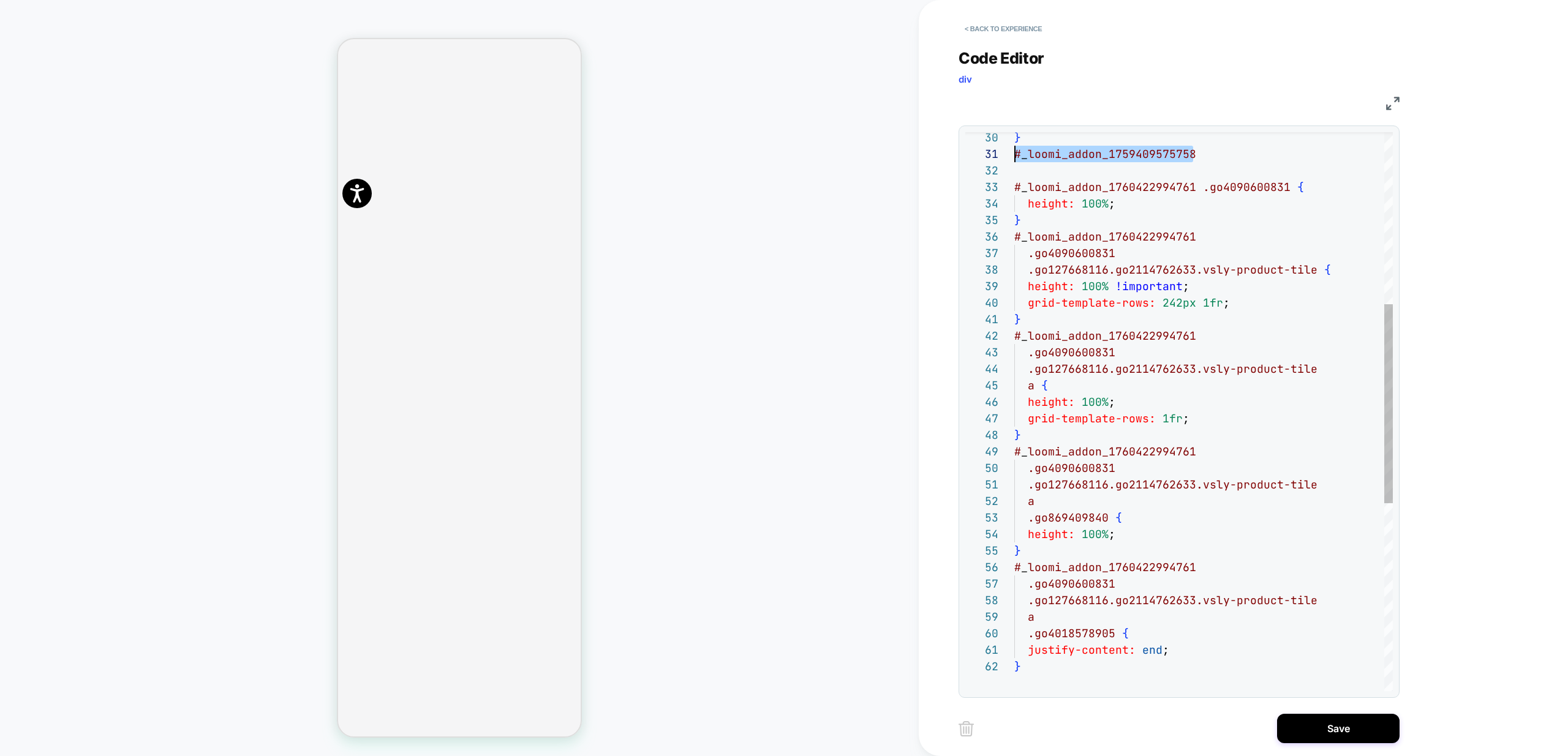
drag, startPoint x: 1196, startPoint y: 156, endPoint x: 998, endPoint y: 156, distance: 198.0
click at [1014, 156] on div "} # _ loomi_addon_1759409575758 # _ loomi_addon_1760422994761 .go4090600831 { h…" at bounding box center [1203, 433] width 378 height 1567
click at [1188, 188] on div "} # _ loomi_addon_1760422994761 .go4090600831 { height: 100% ; } # _ loomi_addo…" at bounding box center [1203, 433] width 378 height 1567
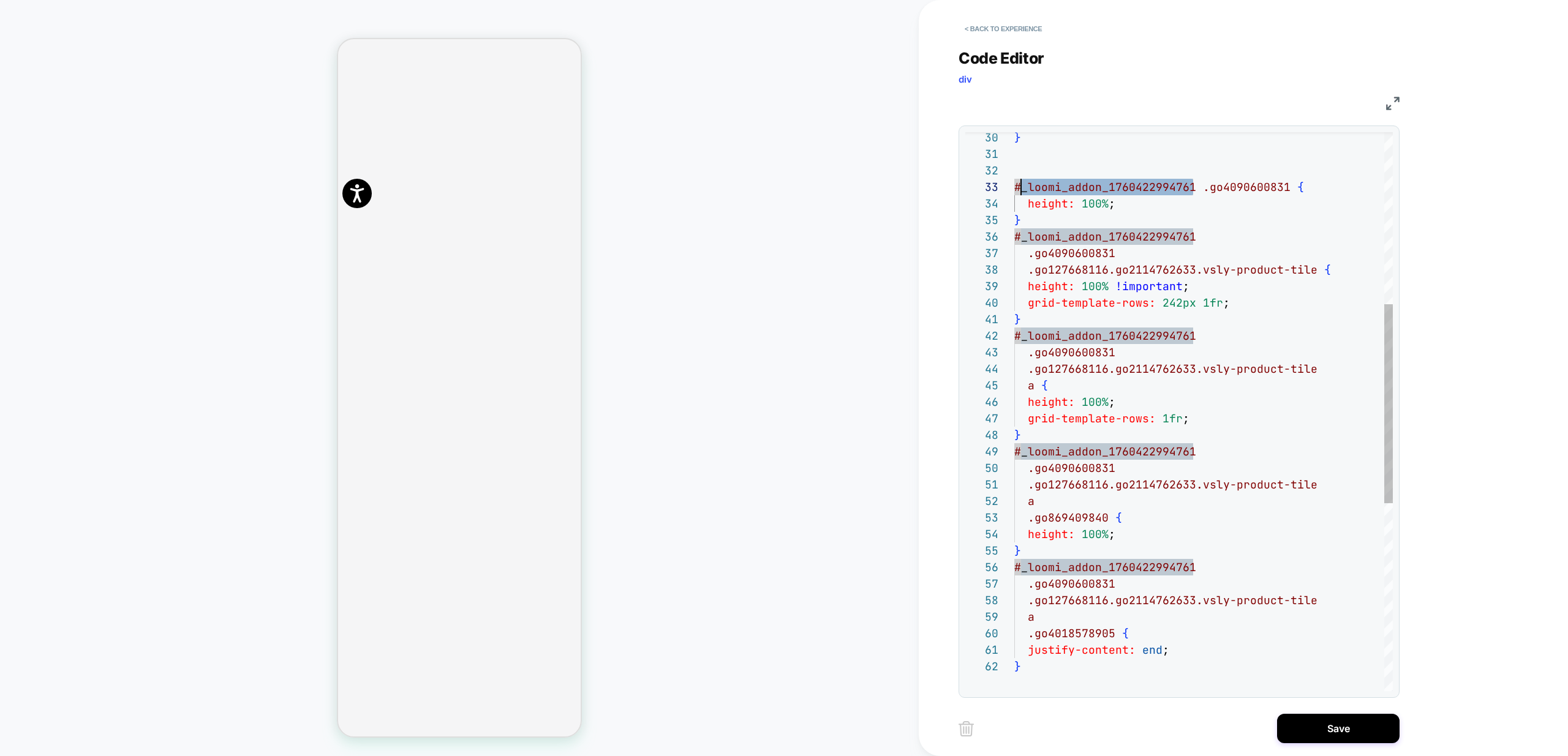
scroll to position [33, 0]
drag, startPoint x: 1193, startPoint y: 188, endPoint x: 1009, endPoint y: 189, distance: 184.0
click at [1014, 189] on div "} # _ loomi_addon_1760422994761 .go4090600831 { height: 100% ; } # _ loomi_addo…" at bounding box center [1203, 433] width 378 height 1567
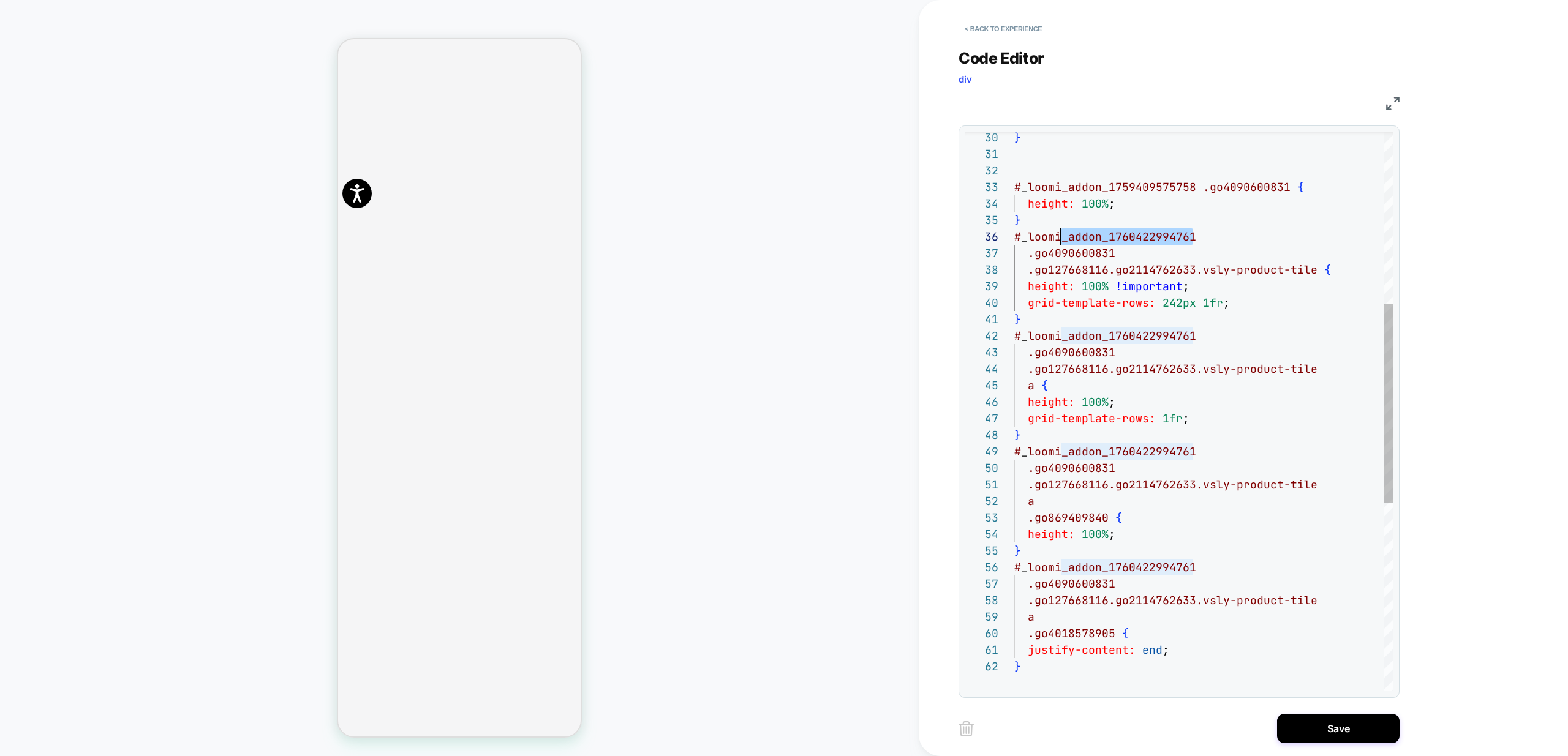
scroll to position [82, 0]
drag, startPoint x: 1192, startPoint y: 235, endPoint x: 1012, endPoint y: 234, distance: 180.0
click at [1014, 234] on div "} # _ loomi_addon_1759409575758 .go4090600831 { height: 100% ; } # _ loomi_addo…" at bounding box center [1203, 433] width 378 height 1567
drag, startPoint x: 1193, startPoint y: 336, endPoint x: 1010, endPoint y: 335, distance: 183.0
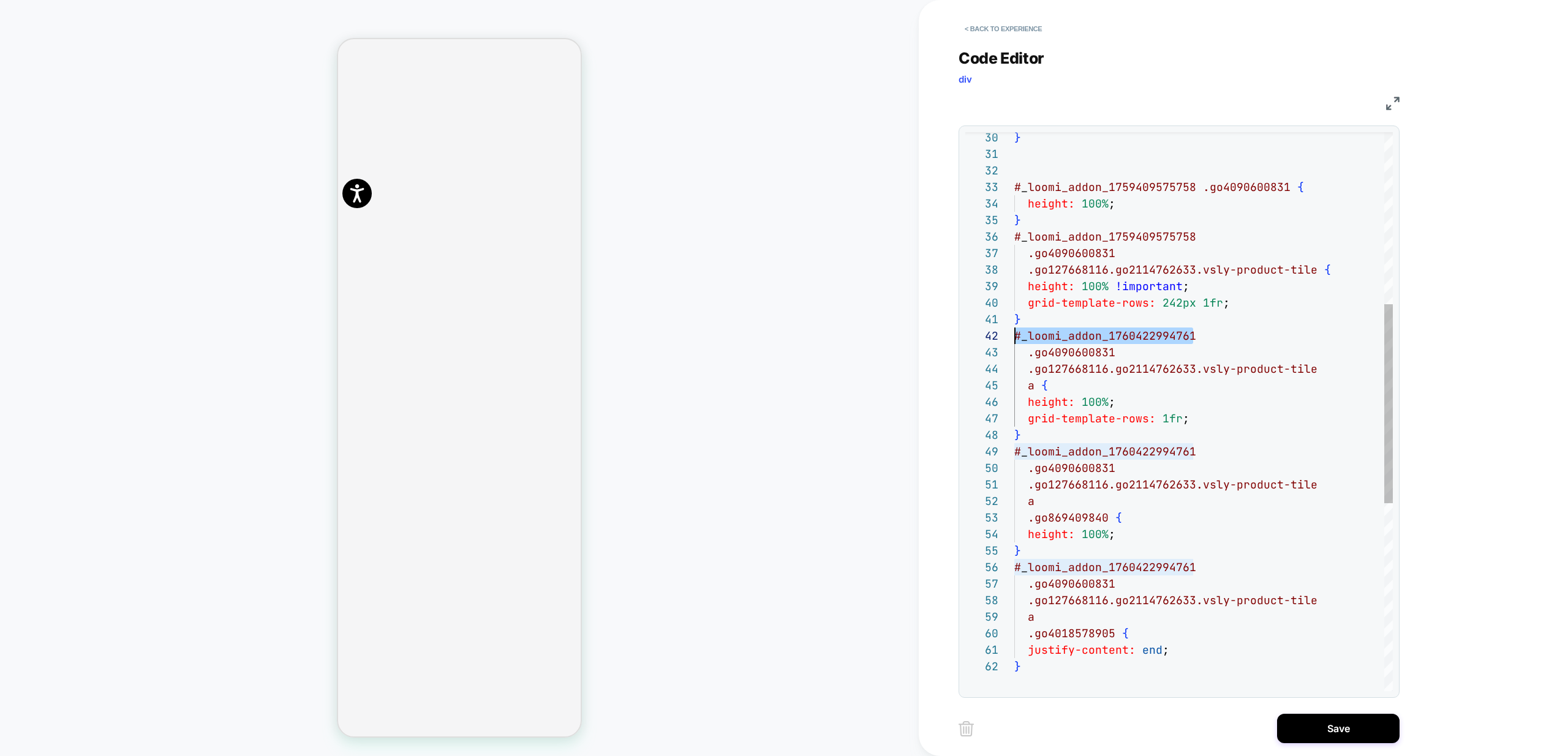
click at [1014, 335] on div "} # _ loomi_addon_1759409575758 .go4090600831 { height: 100% ; } # _ loomi_addo…" at bounding box center [1203, 433] width 378 height 1567
drag, startPoint x: 1191, startPoint y: 449, endPoint x: 980, endPoint y: 453, distance: 211.0
click at [1014, 453] on div "} # _ loomi_addon_1759409575758 .go4090600831 { height: 100% ; } # _ loomi_addo…" at bounding box center [1203, 433] width 378 height 1567
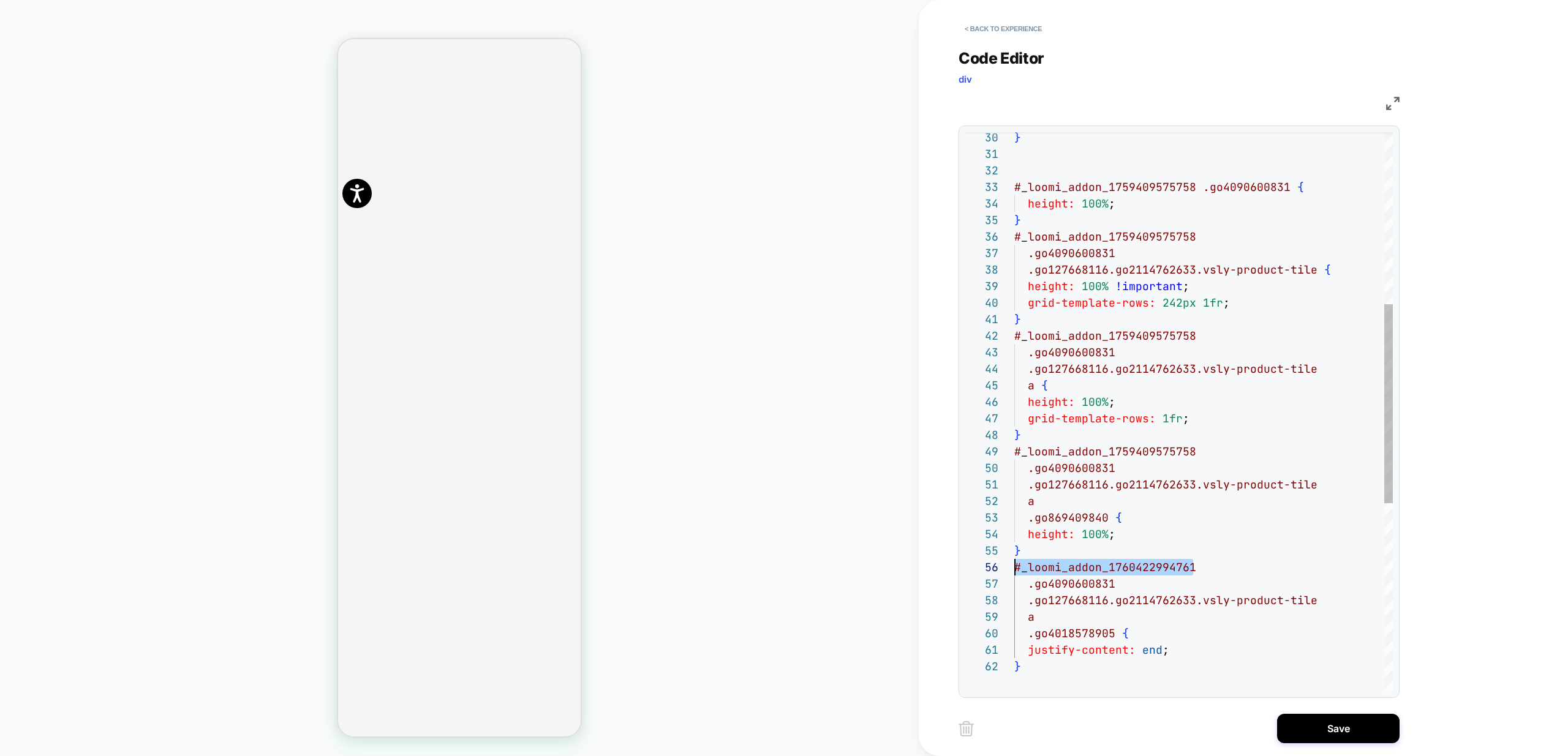
drag, startPoint x: 1192, startPoint y: 568, endPoint x: 1004, endPoint y: 568, distance: 188.0
click at [1014, 568] on div "} # _ loomi_addon_1759409575758 .go4090600831 { height: 100% ; } # _ loomi_addo…" at bounding box center [1203, 433] width 378 height 1567
click at [1250, 187] on div "} # _ loomi_addon_1759409575758 .go4090600831 { height: 100% ; } # _ loomi_addo…" at bounding box center [1203, 433] width 378 height 1567
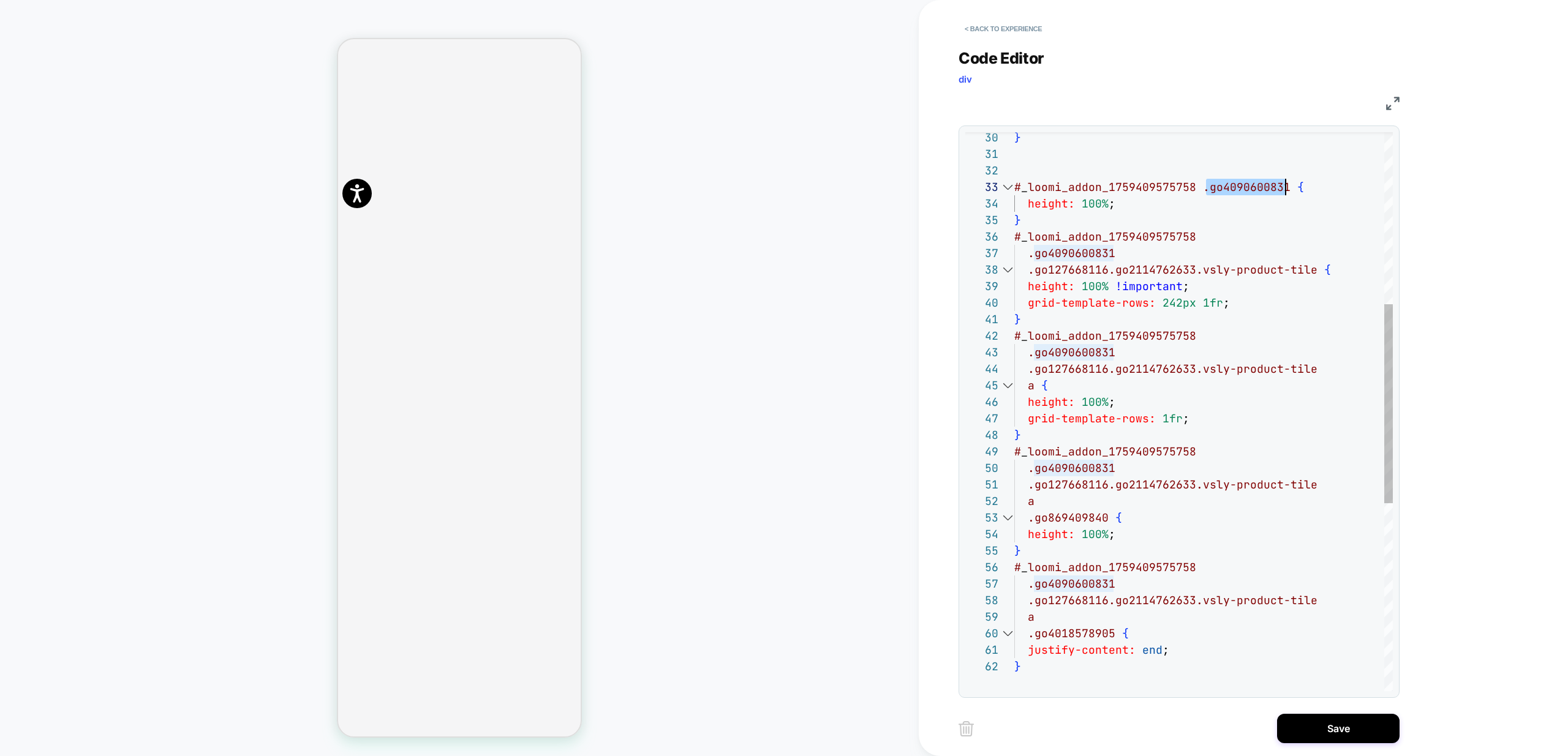
scroll to position [33, 272]
click at [1077, 252] on div "} # _ loomi_addon_1759409575758 .go3635889946 { height: 100% ; } # _ loomi_addo…" at bounding box center [1203, 433] width 378 height 1567
click at [1068, 354] on div "} # _ loomi_addon_1759409575758 .go3635889946 { height: 100% ; } # _ loomi_addo…" at bounding box center [1203, 433] width 378 height 1567
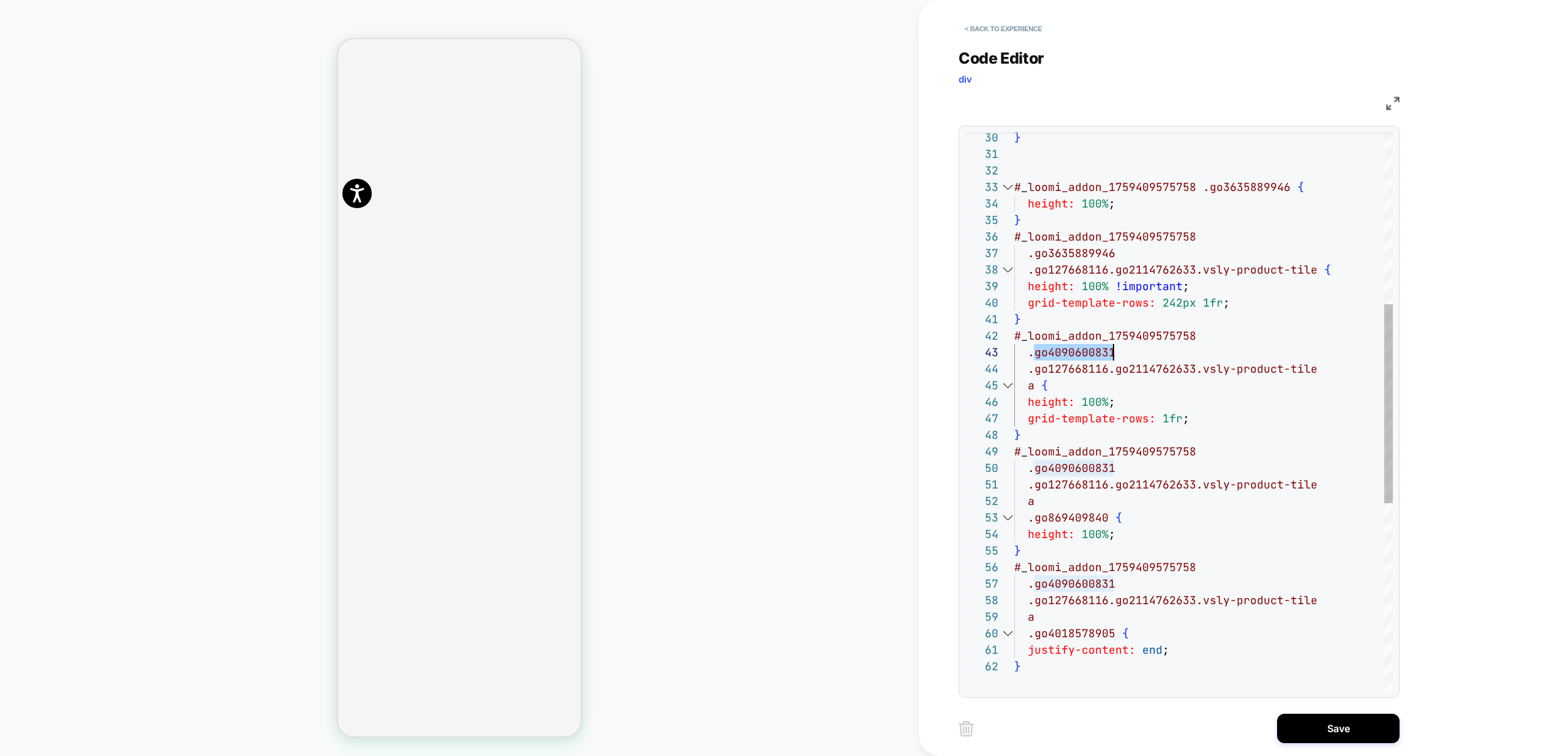
click at [1068, 354] on div "} # _ loomi_addon_1759409575758 .go3635889946 { height: 100% ; } # _ loomi_addo…" at bounding box center [1203, 433] width 378 height 1567
click at [1060, 469] on div "} # _ loomi_addon_1759409575758 .go3635889946 { height: 100% ; } # _ loomi_addo…" at bounding box center [1203, 433] width 378 height 1567
click at [1094, 587] on div "} # _ loomi_addon_1759409575758 .go3635889946 { height: 100% ; } # _ loomi_addo…" at bounding box center [1203, 433] width 378 height 1567
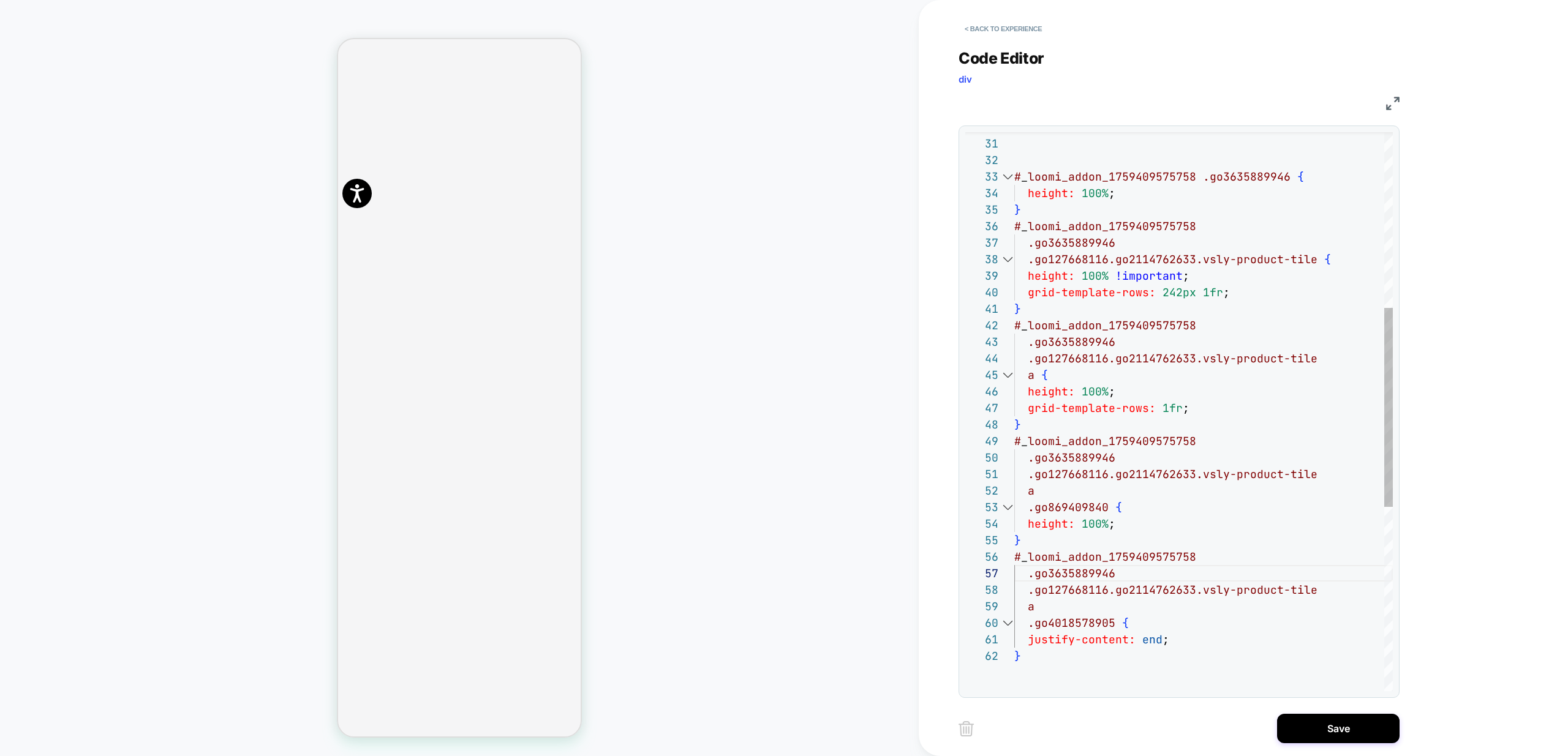
click at [1085, 457] on div "} # _ loomi_addon_1759409575758 .go3635889946 { height: 100% ; } # _ loomi_addo…" at bounding box center [1203, 423] width 378 height 1567
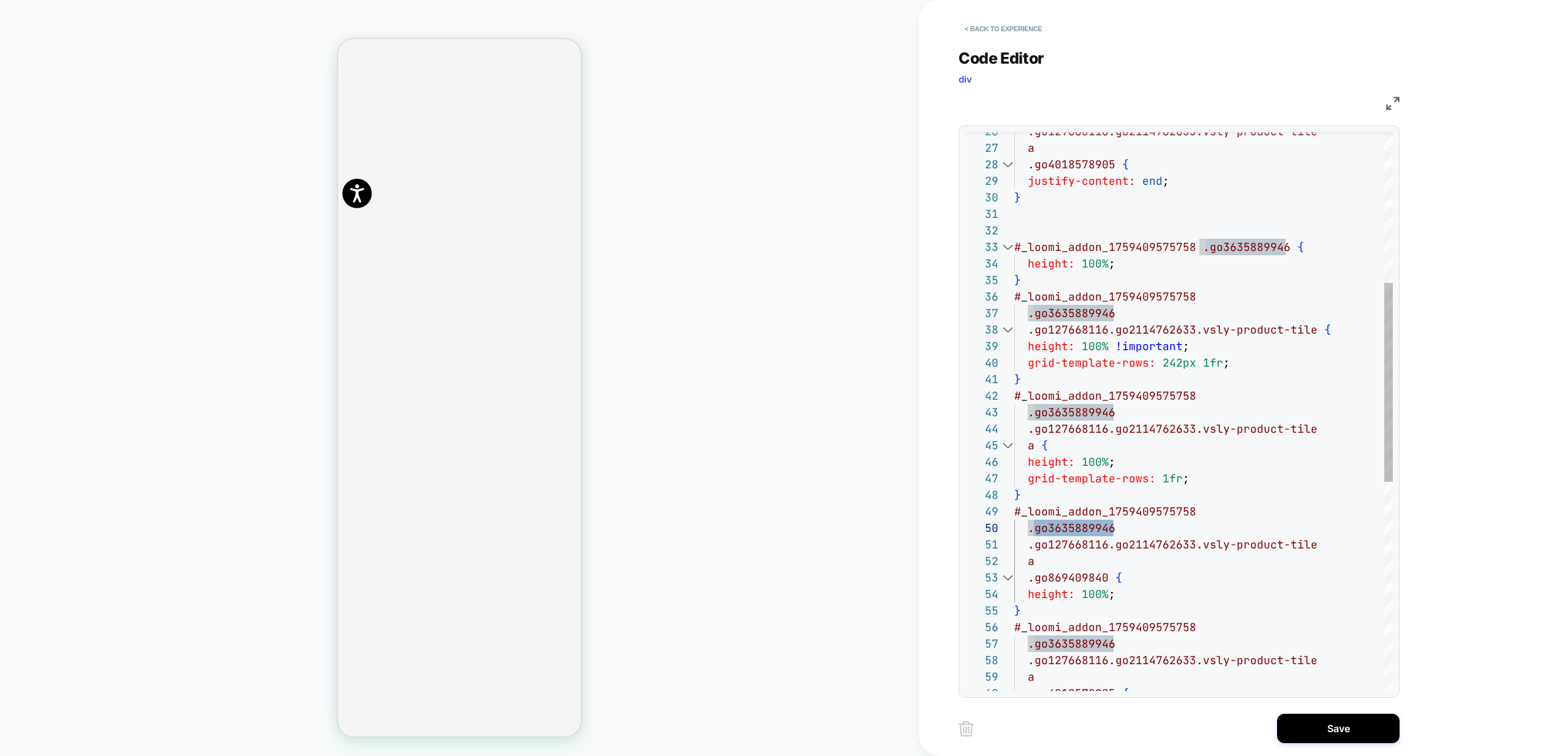
click at [1236, 247] on div "} # _ loomi_addon_1759409575758 .go3635889946 { height: 100% ; } # _ loomi_addo…" at bounding box center [1203, 493] width 378 height 1567
click at [1079, 314] on div "} # _ loomi_addon_1759409575758 .go4090600831 { height: 100% ; } # _ loomi_addo…" at bounding box center [1203, 493] width 378 height 1567
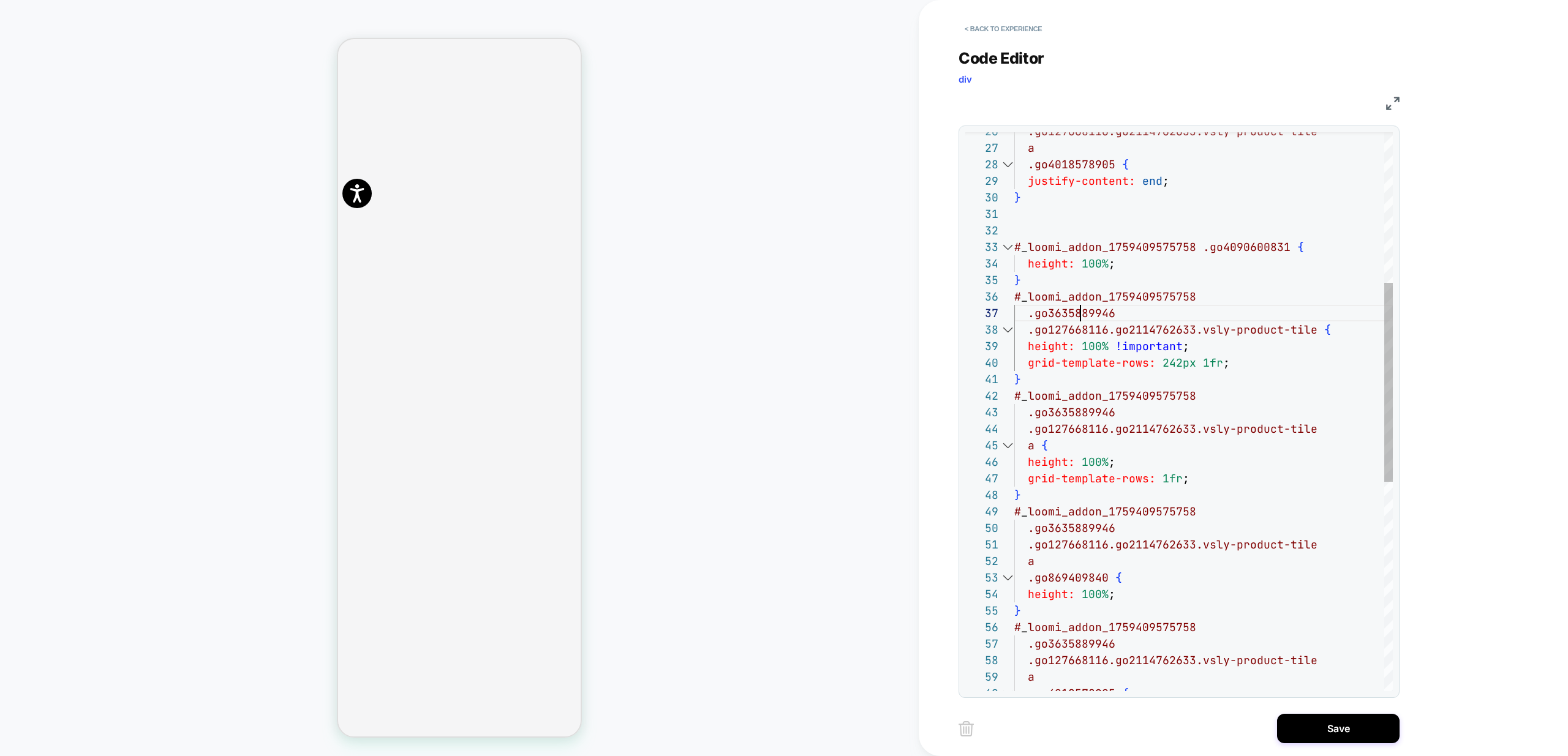
scroll to position [99, 99]
click at [1082, 410] on div "} # _ loomi_addon_1759409575758 .go4090600831 { height: 100% ; } # _ loomi_addo…" at bounding box center [1203, 493] width 378 height 1567
click at [1068, 526] on div "} # _ loomi_addon_1759409575758 .go4090600831 { height: 100% ; } # _ loomi_addo…" at bounding box center [1203, 493] width 378 height 1567
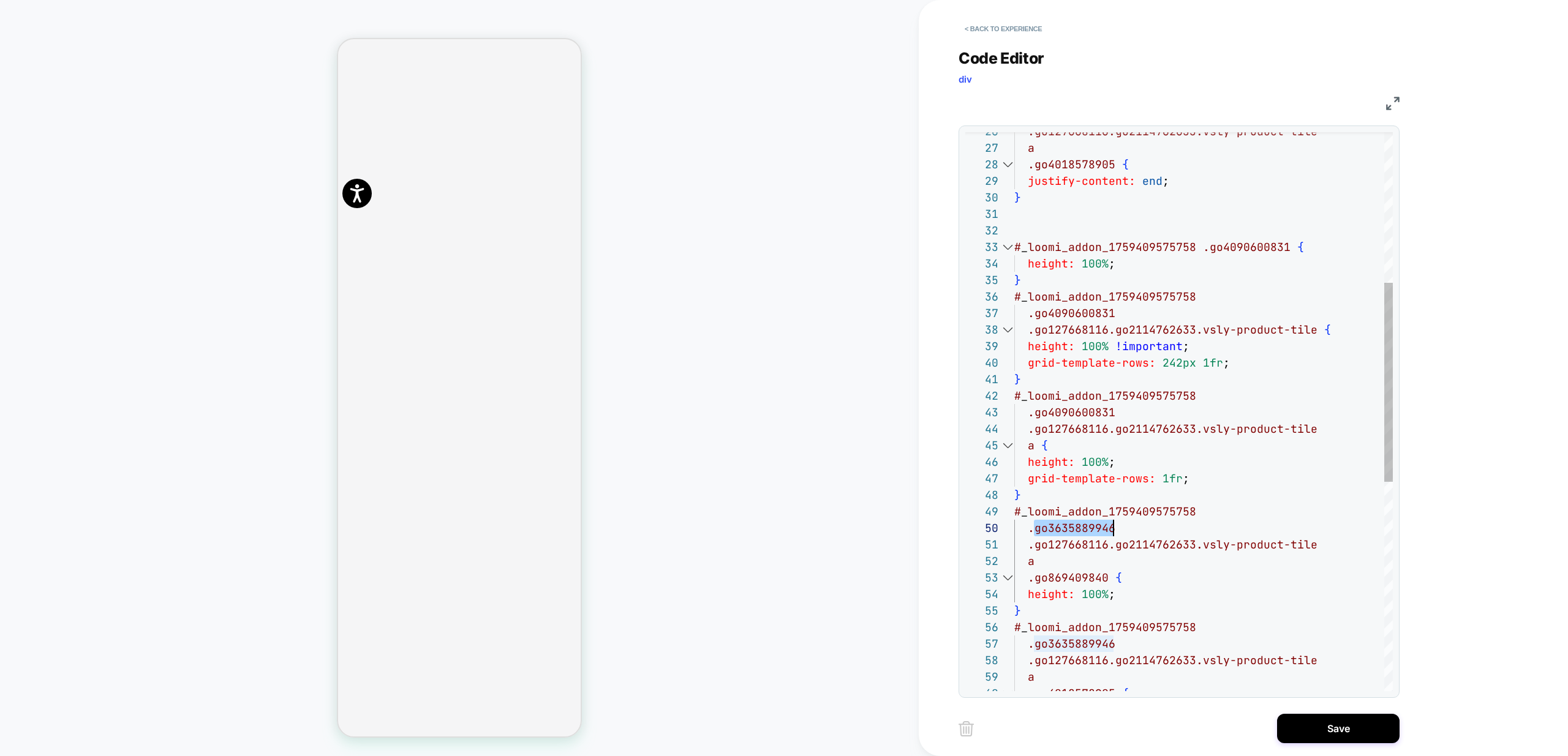
click at [1068, 526] on div "} # _ loomi_addon_1759409575758 .go4090600831 { height: 100% ; } # _ loomi_addo…" at bounding box center [1203, 493] width 378 height 1567
click at [1075, 646] on div "} # _ loomi_addon_1759409575758 .go4090600831 { height: 100% ; } # _ loomi_addo…" at bounding box center [1203, 493] width 378 height 1567
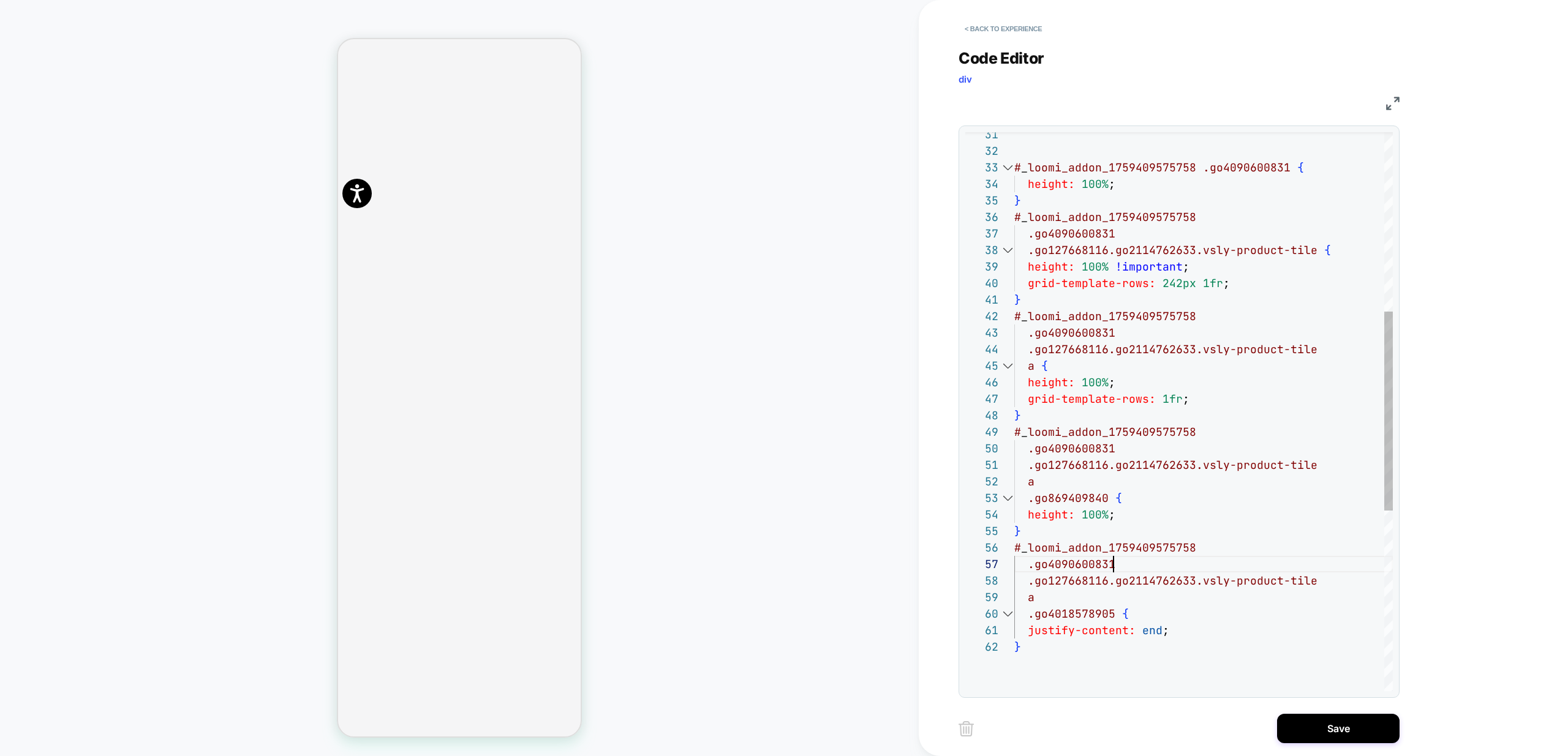
click at [1064, 249] on div "# _ loomi_addon_1759409575758 .go4090600831 { height: 100% ; } # _ loomi_addon_…" at bounding box center [1203, 413] width 378 height 1567
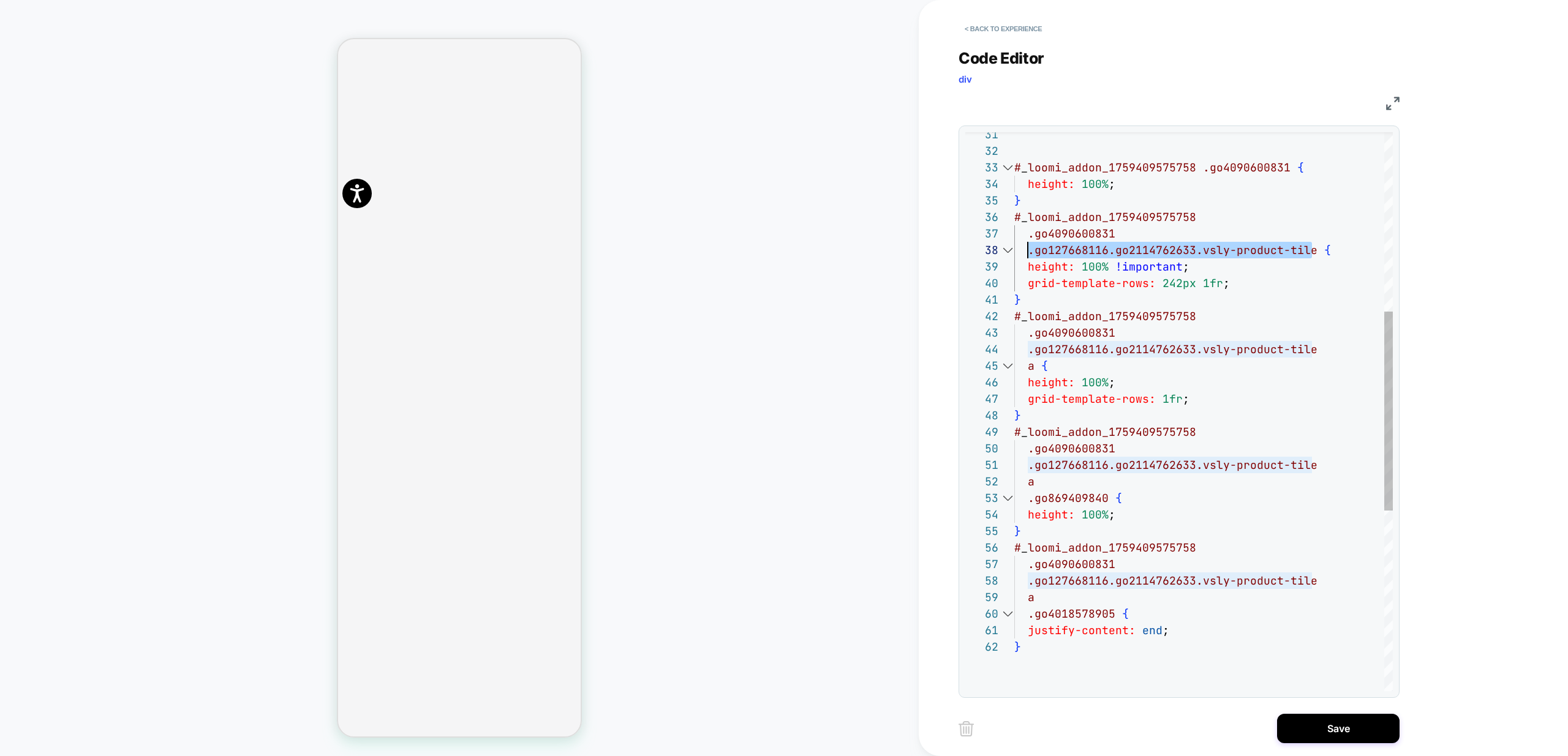
scroll to position [115, 13]
drag, startPoint x: 1312, startPoint y: 252, endPoint x: 1024, endPoint y: 253, distance: 288.0
click at [1024, 253] on div "# _ loomi_addon_1759409575758 .go4090600831 { height: 100% ; } # _ loomi_addon_…" at bounding box center [1203, 413] width 378 height 1567
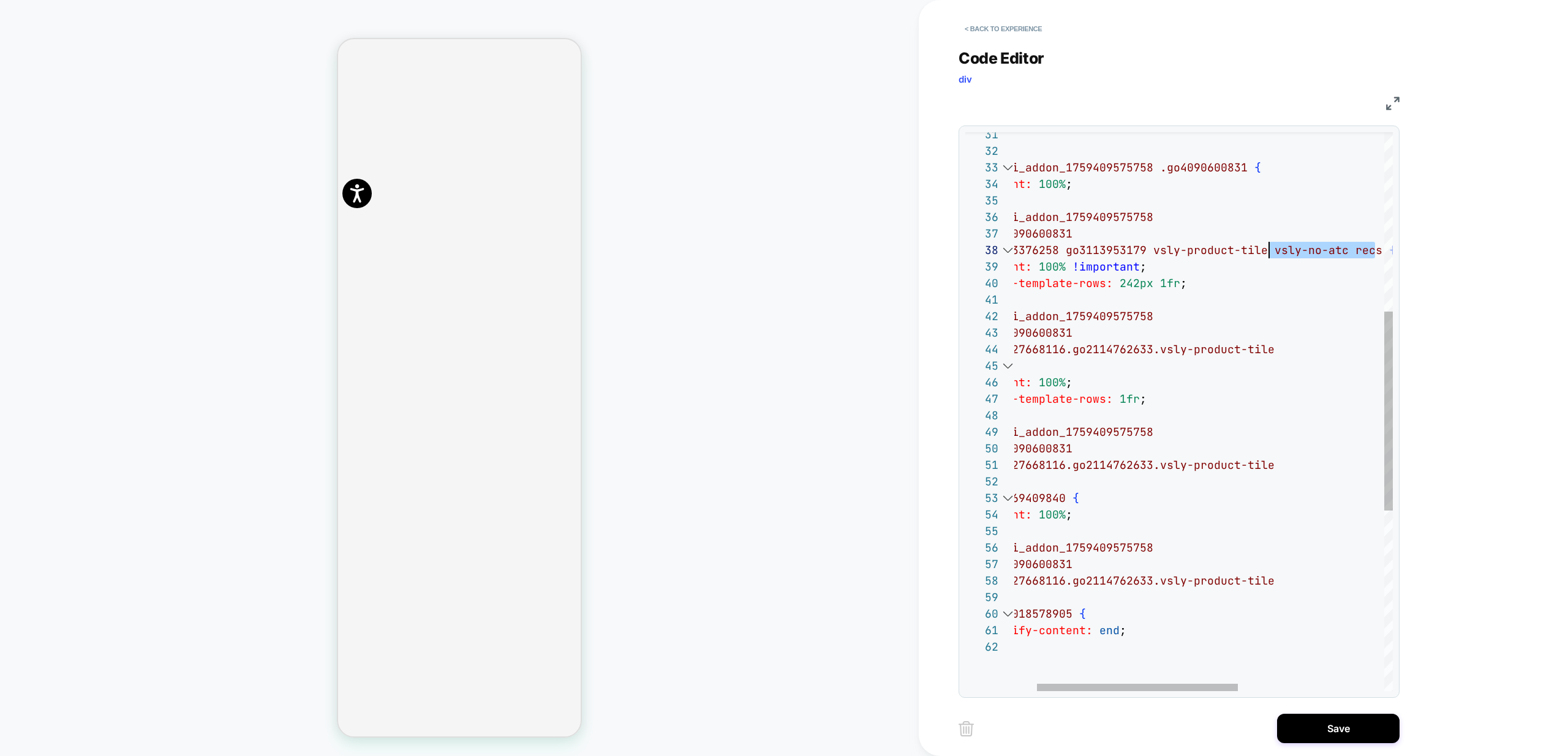
scroll to position [115, 297]
drag, startPoint x: 1378, startPoint y: 251, endPoint x: 1268, endPoint y: 254, distance: 110.0
click at [1268, 254] on div "# _ loomi_addon_1759409575758 .go4090600831 { height: 100% ; } # _ loomi_addon_…" at bounding box center [1319, 413] width 696 height 1567
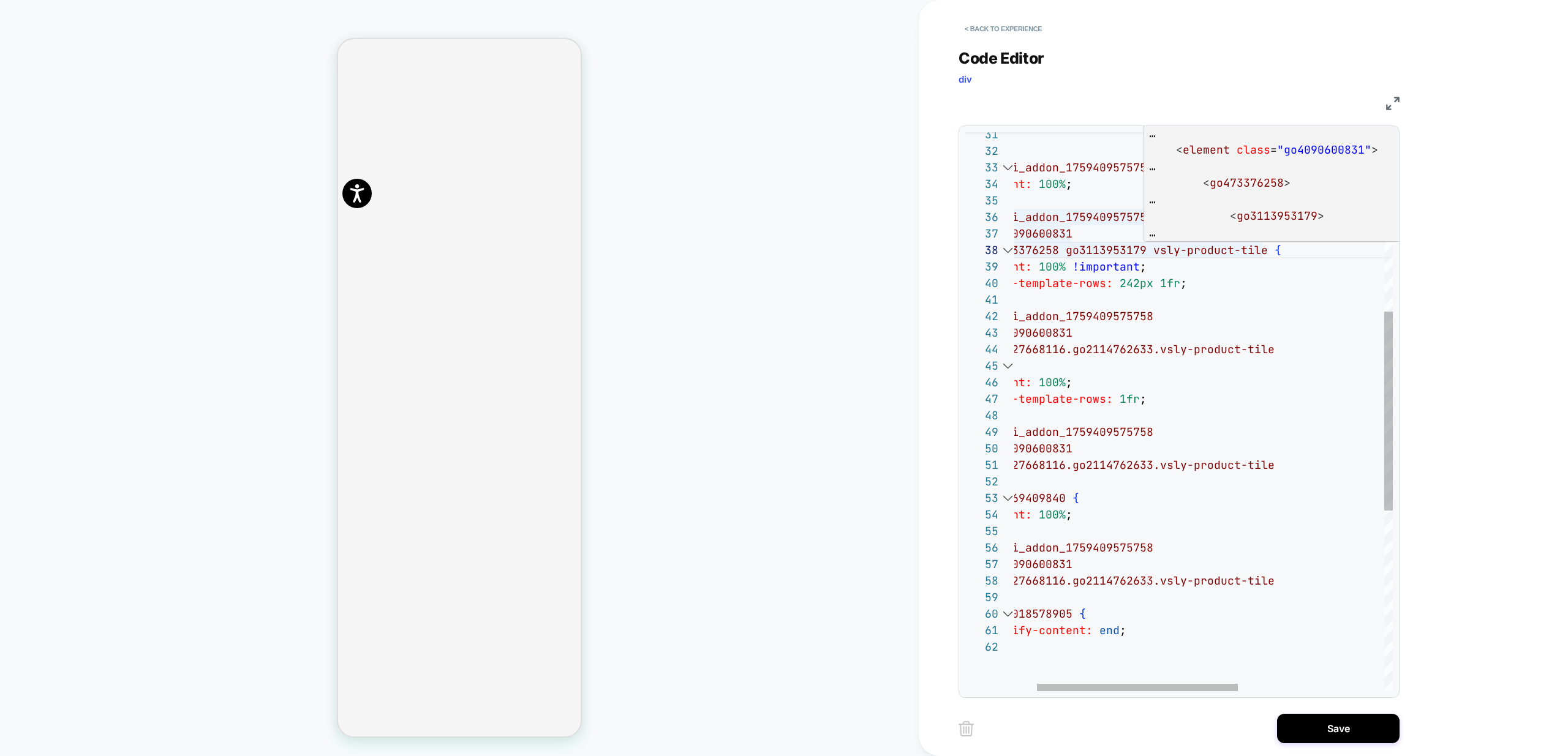
click at [1149, 251] on div "# _ loomi_addon_1759409575758 .go4090600831 { height: 100% ; } # _ loomi_addon_…" at bounding box center [1319, 413] width 696 height 1567
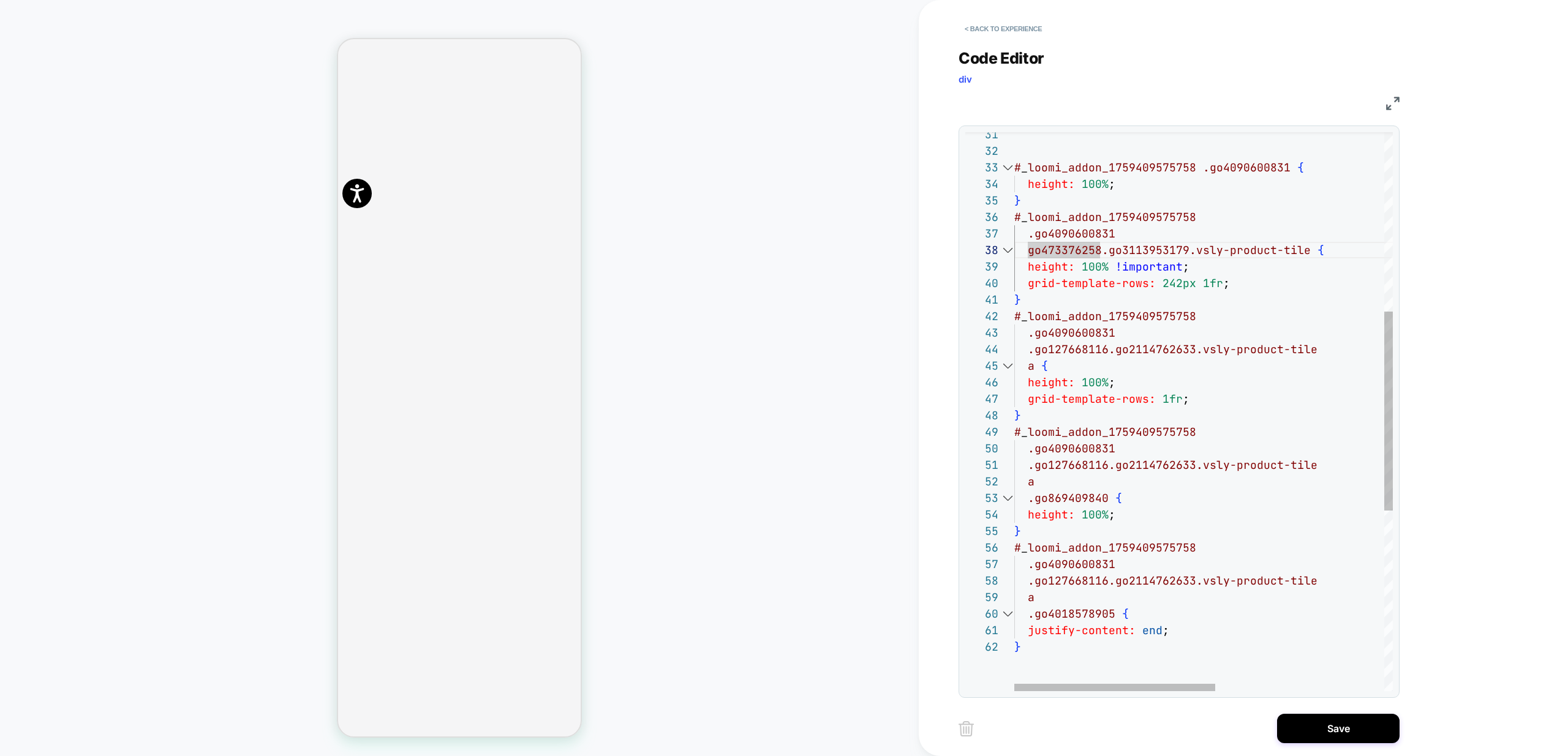
scroll to position [115, 20]
click at [1316, 272] on div "# _ loomi_addon_1759409575758 .go4090600831 { height: 100% ; } # _ loomi_addon_…" at bounding box center [1362, 413] width 696 height 1567
drag, startPoint x: 1313, startPoint y: 253, endPoint x: 1024, endPoint y: 252, distance: 289.0
click at [1024, 252] on div "# _ loomi_addon_1759409575758 .go4090600831 { height: 100% ; } # _ loomi_addon_…" at bounding box center [1362, 413] width 696 height 1567
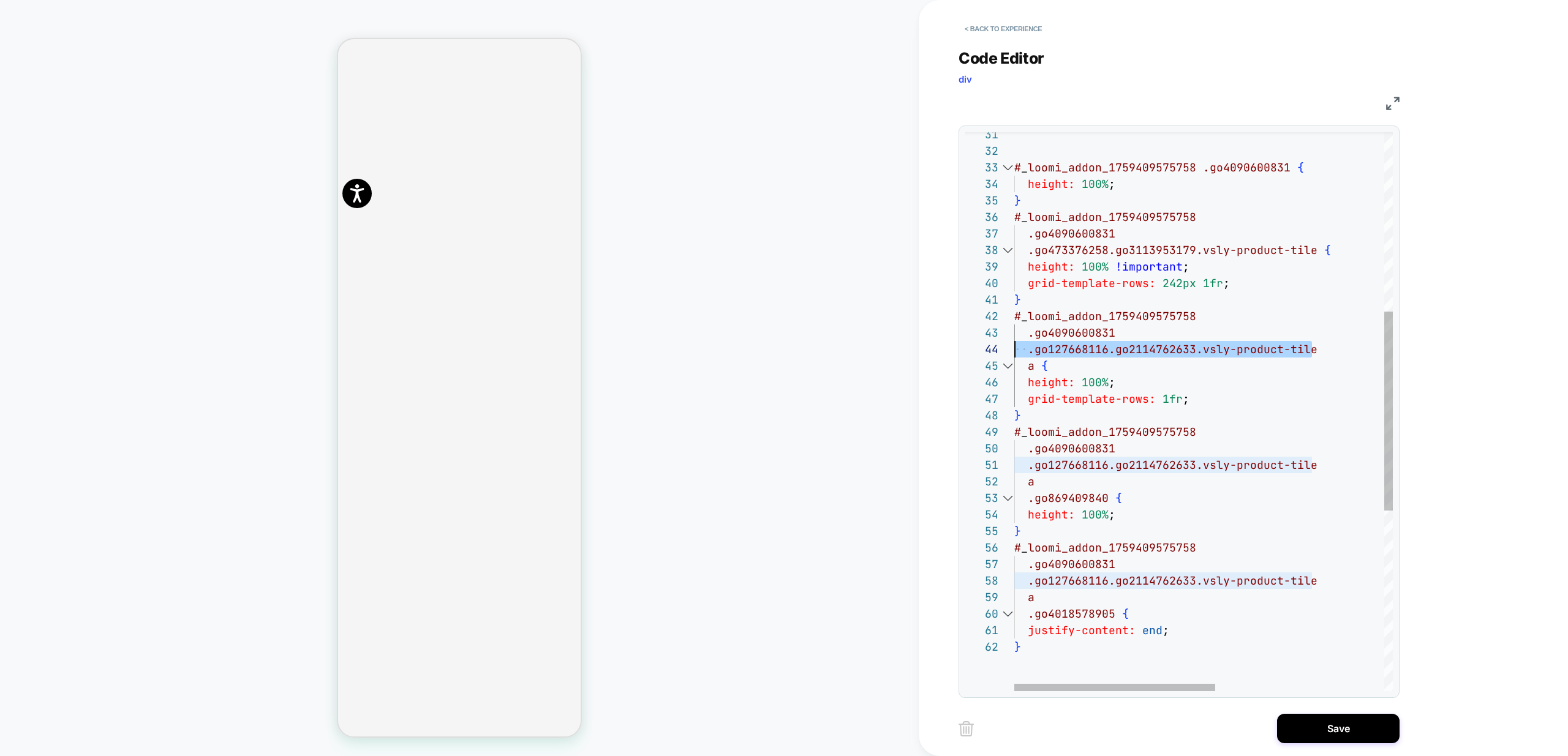
scroll to position [49, 13]
drag, startPoint x: 1313, startPoint y: 349, endPoint x: 1026, endPoint y: 352, distance: 287.0
click at [1026, 352] on div "# _ loomi_addon_1759409575758 .go4090600831 { height: 100% ; } # _ loomi_addon_…" at bounding box center [1362, 413] width 696 height 1567
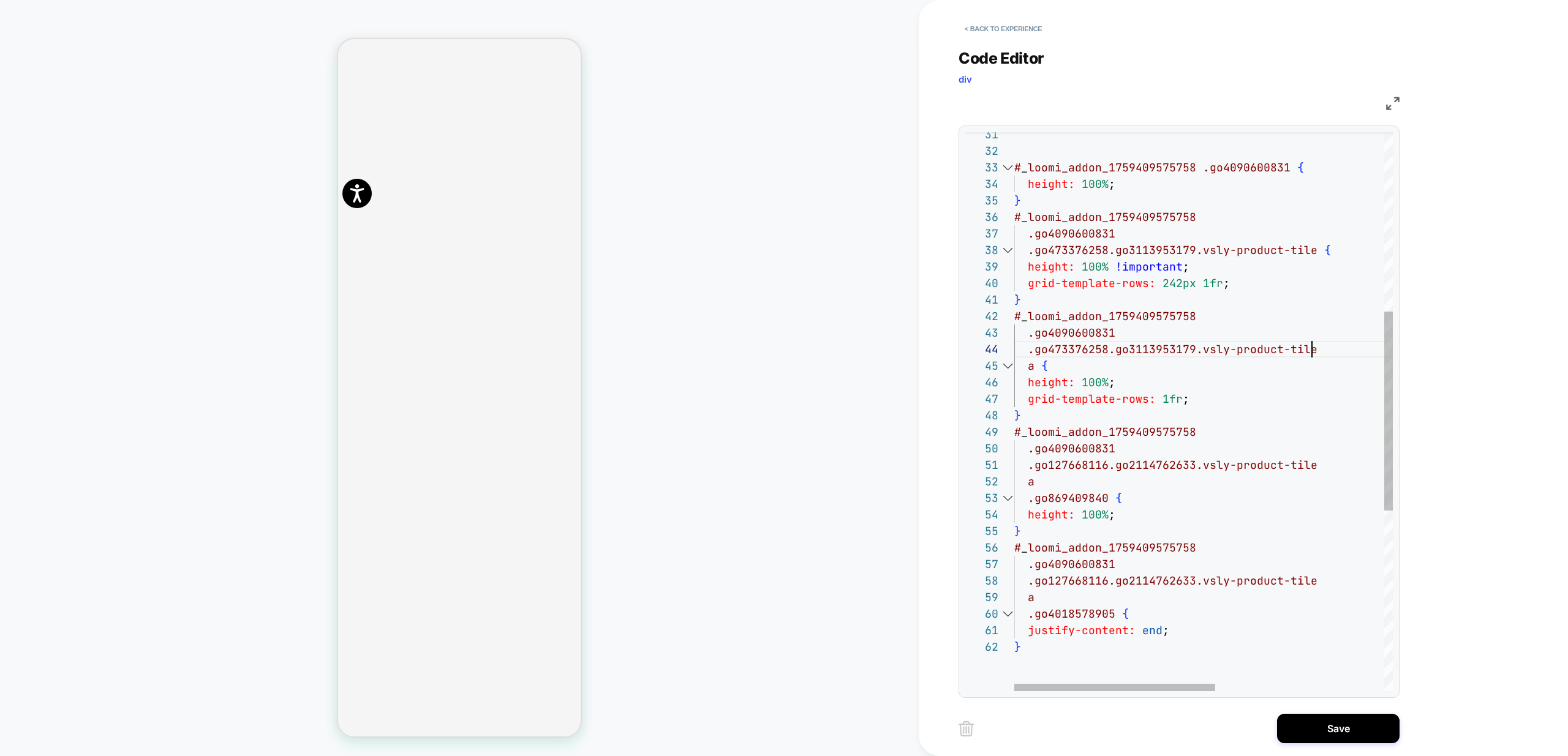
scroll to position [49, 297]
drag, startPoint x: 1311, startPoint y: 466, endPoint x: 1026, endPoint y: 465, distance: 285.0
click at [1026, 465] on div "# _ loomi_addon_1759409575758 .go4090600831 { height: 100% ; } # _ loomi_addon_…" at bounding box center [1362, 413] width 696 height 1567
drag, startPoint x: 1312, startPoint y: 584, endPoint x: 1026, endPoint y: 584, distance: 286.0
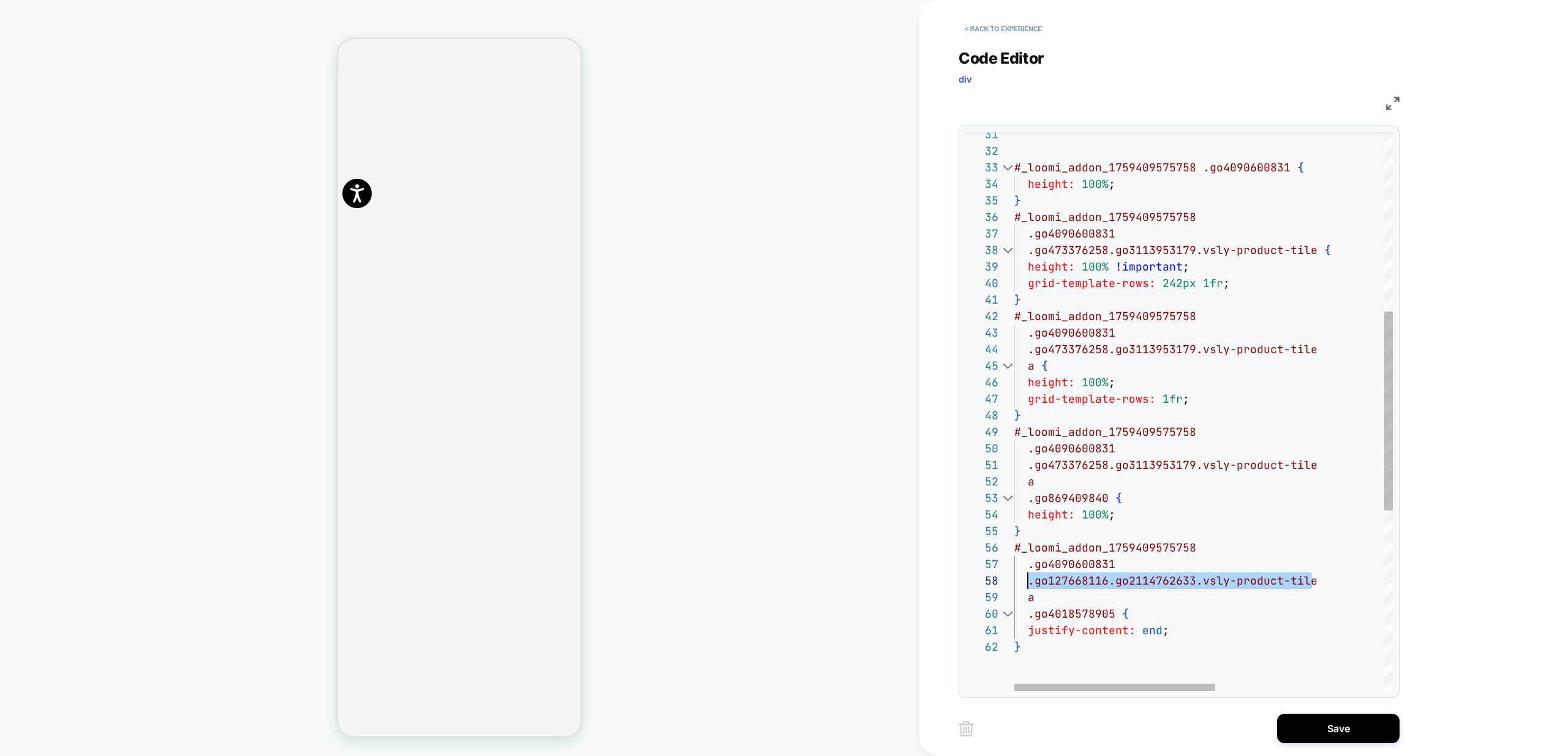
click at [1026, 584] on div "# _ loomi_addon_1759409575758 .go4090600831 { height: 100% ; } # _ loomi_addon_…" at bounding box center [1362, 413] width 696 height 1567
click at [1072, 615] on div "# _ loomi_addon_1759409575758 .go4090600831 { height: 100% ; } # _ loomi_addon_…" at bounding box center [1362, 413] width 696 height 1567
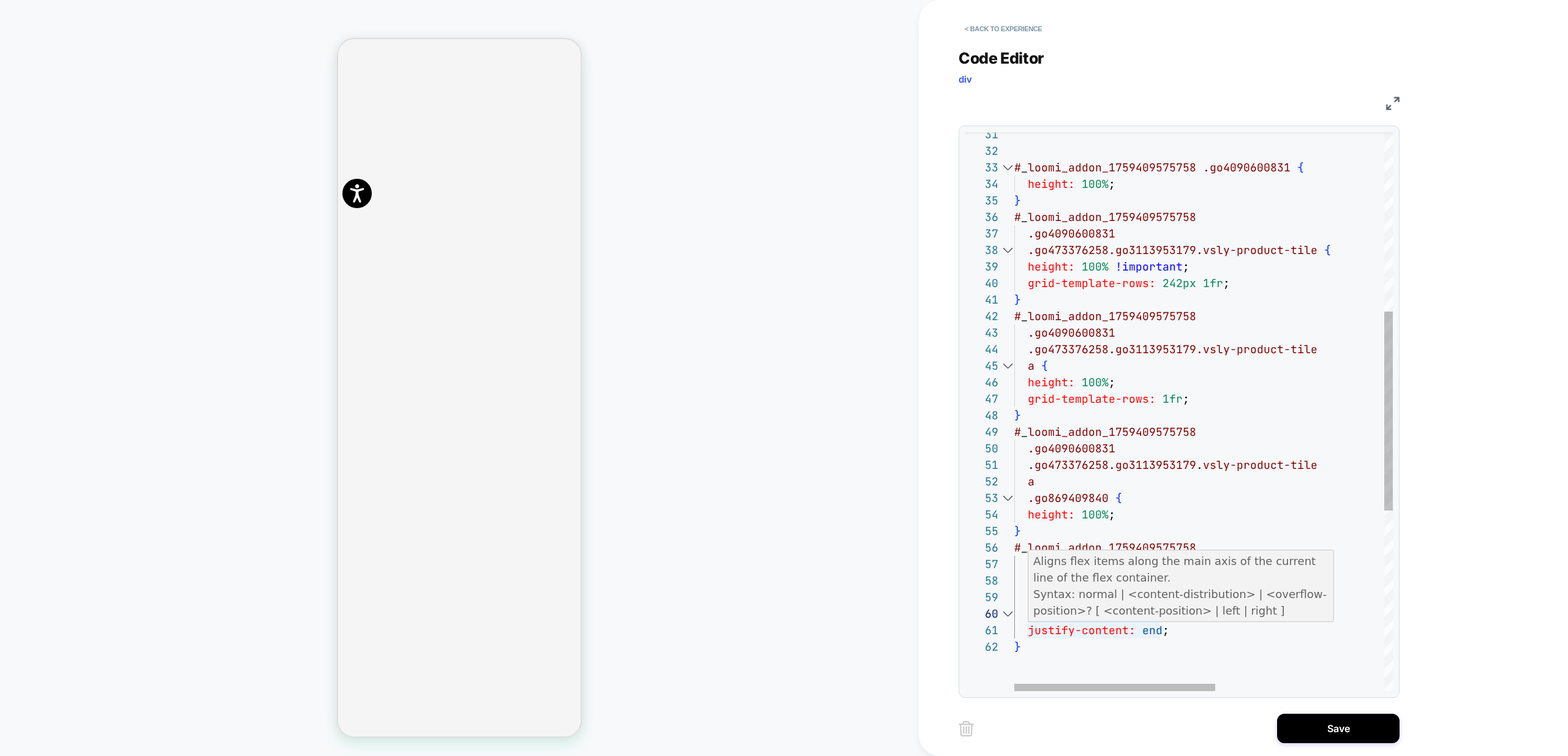
type textarea "**********"
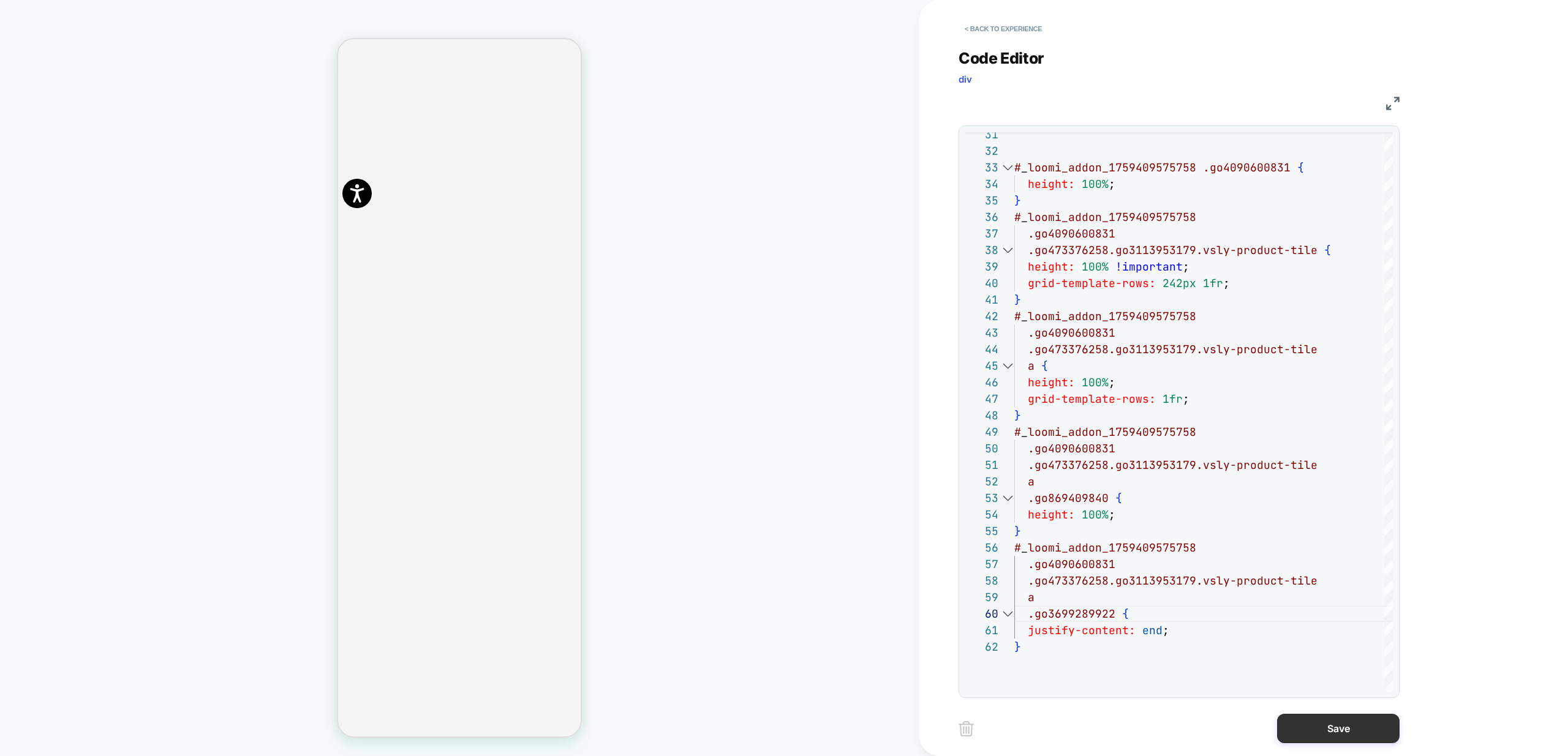
click at [1341, 736] on button "Save" at bounding box center [1338, 728] width 122 height 29
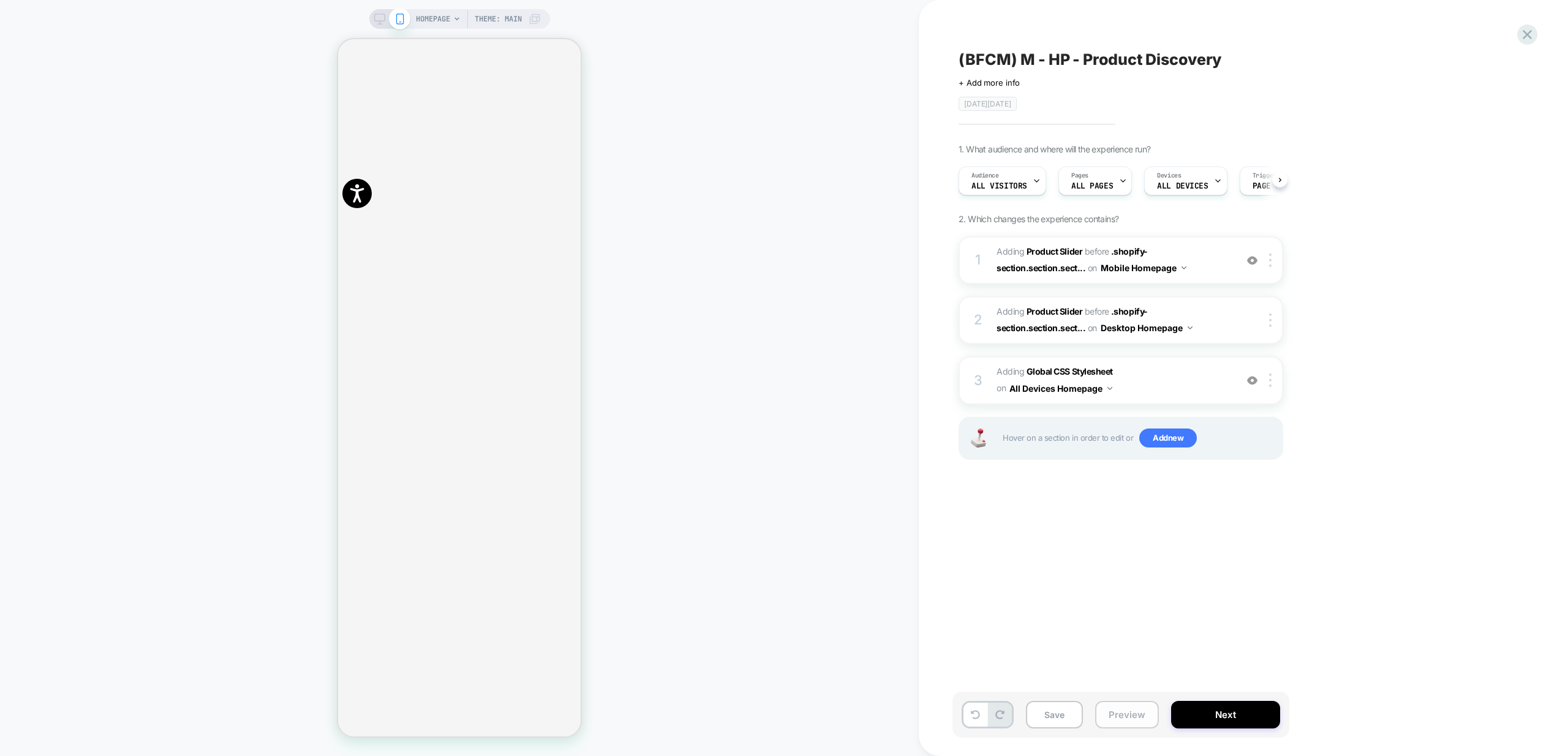
click at [1130, 711] on button "Preview" at bounding box center [1127, 714] width 64 height 27
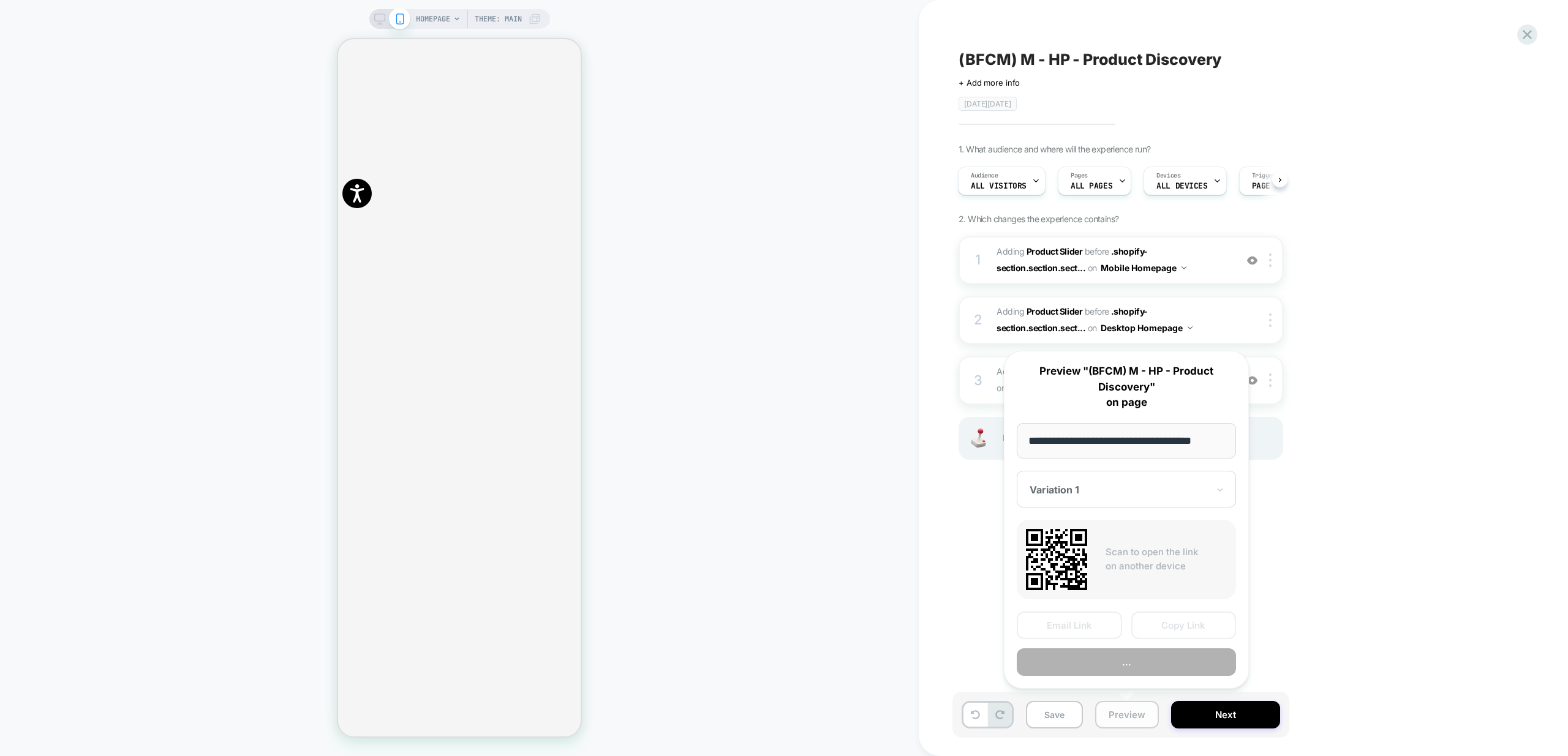
scroll to position [0, 1]
click at [1149, 668] on button "Preview" at bounding box center [1127, 662] width 219 height 27
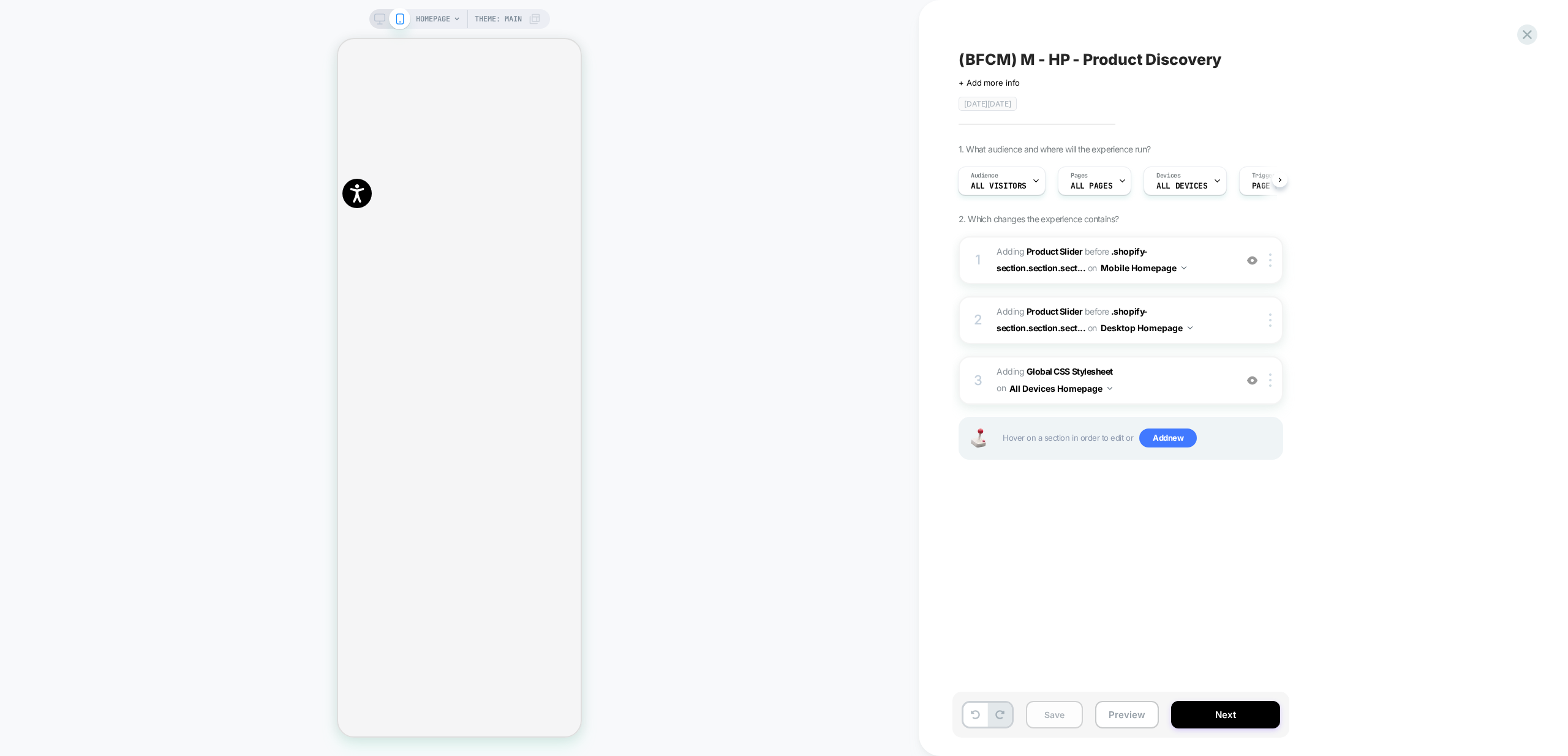
click at [1044, 716] on button "Save" at bounding box center [1054, 714] width 57 height 27
